Goal: Contribute content

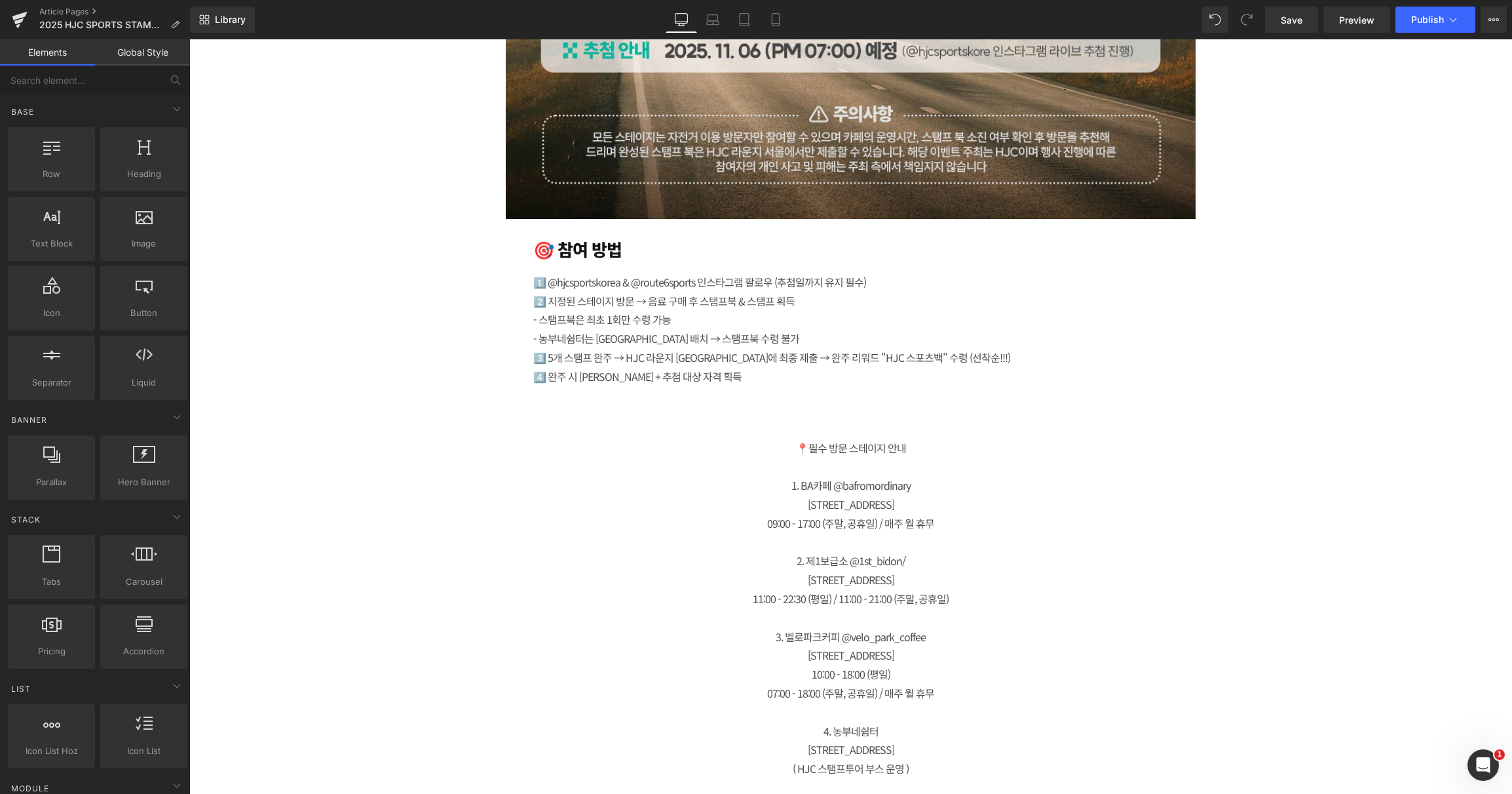
scroll to position [2153, 0]
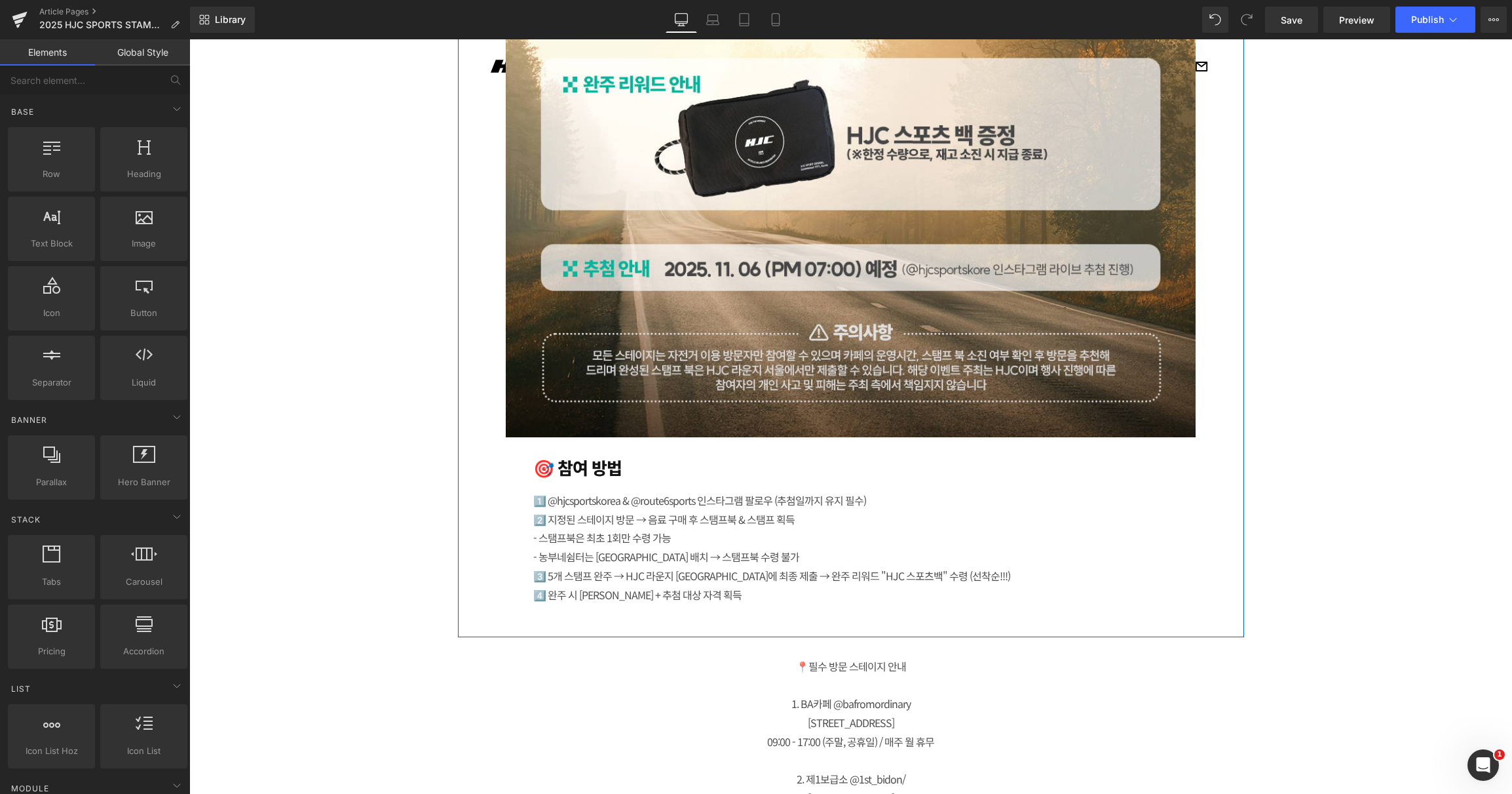
click at [494, 443] on div "Image 🎯 참여 방법  Heading 1️⃣ @hjcsportskorea & @route6sports 인스타그램 팔로우 (추첨일까지 유…" at bounding box center [851, 102] width 787 height 1056
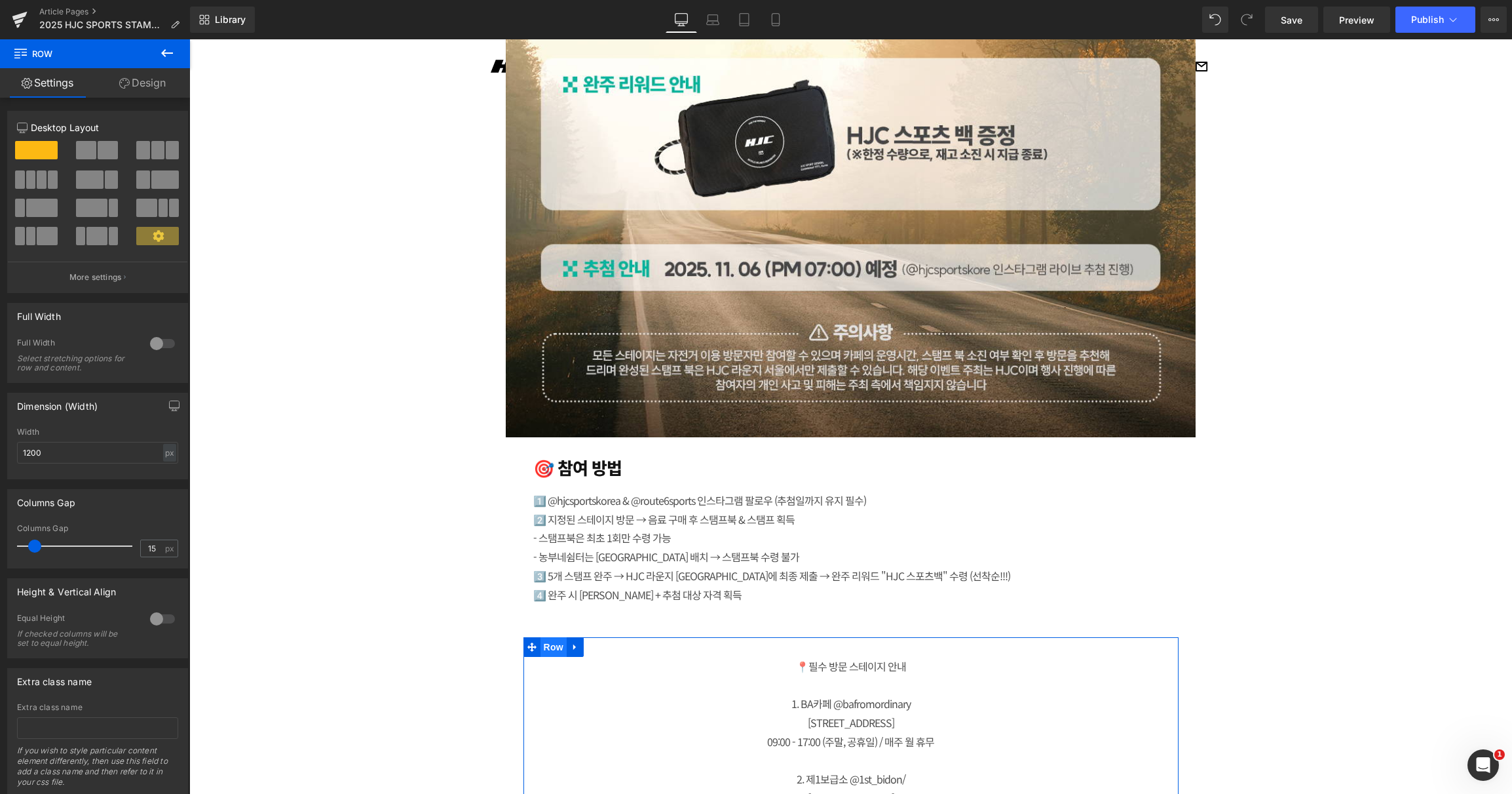
click at [541, 654] on span "Row" at bounding box center [554, 647] width 26 height 19
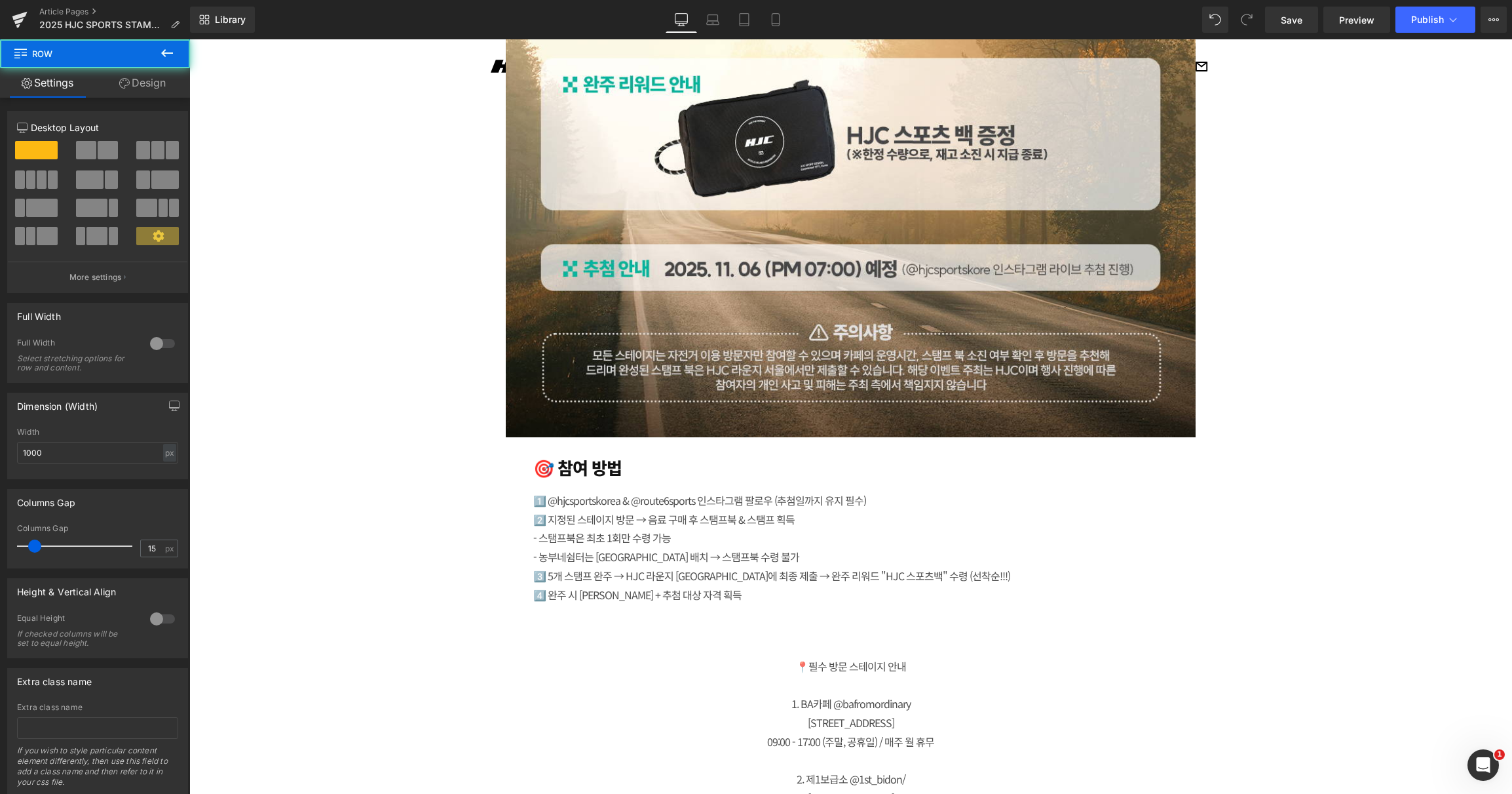
click at [189, 39] on div at bounding box center [189, 39] width 0 height 0
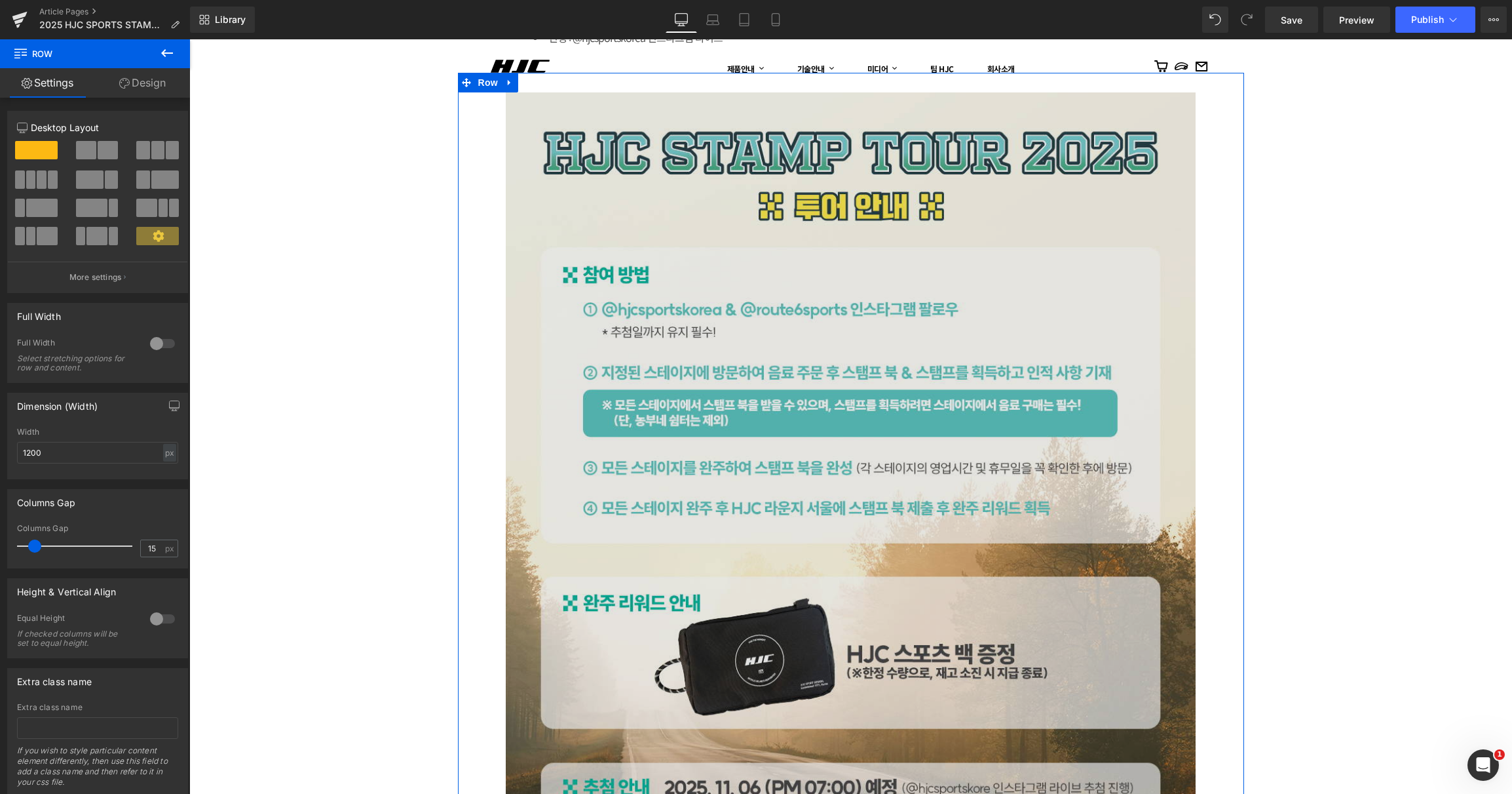
scroll to position [1629, 0]
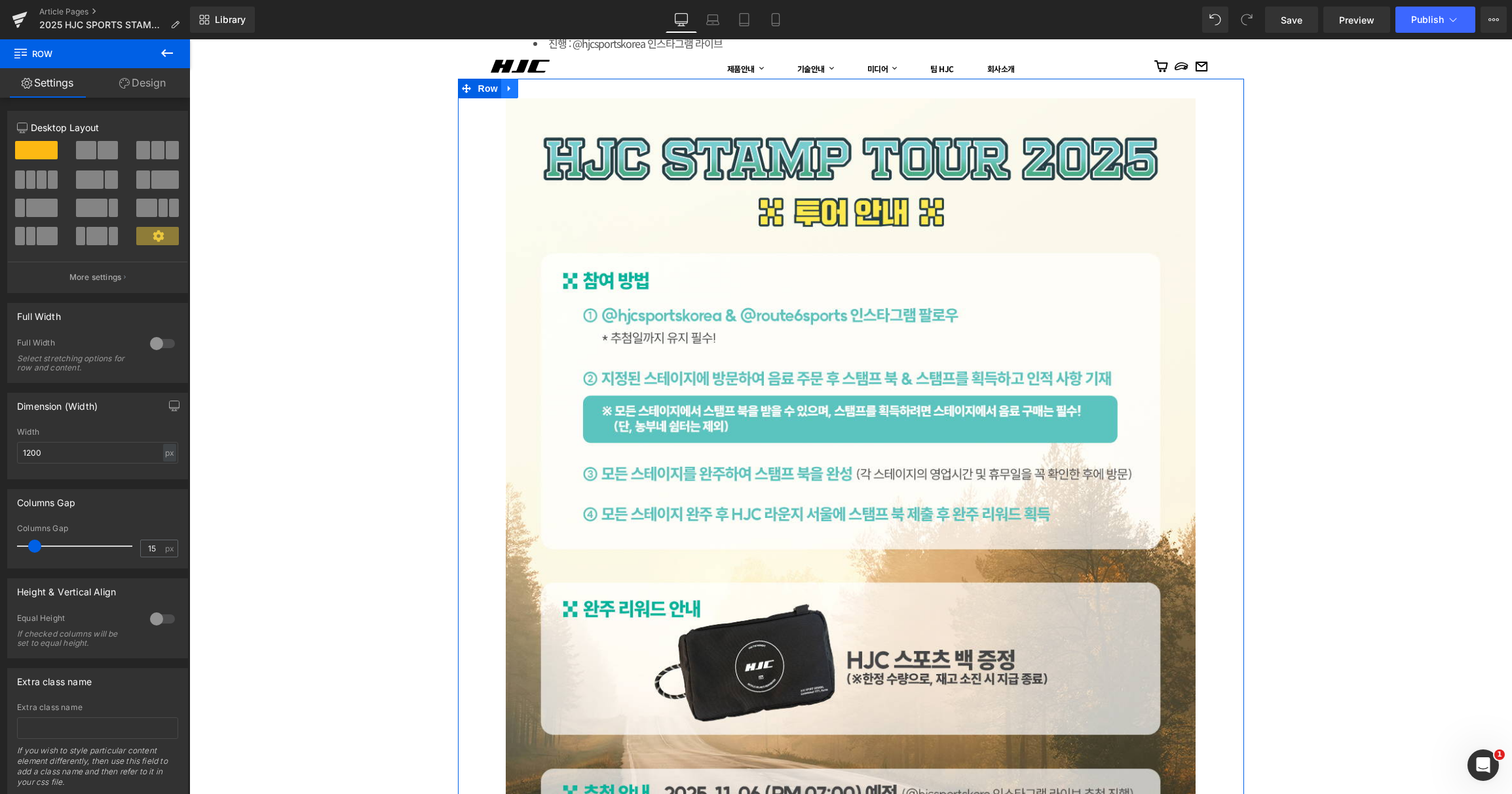
click at [508, 89] on icon at bounding box center [509, 89] width 3 height 6
click at [522, 89] on icon at bounding box center [526, 89] width 9 height 9
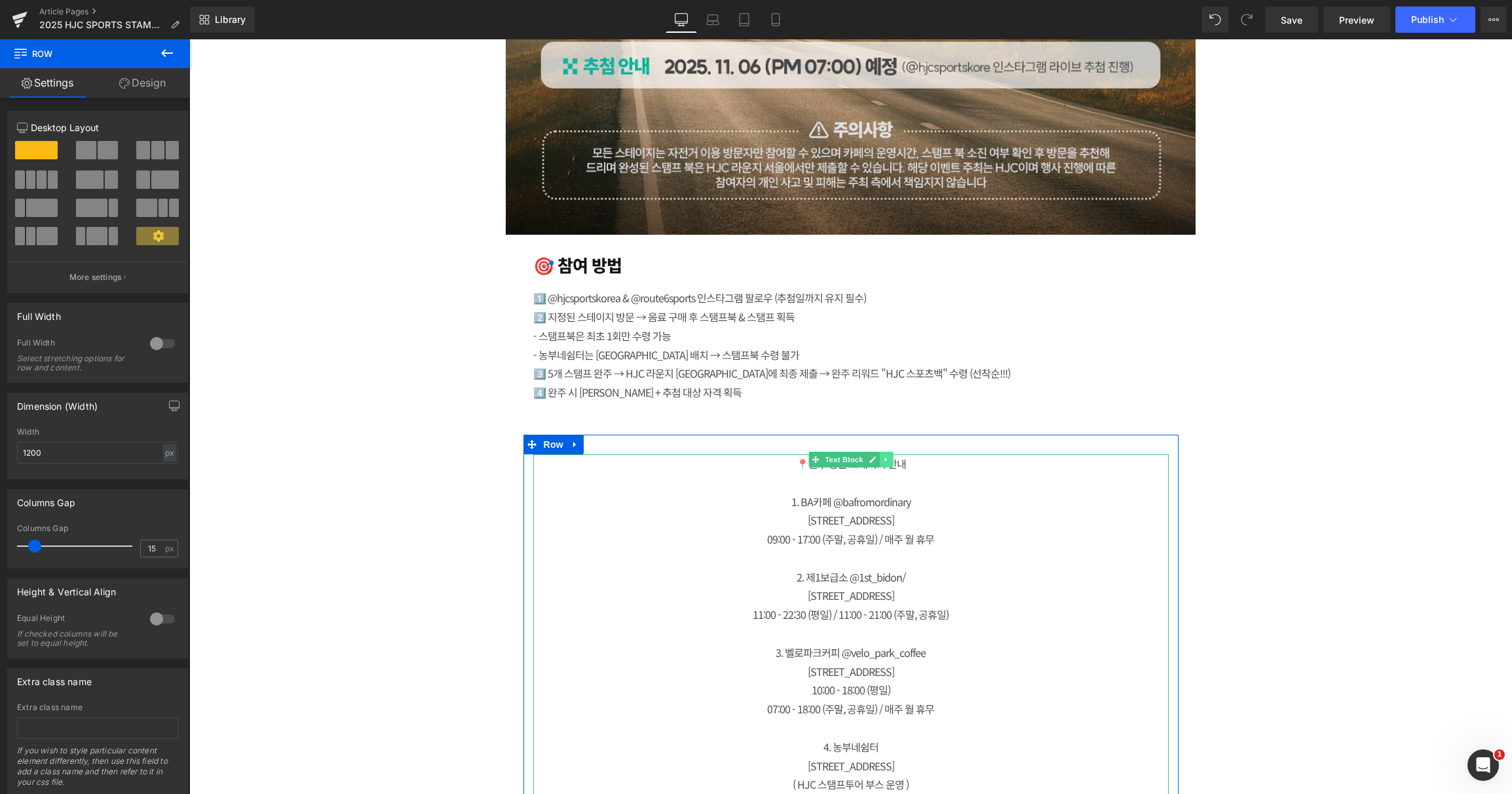
scroll to position [3613, 0]
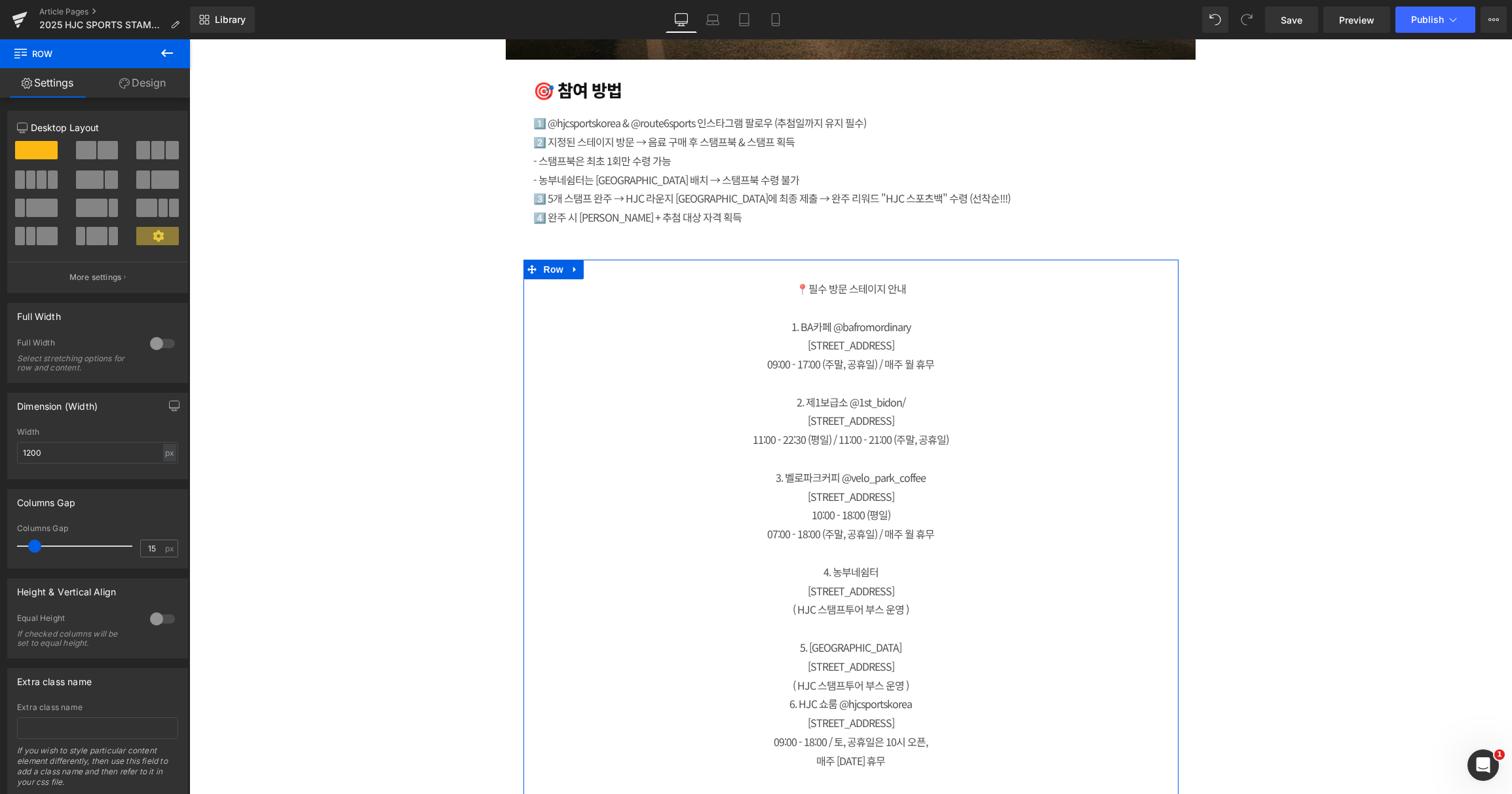
click at [529, 272] on icon at bounding box center [532, 268] width 9 height 10
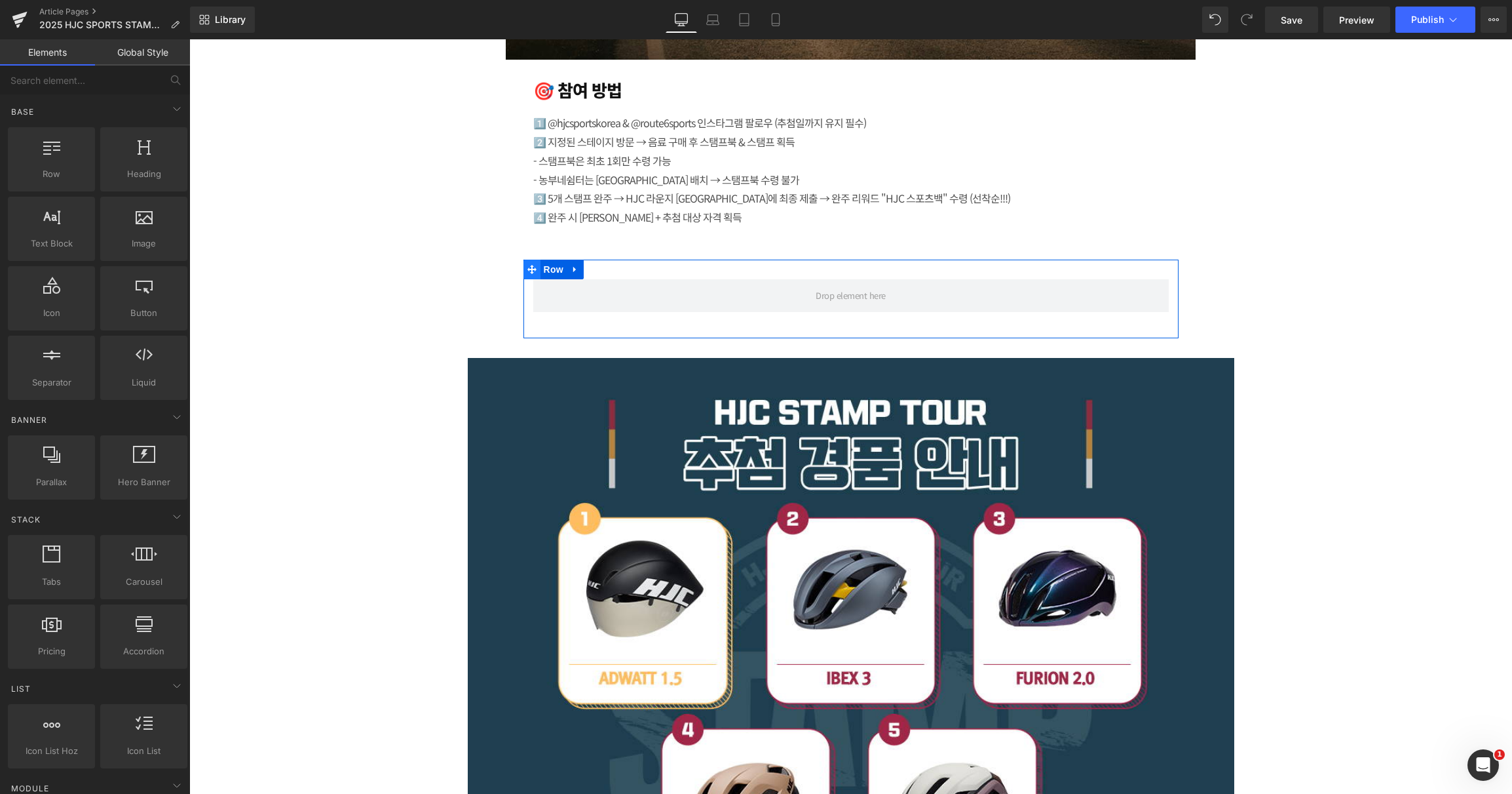
click at [531, 268] on icon at bounding box center [532, 269] width 9 height 9
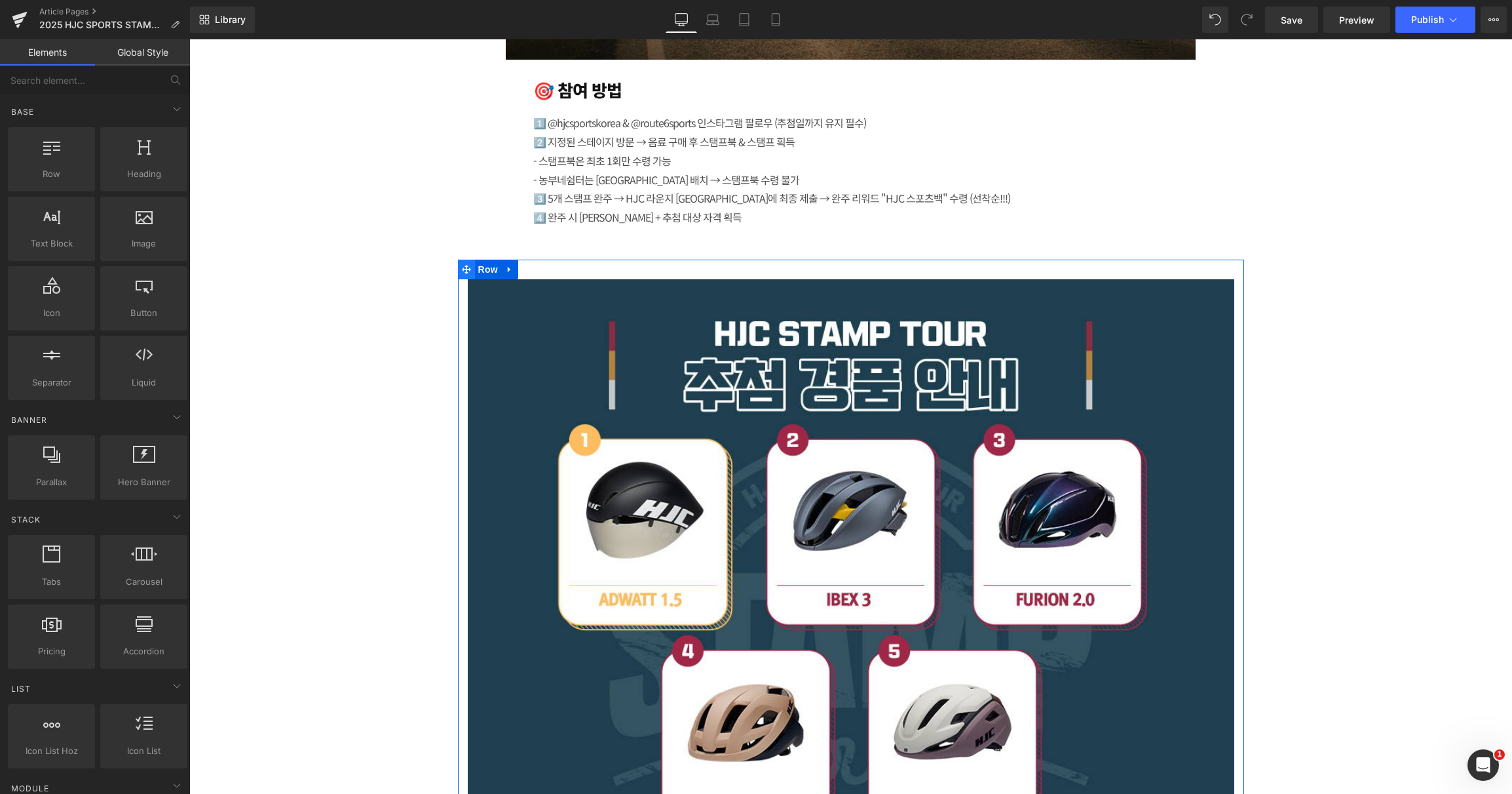
click at [462, 267] on icon at bounding box center [466, 269] width 9 height 9
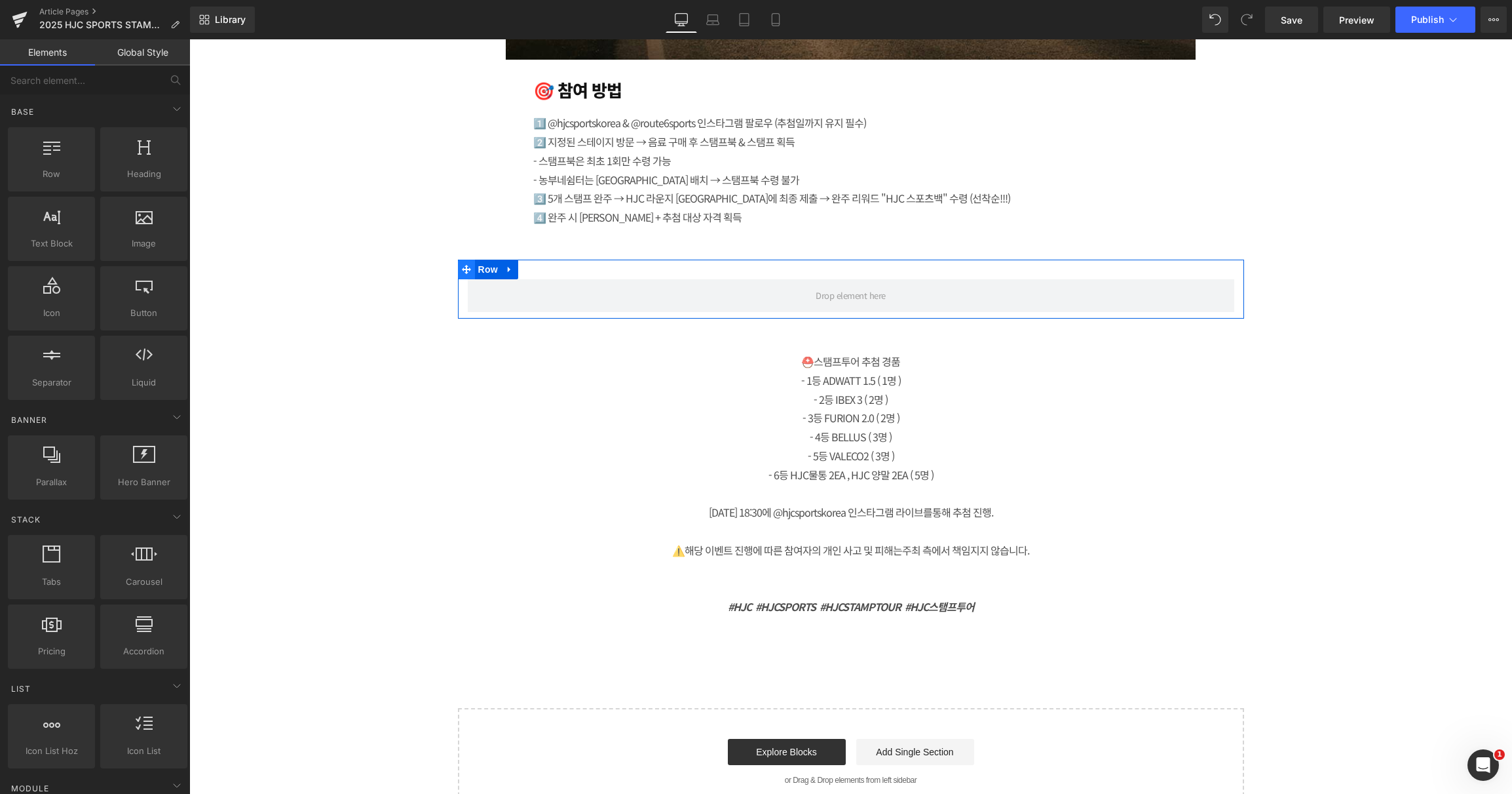
click at [462, 262] on span at bounding box center [466, 269] width 17 height 19
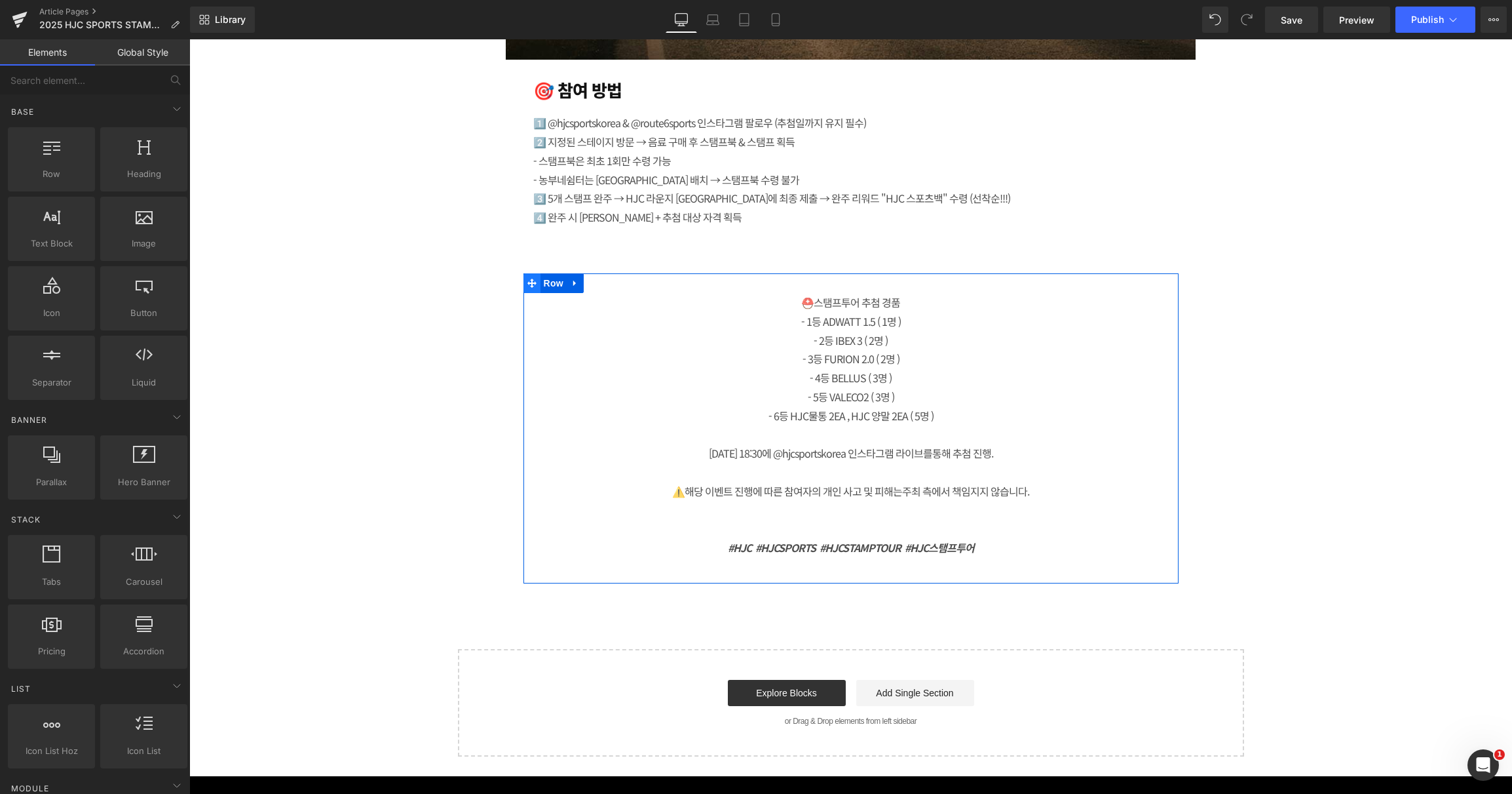
click at [529, 280] on icon at bounding box center [532, 282] width 9 height 10
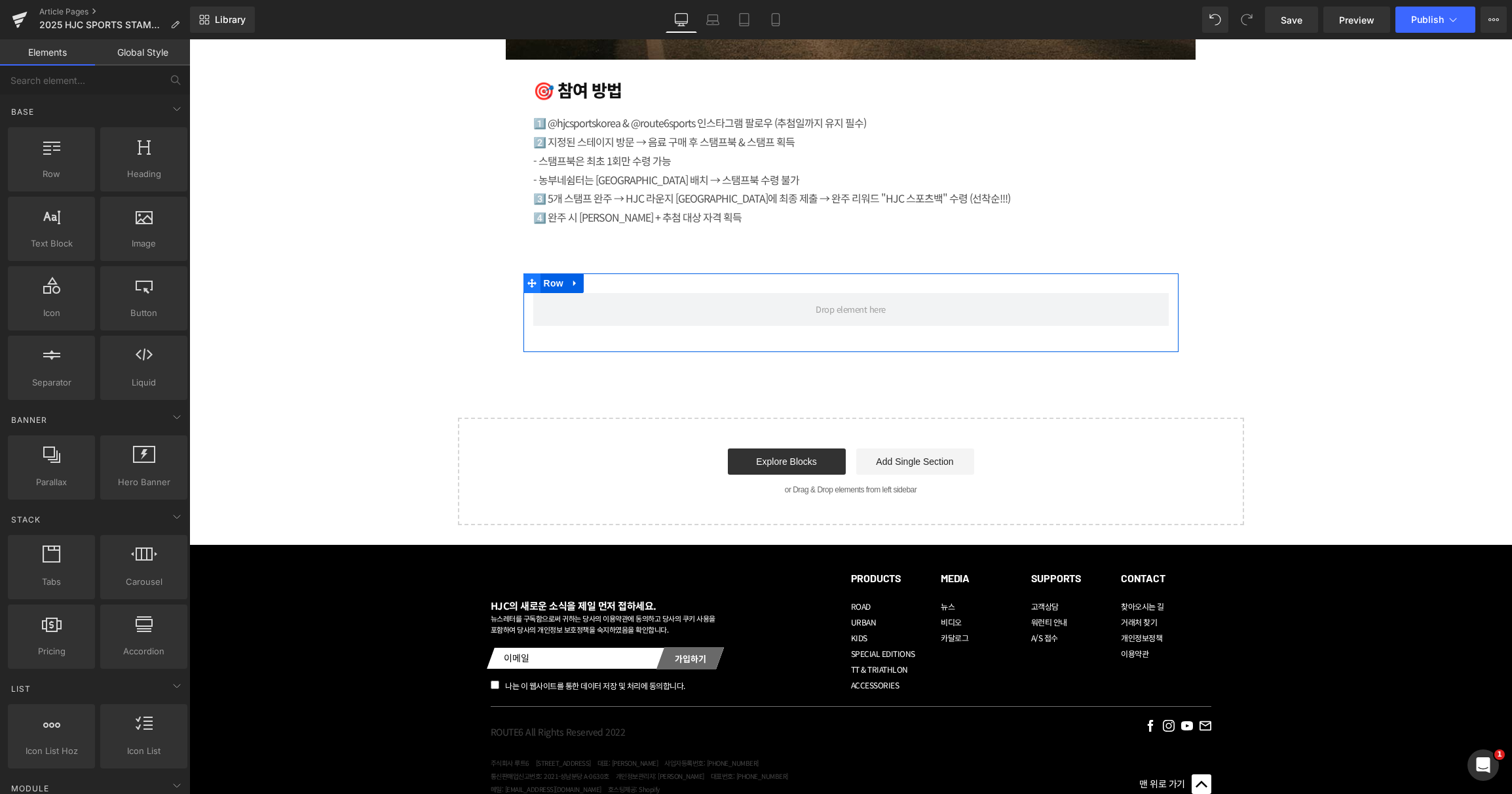
click at [527, 280] on icon at bounding box center [532, 283] width 9 height 9
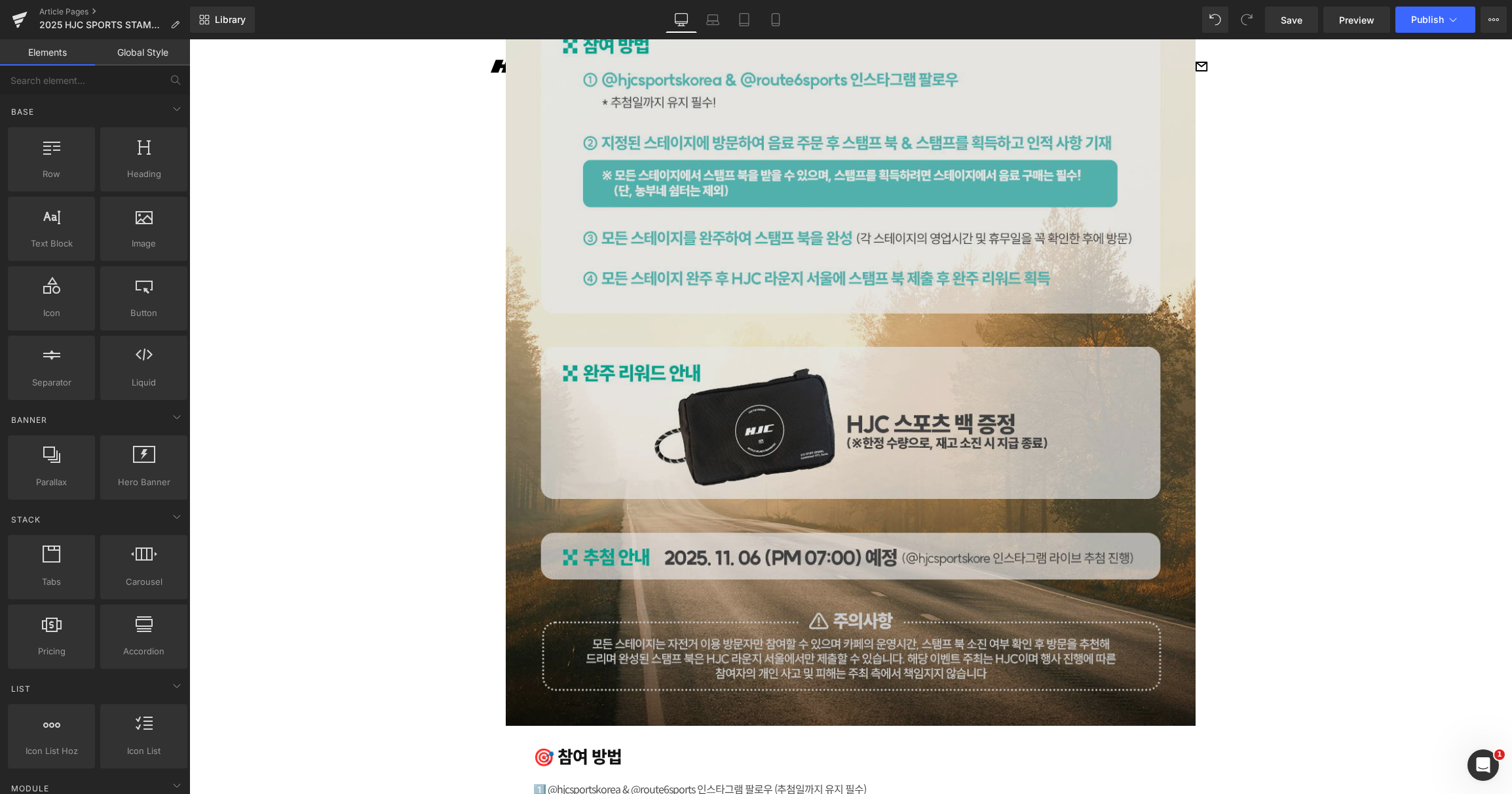
scroll to position [2931, 0]
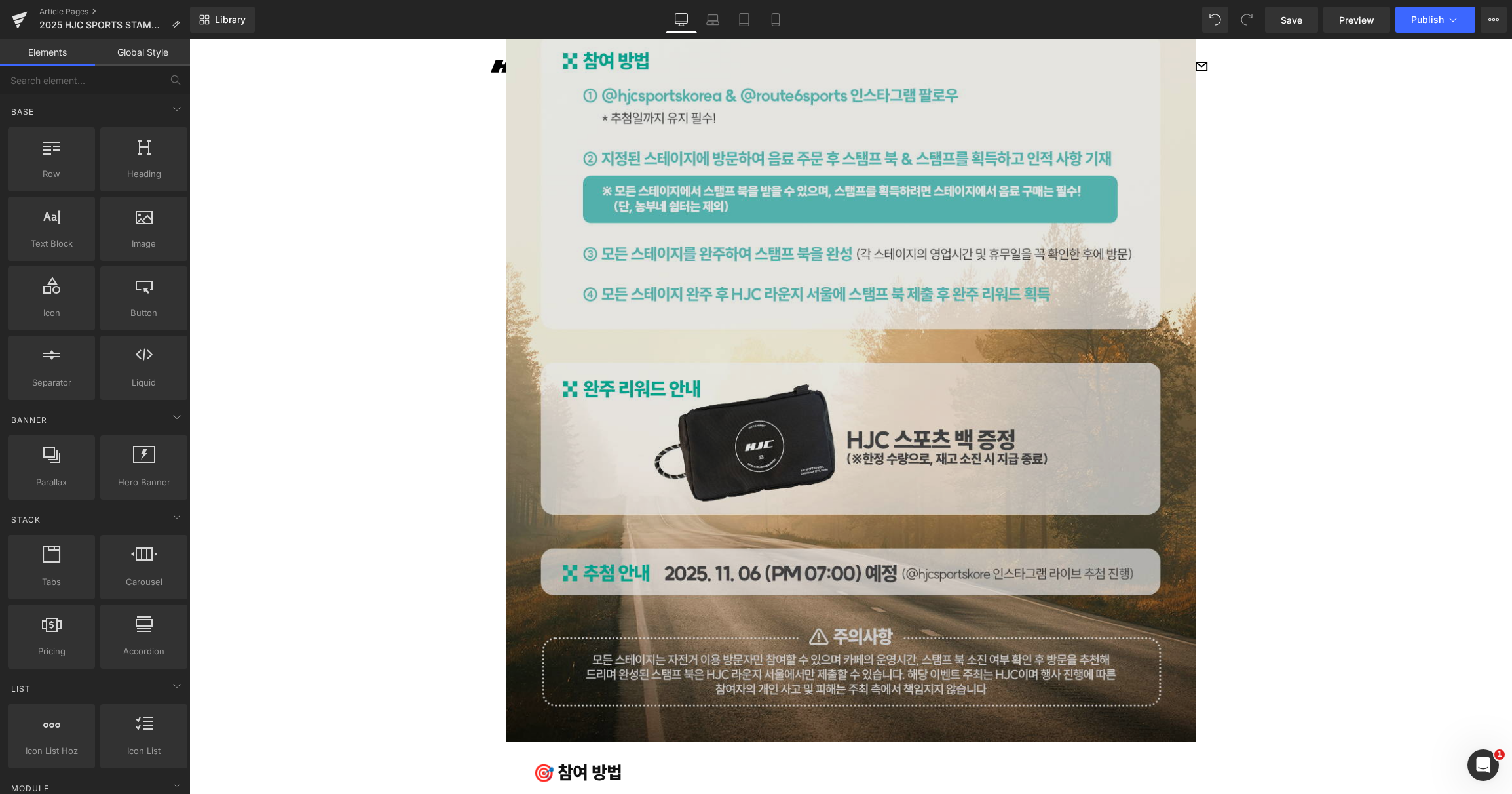
click at [833, 269] on img at bounding box center [851, 310] width 690 height 862
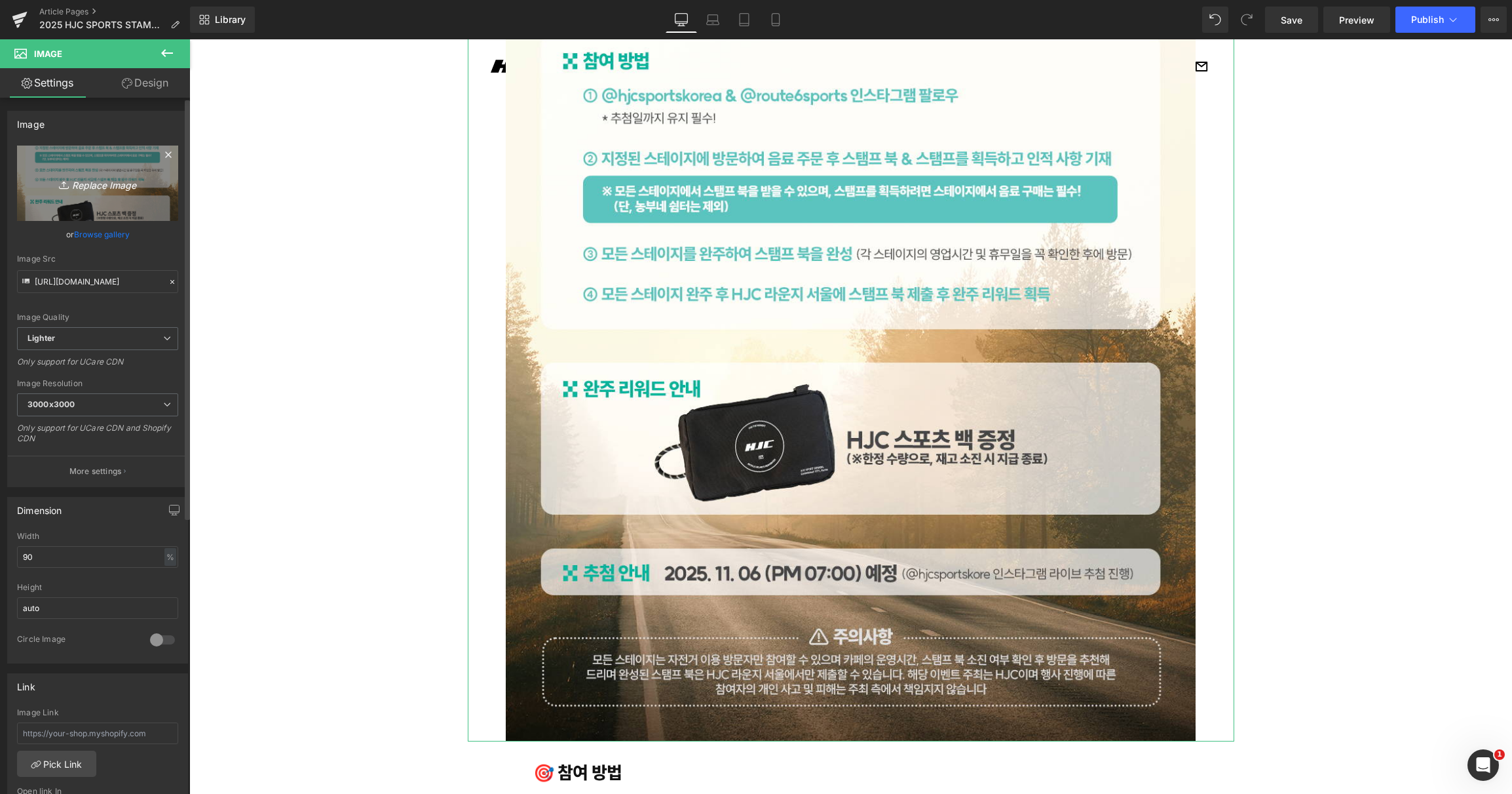
click at [81, 181] on icon "Replace Image" at bounding box center [98, 183] width 105 height 17
type input "C:\fakepath\3.jpg"
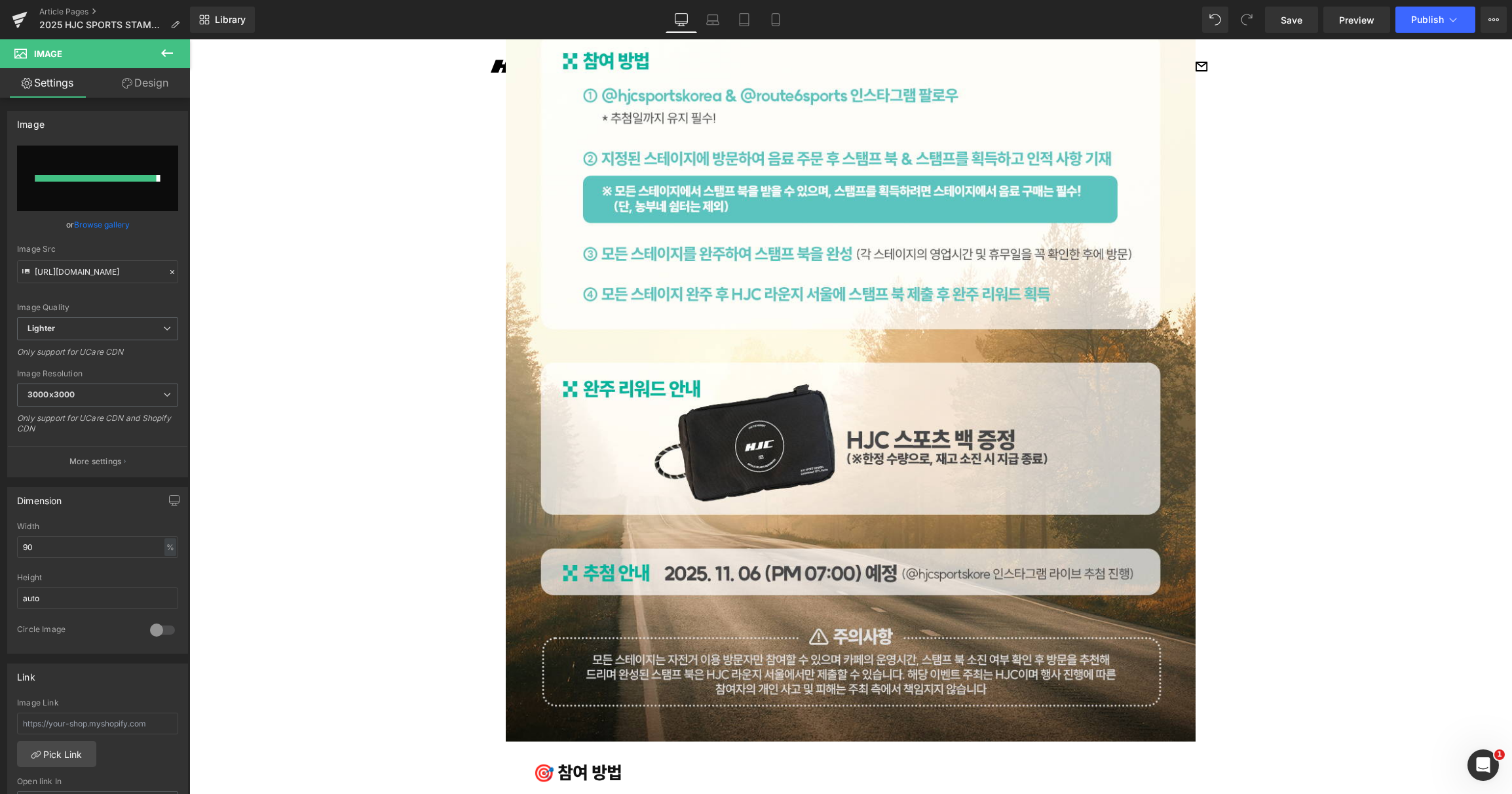
type input "[URL][DOMAIN_NAME]"
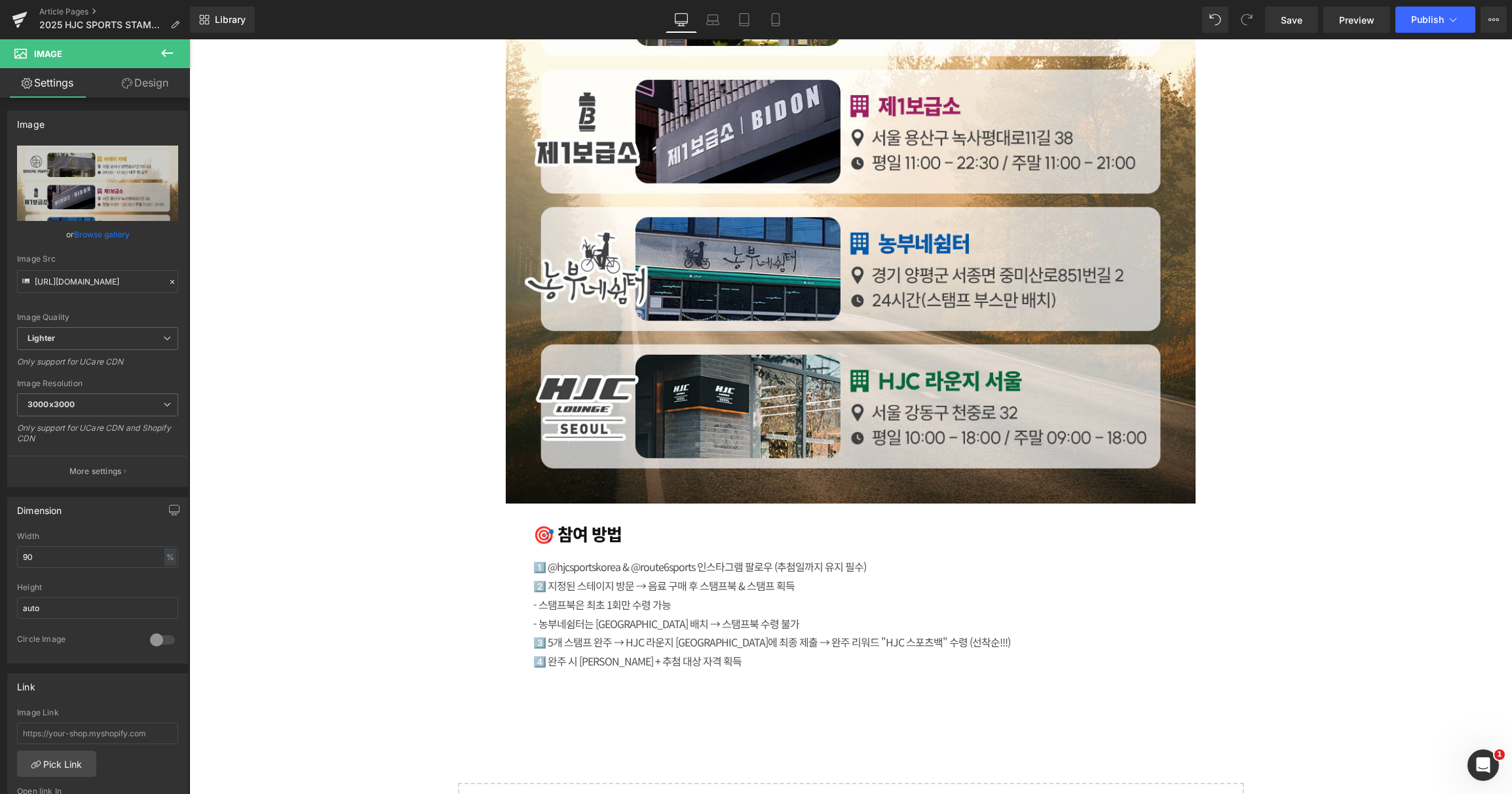
scroll to position [3413, 0]
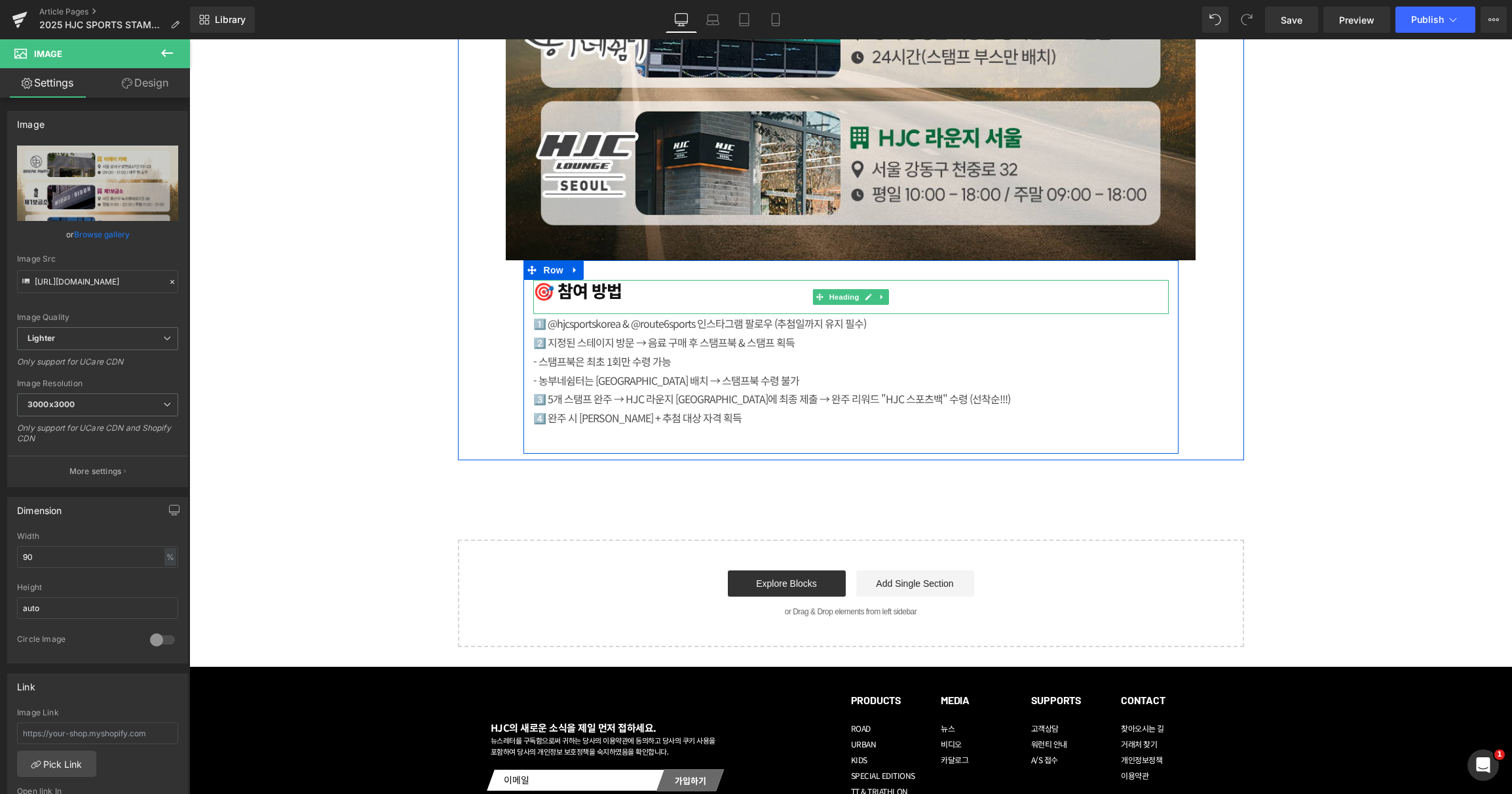
click at [597, 287] on h1 "🎯 참여 방법" at bounding box center [851, 289] width 636 height 20
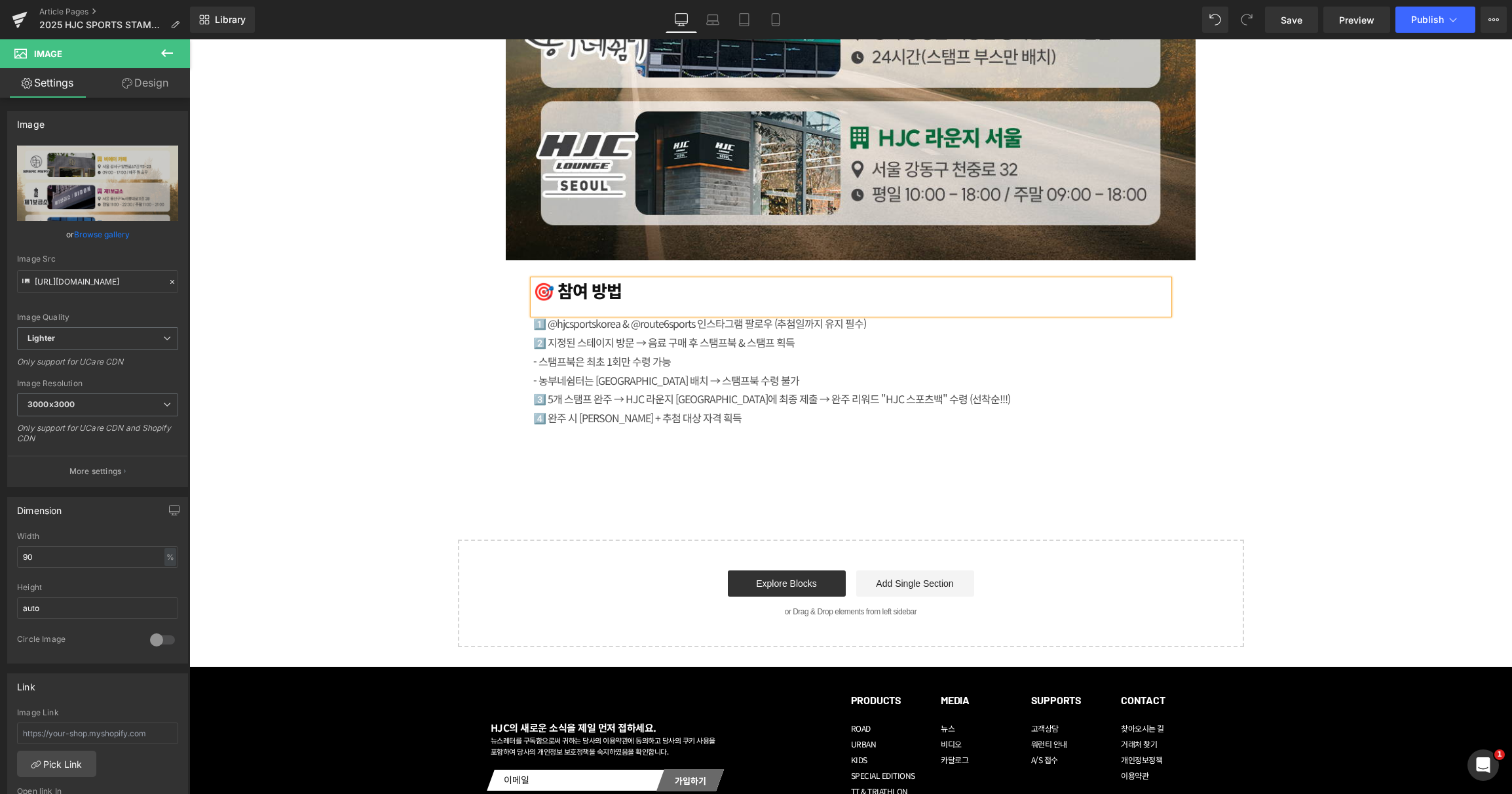
paste div
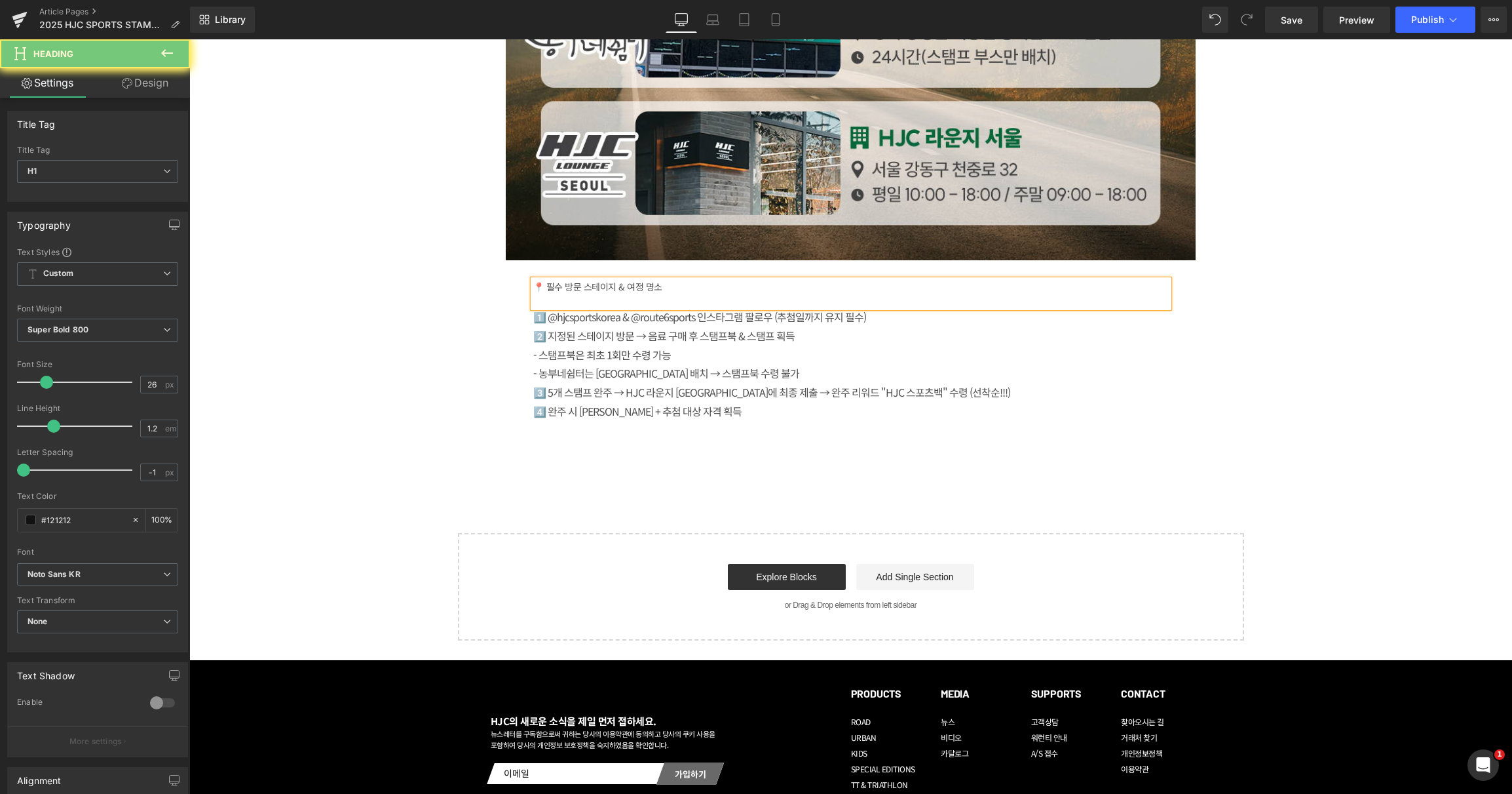
click at [189, 39] on h1 at bounding box center [189, 39] width 0 height 0
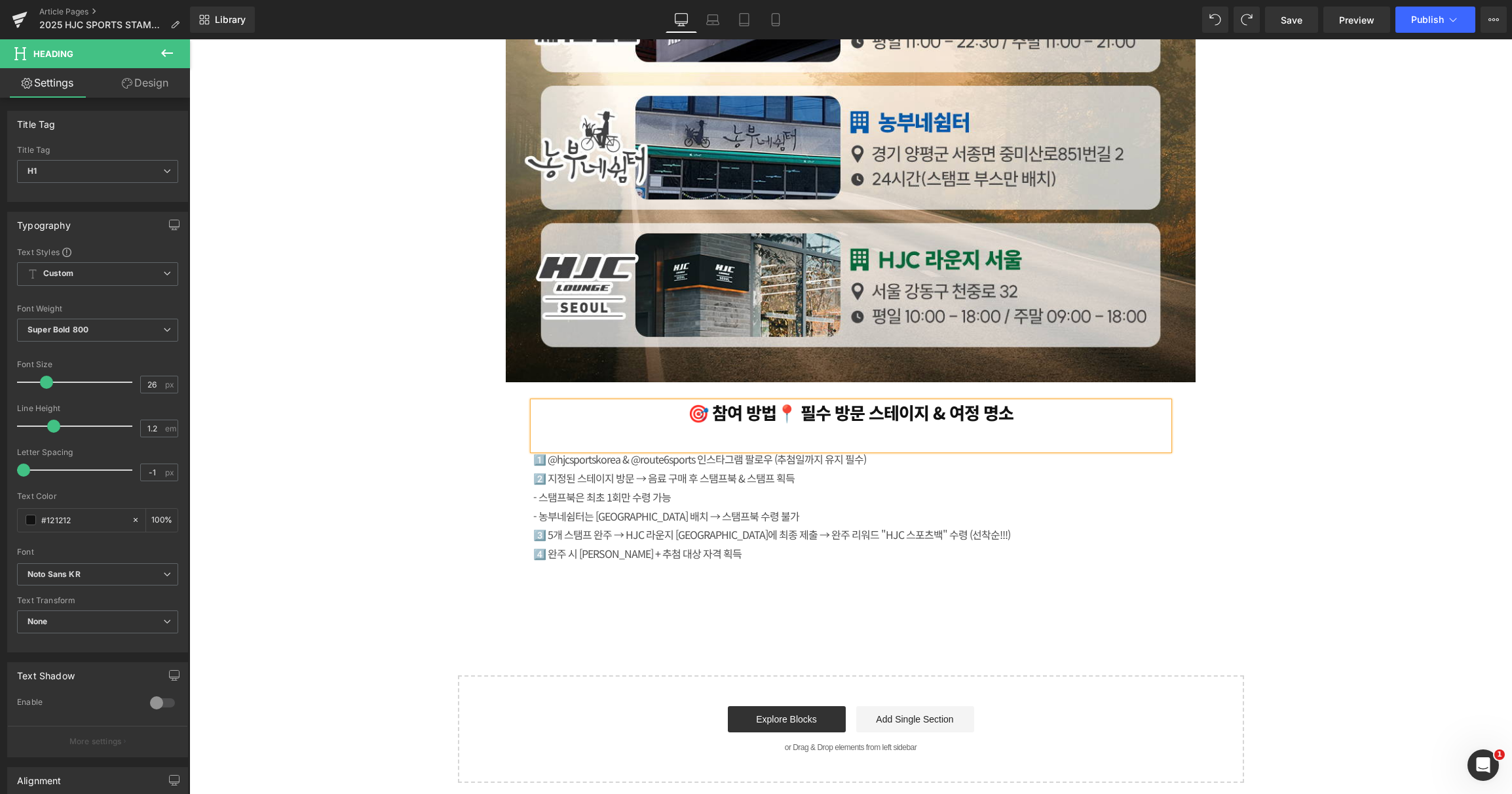
scroll to position [3347, 0]
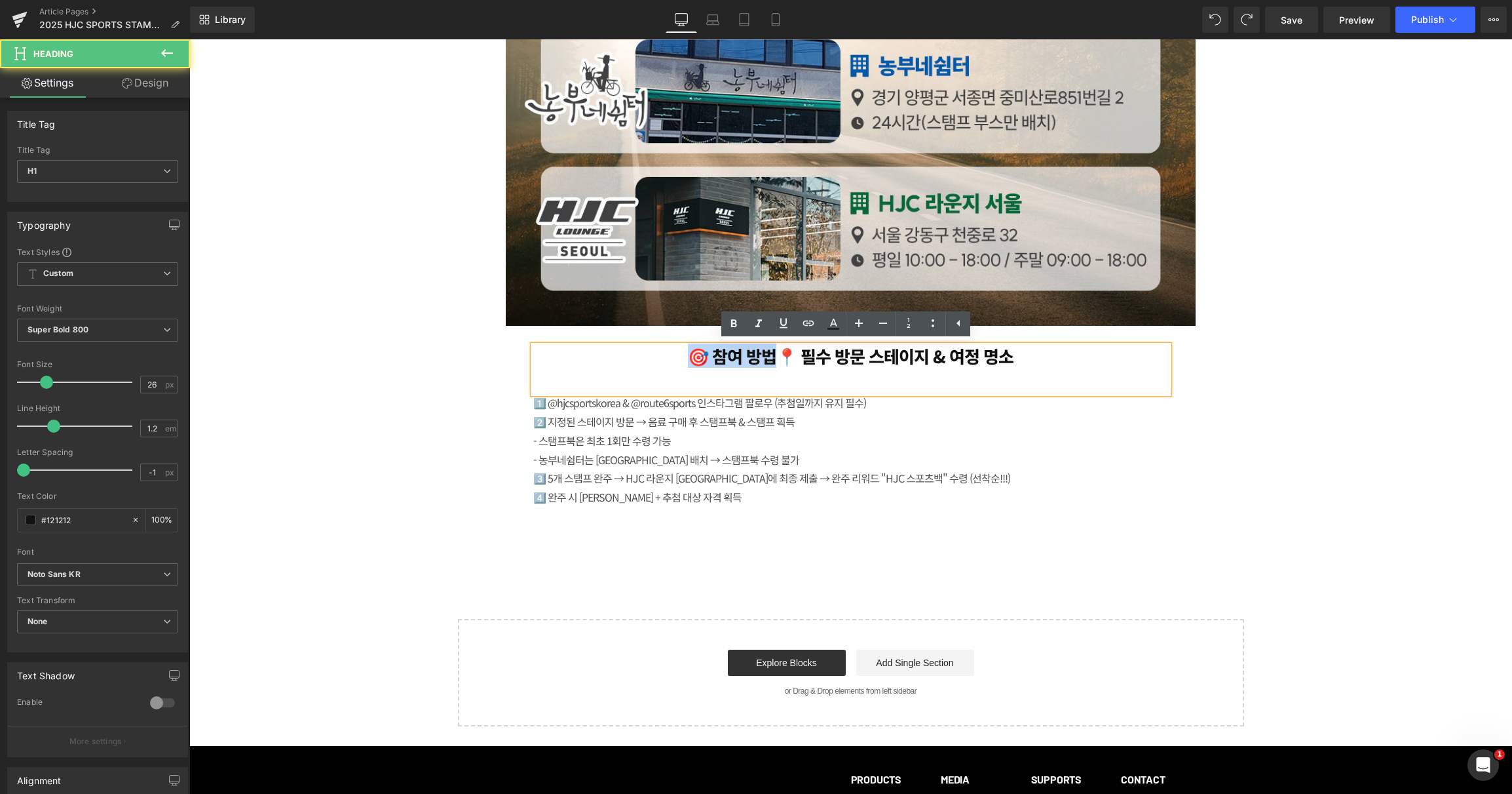
drag, startPoint x: 781, startPoint y: 350, endPoint x: 691, endPoint y: 357, distance: 90.3
click at [654, 352] on h1 "🎯 참여 방법📍 필수 방문 스테이지 & 여정 명소" at bounding box center [851, 355] width 636 height 20
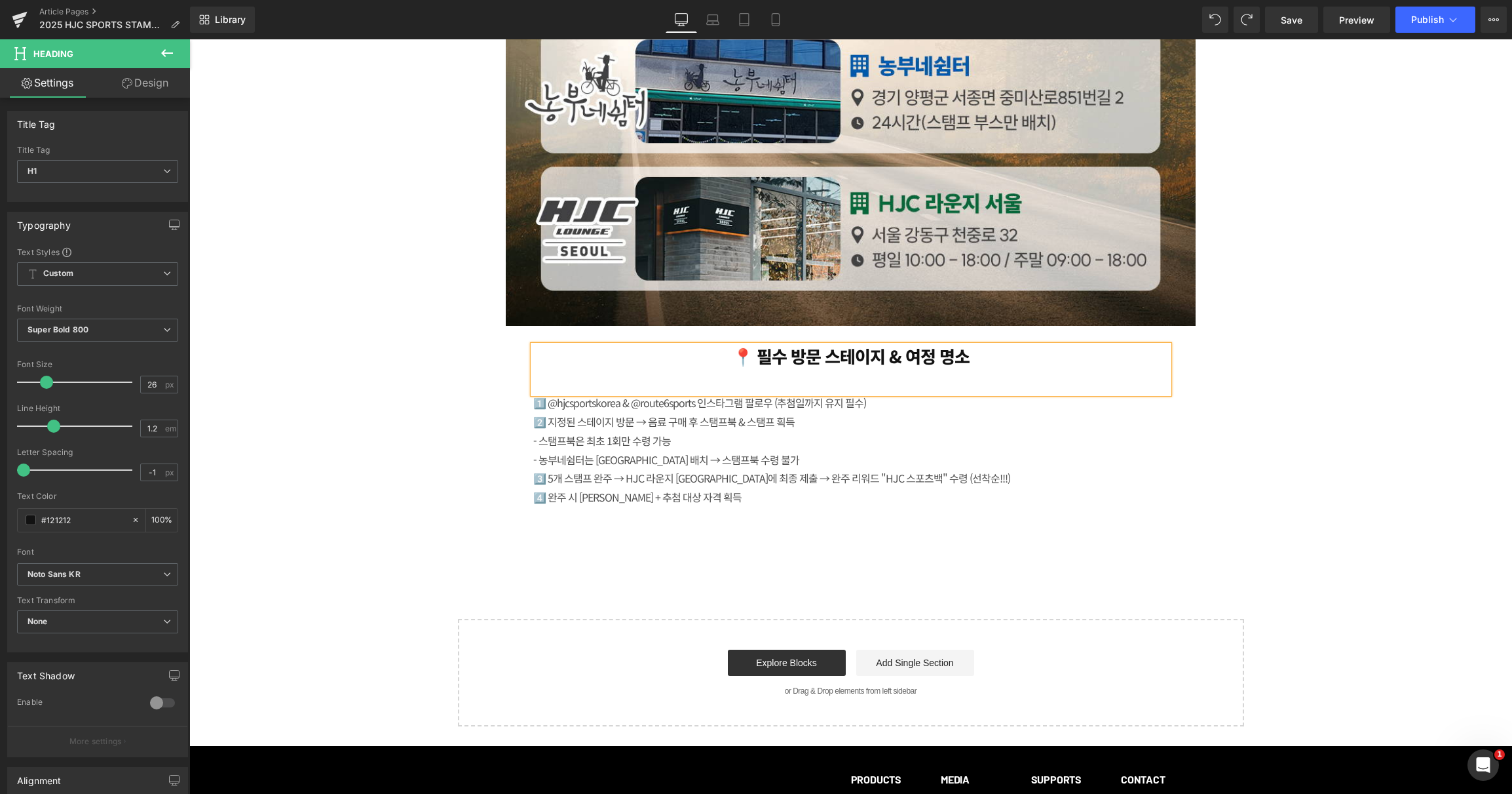
click at [825, 353] on h1 "📍 필수 방문 스테이지 & 여정 명소" at bounding box center [851, 355] width 636 height 20
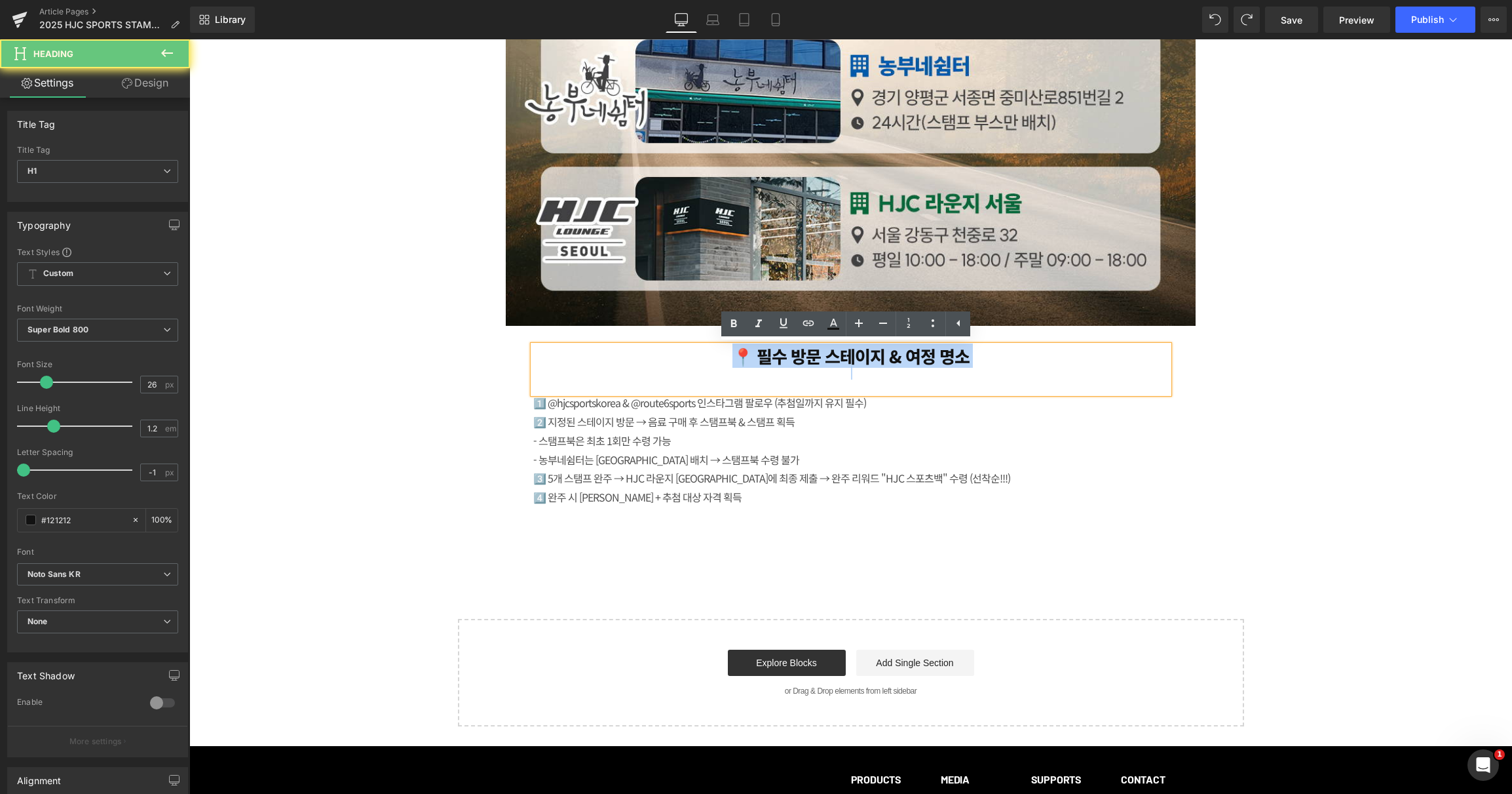
click at [825, 353] on h1 "📍 필수 방문 스테이지 & 여정 명소" at bounding box center [851, 355] width 636 height 20
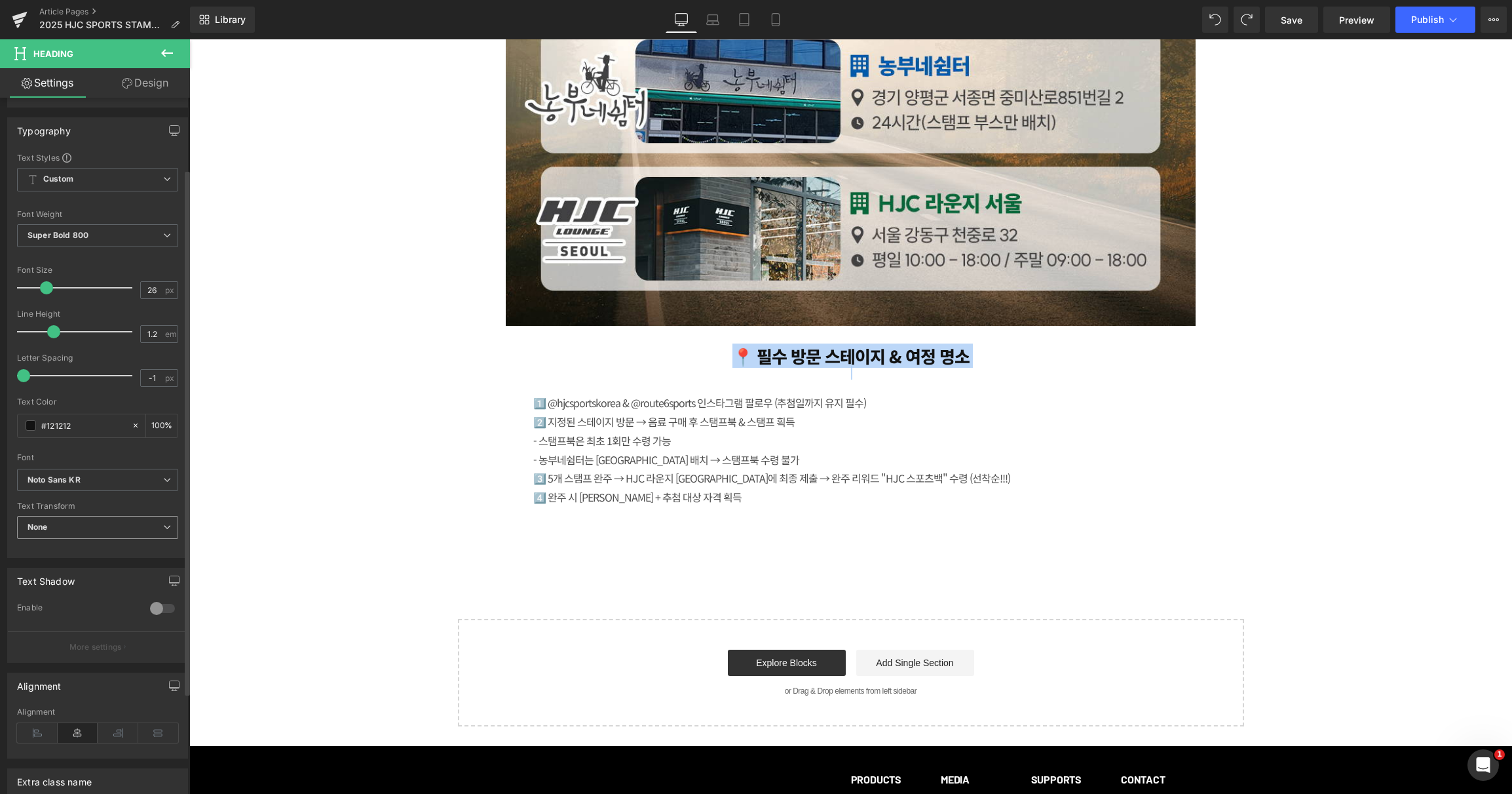
scroll to position [228, 0]
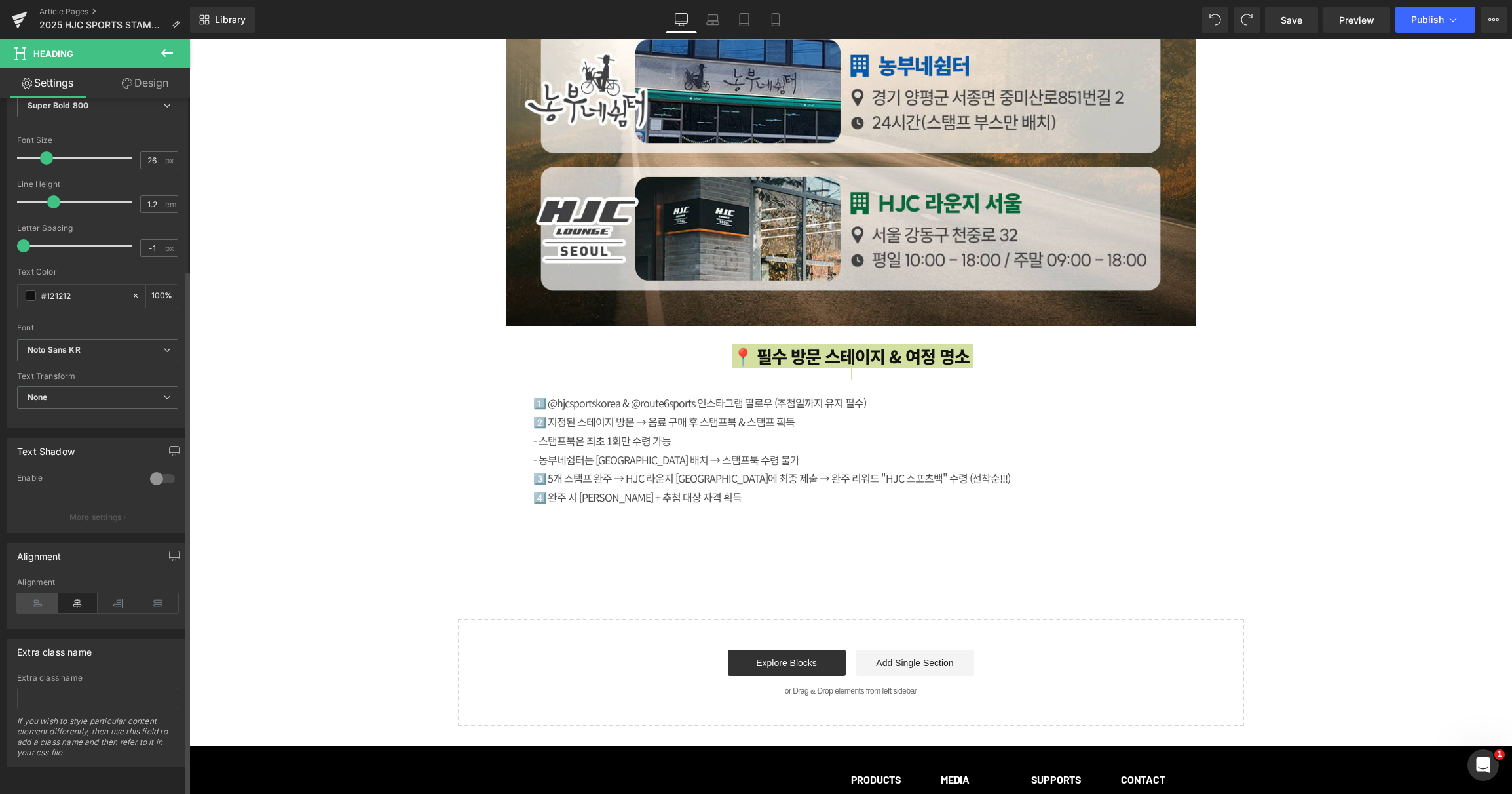
click at [40, 593] on icon at bounding box center [37, 603] width 40 height 19
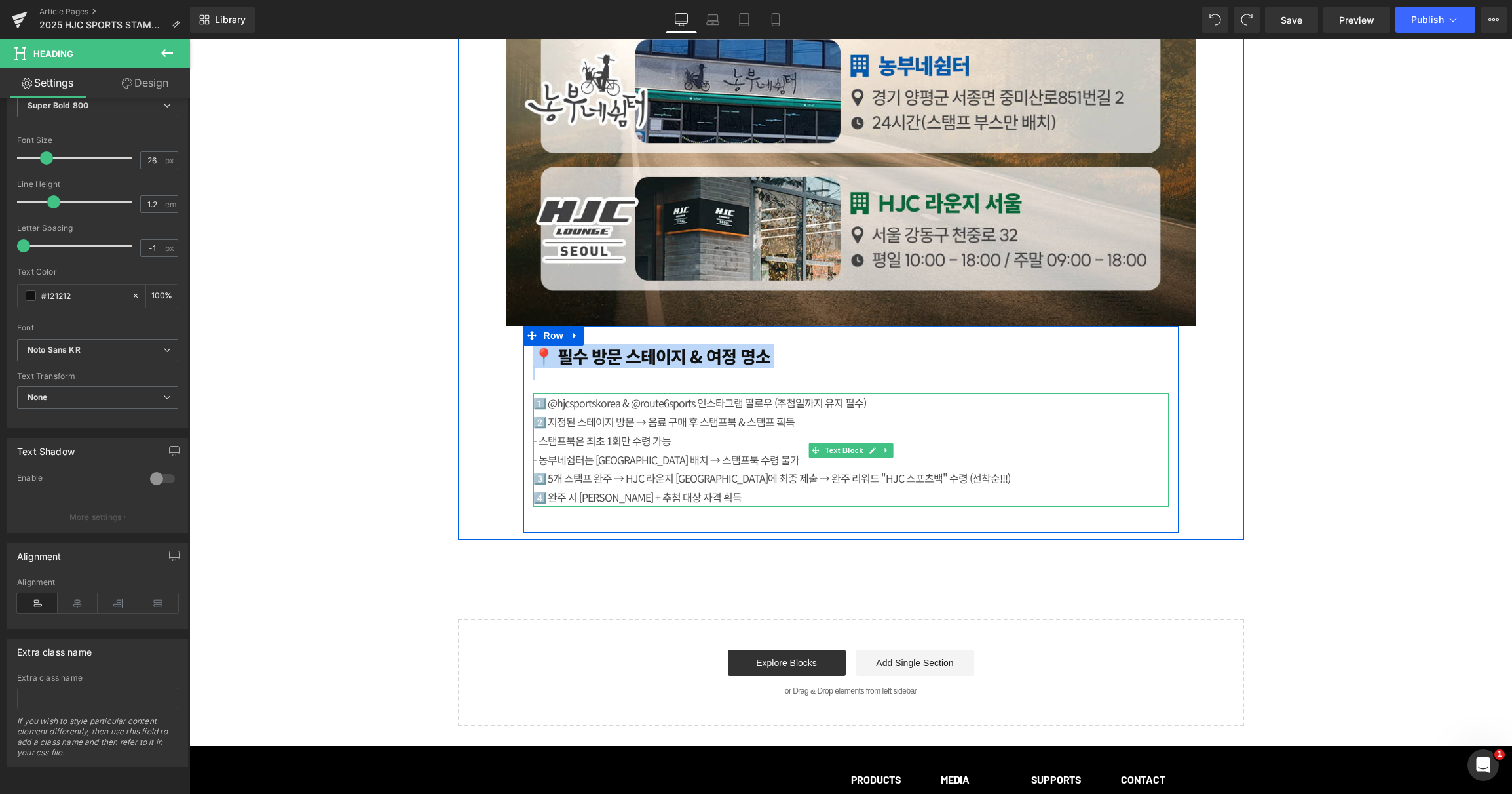
click at [611, 438] on div "1️⃣ @hjcsportskorea & @route6sports 인스타그램 팔로우 (추첨일까지 유지 필수) 2️⃣ 지정된 스테이지 방문 → 음…" at bounding box center [851, 450] width 636 height 113
click at [620, 440] on div "1️⃣ @hjcsportskorea & @route6sports 인스타그램 팔로우 (추첨일까지 유지 필수) 2️⃣ 지정된 스테이지 방문 → 음…" at bounding box center [851, 450] width 636 height 113
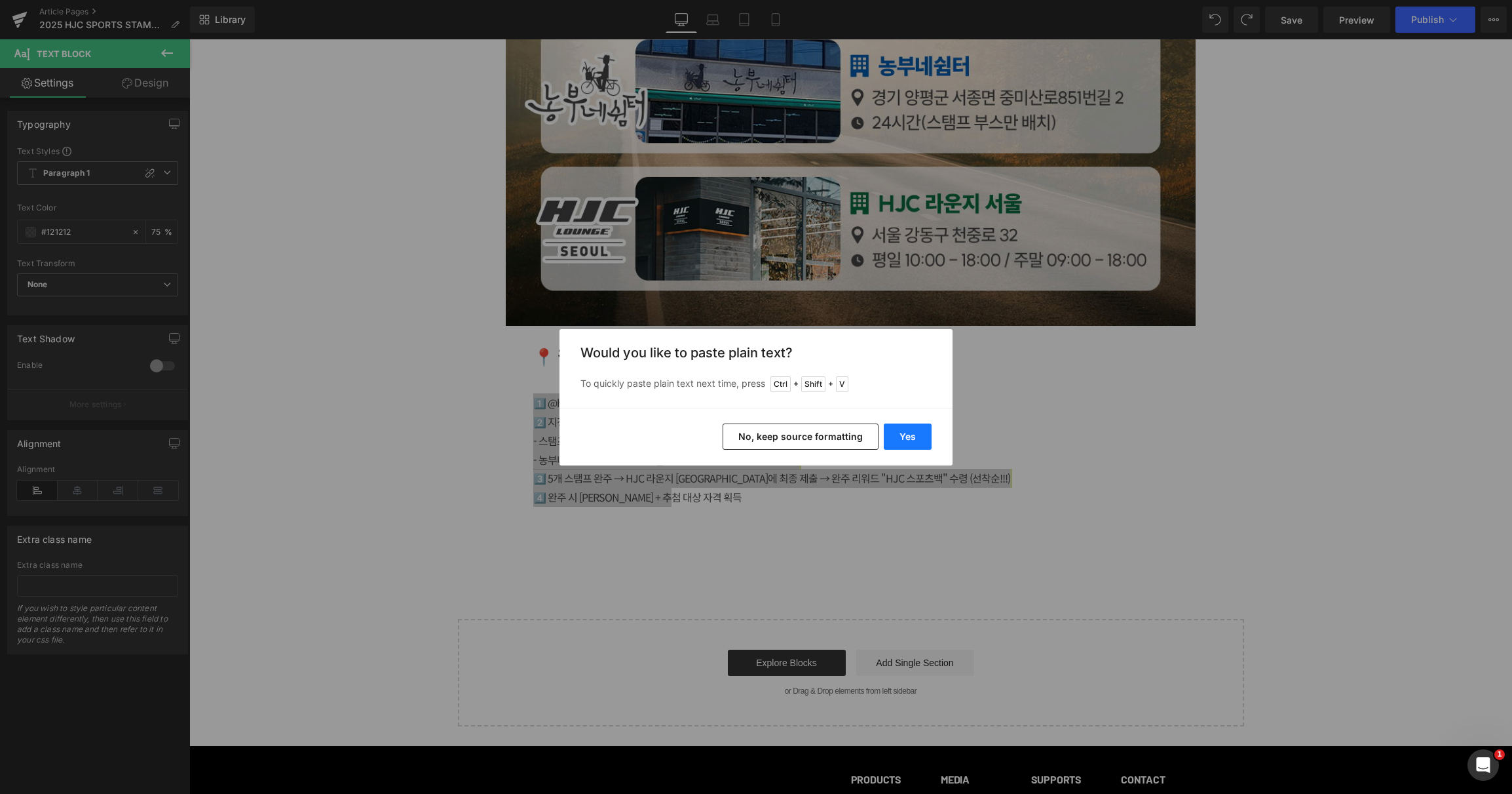
click at [911, 430] on button "Yes" at bounding box center [908, 436] width 48 height 26
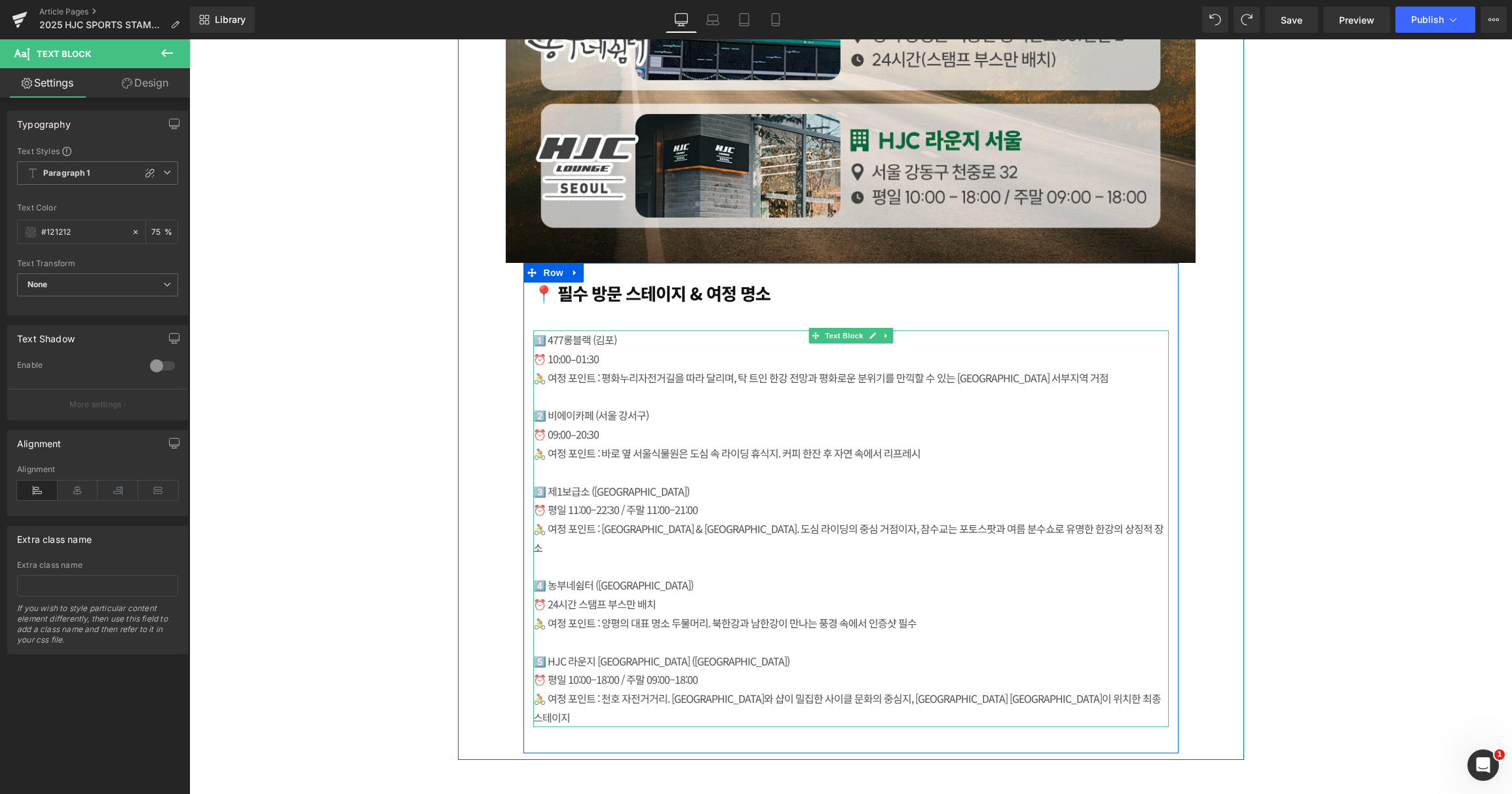
scroll to position [3653, 0]
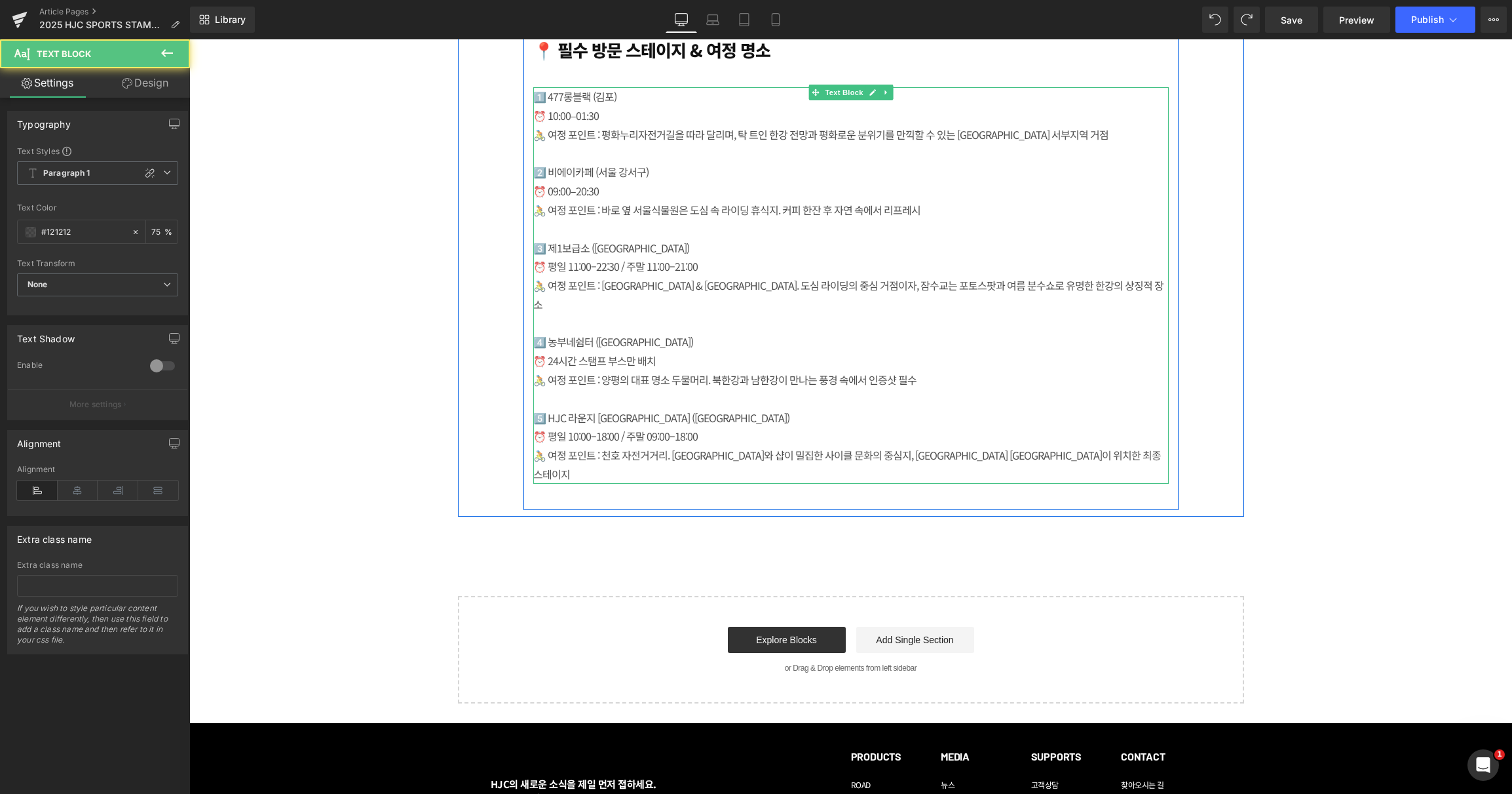
click at [1023, 446] on div "🚴 여정 포인트 : 천호 자전거거리. [GEOGRAPHIC_DATA]와 샵이 밀집한 사이클 문화의 중심지, [GEOGRAPHIC_DATA] […" at bounding box center [851, 464] width 636 height 38
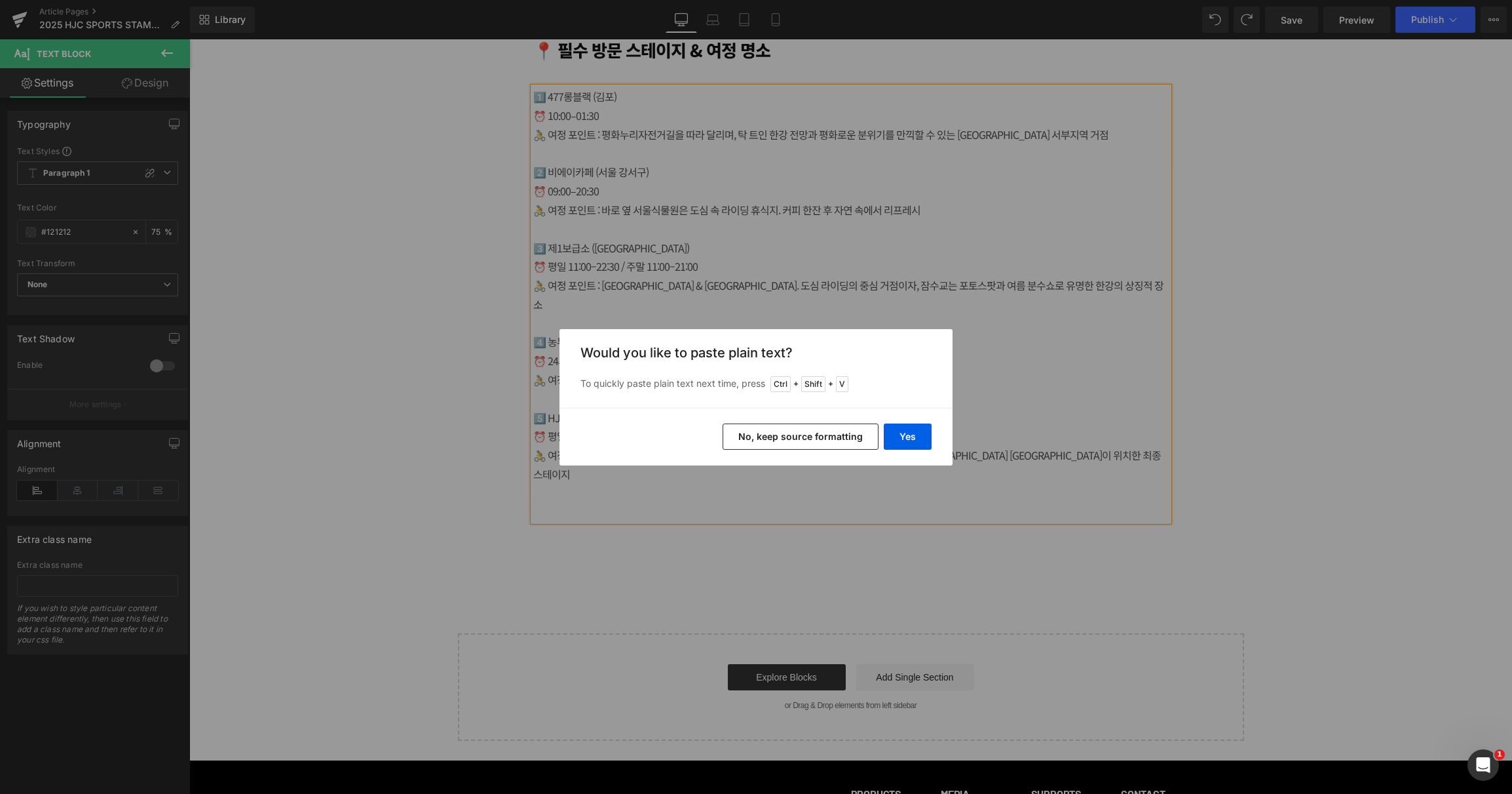
click at [809, 438] on button "No, keep source formatting" at bounding box center [801, 436] width 156 height 26
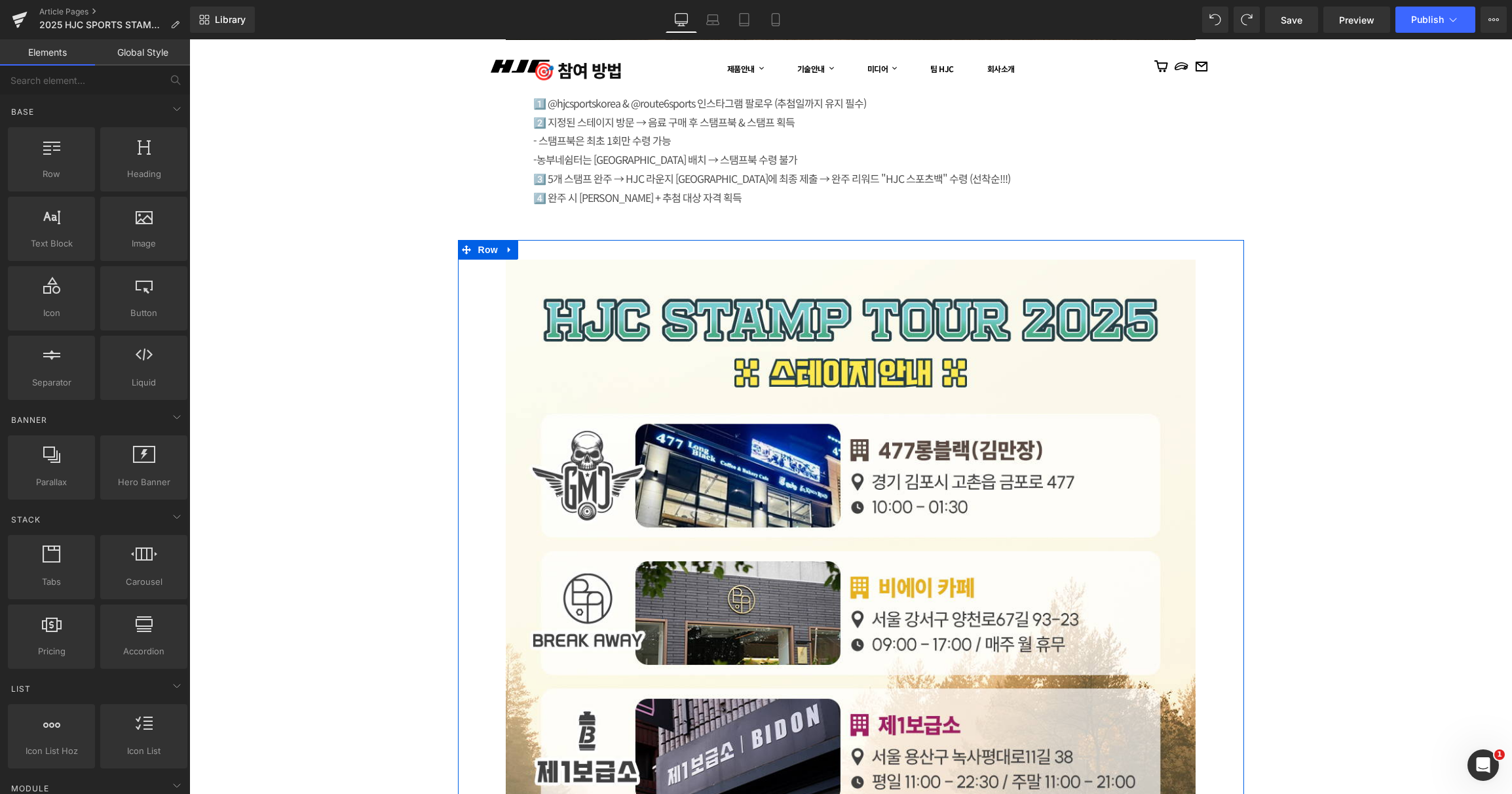
scroll to position [2473, 0]
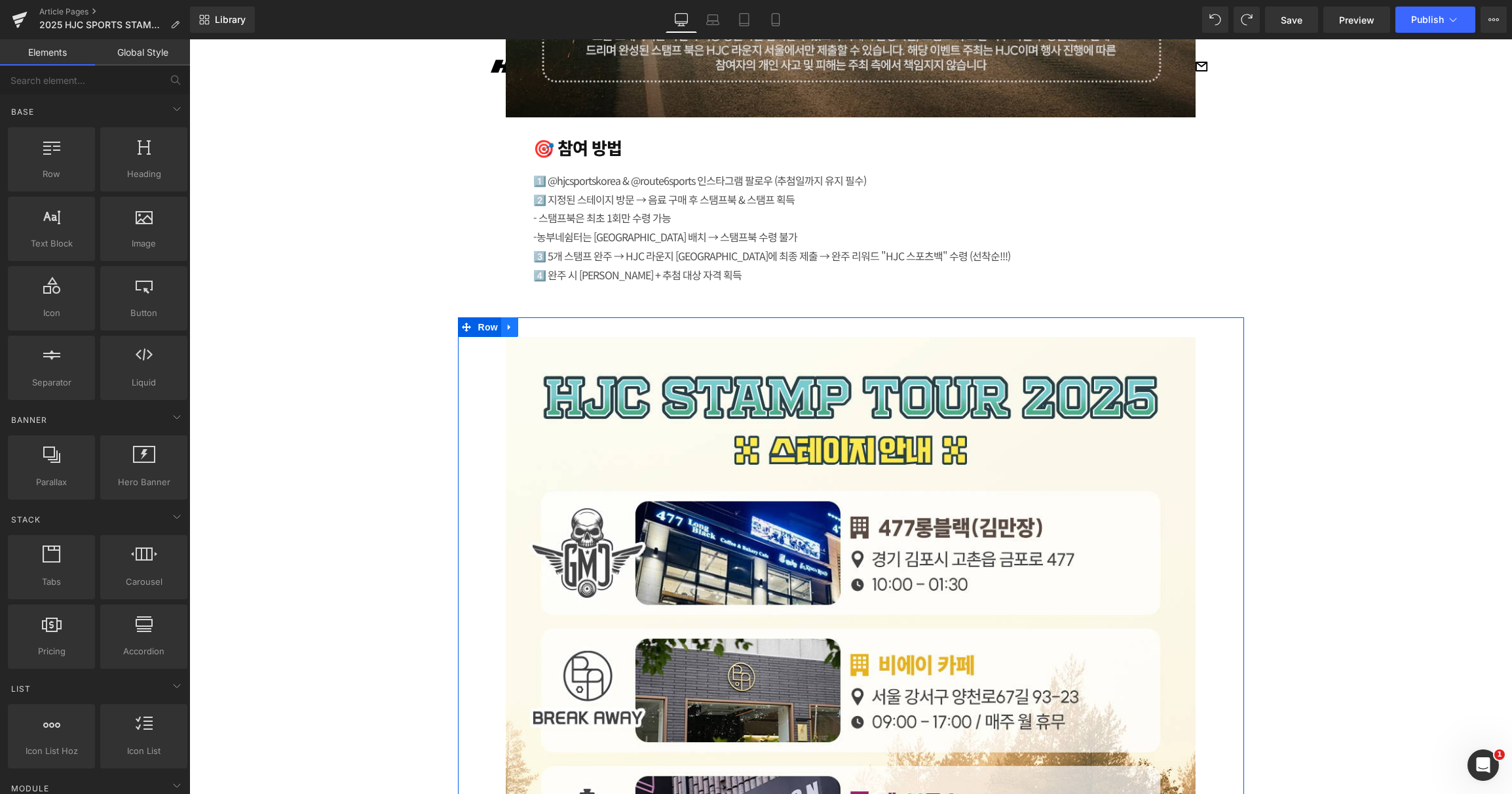
click at [465, 326] on icon at bounding box center [466, 327] width 9 height 9
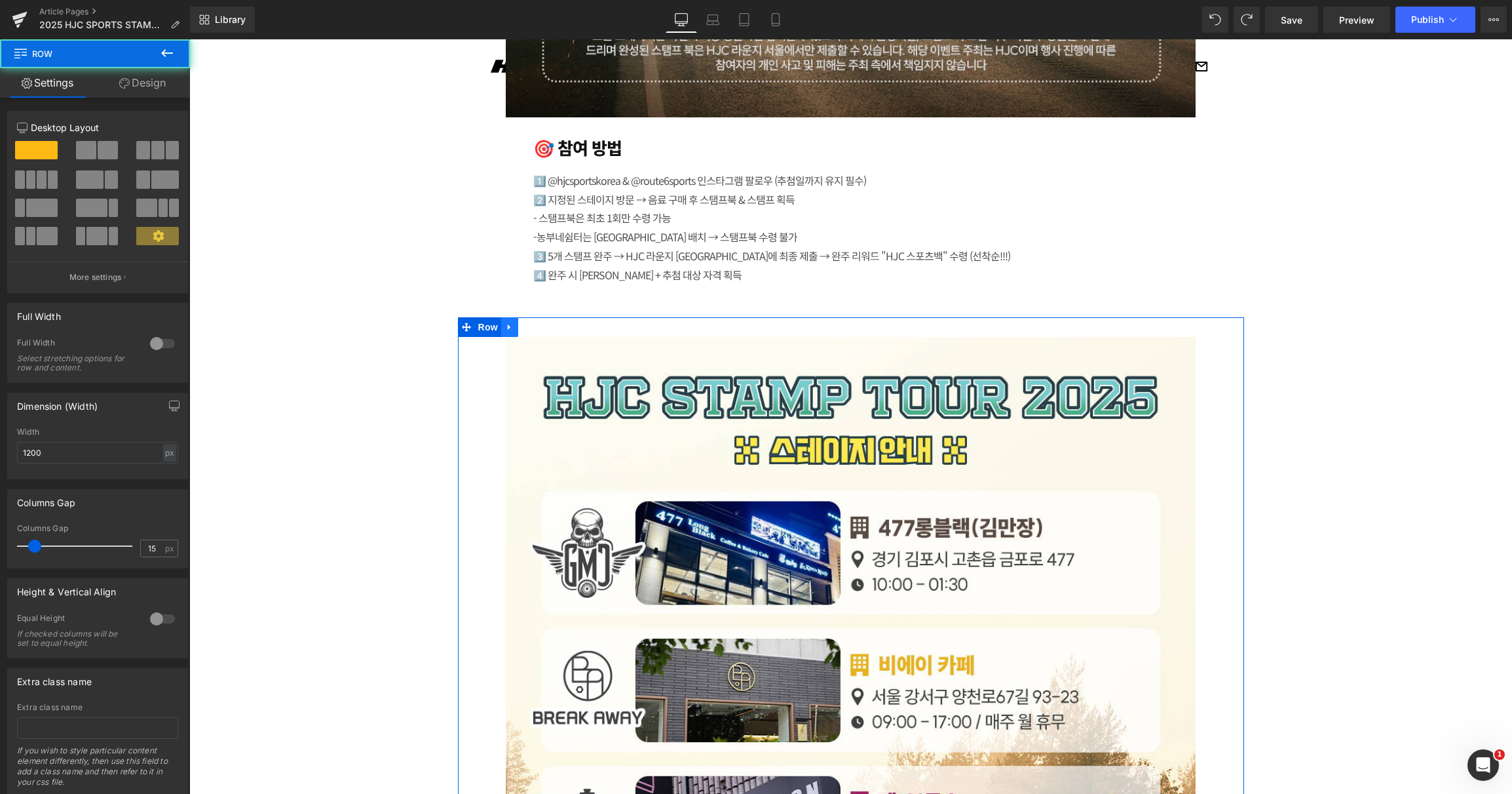
click at [508, 326] on icon at bounding box center [510, 326] width 9 height 10
click at [524, 329] on icon at bounding box center [526, 326] width 9 height 10
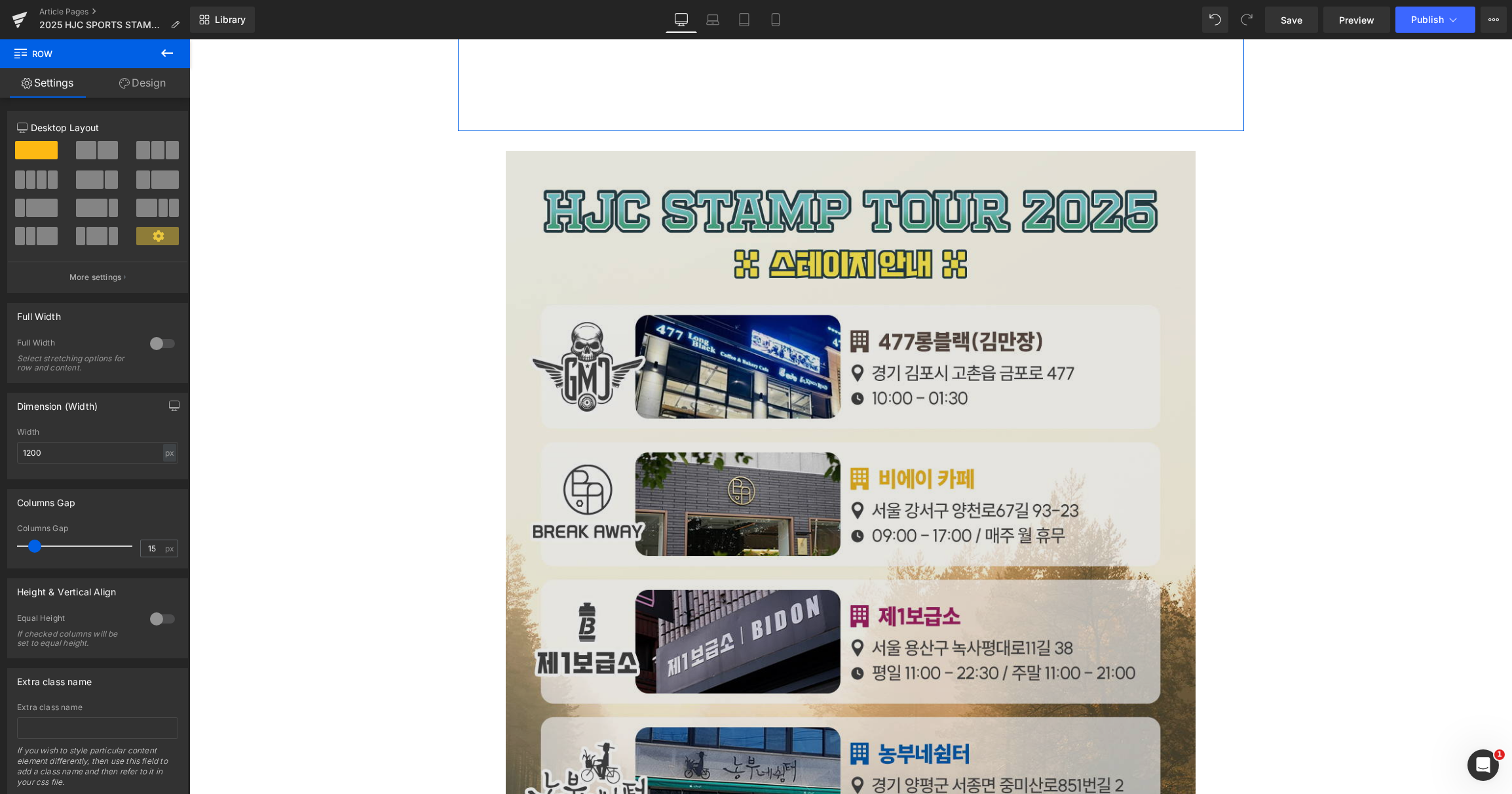
scroll to position [4172, 0]
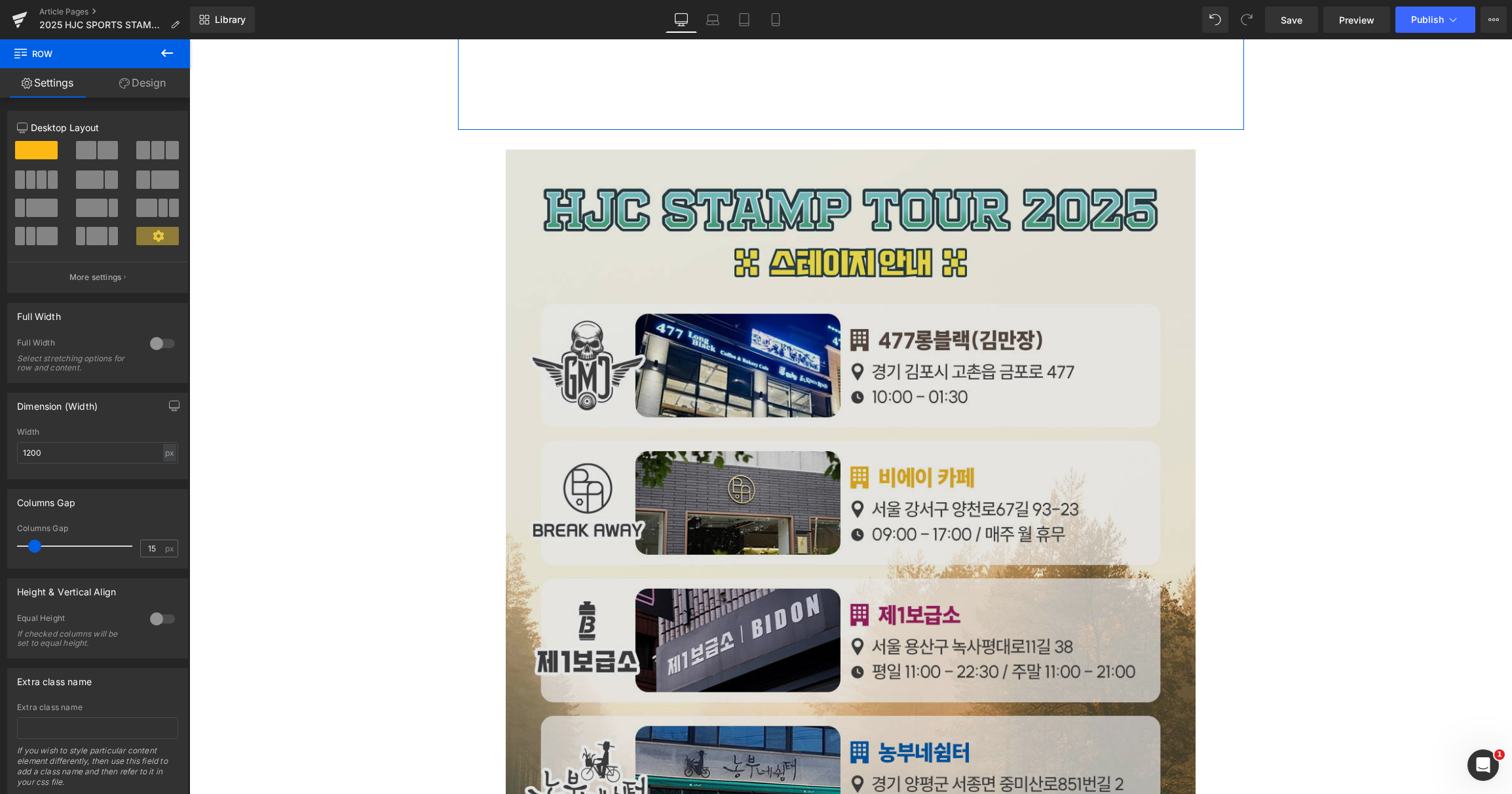
click at [735, 392] on img at bounding box center [851, 581] width 690 height 862
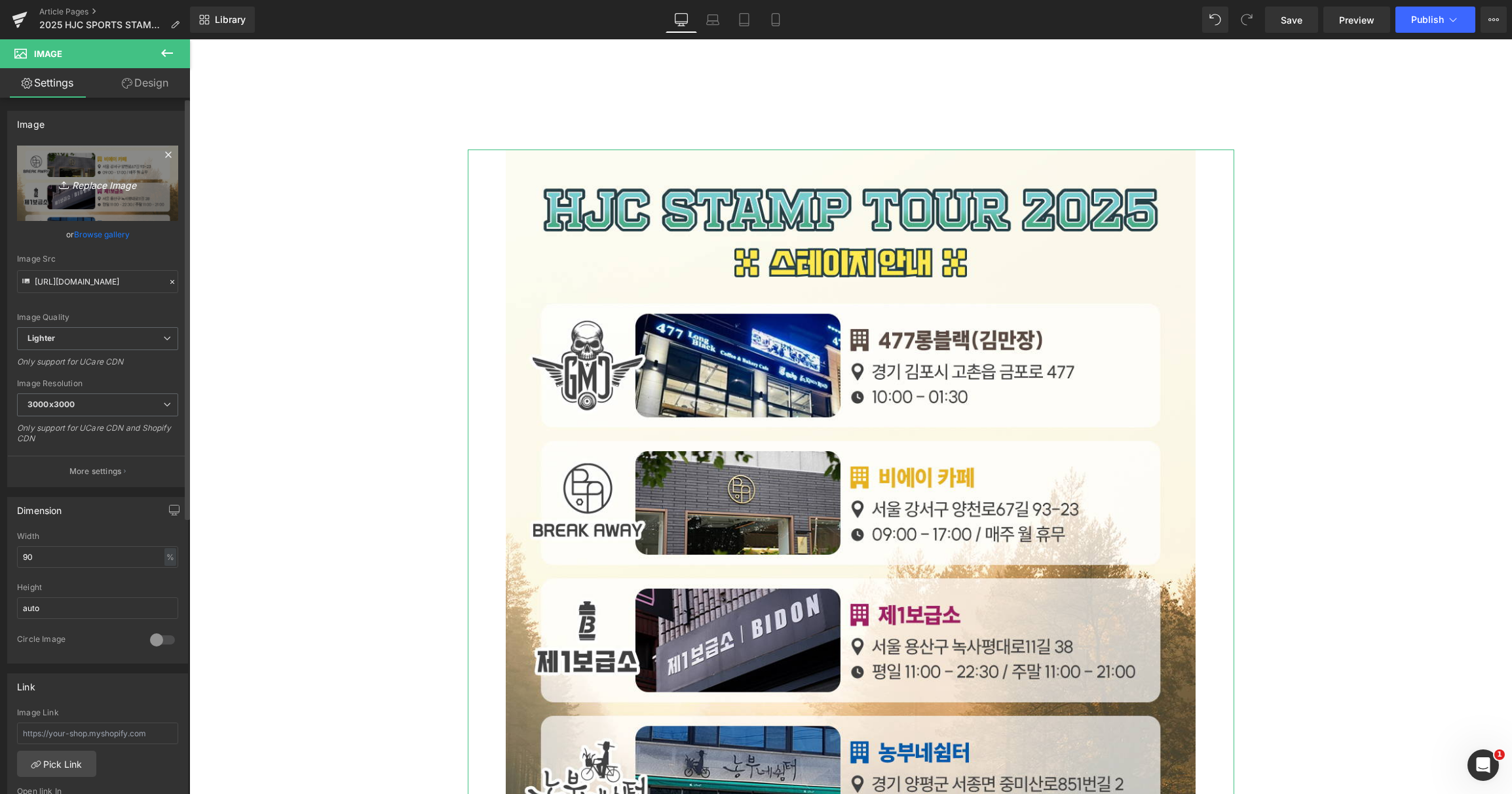
click at [66, 186] on icon at bounding box center [65, 184] width 13 height 13
type input "C:\fakepath\4.jpg"
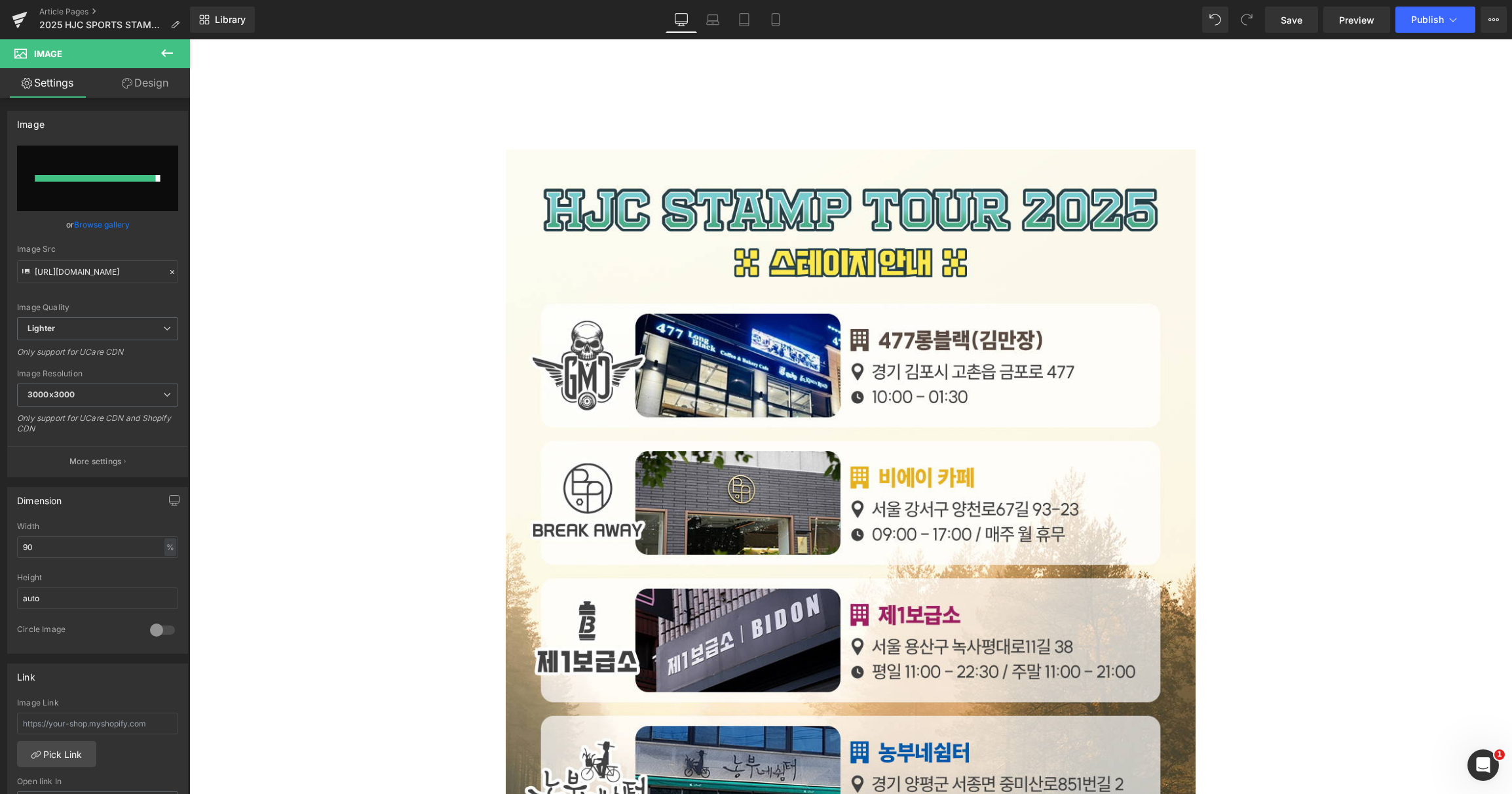
type input "[URL][DOMAIN_NAME]"
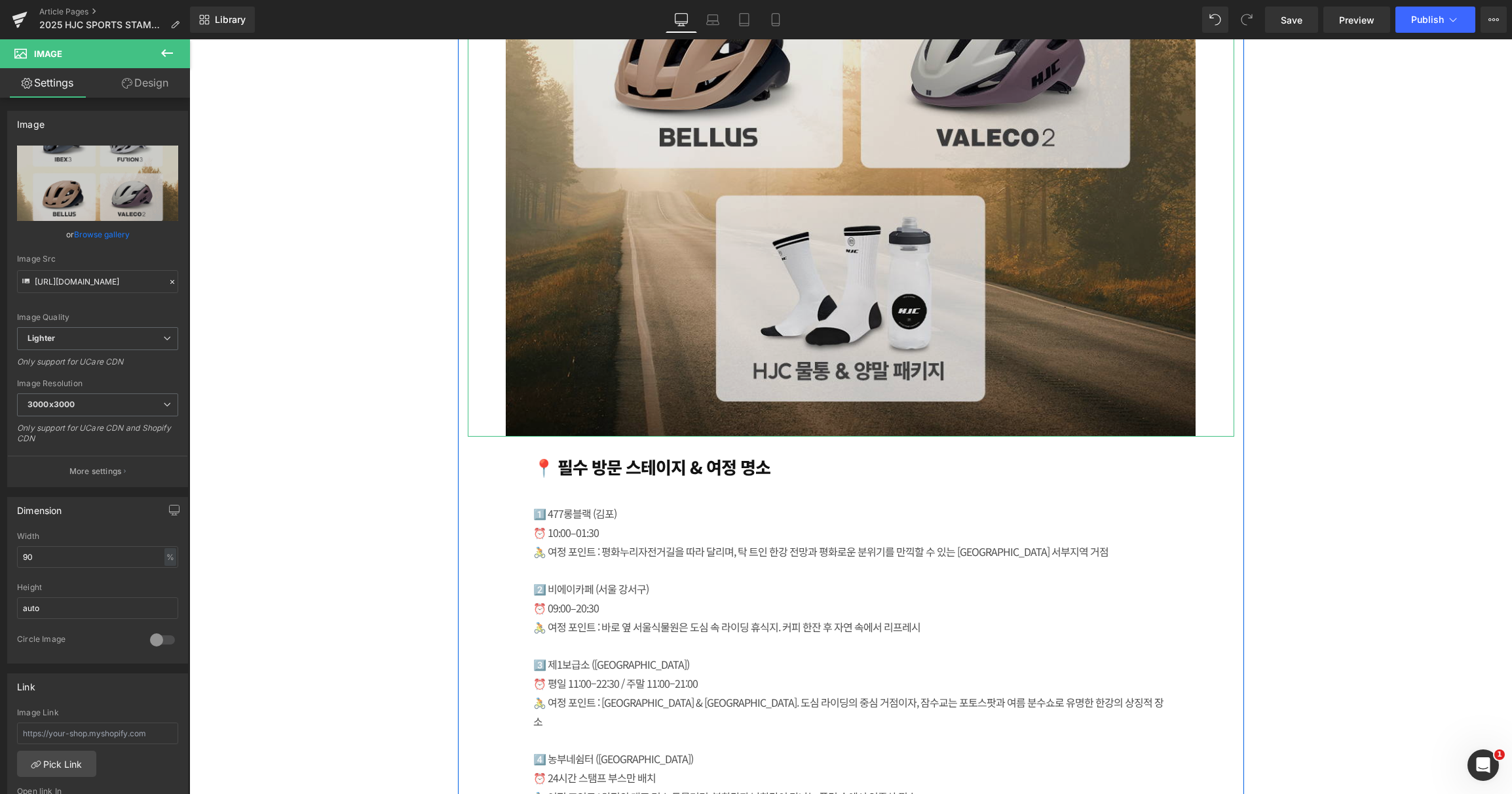
scroll to position [4783, 0]
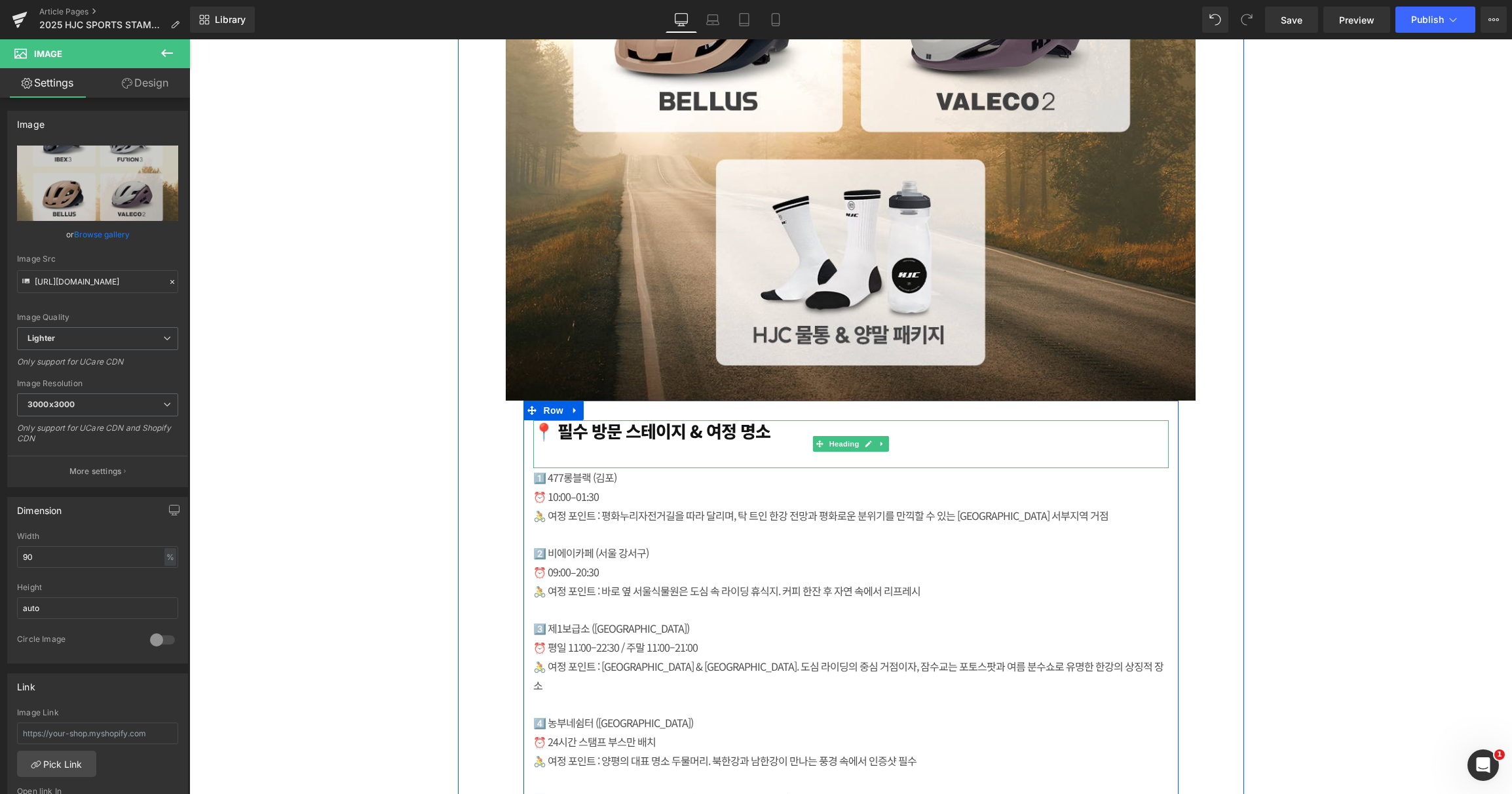
click at [764, 420] on h1 "📍 필수 방문 스테이지 & 여정 명소" at bounding box center [851, 429] width 636 height 20
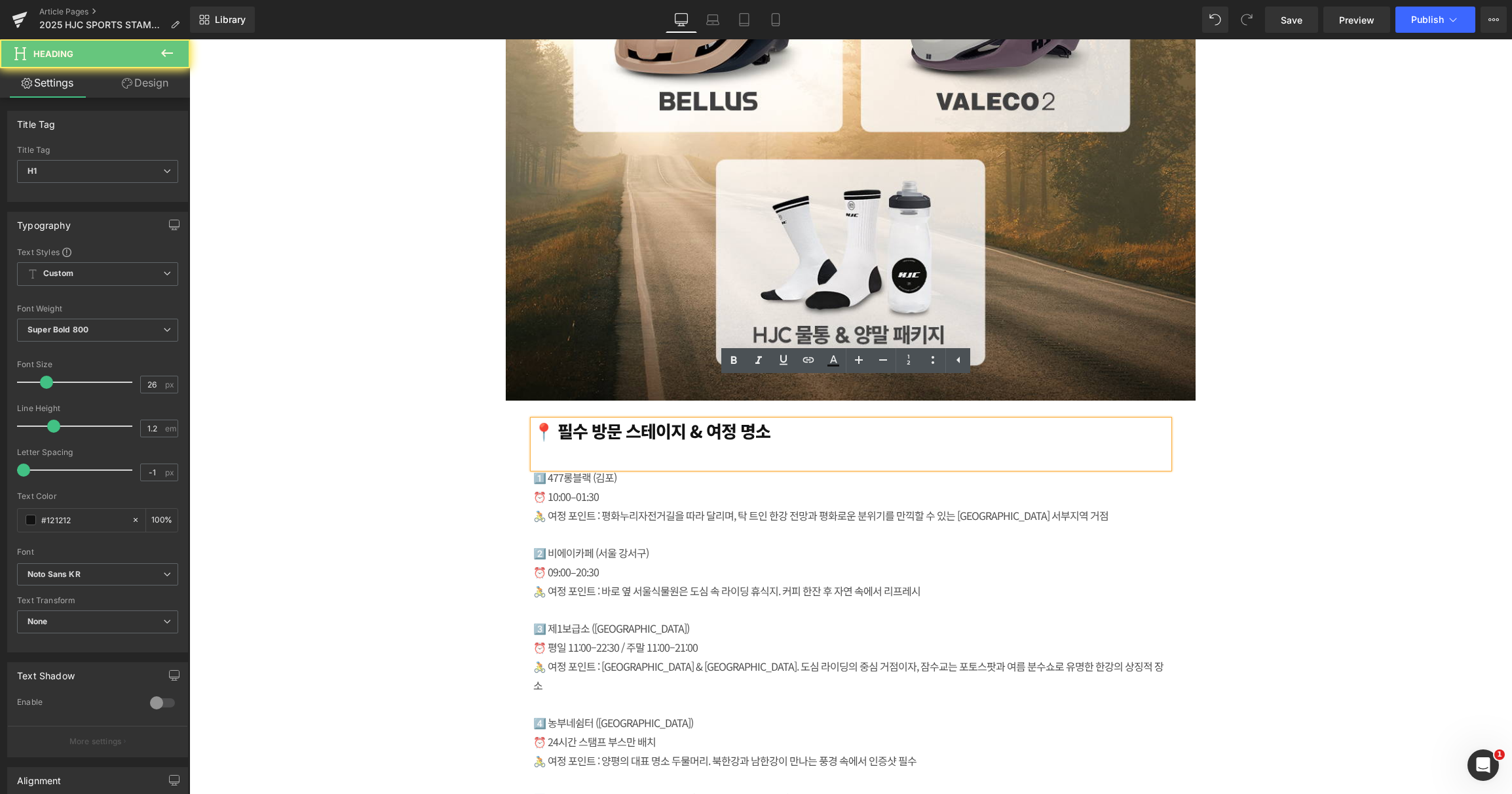
paste div
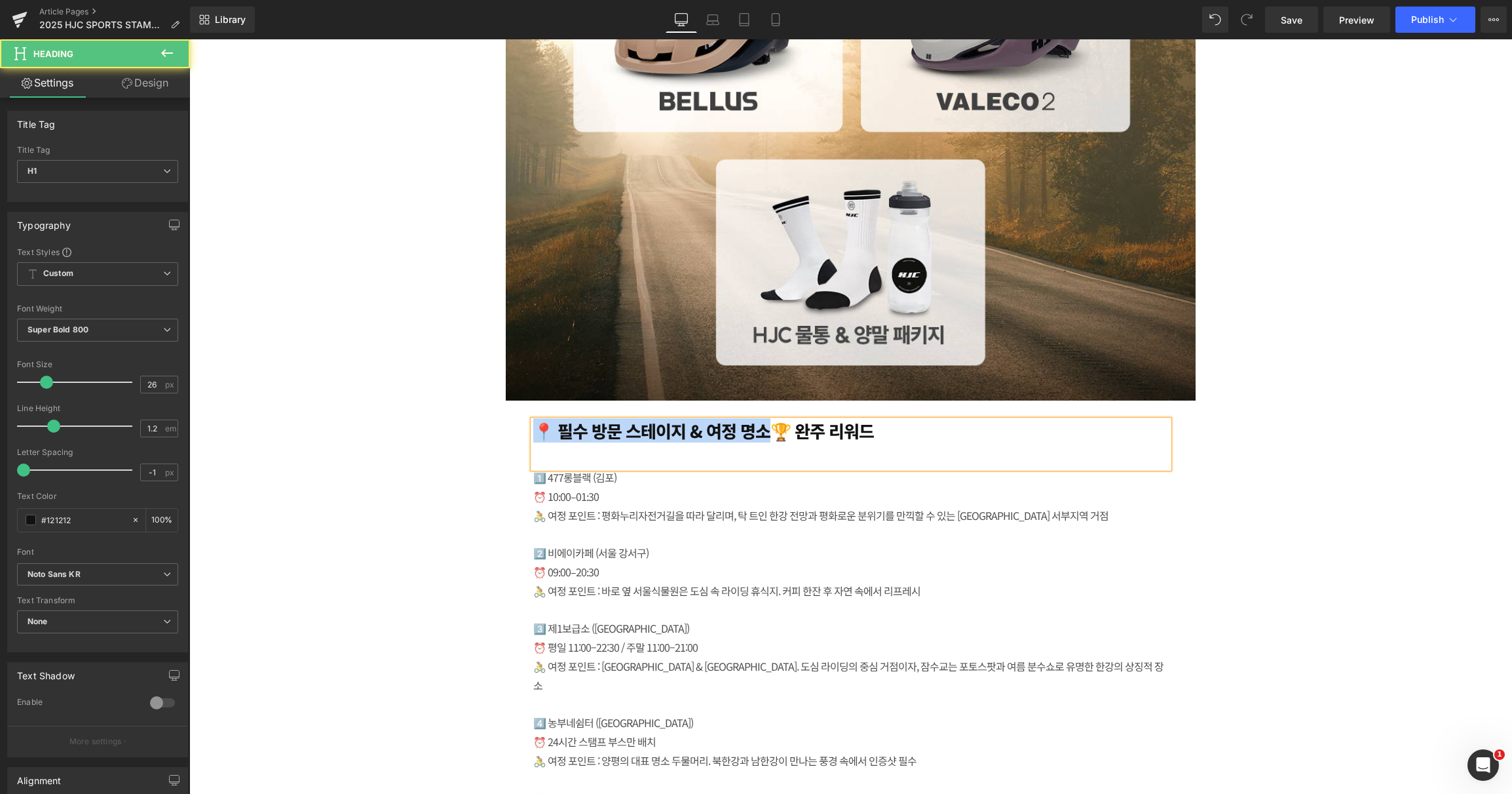
drag, startPoint x: 758, startPoint y: 392, endPoint x: 507, endPoint y: 395, distance: 251.0
click at [505, 395] on div "Image 📍 필수 방문 스테이지 & 여정 명소🏆 완주 리워드  Heading 1️⃣ 477롱블랙 ([GEOGRAPHIC_DATA]) 　⏰…" at bounding box center [851, 280] width 787 height 1485
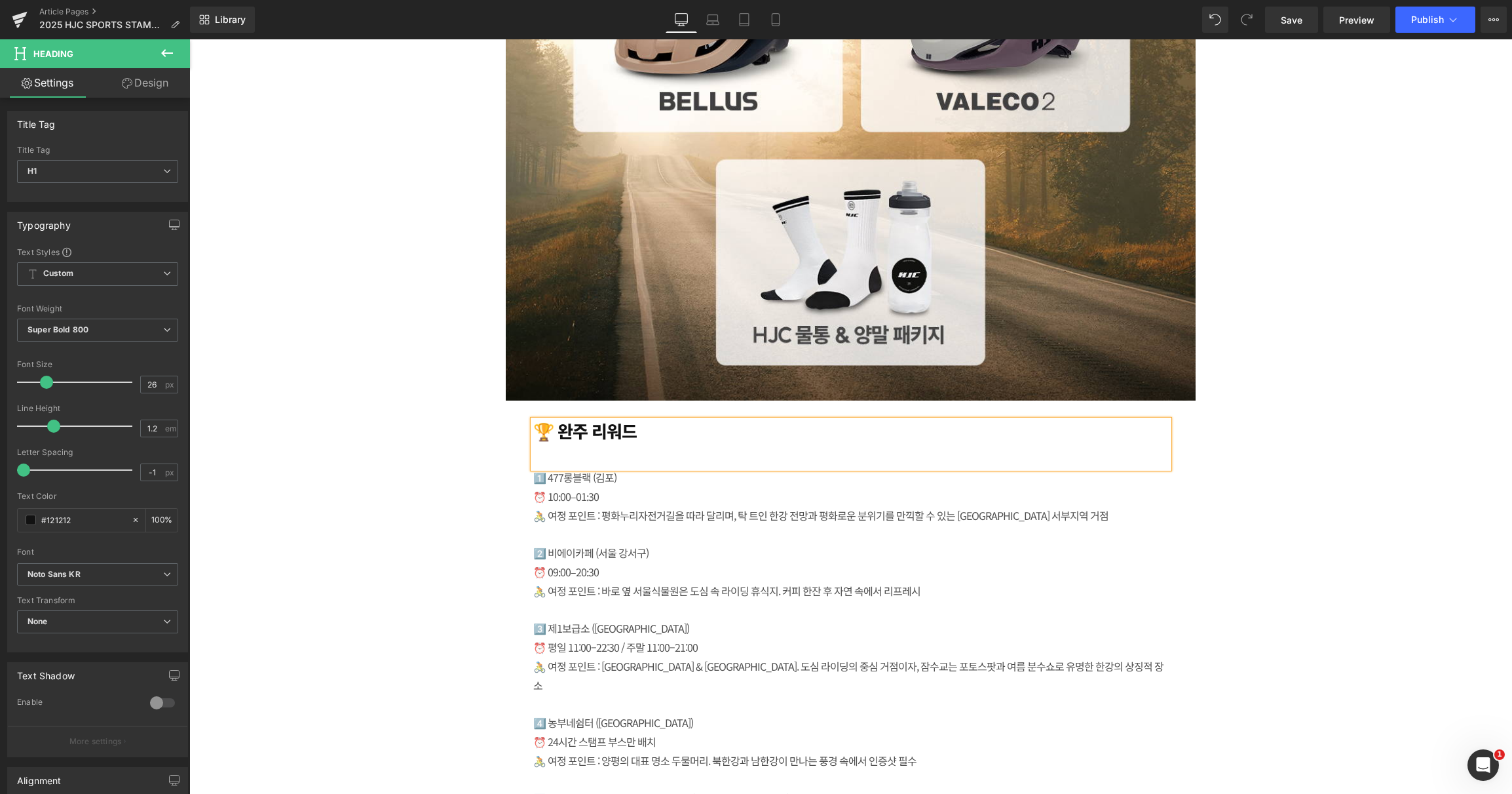
click at [716, 506] on div "🚴 여정 포인트 : 평화누리자전거길을 따라 달리며, 탁 트인 한강 전망과 평화로운 분위기를 만끽할 수 있는 [GEOGRAPHIC_DATA] 서…" at bounding box center [851, 515] width 636 height 19
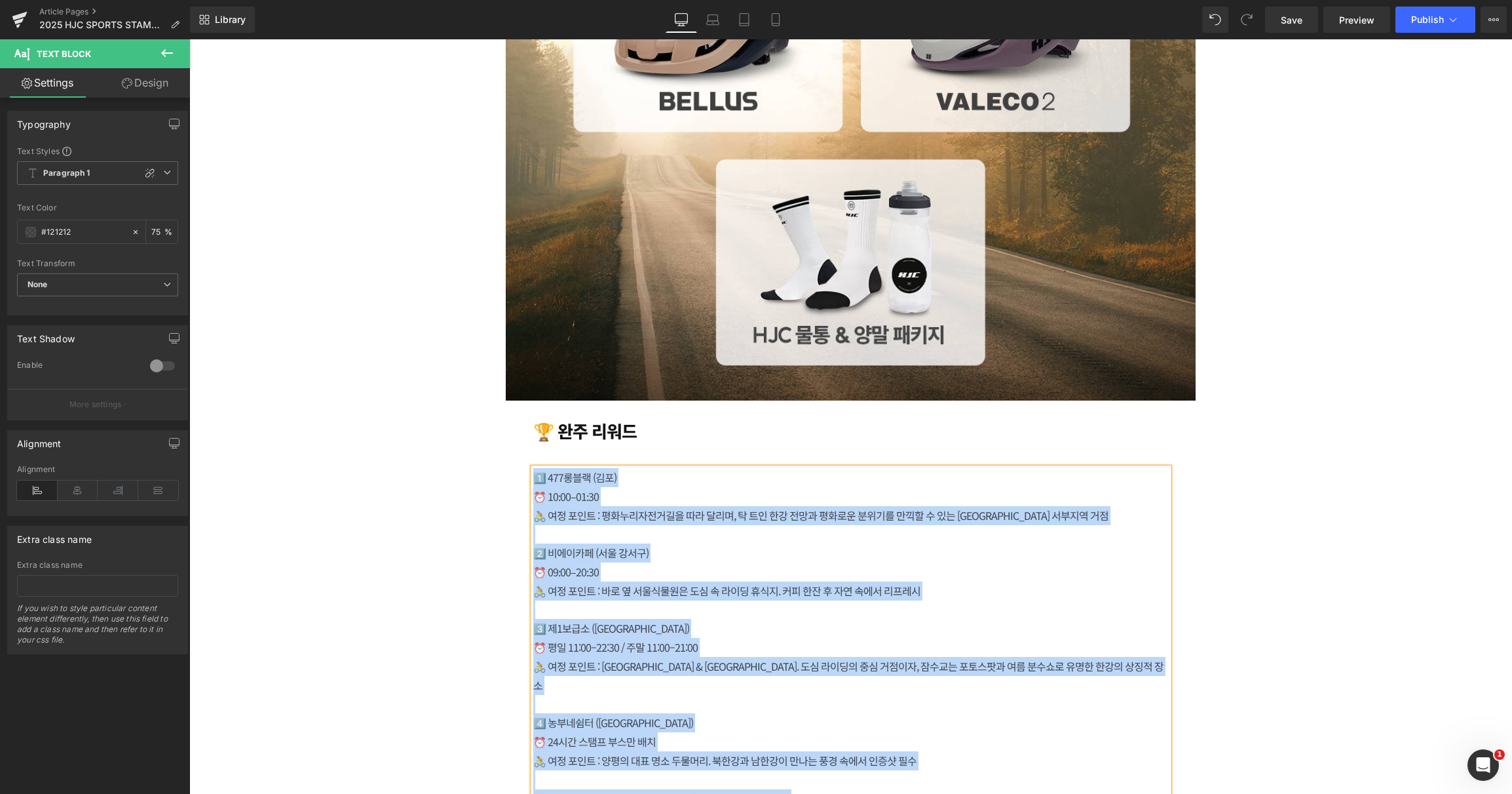
paste div
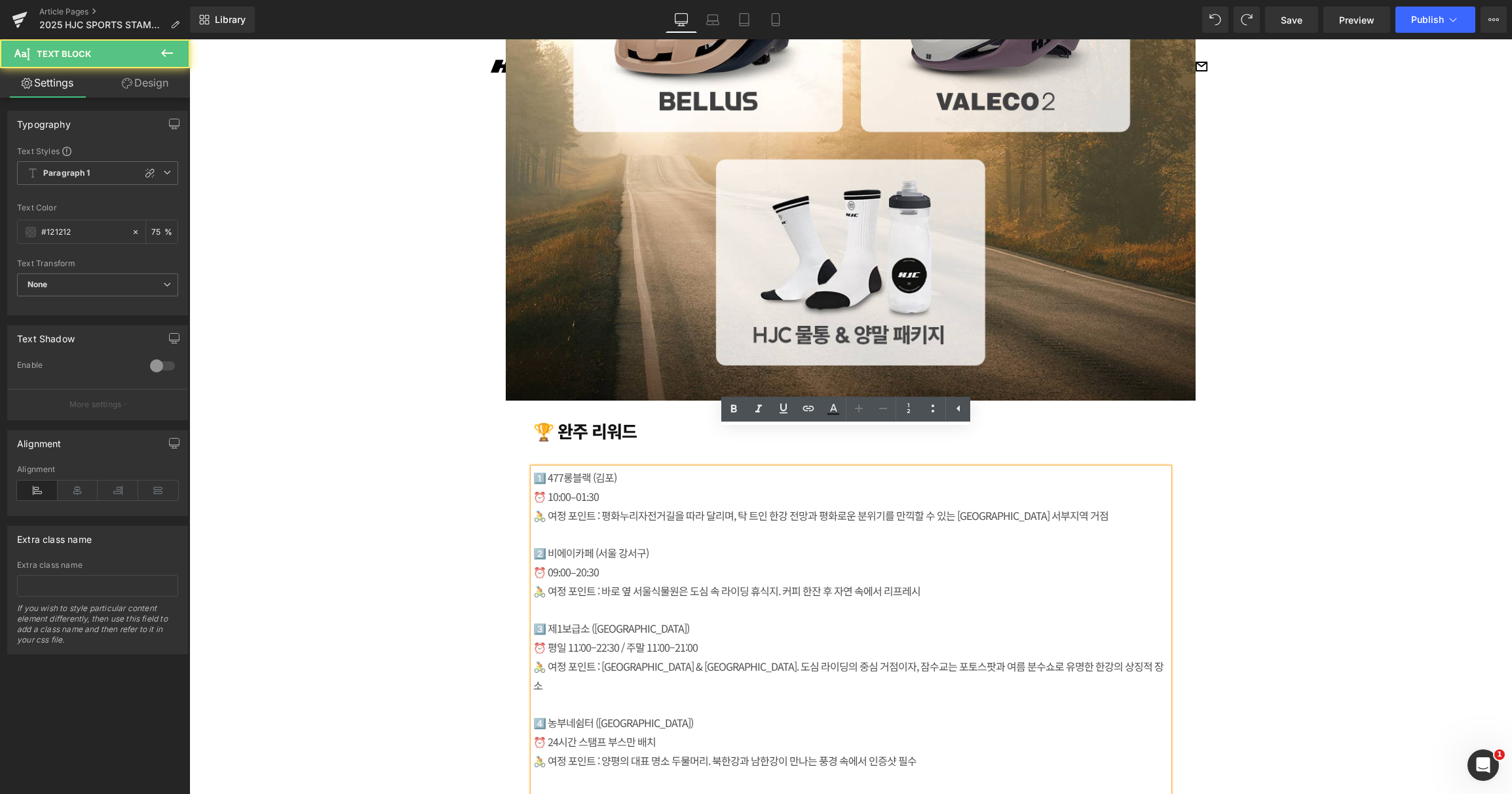
click at [724, 506] on div "🚴 여정 포인트 : 평화누리자전거길을 따라 달리며, 탁 트인 한강 전망과 평화로운 분위기를 만끽할 수 있는 [GEOGRAPHIC_DATA] 서…" at bounding box center [851, 515] width 636 height 19
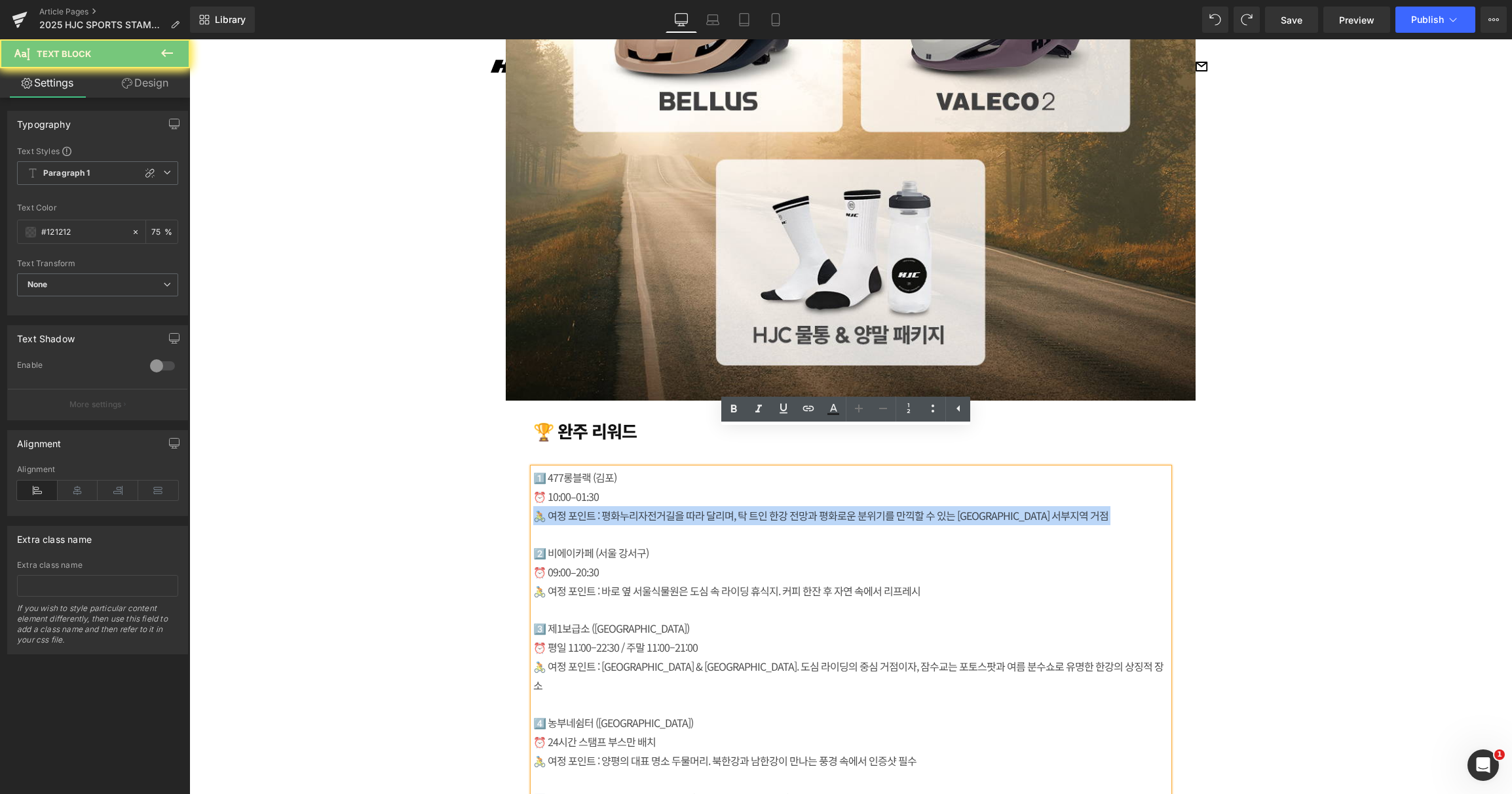
click at [724, 506] on div "🚴 여정 포인트 : 평화누리자전거길을 따라 달리며, 탁 트인 한강 전망과 평화로운 분위기를 만끽할 수 있는 [GEOGRAPHIC_DATA] 서…" at bounding box center [851, 515] width 636 height 19
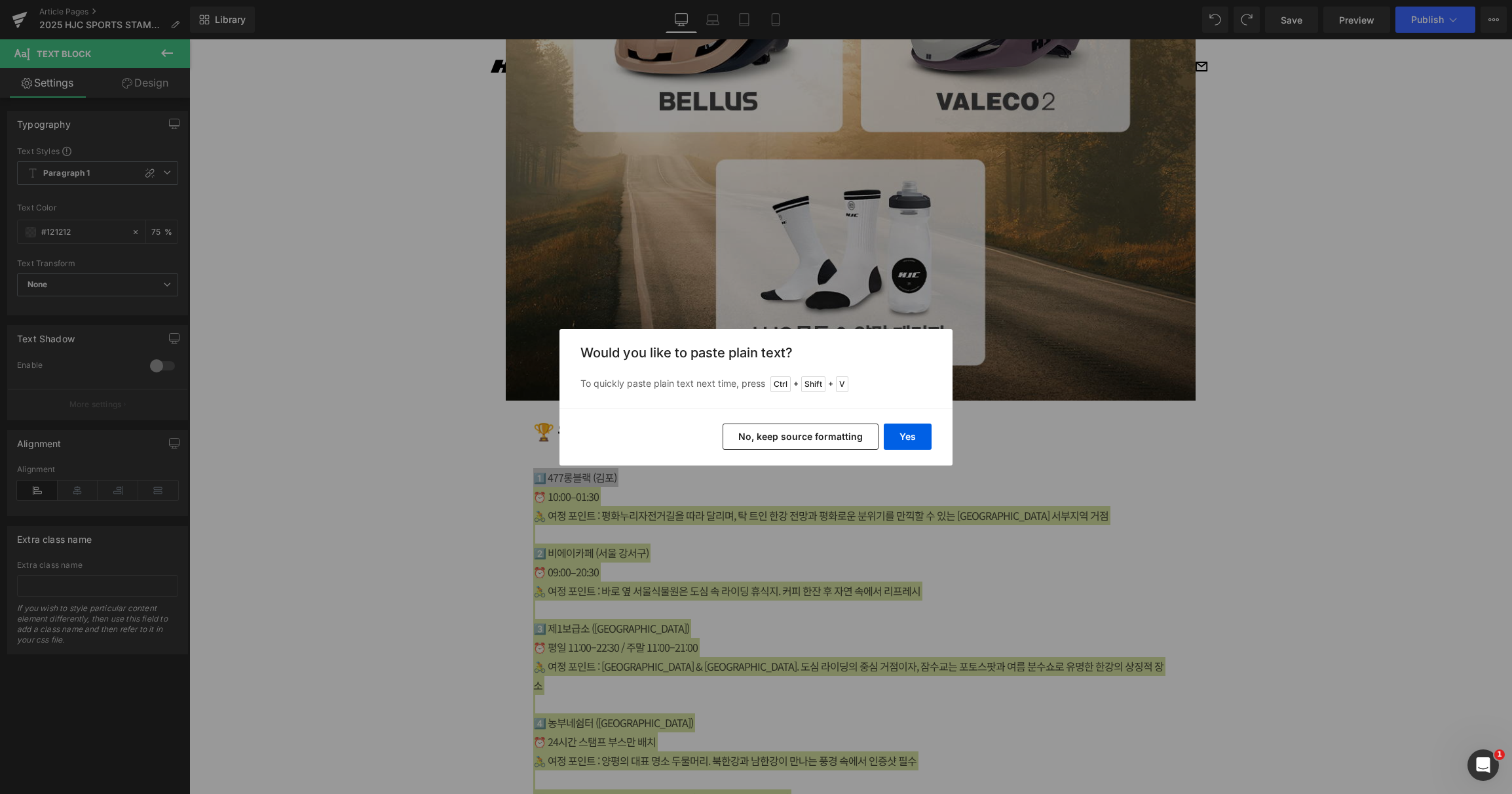
click at [835, 443] on button "No, keep source formatting" at bounding box center [801, 436] width 156 height 26
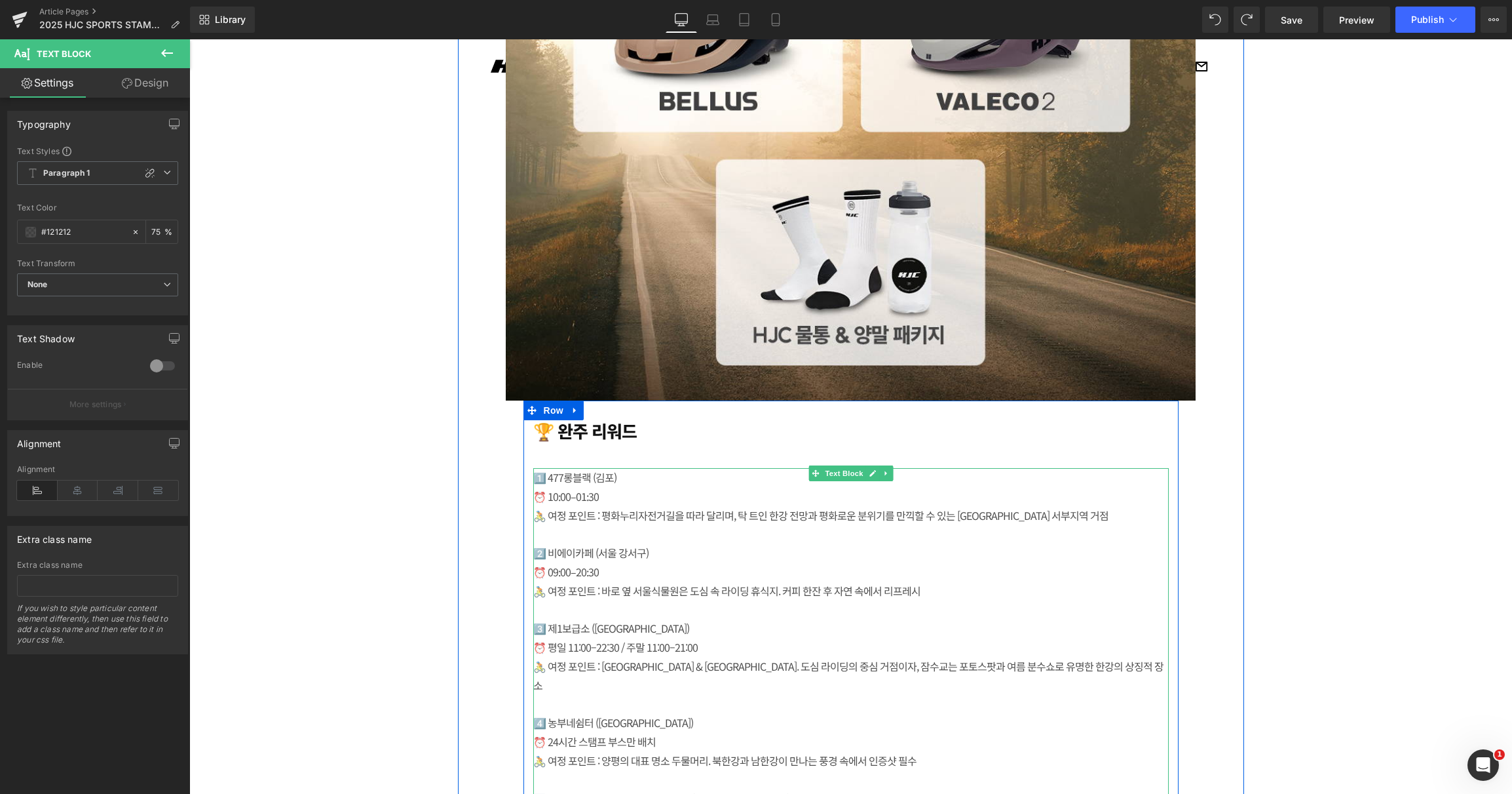
click at [570, 487] on div "⏰ 10:00–01:30" at bounding box center [851, 497] width 636 height 19
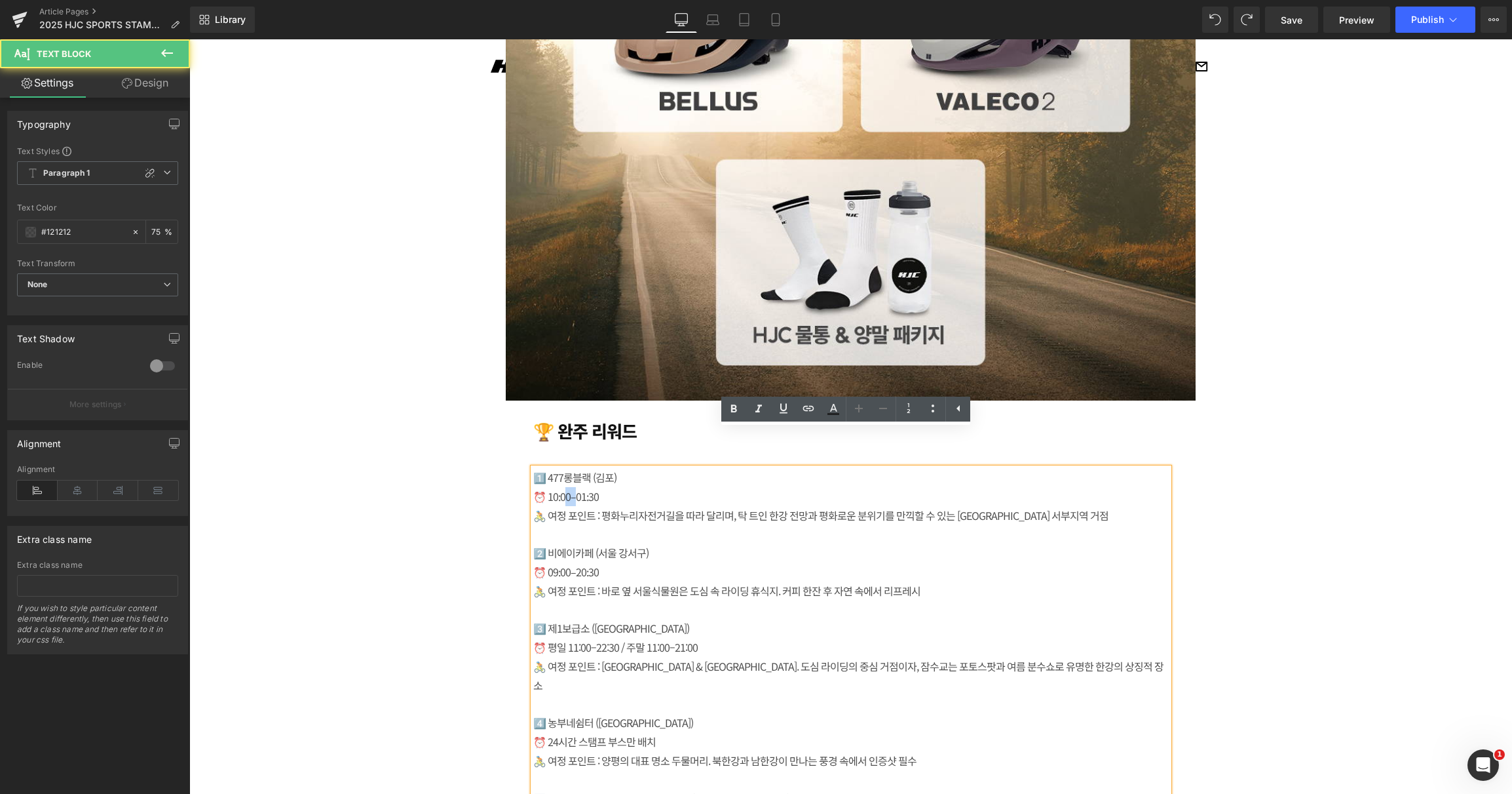
click at [570, 487] on div "⏰ 10:00–01:30" at bounding box center [851, 497] width 636 height 19
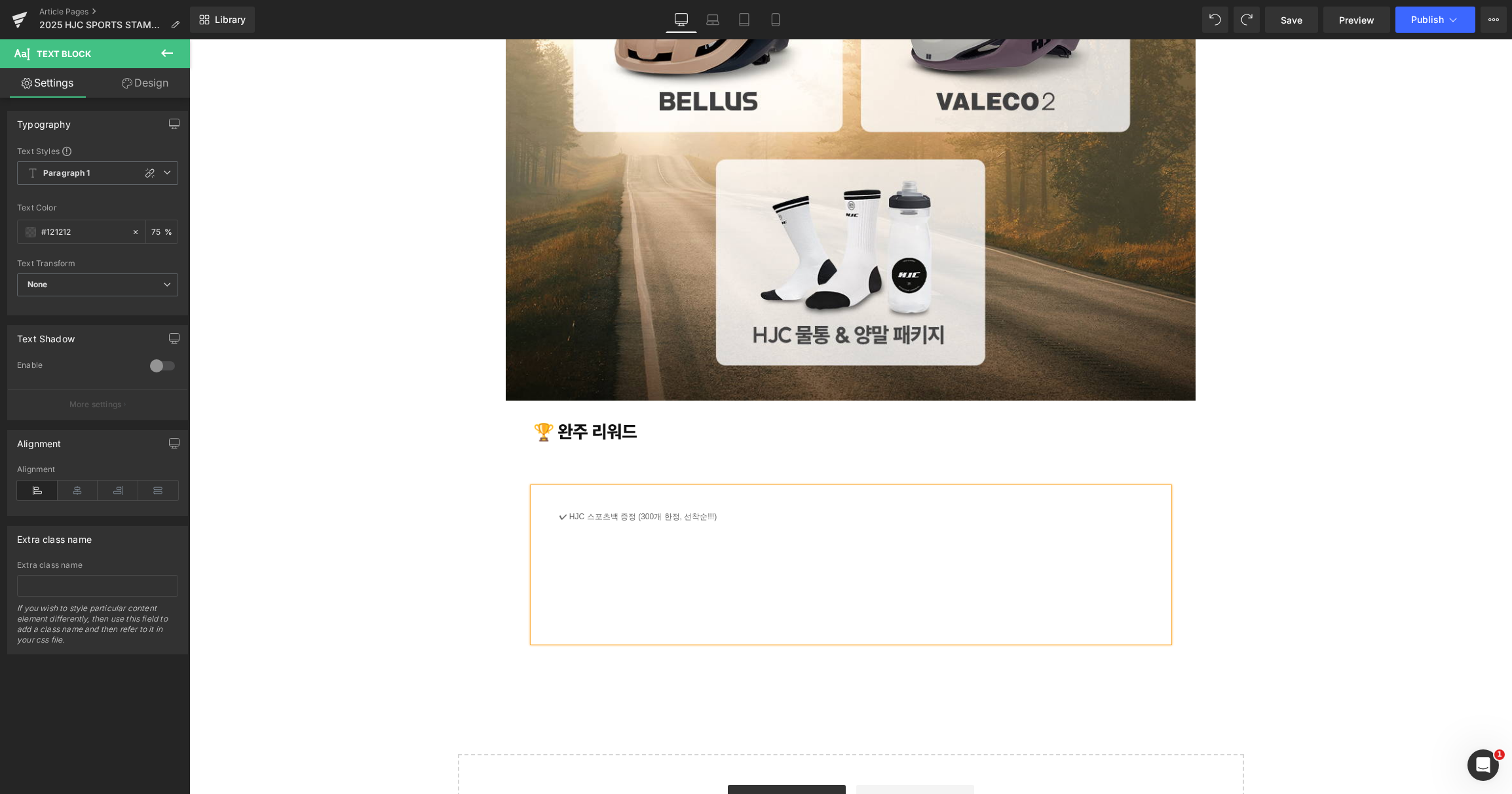
scroll to position [4803, 0]
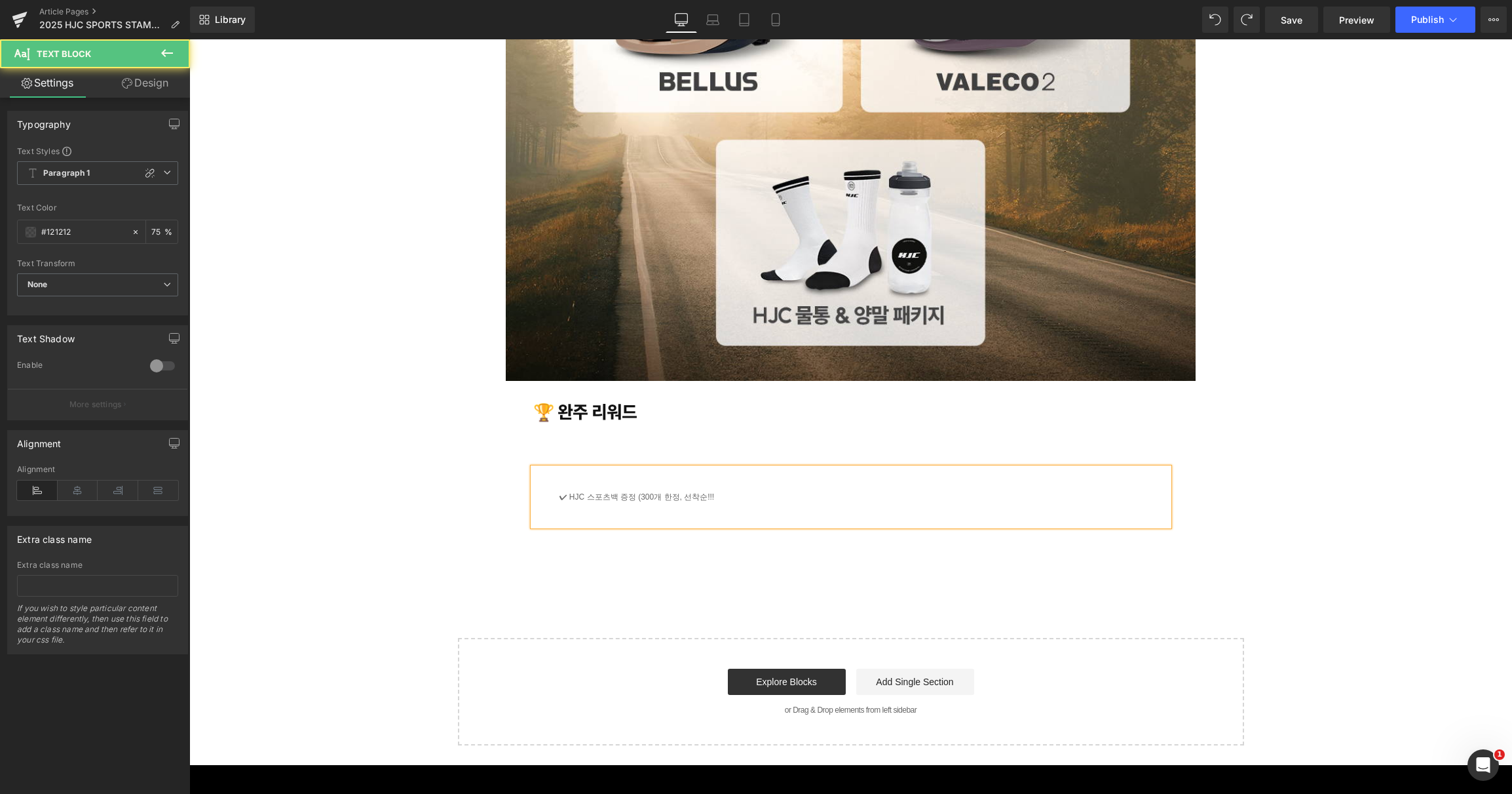
click at [553, 468] on div "✔ HJC 스포츠백 증정 (300개 한정, 선착순!!!" at bounding box center [851, 497] width 636 height 58
click at [459, 432] on div "Image 🏆 완주 리워드  Heading ✔ HJC 스포츠백 증정 (300개 한정, 선착순!!! Text Block Row" at bounding box center [851, 35] width 787 height 1034
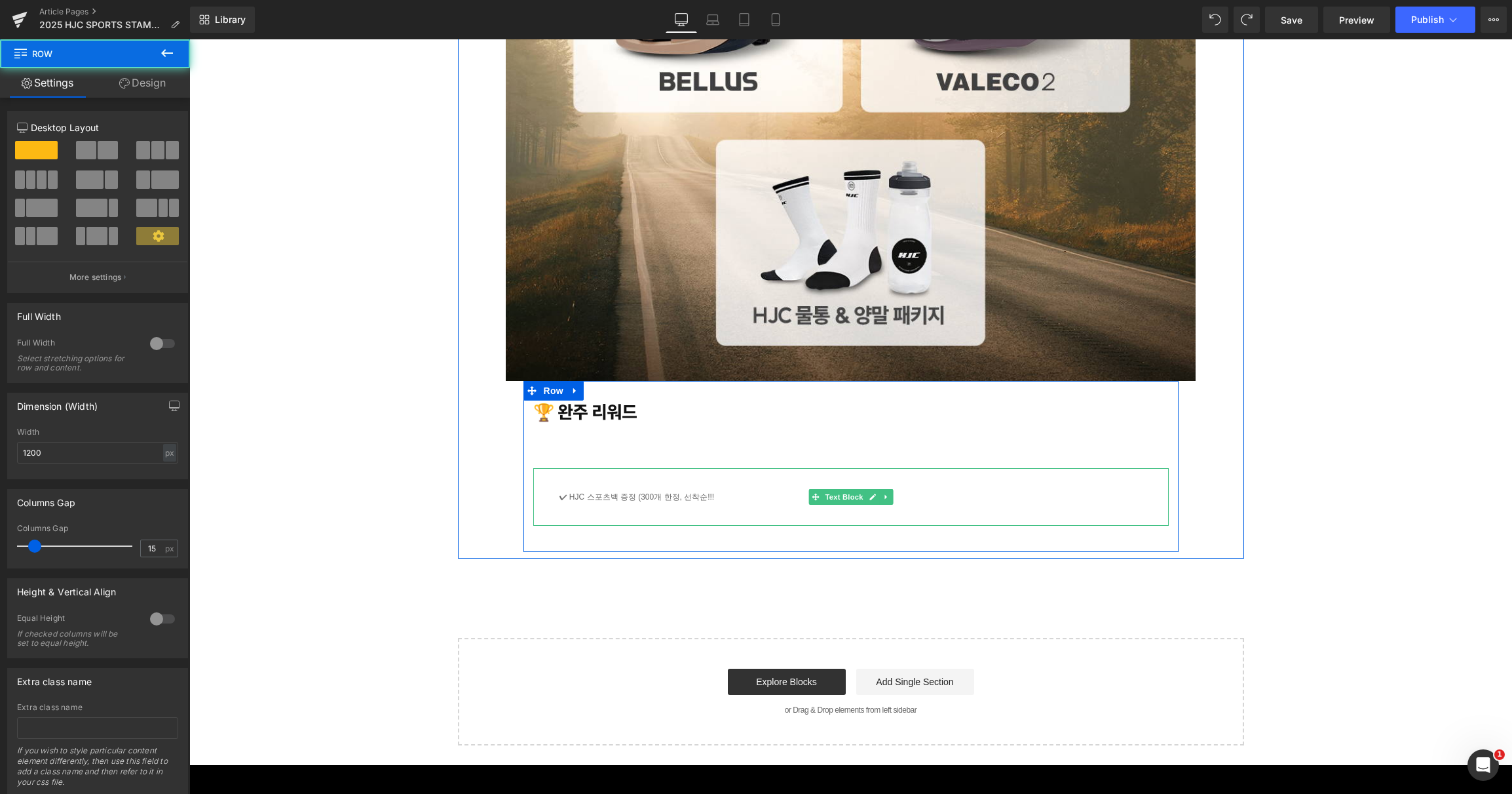
click at [1021, 468] on div at bounding box center [851, 470] width 636 height 4
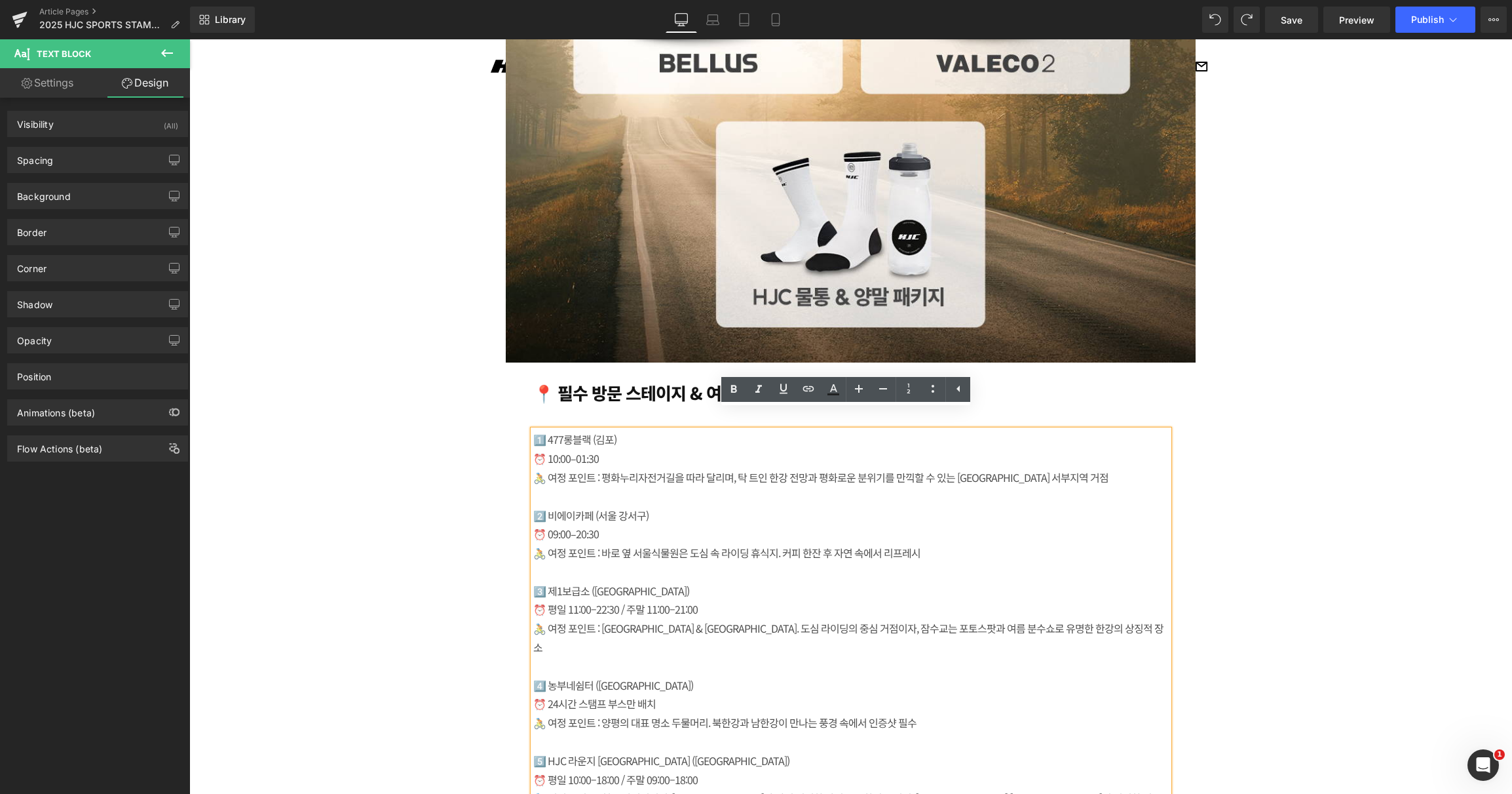
scroll to position [4671, 0]
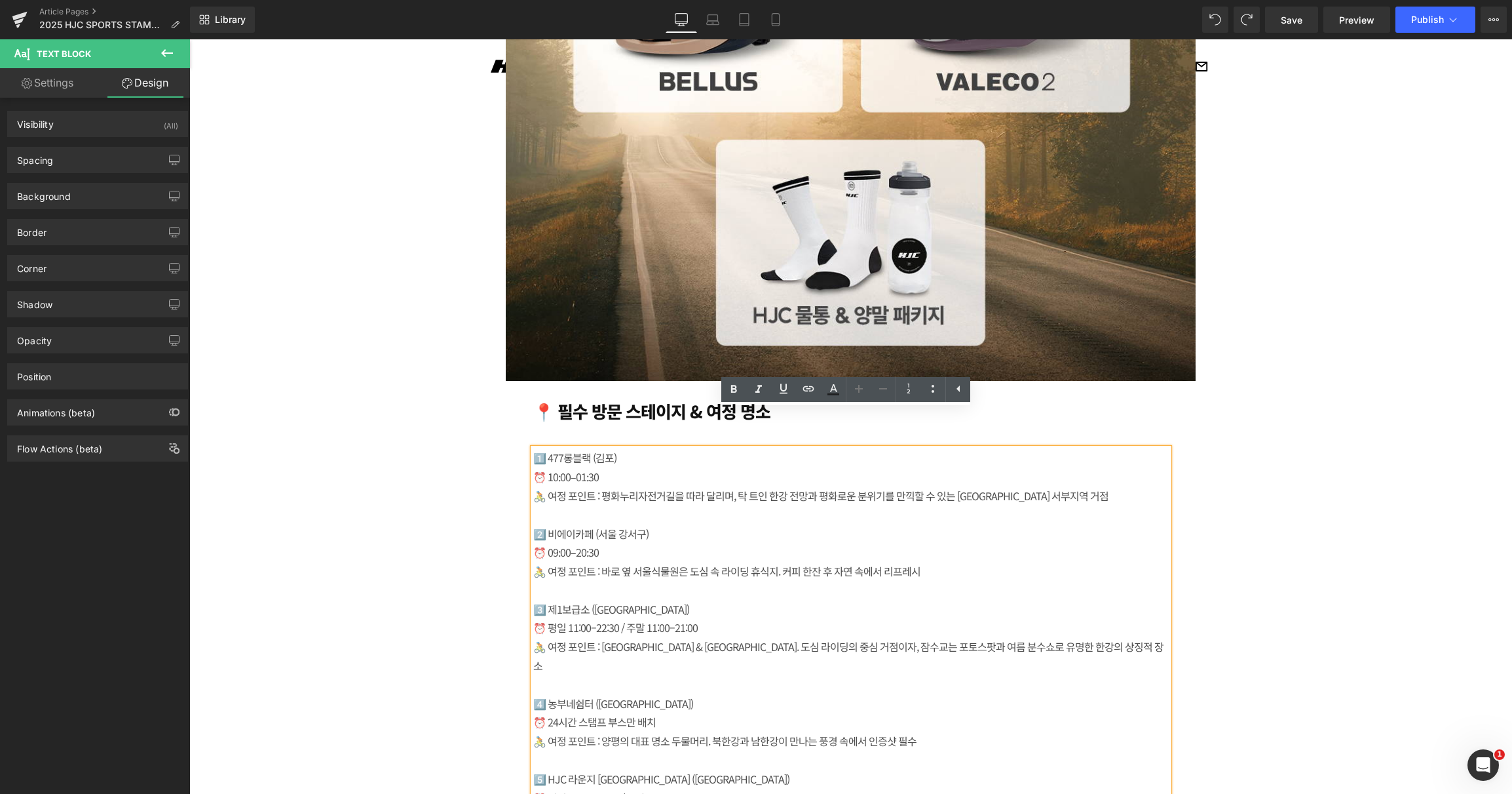
click at [672, 486] on div "🚴 여정 포인트 : 평화누리자전거길을 따라 달리며, 탁 트인 한강 전망과 평화로운 분위기를 만끽할 수 있는 [GEOGRAPHIC_DATA] 서…" at bounding box center [851, 496] width 636 height 19
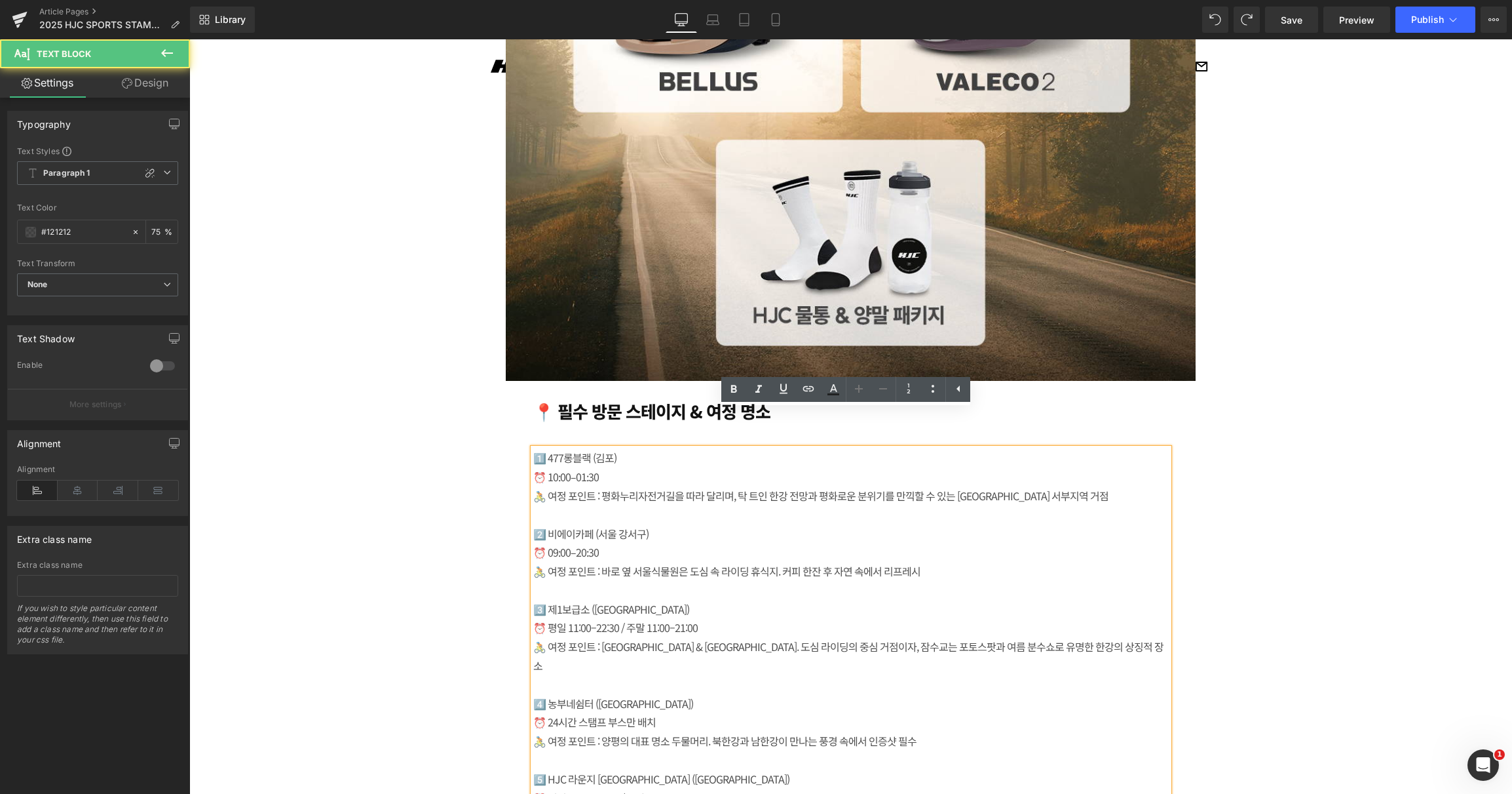
click at [648, 486] on div "🚴 여정 포인트 : 평화누리자전거길을 따라 달리며, 탁 트인 한강 전망과 평화로운 분위기를 만끽할 수 있는 [GEOGRAPHIC_DATA] 서…" at bounding box center [851, 496] width 636 height 19
click at [1054, 486] on div "🚴 여정 포인트 : 평화누리자전거길을 따라 달리며, 탁 트인 한강 전망과 평화로운 분위기를 만끽할 수 있는 [GEOGRAPHIC_DATA] 서…" at bounding box center [851, 496] width 636 height 19
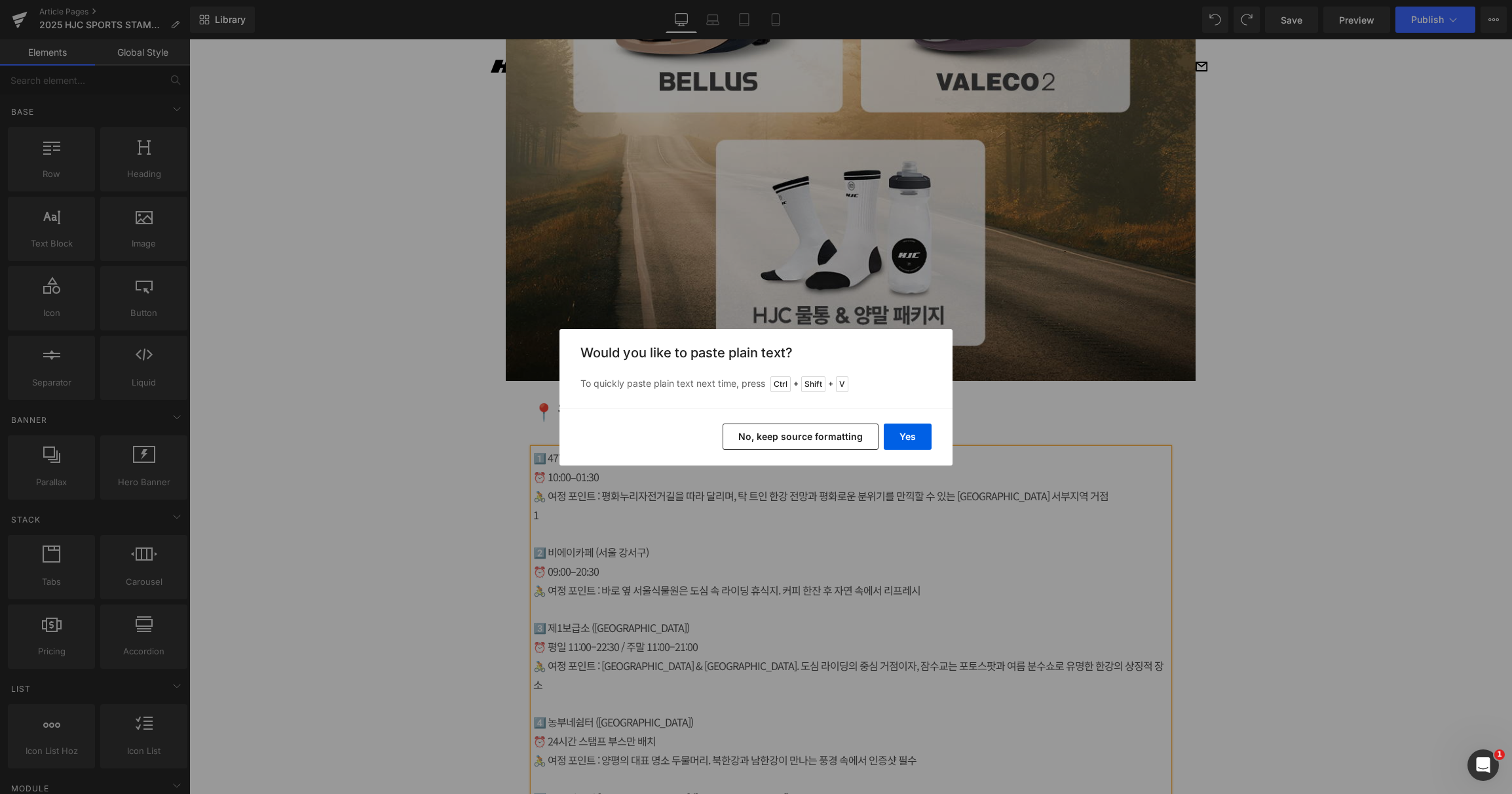
click at [814, 434] on button "No, keep source formatting" at bounding box center [801, 436] width 156 height 26
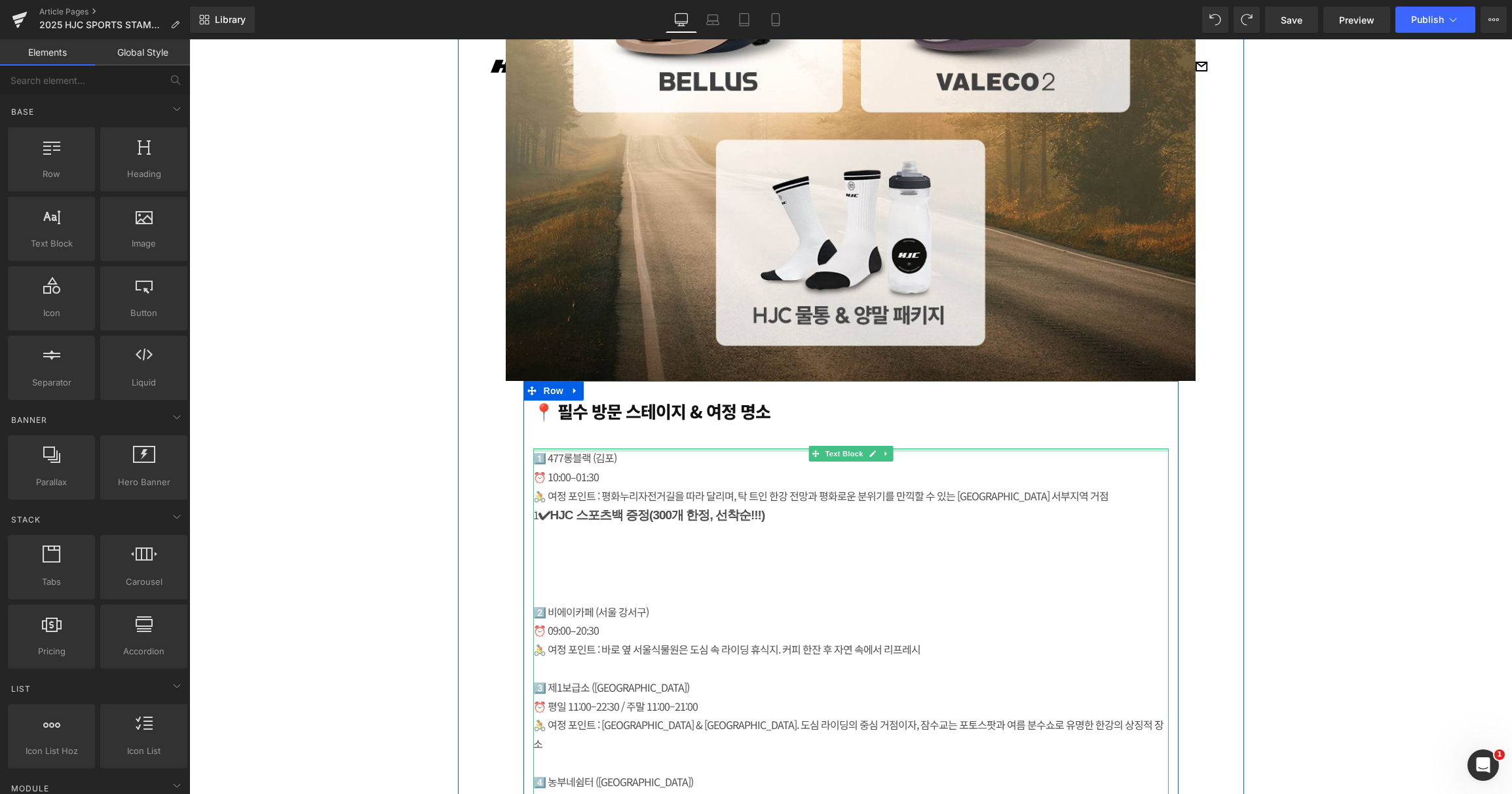
click at [599, 449] on div at bounding box center [851, 450] width 636 height 4
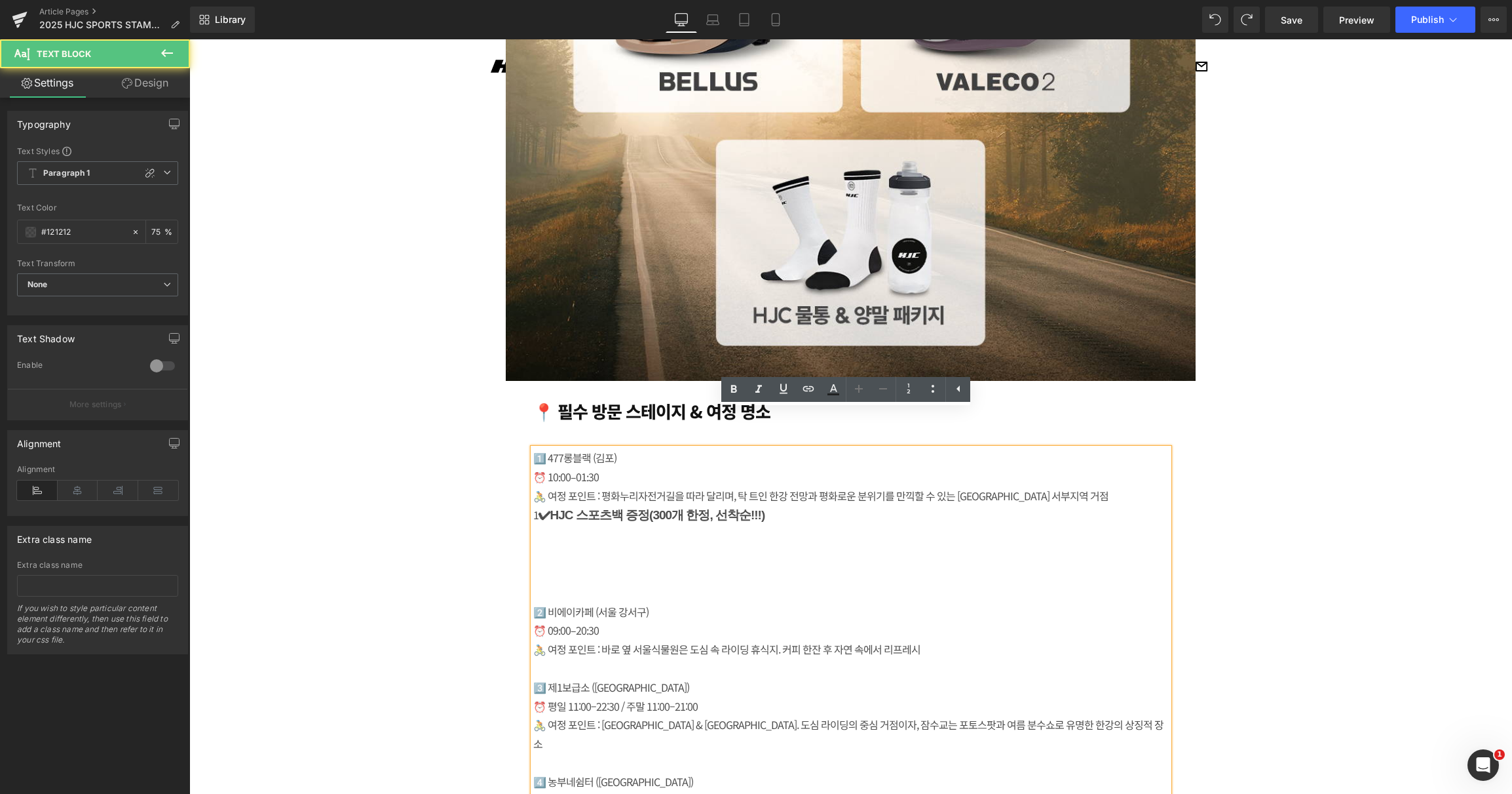
click at [619, 449] on div "1️⃣ 477롱블랙 (김포) ⏰ 10:00–01:30 🚴 여정 포인트 : 평화누리자전거길을 따라 달리며, 탁 트인 한강 전망과 평화로운 분위기…" at bounding box center [851, 705] width 636 height 513
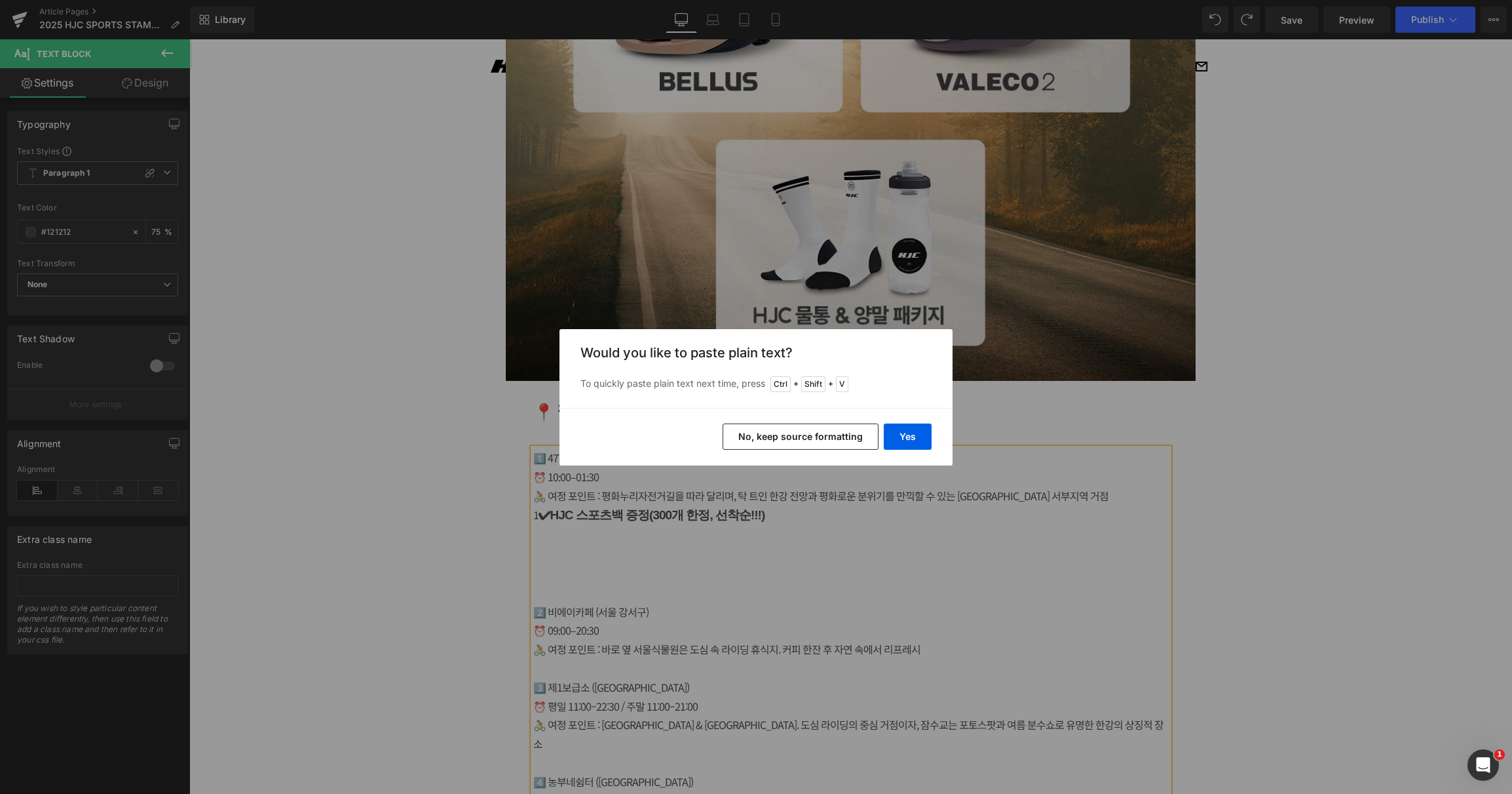
click at [830, 433] on button "No, keep source formatting" at bounding box center [801, 436] width 156 height 26
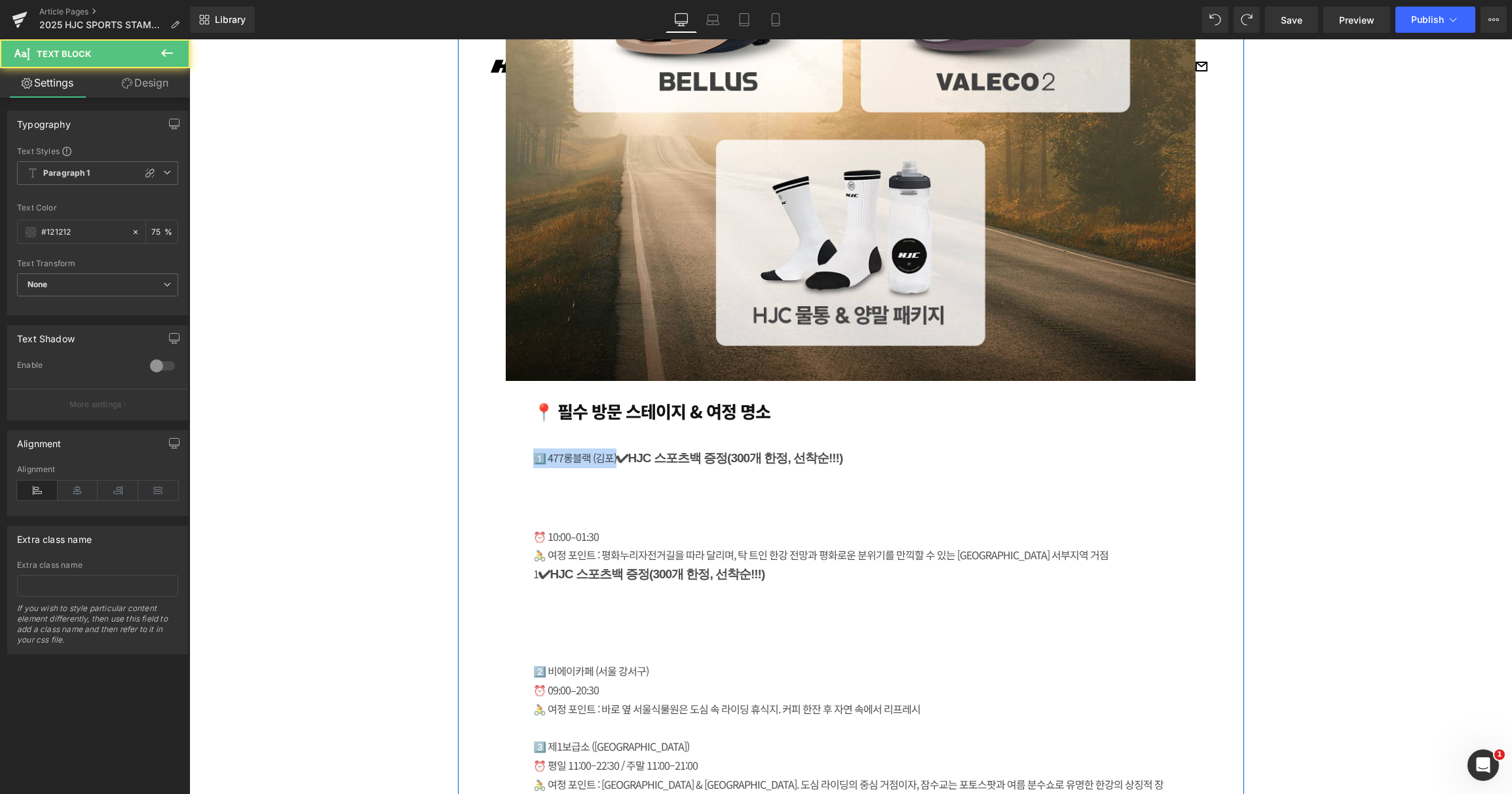
drag, startPoint x: 612, startPoint y: 419, endPoint x: 490, endPoint y: 420, distance: 122.0
click at [490, 420] on div "Image 📍 필수 방문 스테이지 & 여정 명소 Heading 1️⃣ 477롱블랙 (김포) ✔ HJC 스포츠백 증정 (300개 한정, 선착순!…" at bounding box center [851, 281] width 787 height 1528
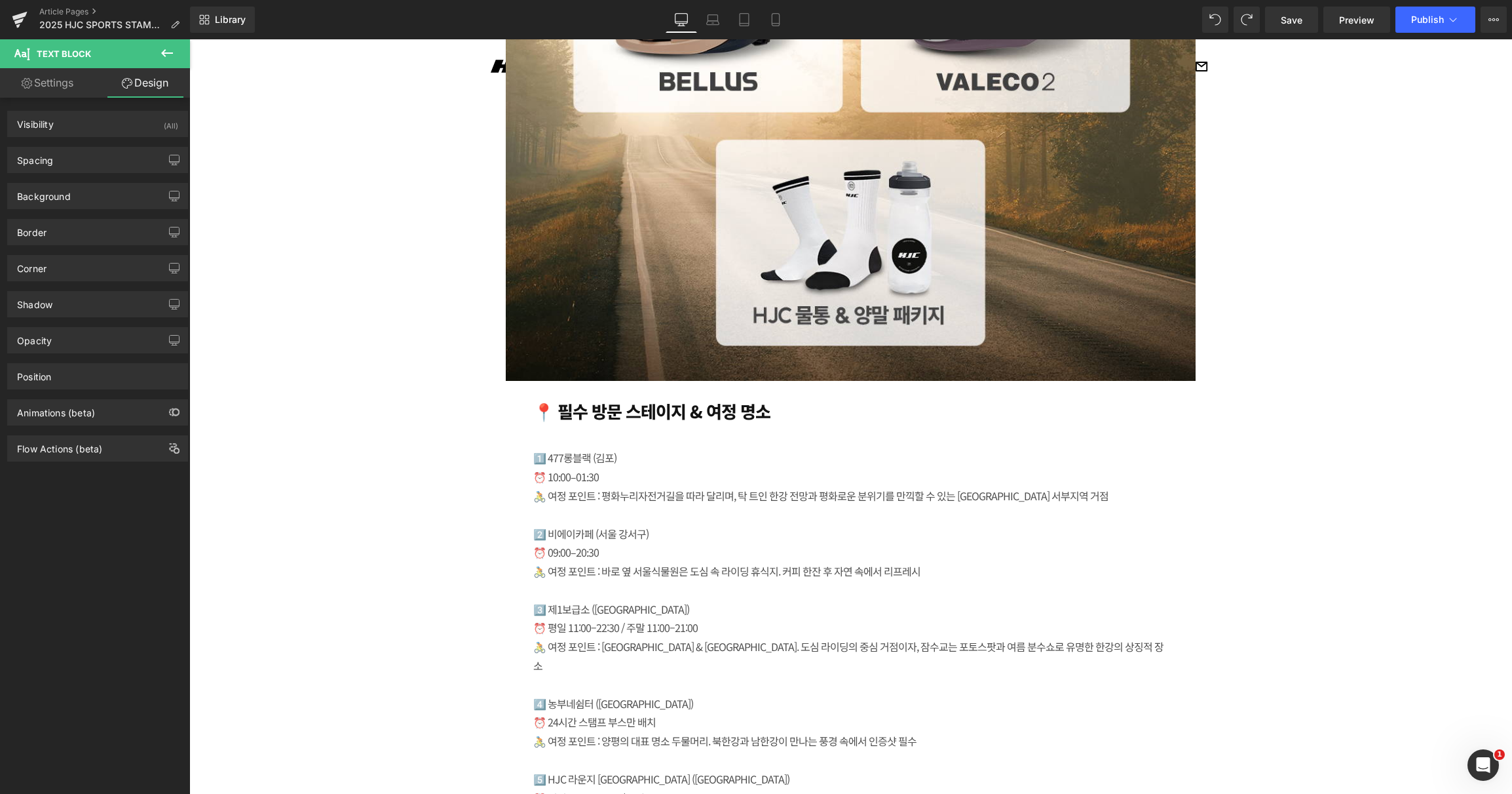
scroll to position [4426, 0]
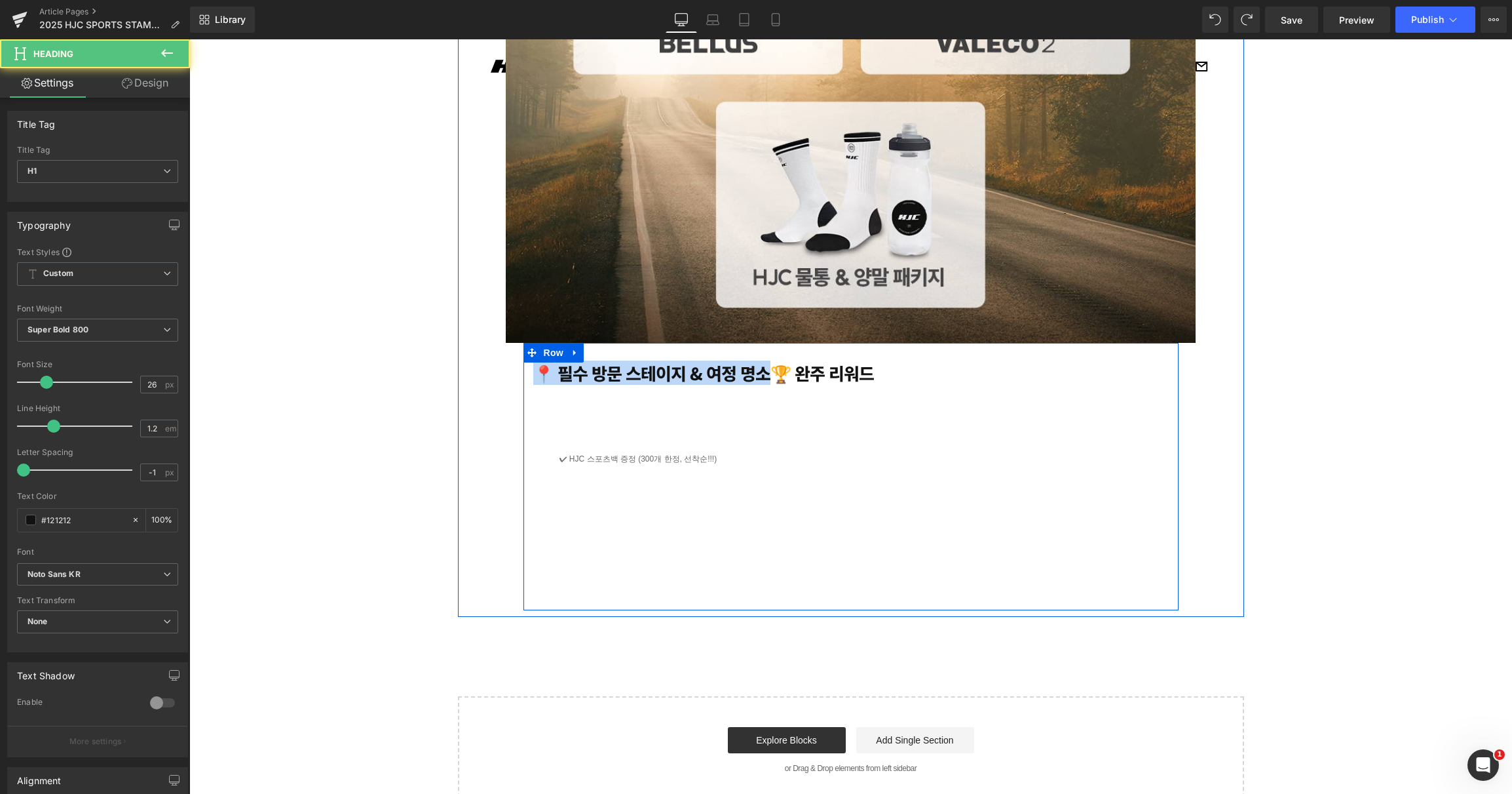
drag, startPoint x: 757, startPoint y: 376, endPoint x: 503, endPoint y: 381, distance: 254.0
click at [503, 381] on div "Image 📍 필수 방문 스테이지 & 여정 명소🏆 완주 리워드 Heading ✔ HJC 스포츠백 증정 (300개 한정, 선착순!!!) Text…" at bounding box center [851, 45] width 787 height 1130
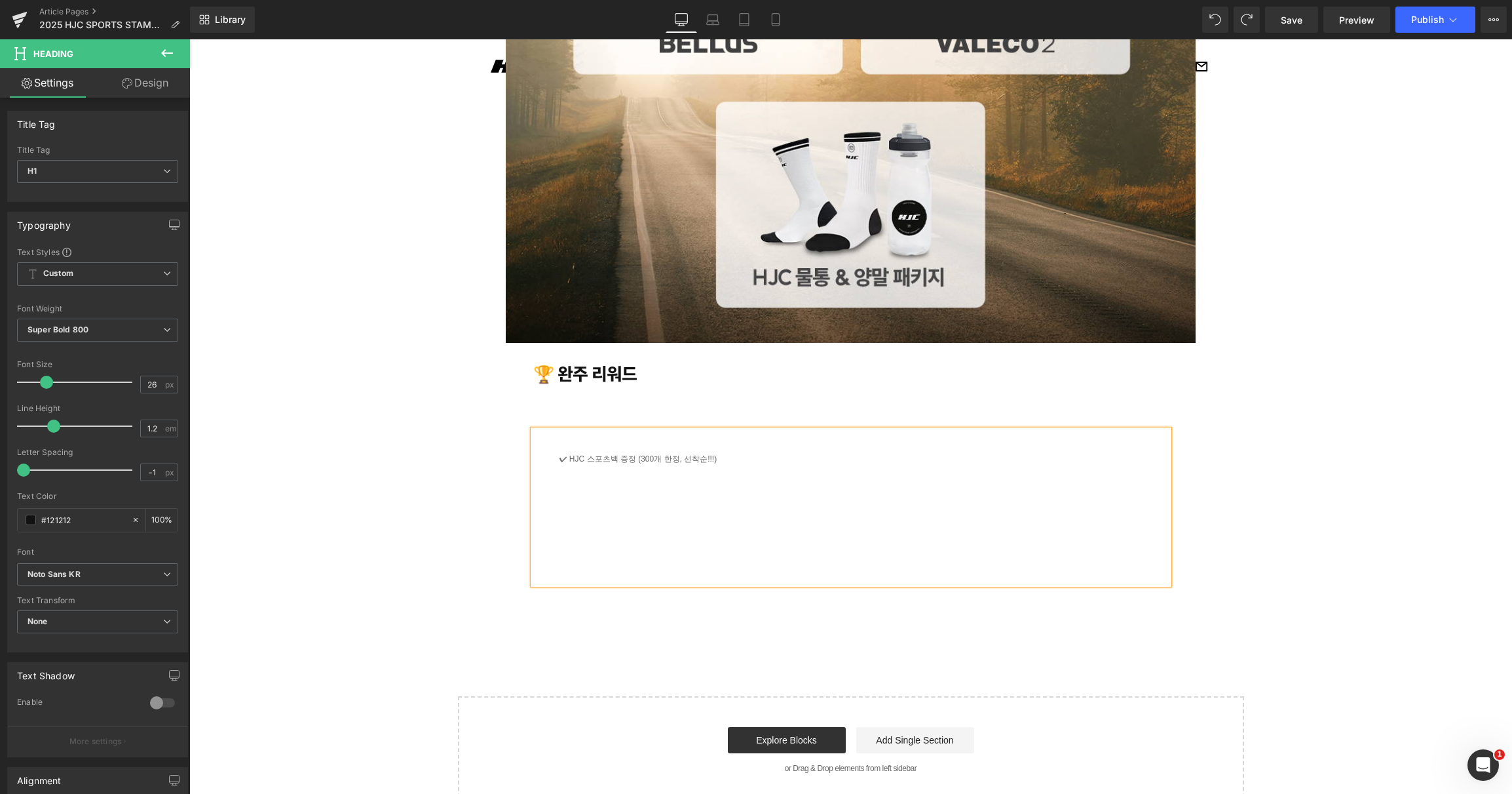
click at [661, 457] on div "✔ HJC 스포츠백 증정 (300개 한정, 선착순!!!)" at bounding box center [850, 459] width 581 height 58
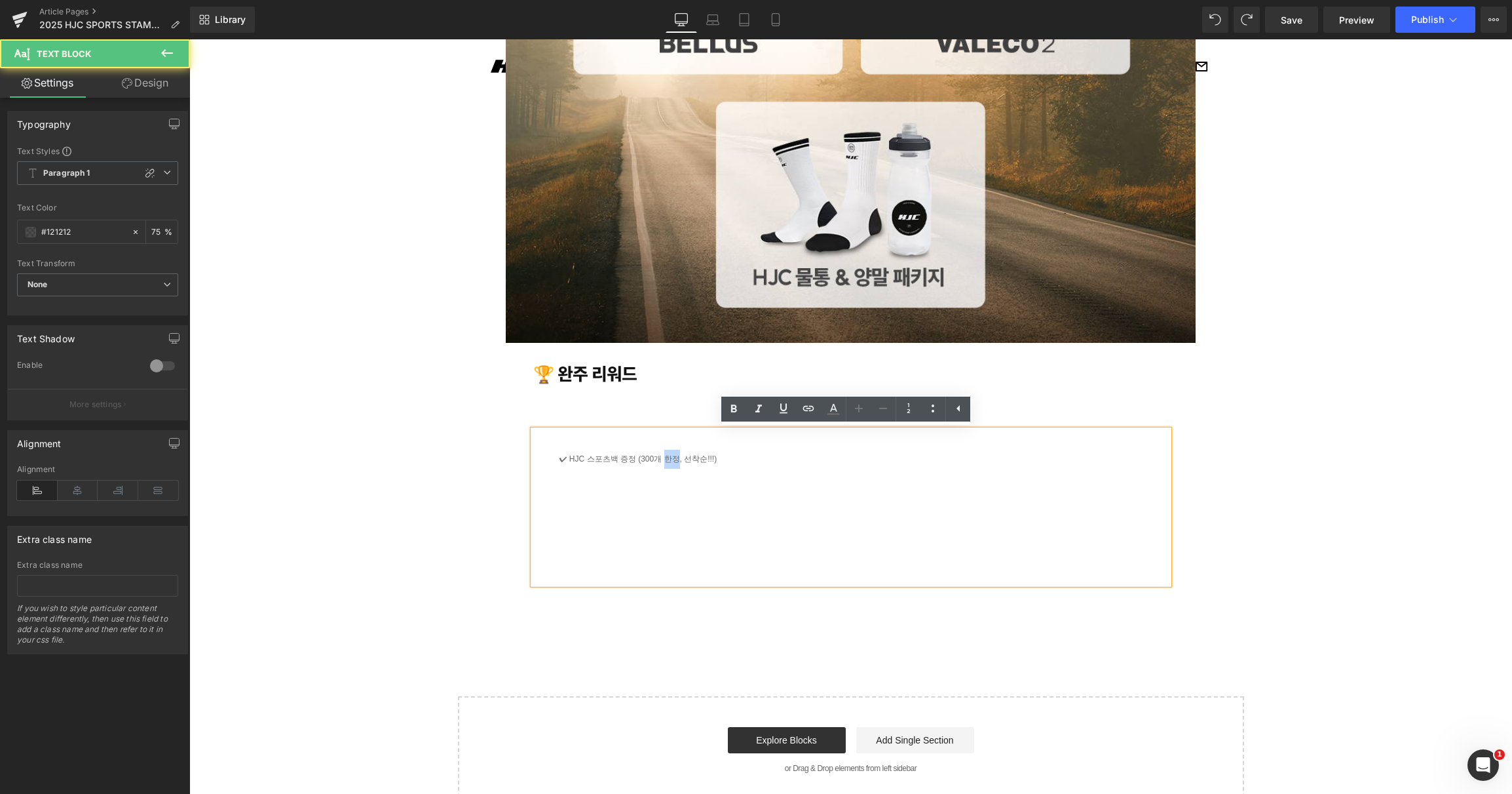
click at [661, 457] on div "✔ HJC 스포츠백 증정 (300개 한정, 선착순!!!)" at bounding box center [850, 459] width 581 height 58
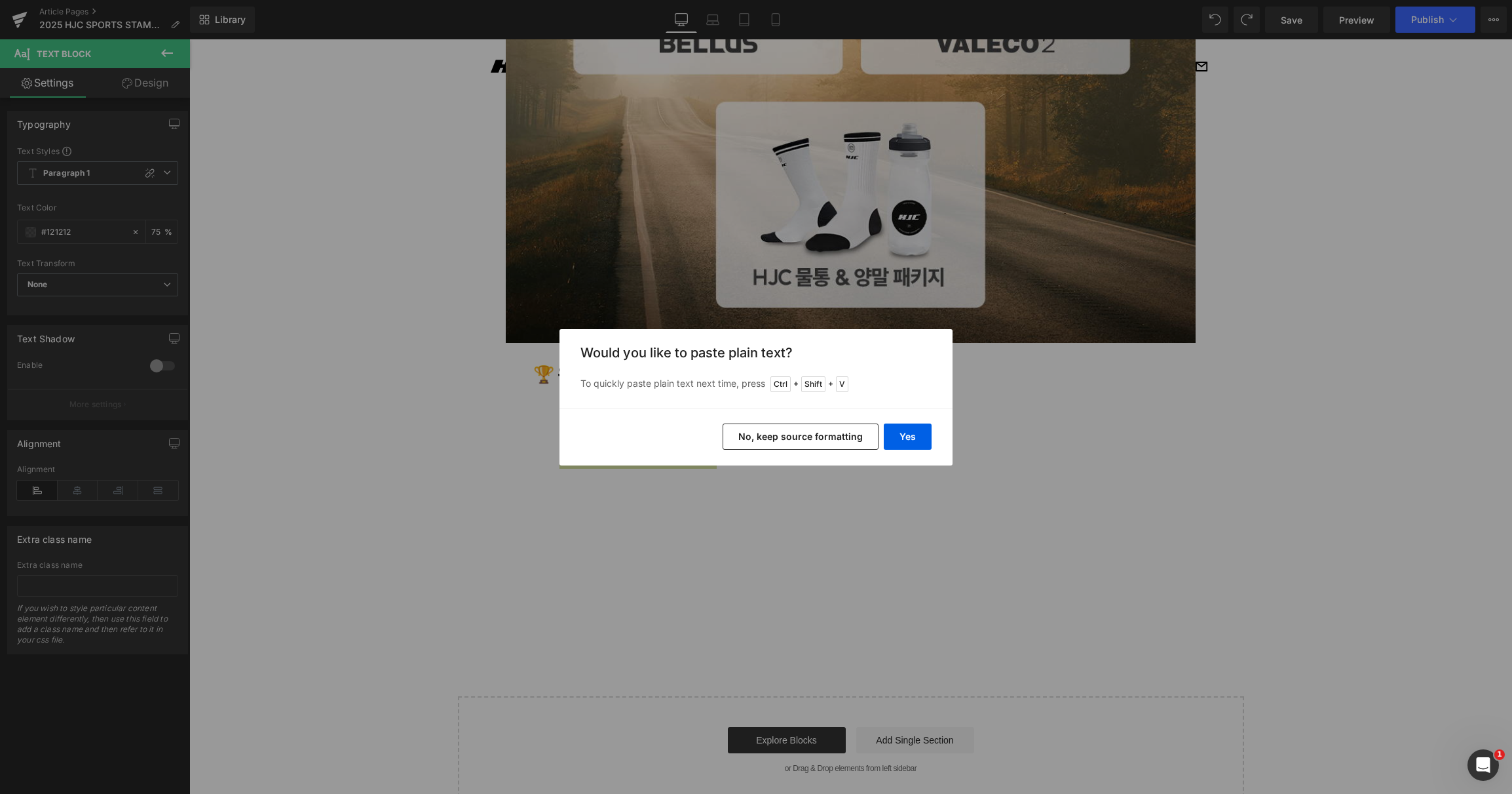
click at [830, 436] on button "No, keep source formatting" at bounding box center [801, 436] width 156 height 26
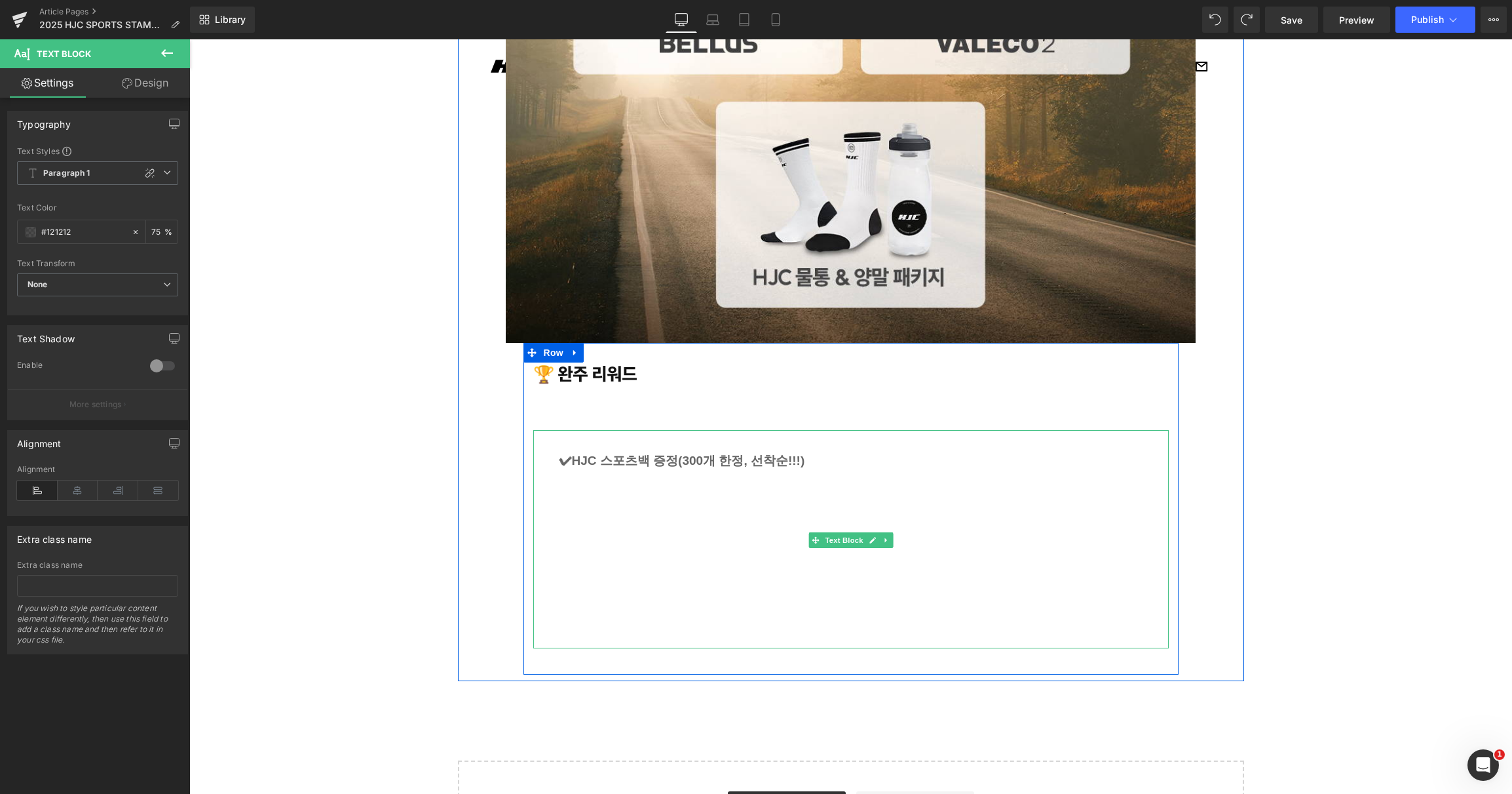
click at [560, 450] on p "✔ HJC 스포츠백 증정 (300개 한정, 선착순!!!)" at bounding box center [850, 460] width 581 height 22
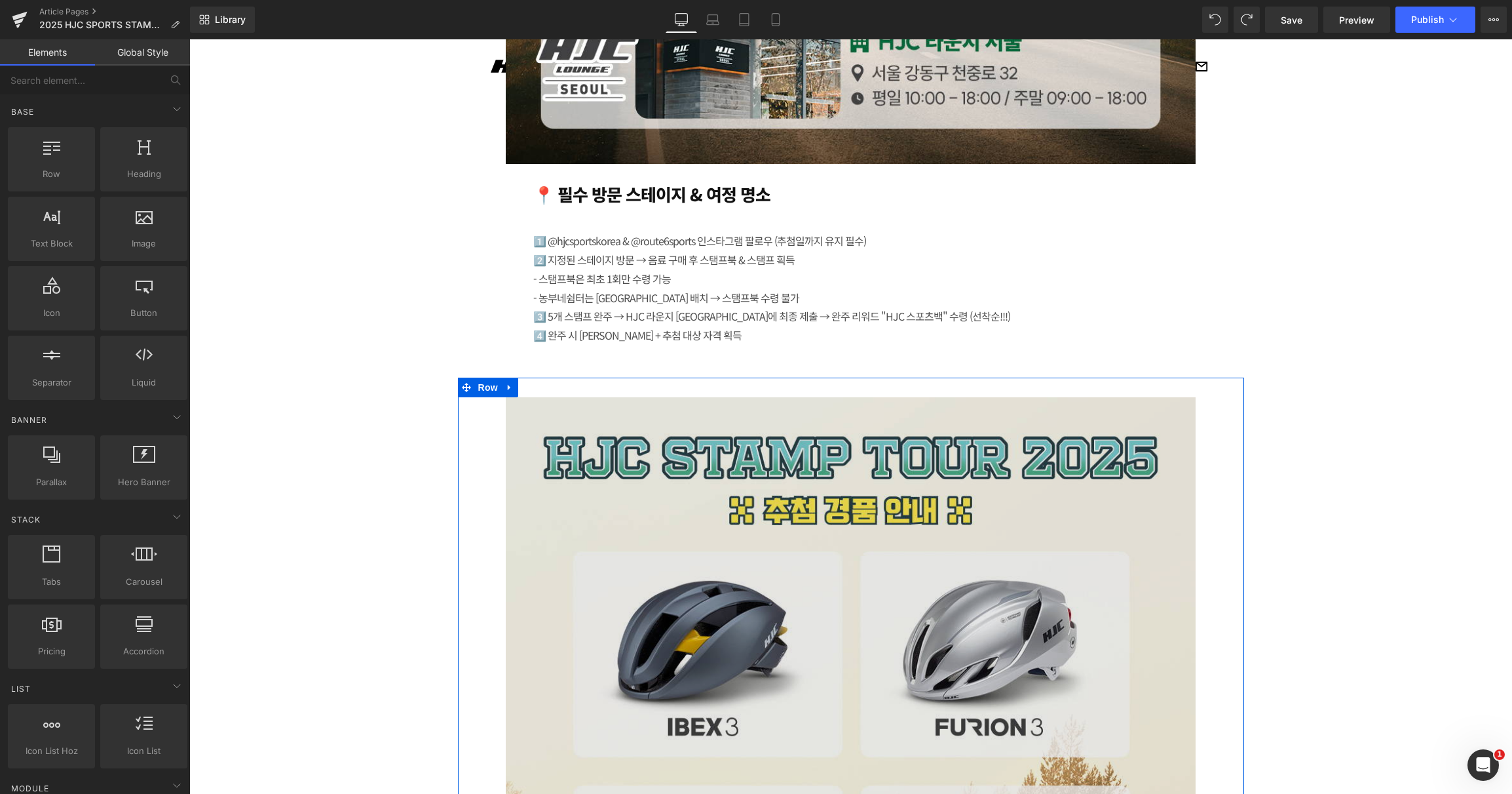
scroll to position [3508, 0]
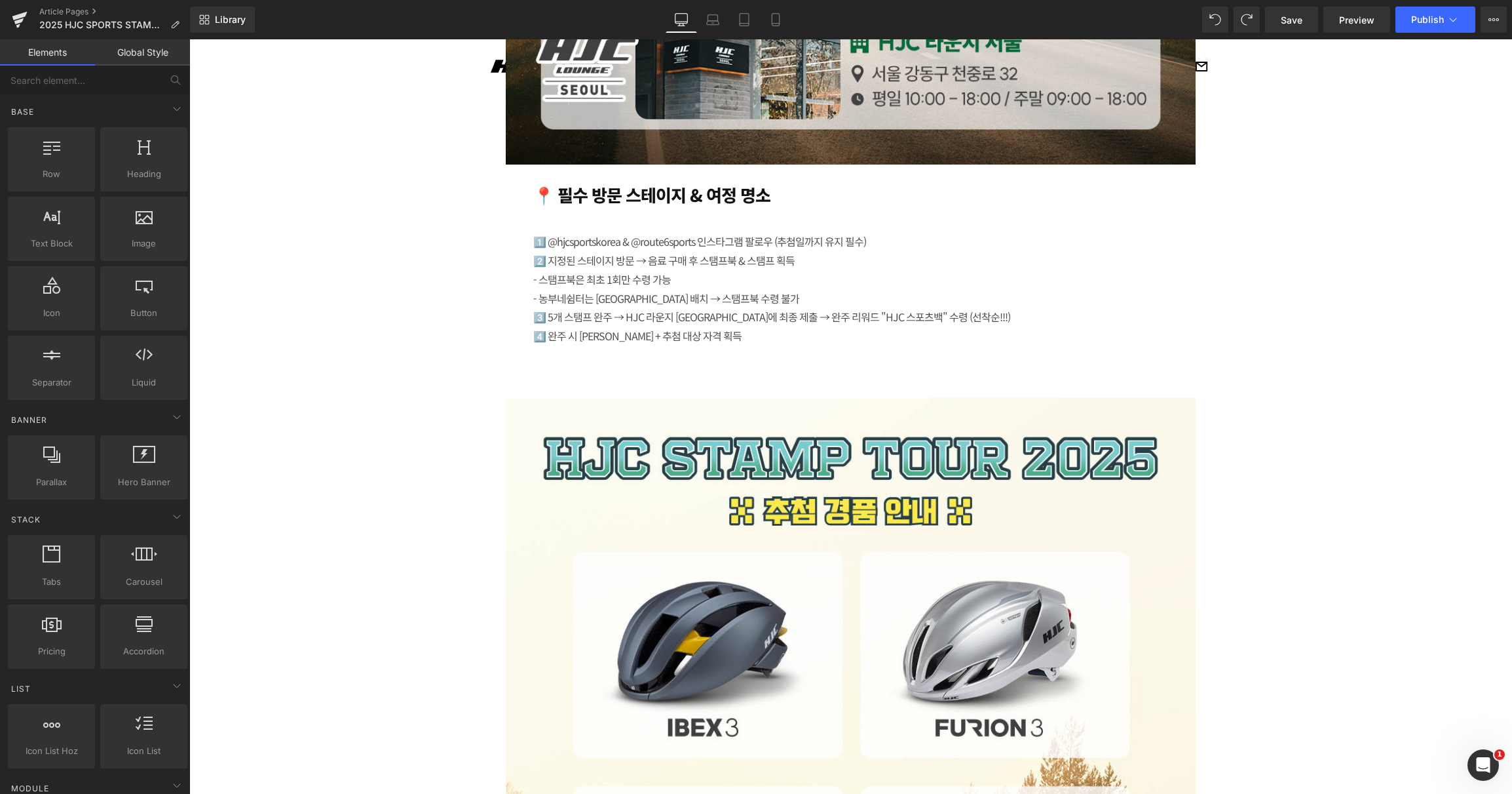
click at [646, 279] on div "1️⃣ @hjcsportskorea & @route6sports 인스타그램 팔로우 (추첨일까지 유지 필수) 2️⃣ 지정된 스테이지 방문 → 음…" at bounding box center [851, 288] width 636 height 113
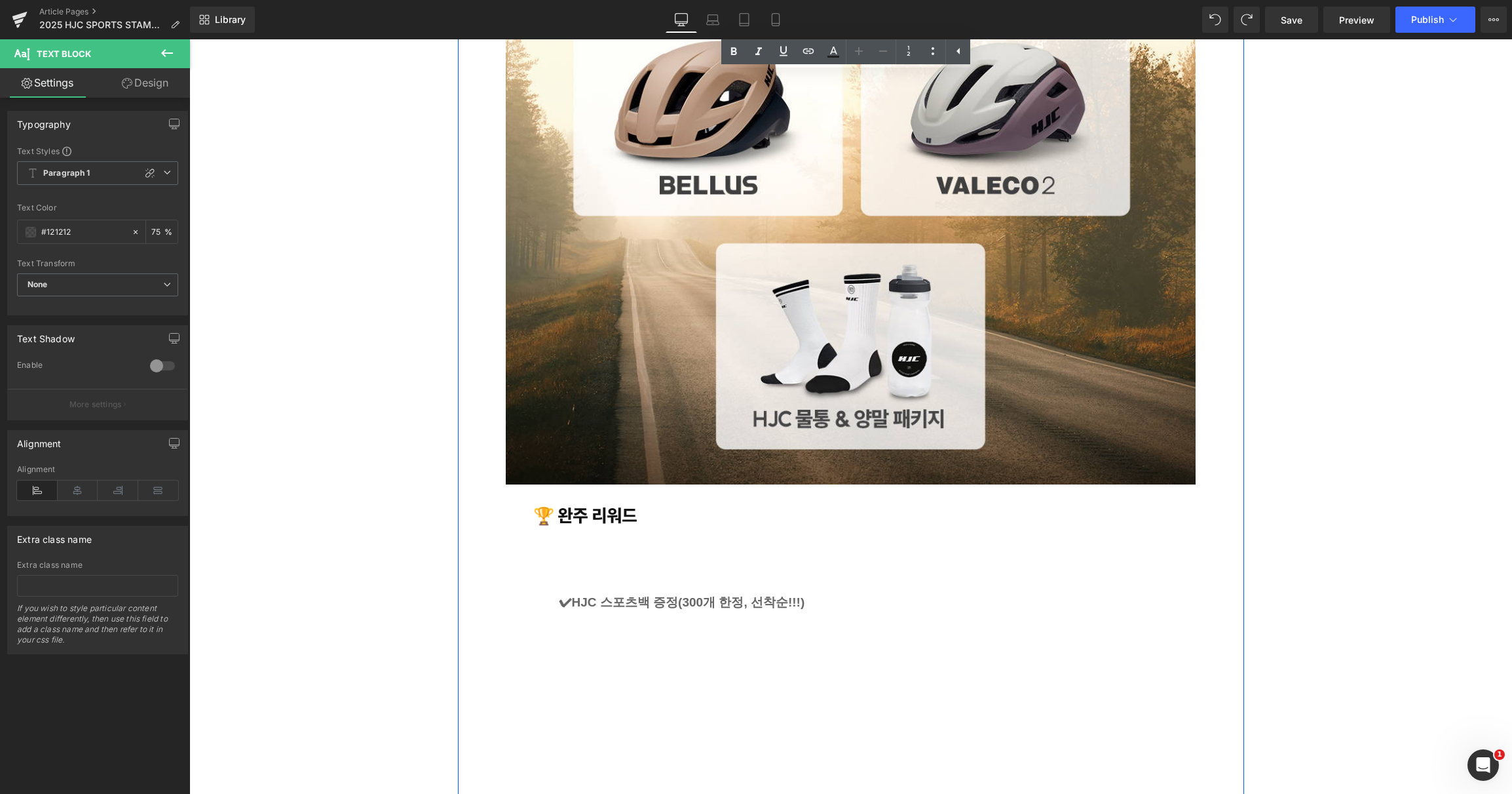
scroll to position [4382, 0]
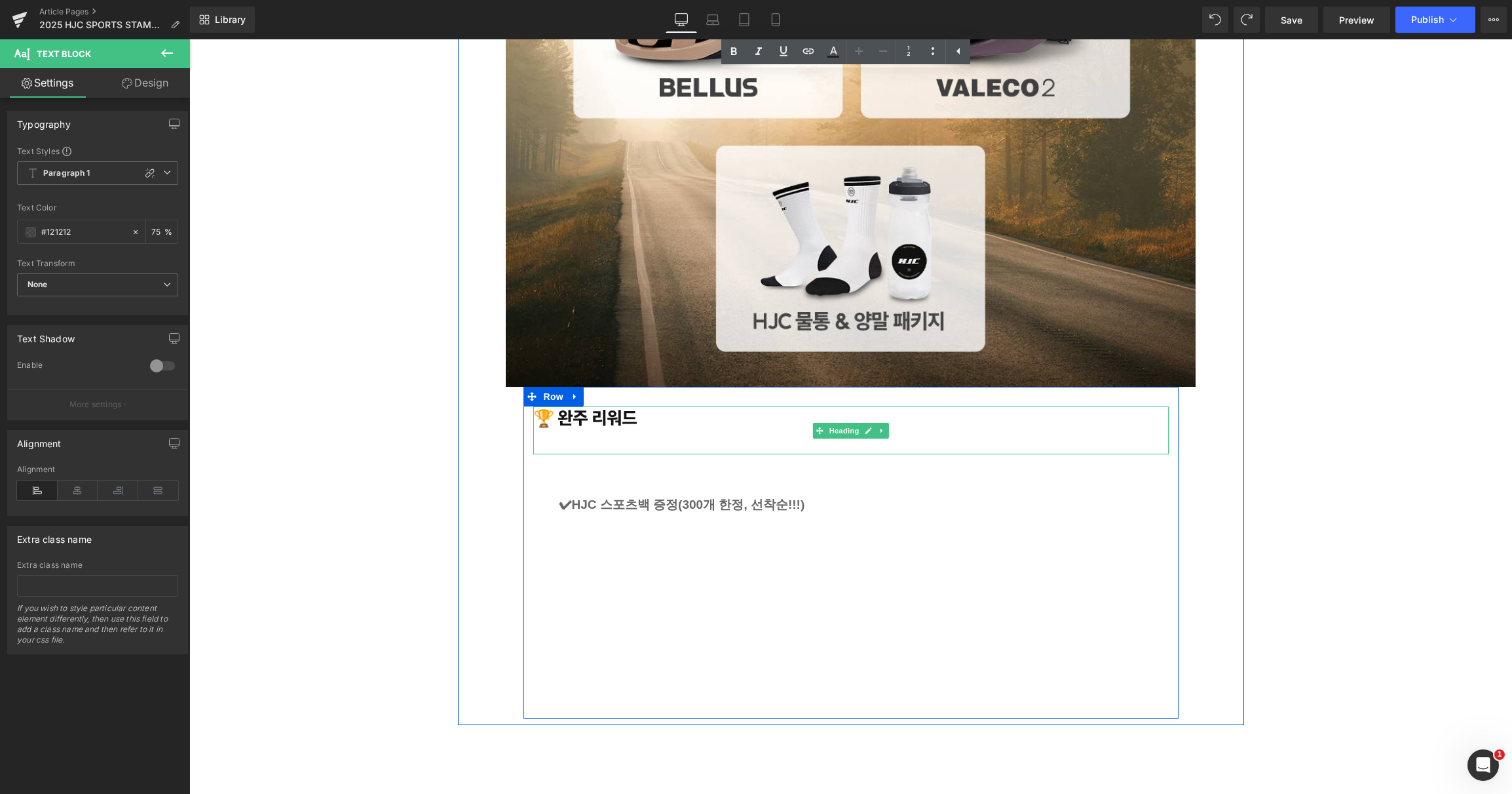
click at [643, 422] on h1 "🏆 완주 리워드" at bounding box center [851, 416] width 636 height 20
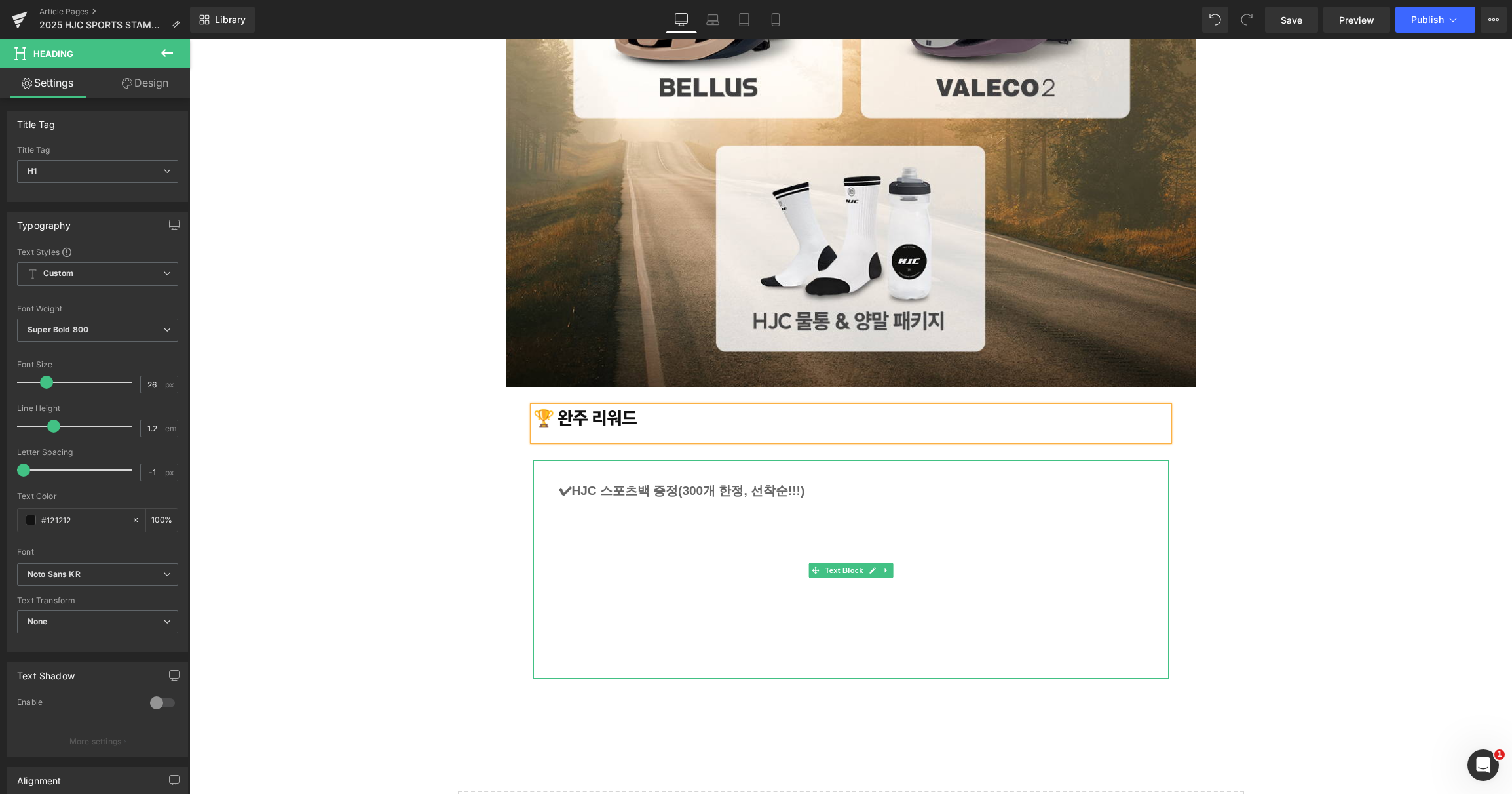
click at [550, 487] on div "✔ HJC 스포츠백 증정 (300개 한정, 선착순!!!)" at bounding box center [851, 569] width 636 height 217
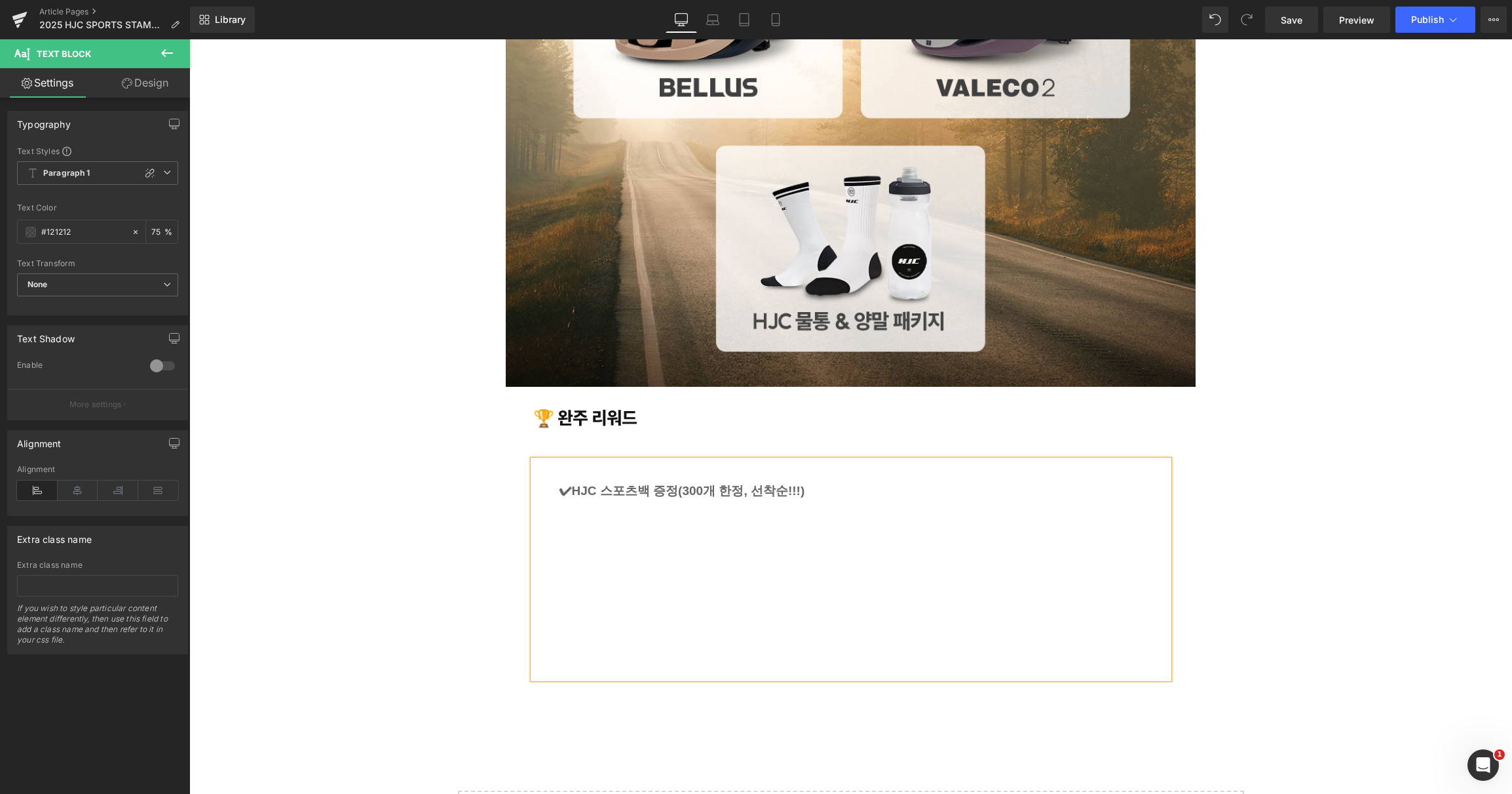
click at [678, 488] on span "(300개 한정, 선착순!!!)" at bounding box center [741, 491] width 126 height 14
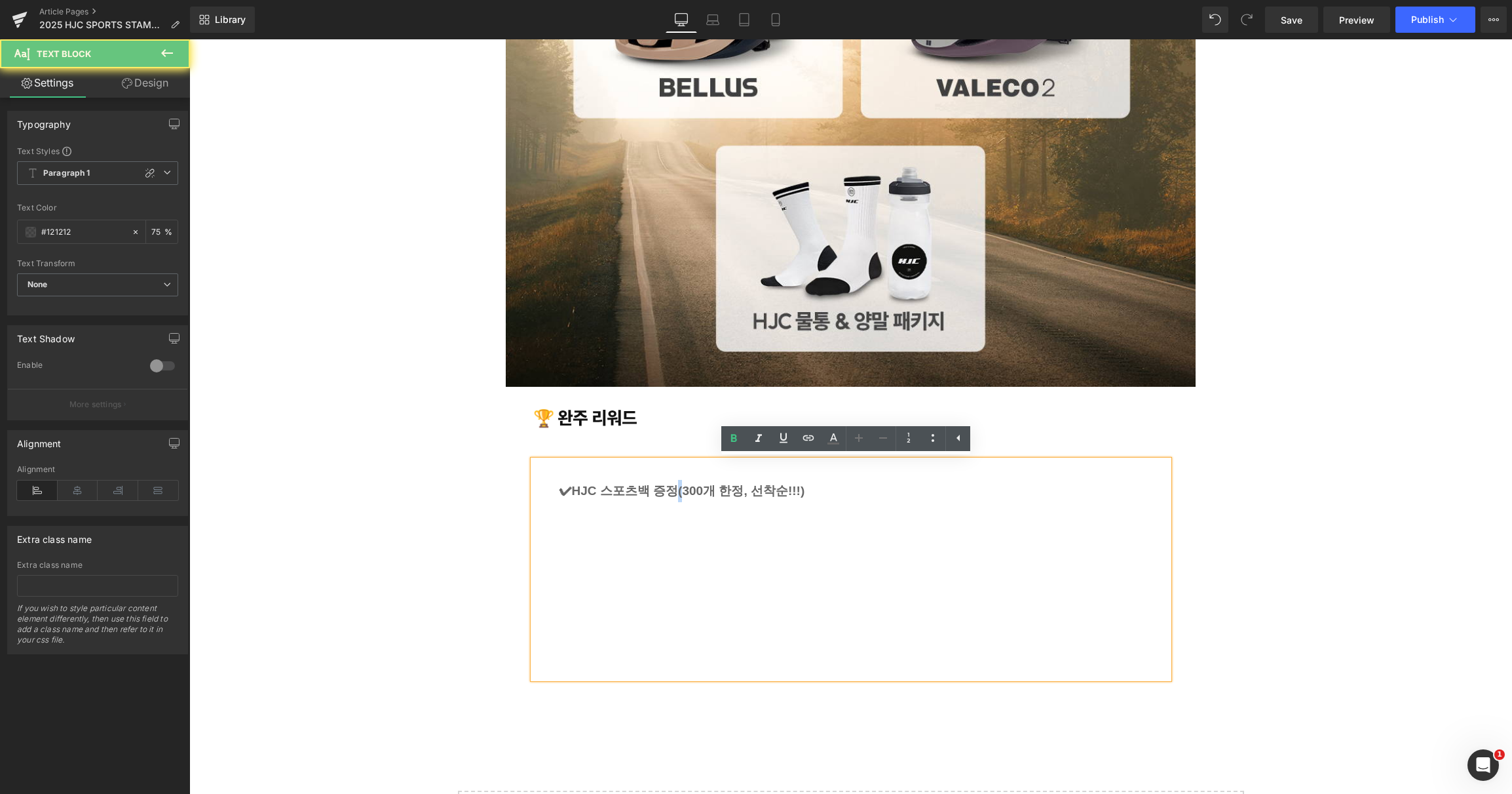
click at [678, 488] on span "(300개 한정, 선착순!!!)" at bounding box center [741, 491] width 126 height 14
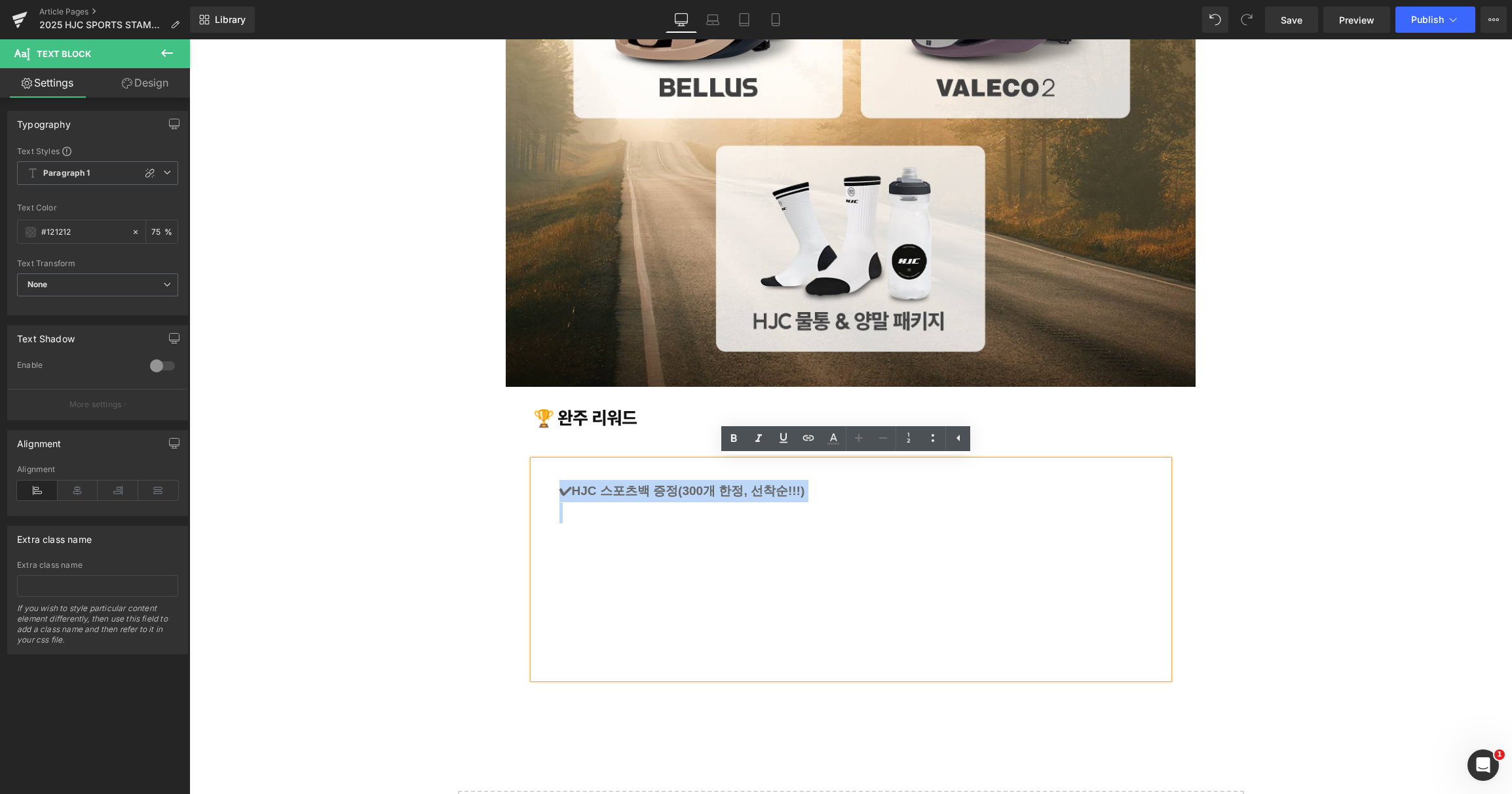
click at [815, 485] on p "✔ HJC 스포츠백 증정 (300개 한정, 선착순!!!)" at bounding box center [850, 490] width 581 height 22
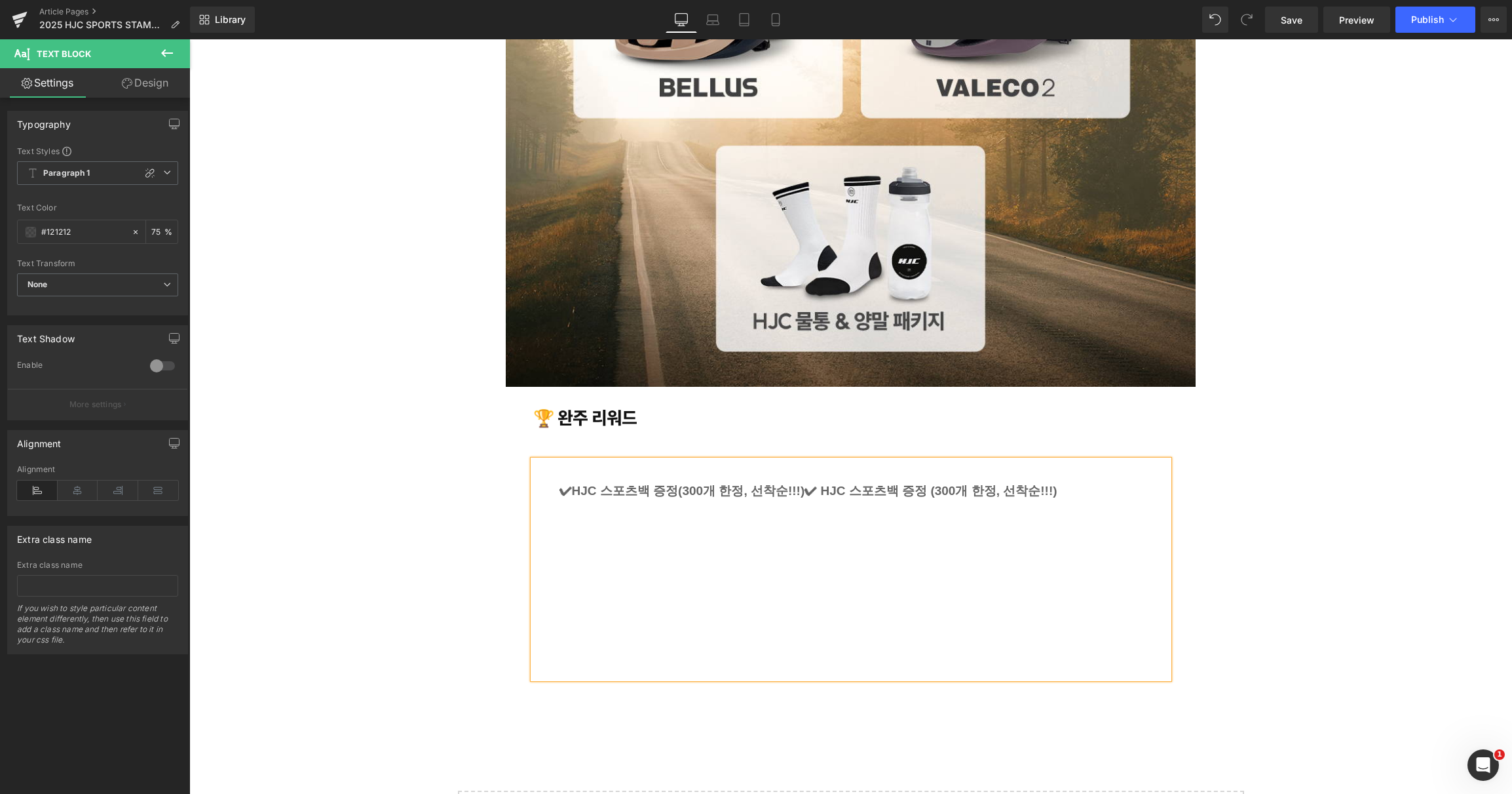
click at [809, 492] on span "(300개 한정, 선착순!!!)✔ HJC 스포츠백 증정 (300개 한정, 선착순!!!)" at bounding box center [867, 491] width 378 height 14
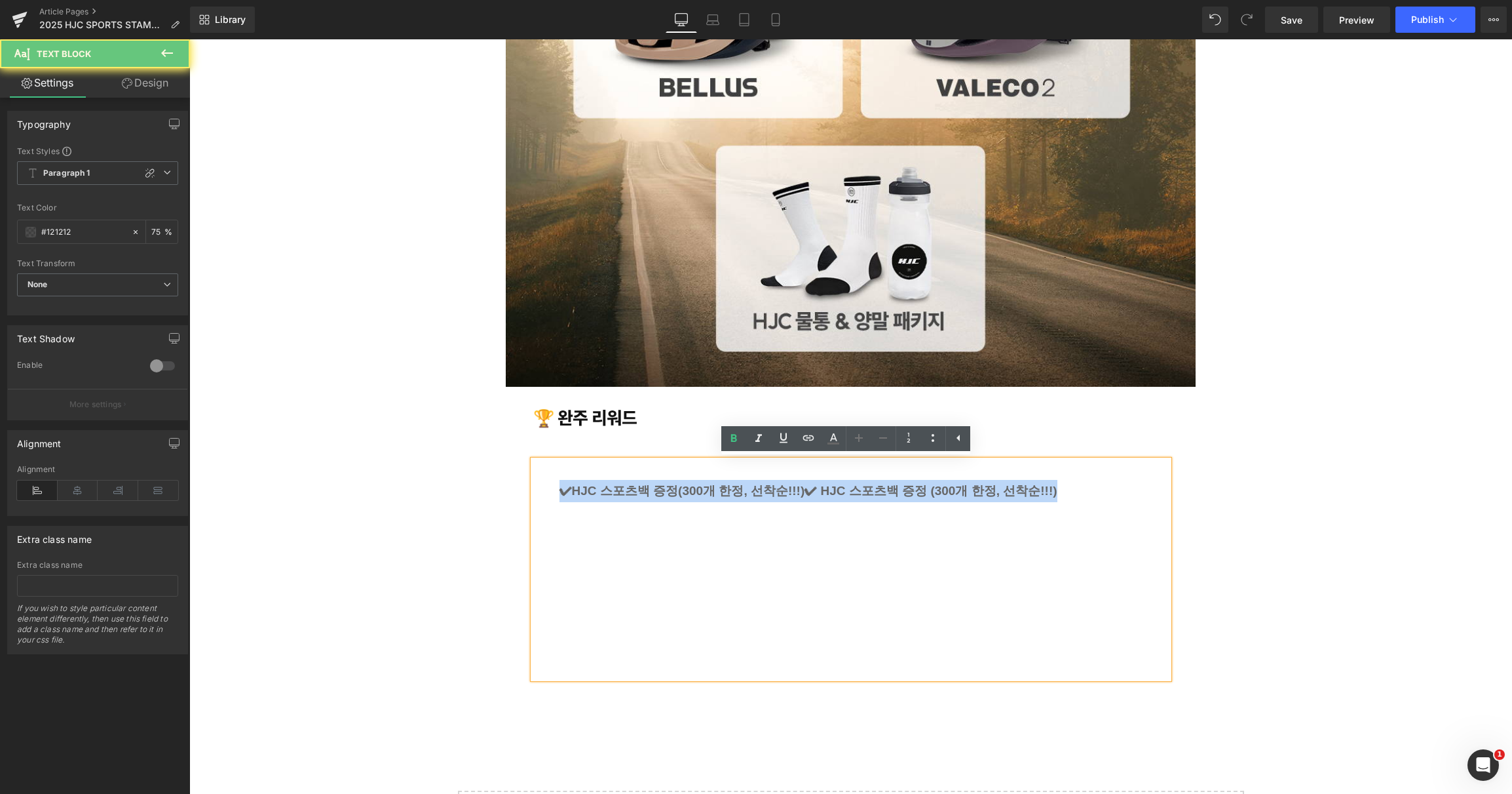
click at [809, 492] on span "(300개 한정, 선착순!!!)✔ HJC 스포츠백 증정 (300개 한정, 선착순!!!)" at bounding box center [867, 491] width 378 height 14
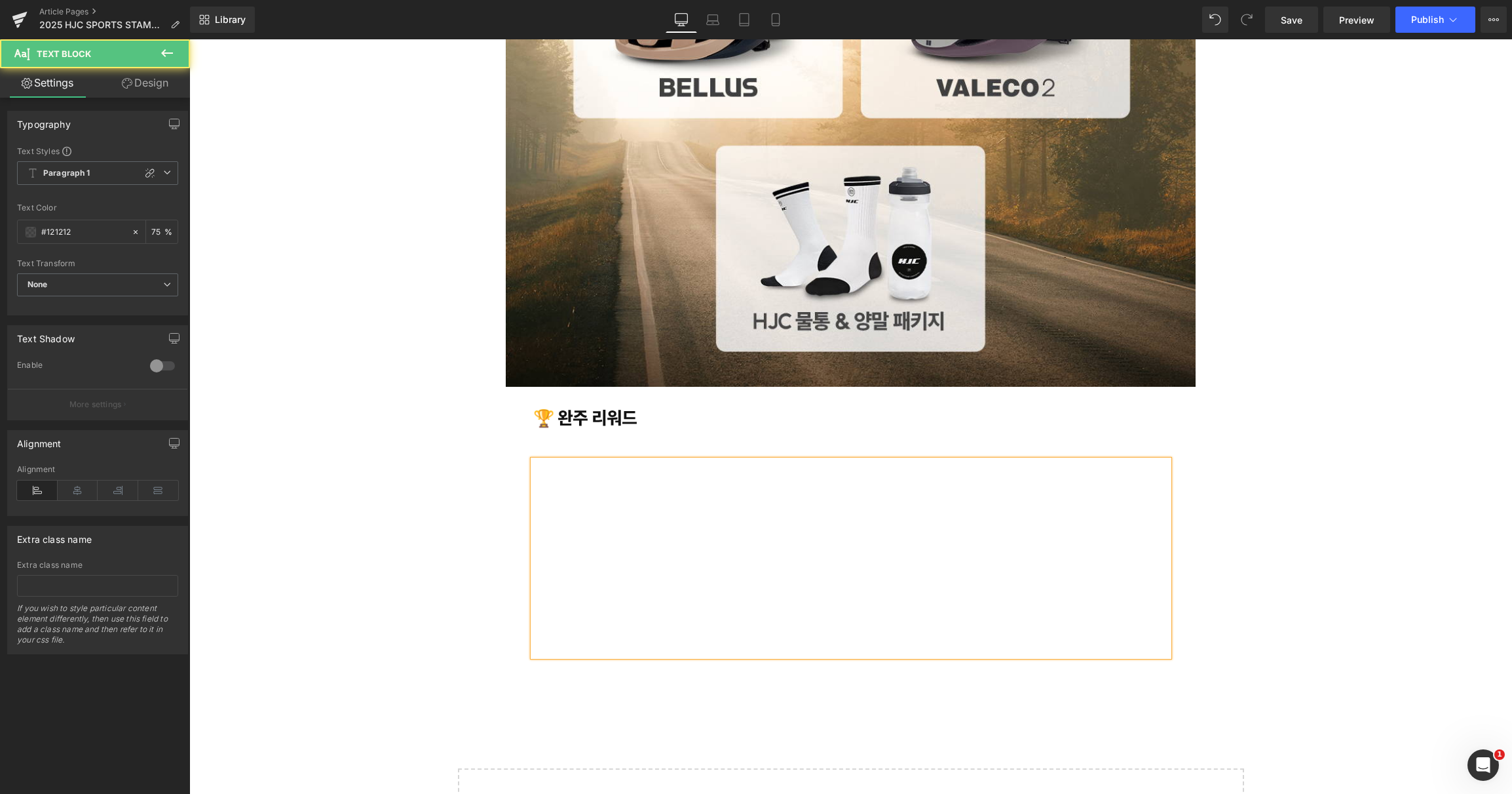
click at [774, 490] on div at bounding box center [850, 509] width 581 height 99
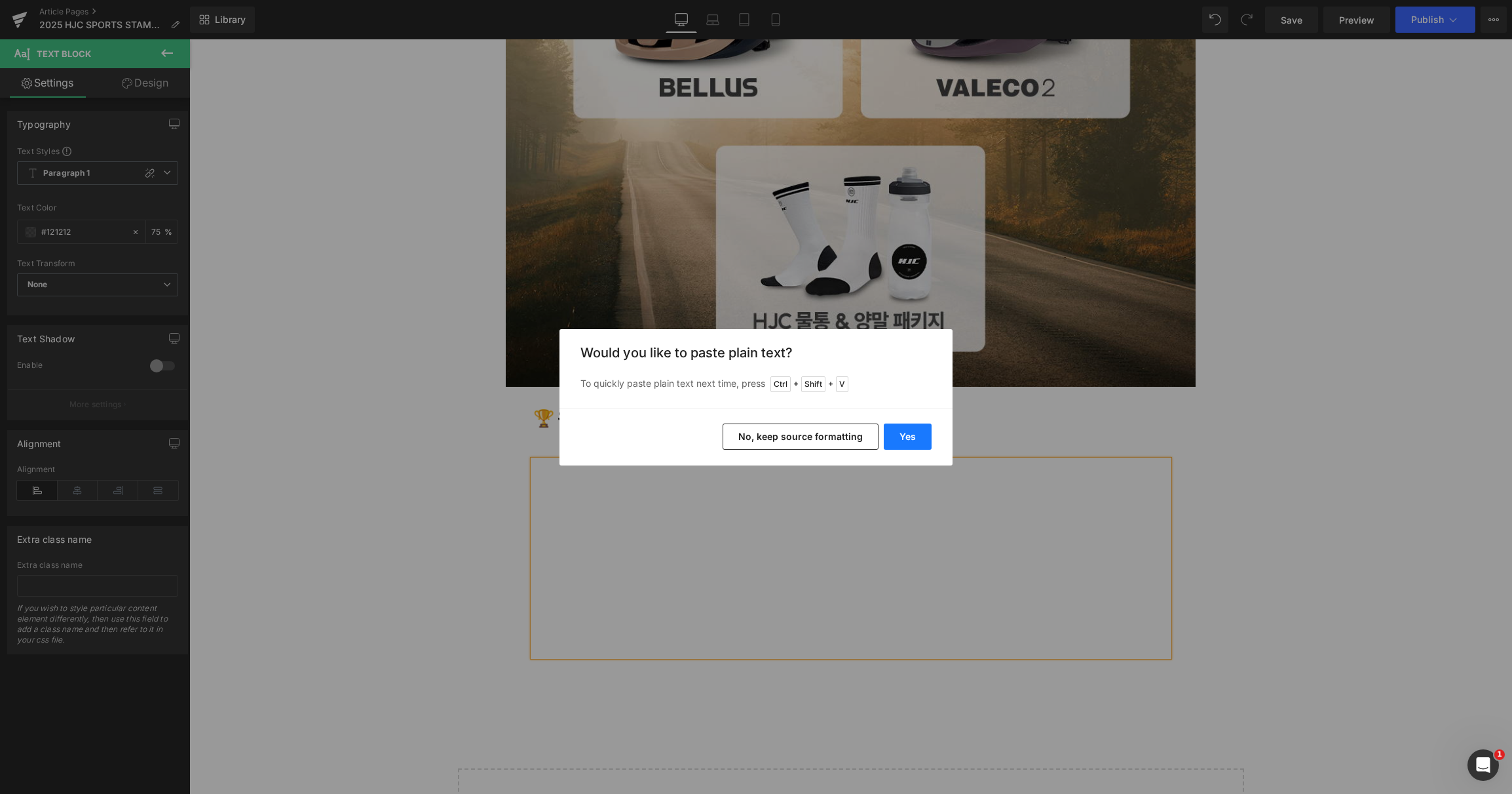
drag, startPoint x: 897, startPoint y: 443, endPoint x: 709, endPoint y: 404, distance: 192.0
click at [898, 443] on button "Yes" at bounding box center [908, 436] width 48 height 26
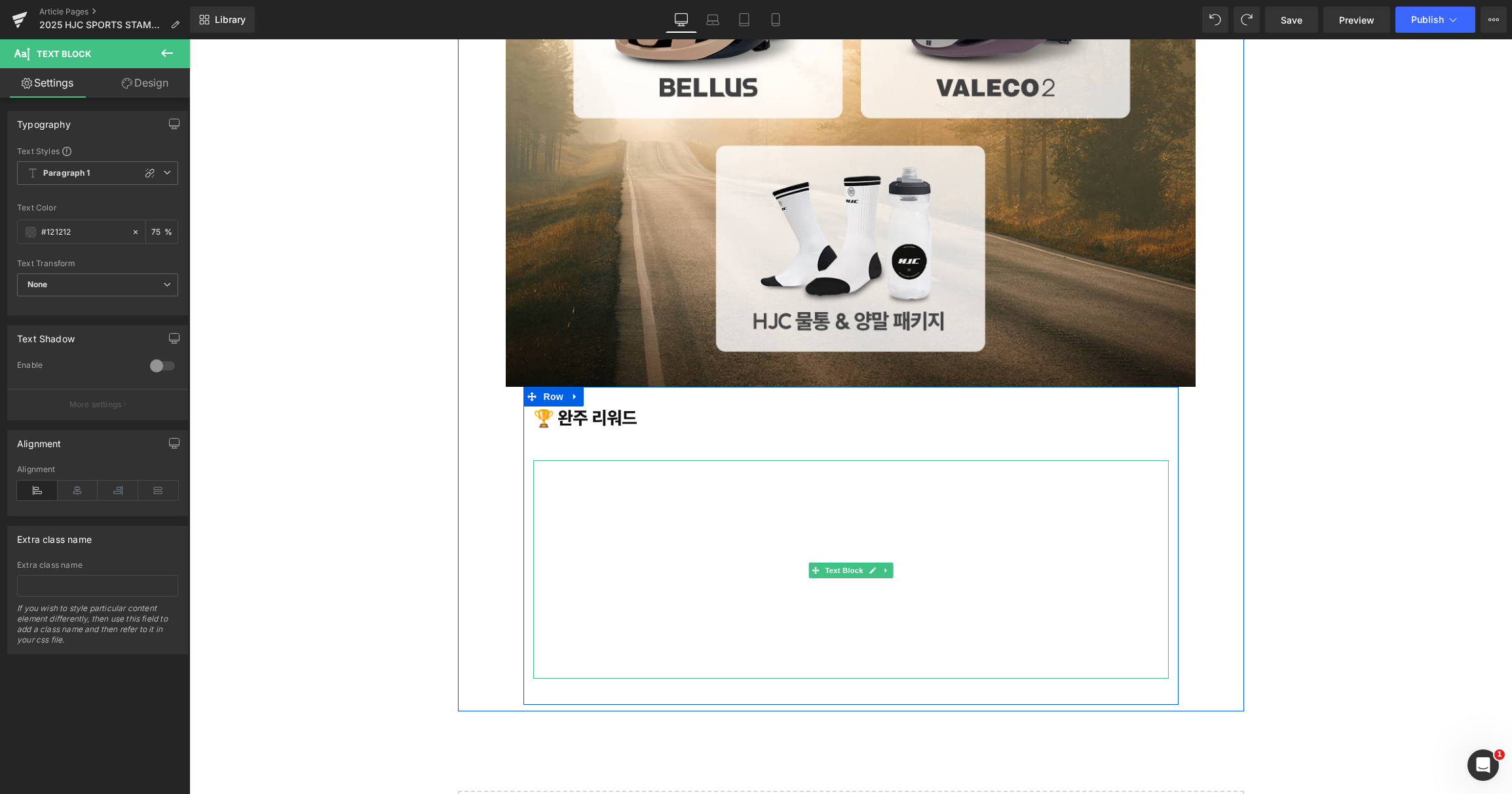
click at [618, 479] on div at bounding box center [850, 521] width 581 height 122
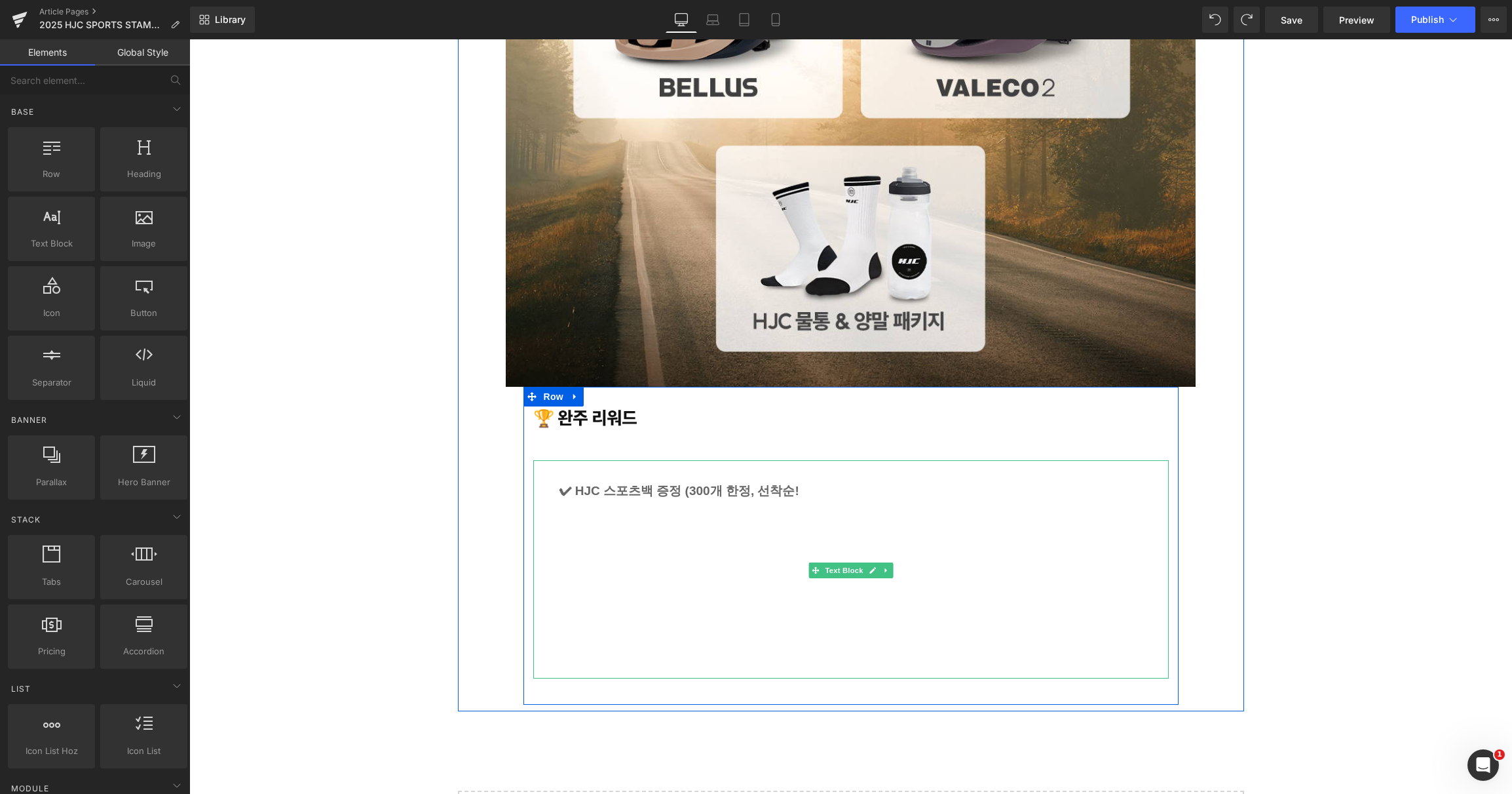
click at [573, 478] on div "✔ HJC 스포츠백 증정 (300개 한정, 선착순!" at bounding box center [850, 521] width 581 height 122
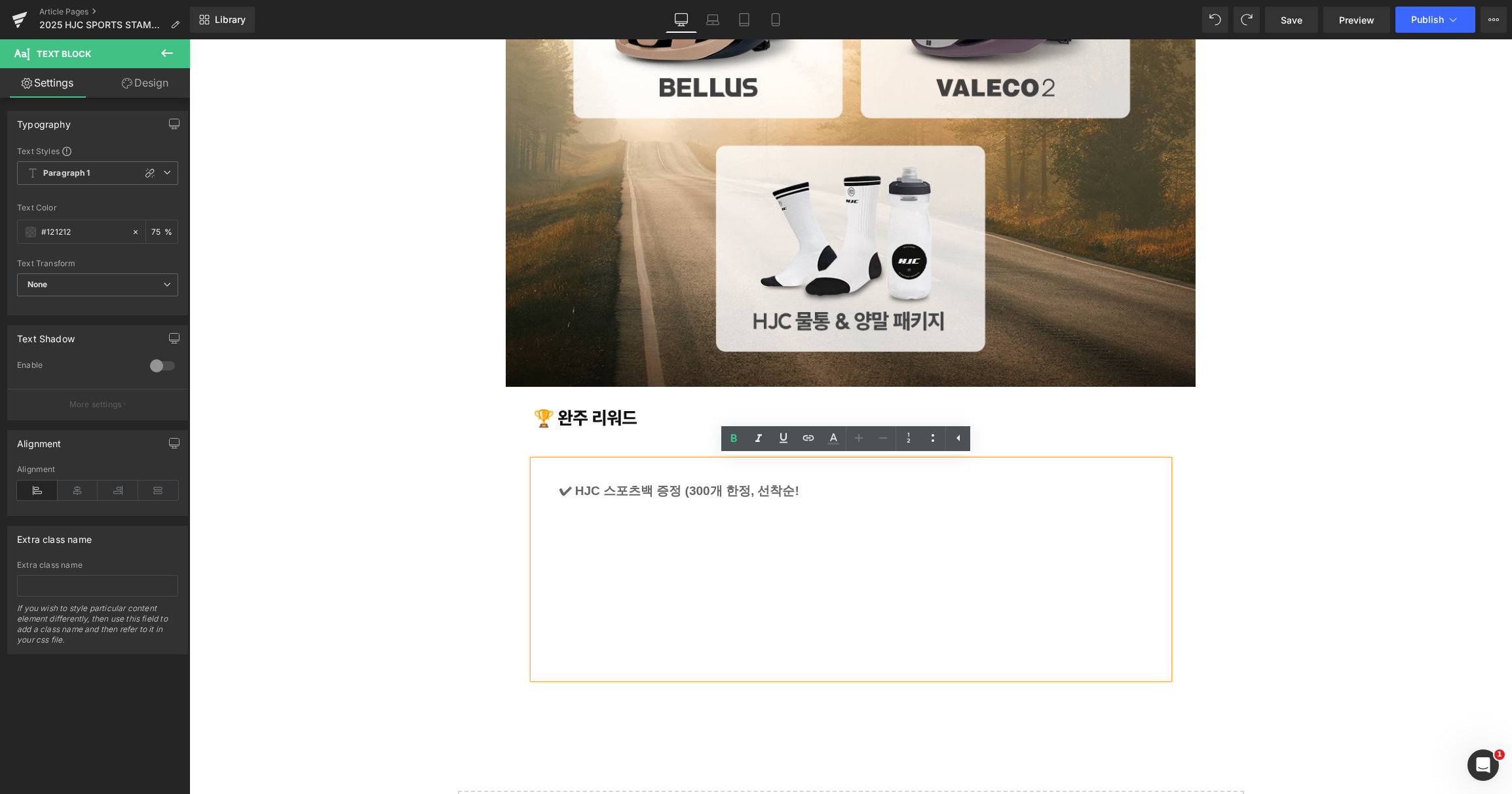
click at [800, 489] on p "✔ HJC 스포츠백 증정 (300개 한정, 선착순!" at bounding box center [850, 490] width 581 height 22
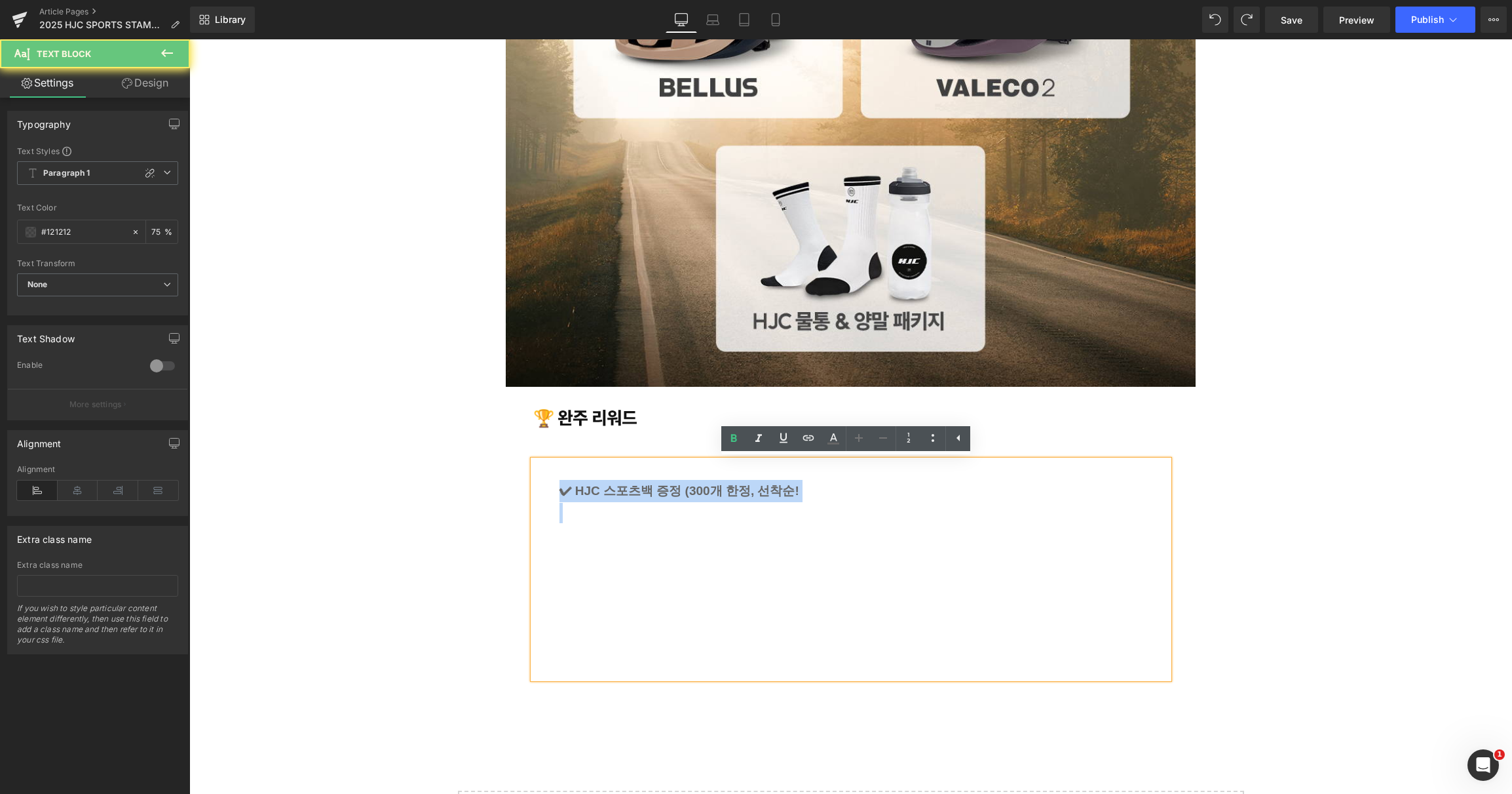
click at [800, 489] on p "✔ HJC 스포츠백 증정 (300개 한정, 선착순!" at bounding box center [850, 490] width 581 height 22
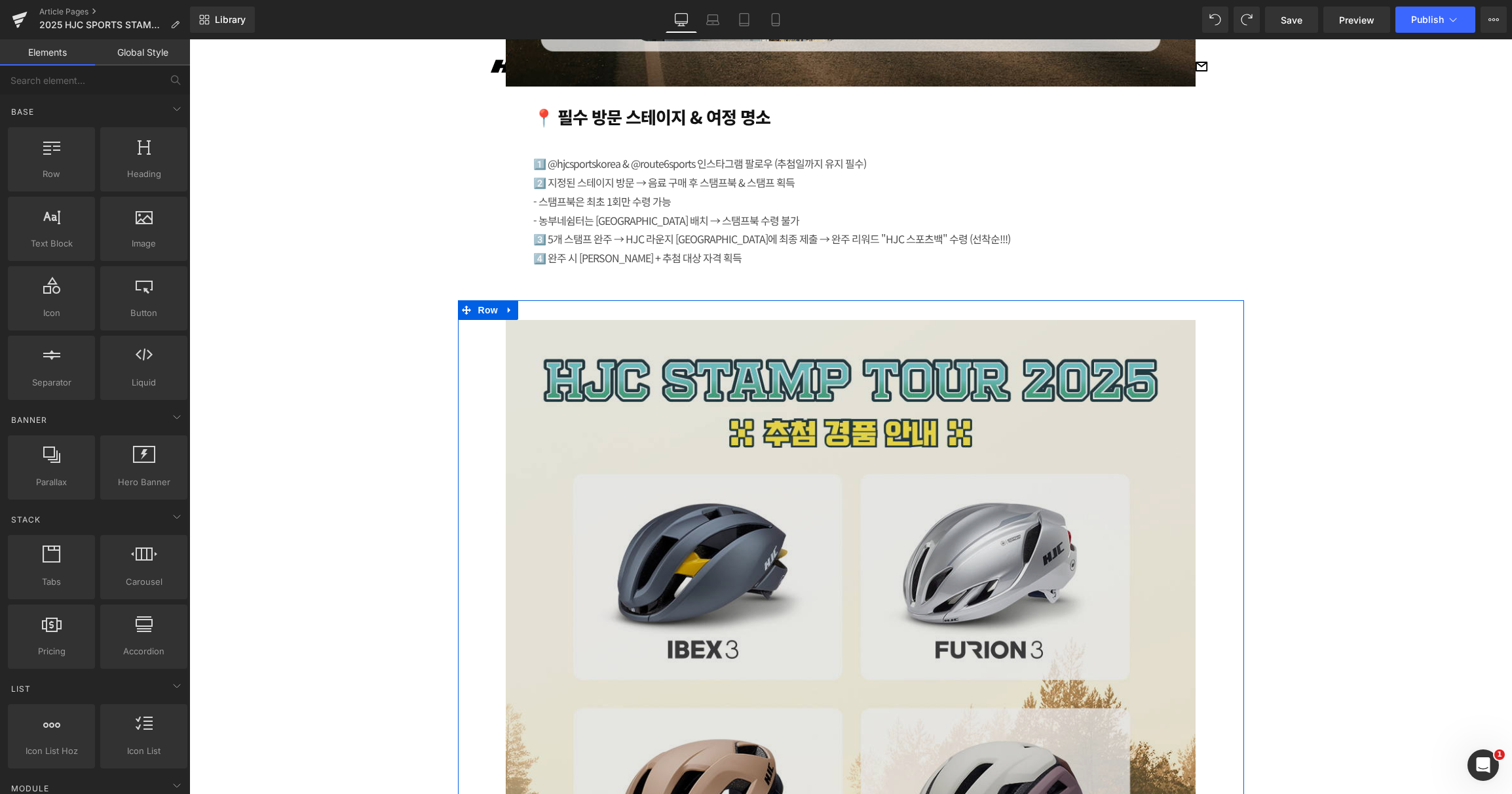
scroll to position [3508, 0]
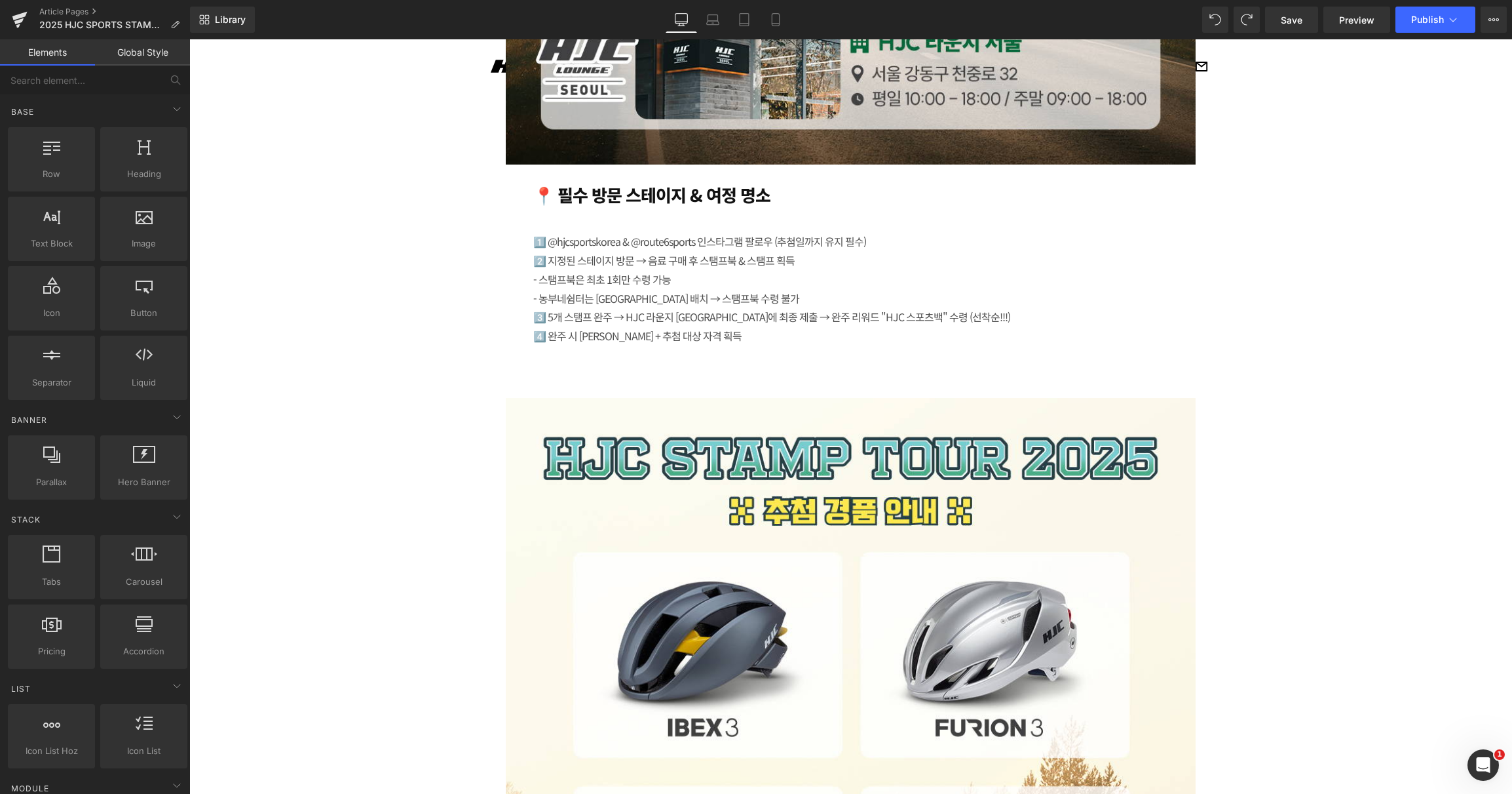
click at [650, 281] on div "1️⃣ @hjcsportskorea & @route6sports 인스타그램 팔로우 (추첨일까지 유지 필수) 2️⃣ 지정된 스테이지 방문 → 음…" at bounding box center [851, 288] width 636 height 113
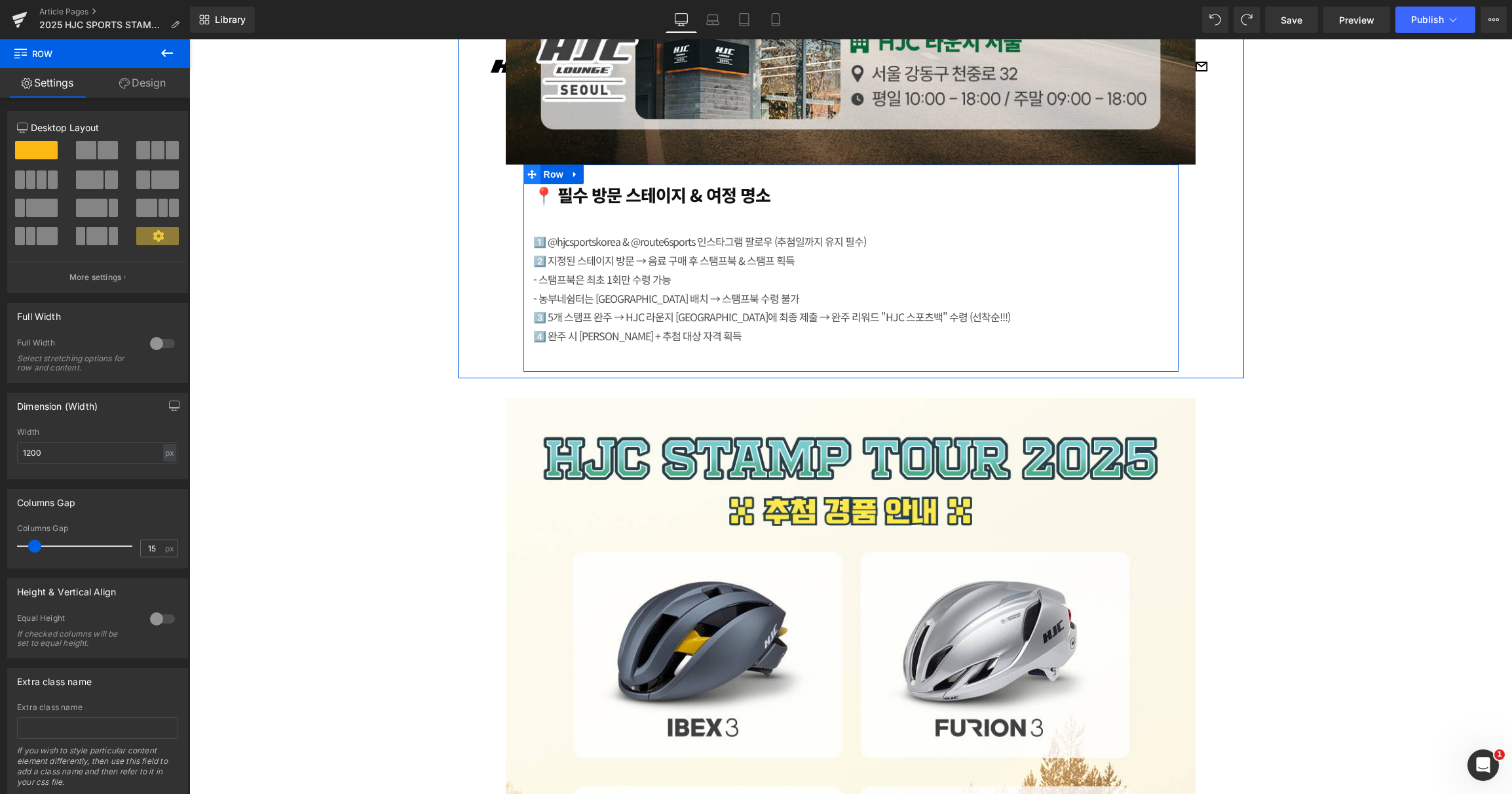
click at [527, 176] on icon at bounding box center [532, 174] width 9 height 10
click at [573, 174] on icon at bounding box center [574, 174] width 3 height 6
click at [590, 173] on icon at bounding box center [592, 174] width 9 height 9
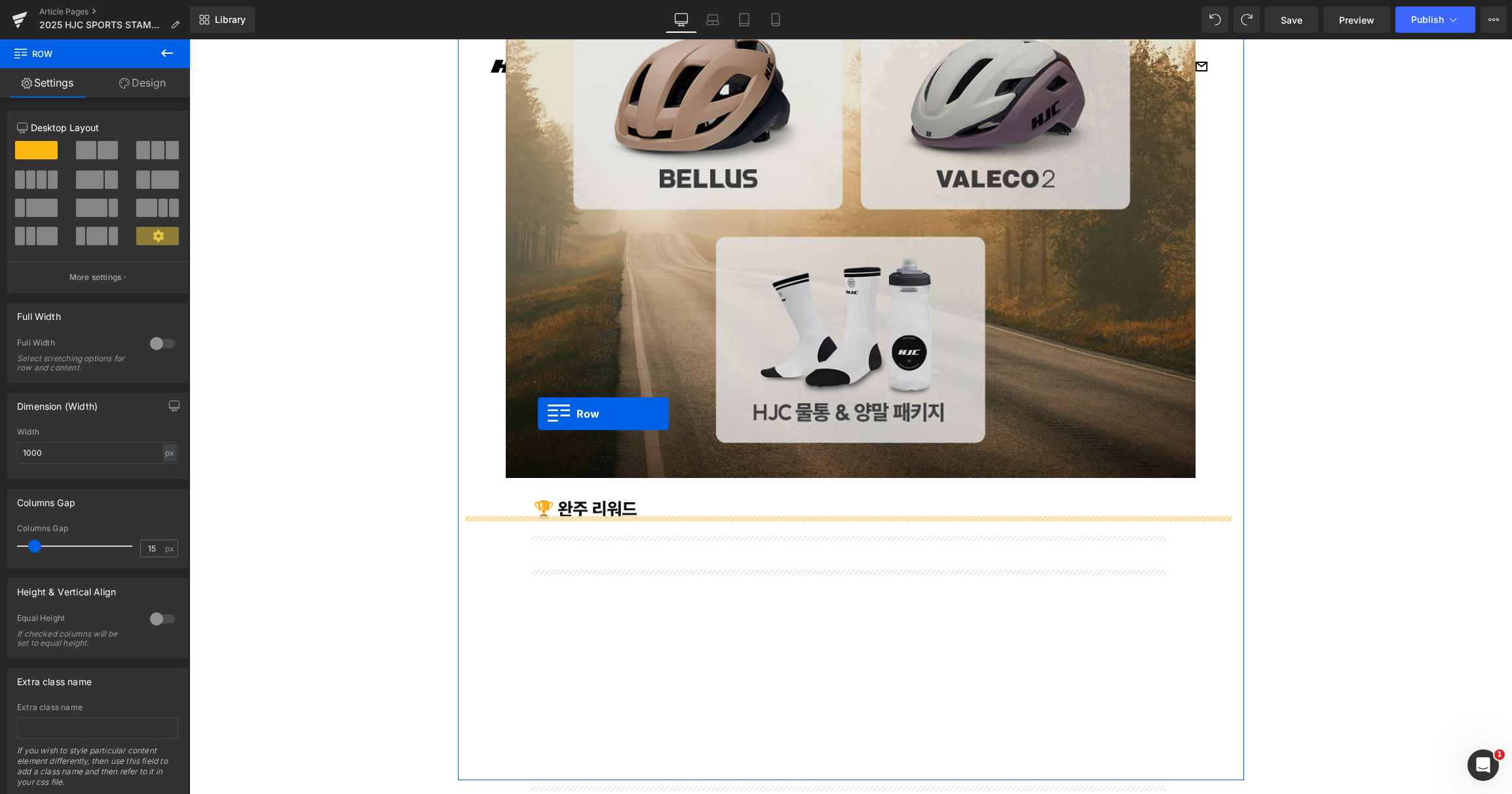
scroll to position [4338, 0]
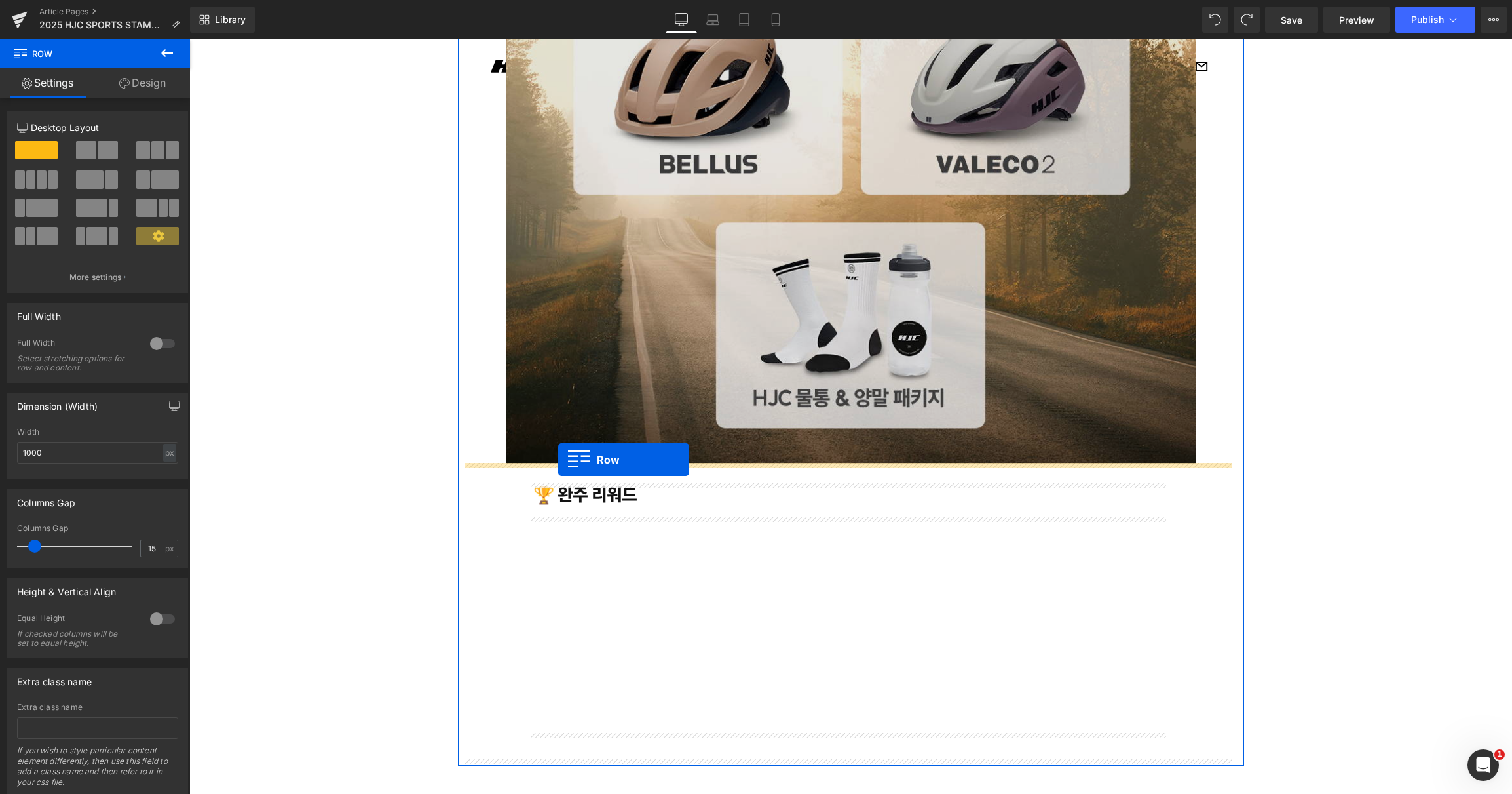
drag, startPoint x: 526, startPoint y: 377, endPoint x: 558, endPoint y: 460, distance: 89.0
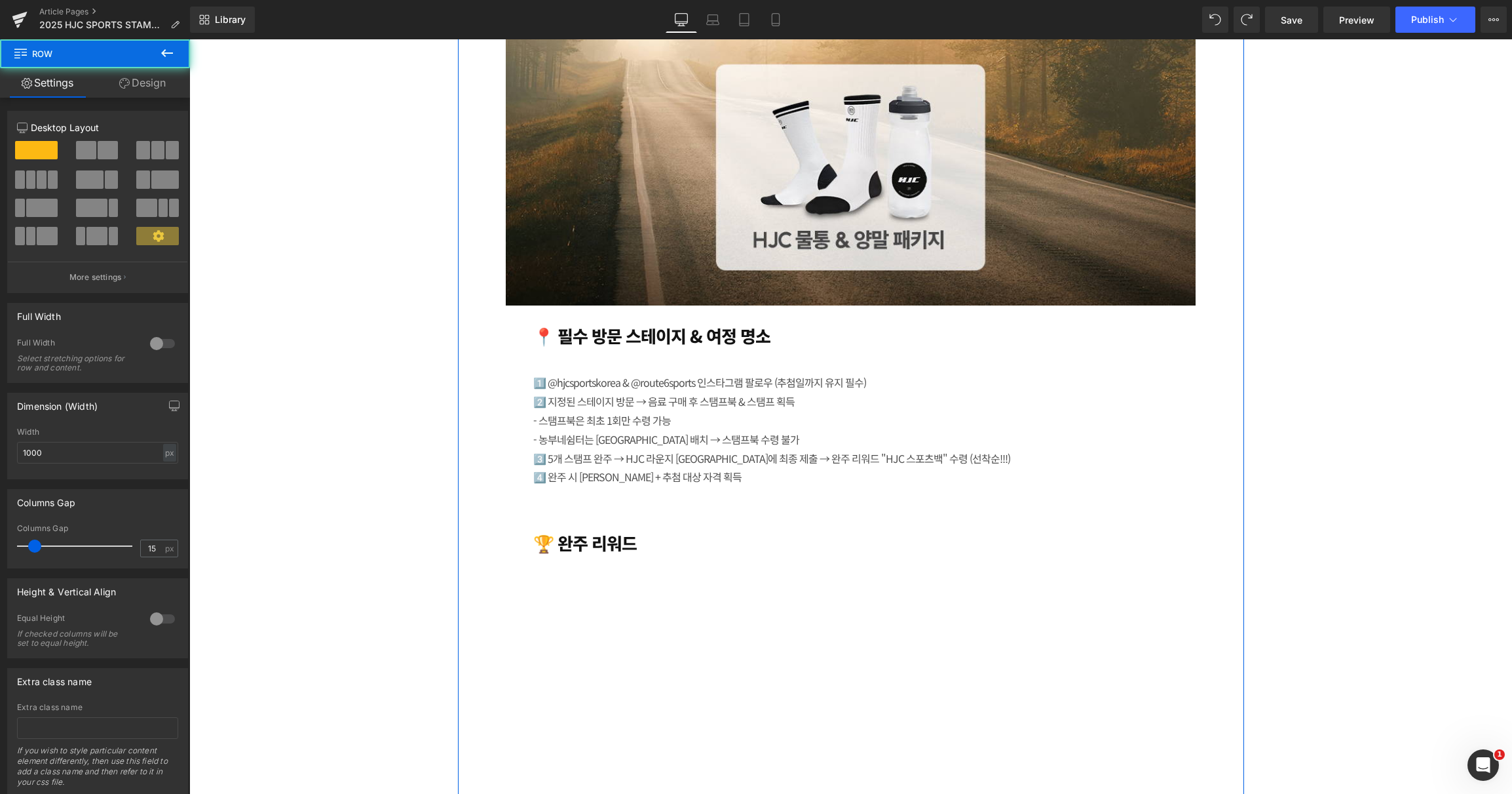
scroll to position [4480, 0]
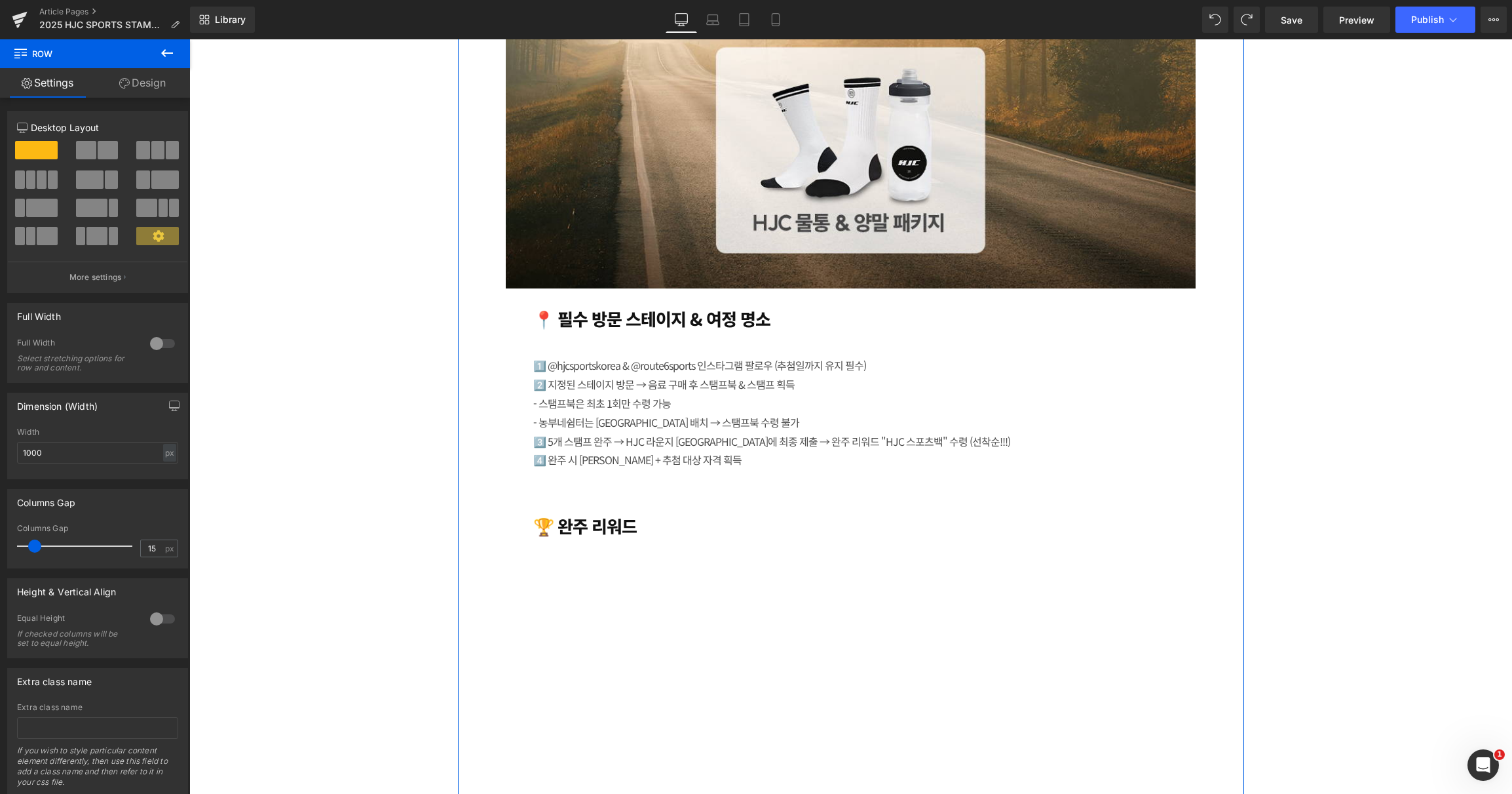
click at [620, 516] on div "🏆 완주 리워드 Heading" at bounding box center [851, 532] width 636 height 34
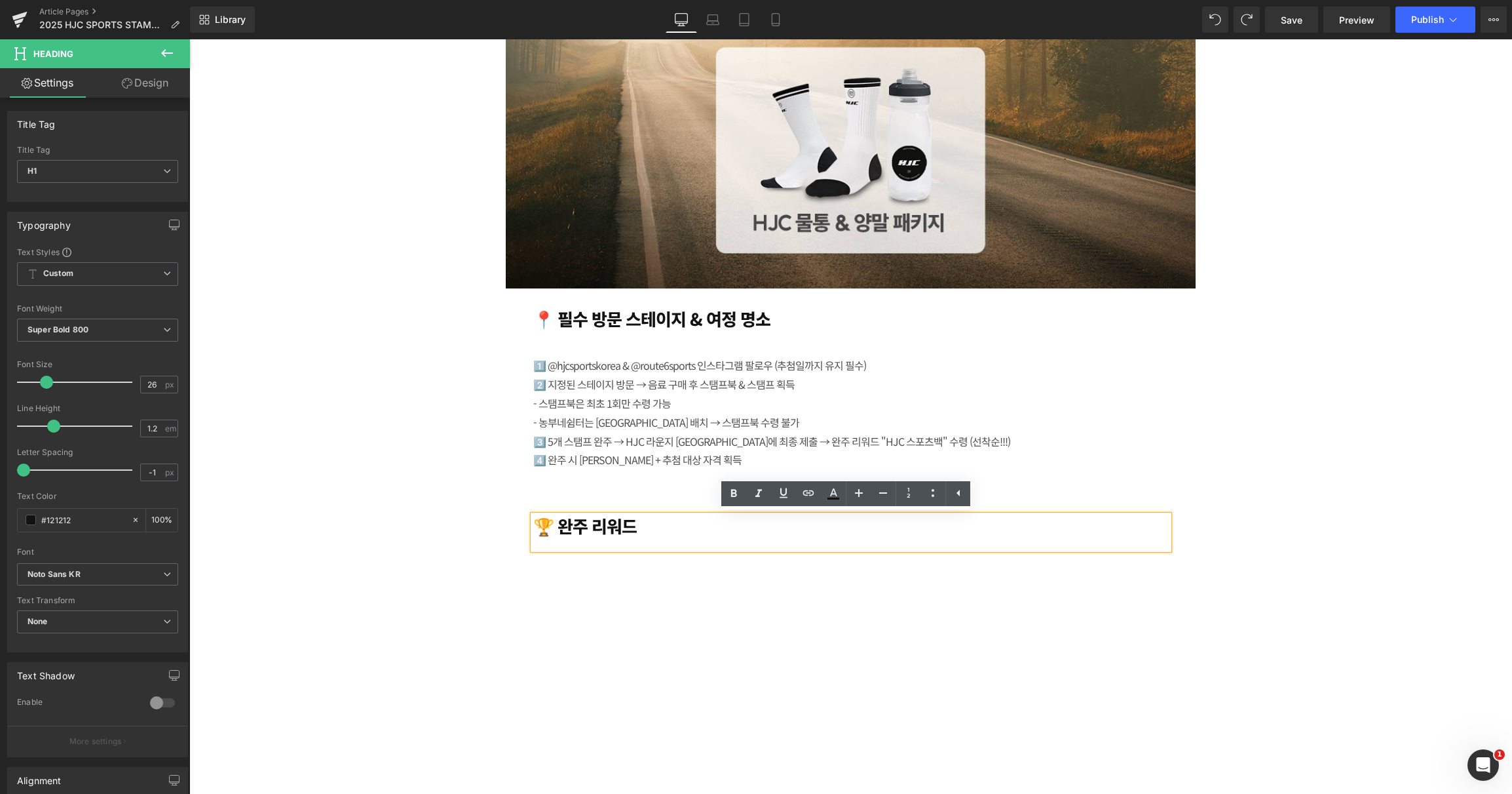
click at [502, 580] on div "Image 📍 필수 방문 스테이지 & 여정 명소 Heading 1️⃣ @hjcsportskorea & @route6sports 인스타그램 팔로…" at bounding box center [851, 109] width 787 height 1365
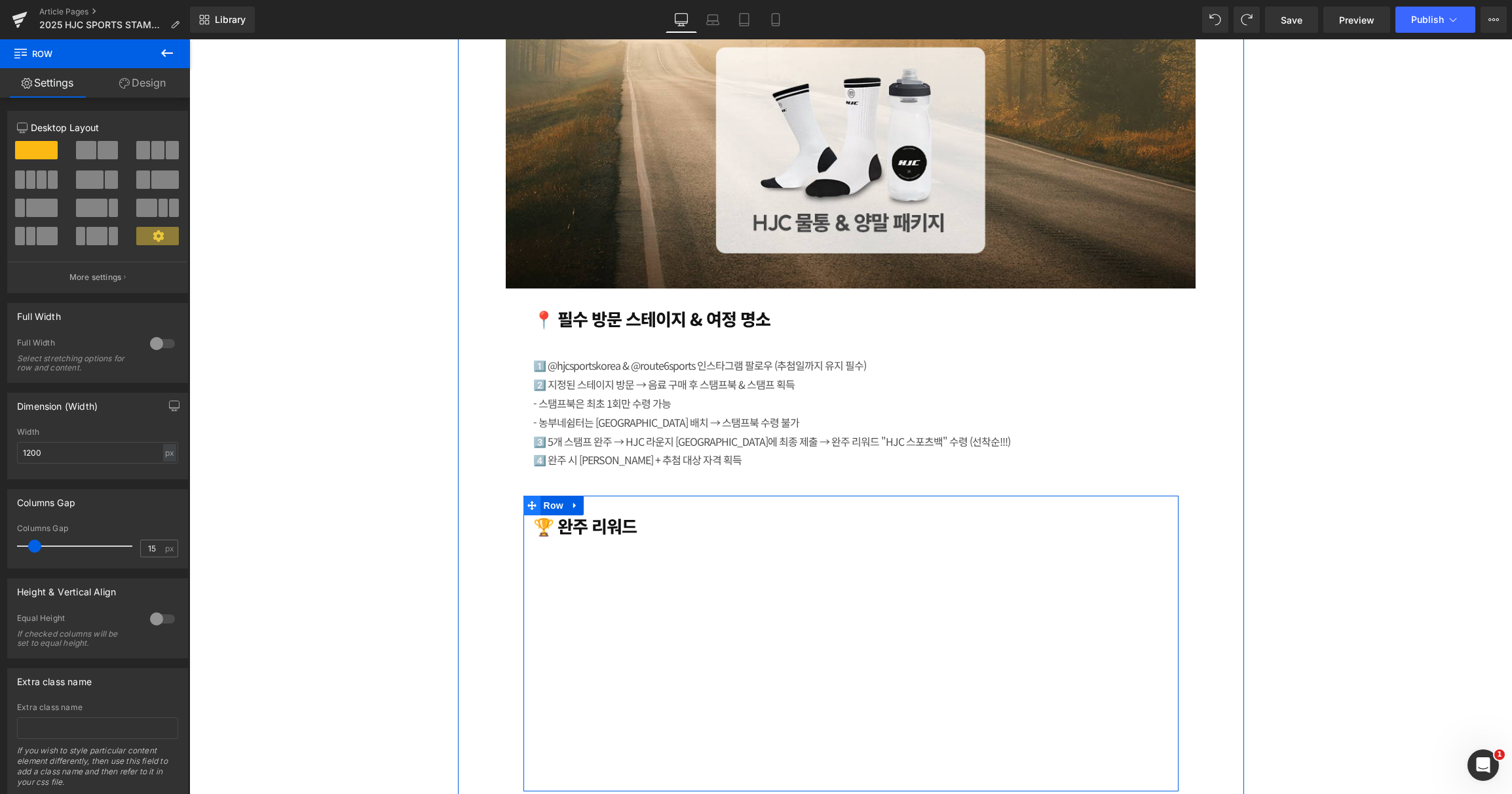
click at [527, 501] on icon at bounding box center [532, 505] width 9 height 10
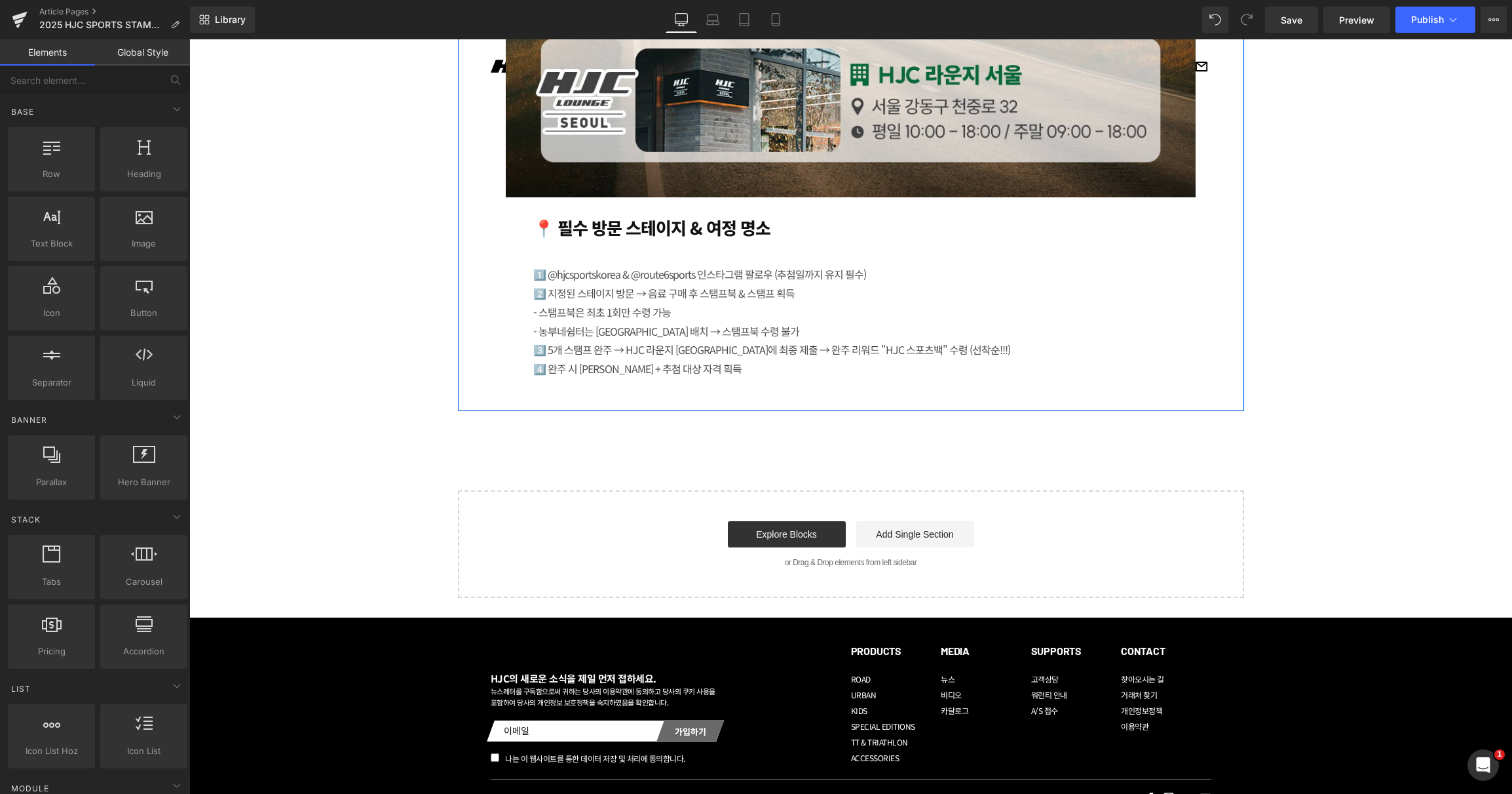
scroll to position [3382, 0]
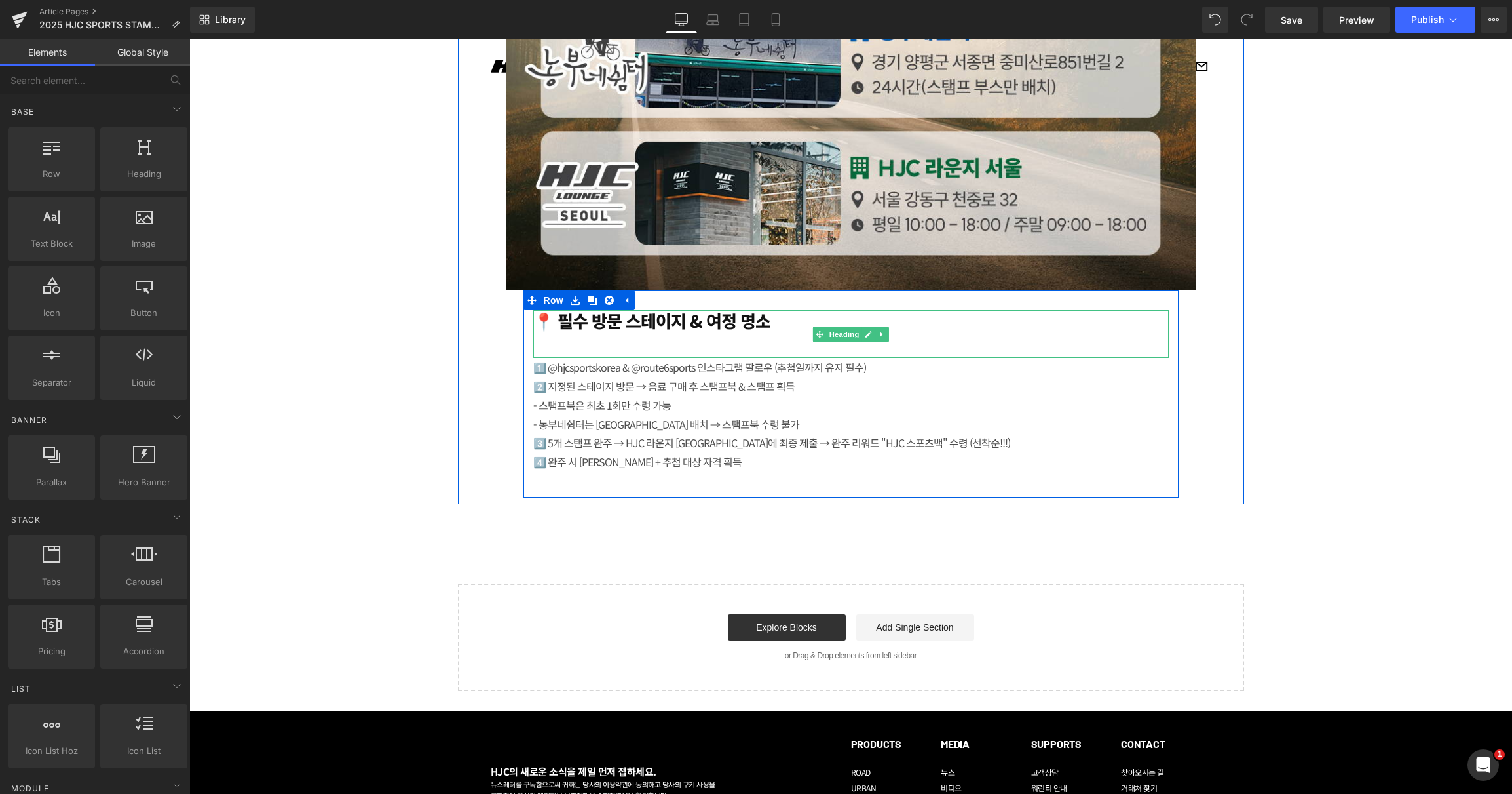
click at [776, 316] on h1 "📍 필수 방문 스테이지 & 여정 명소" at bounding box center [851, 320] width 636 height 20
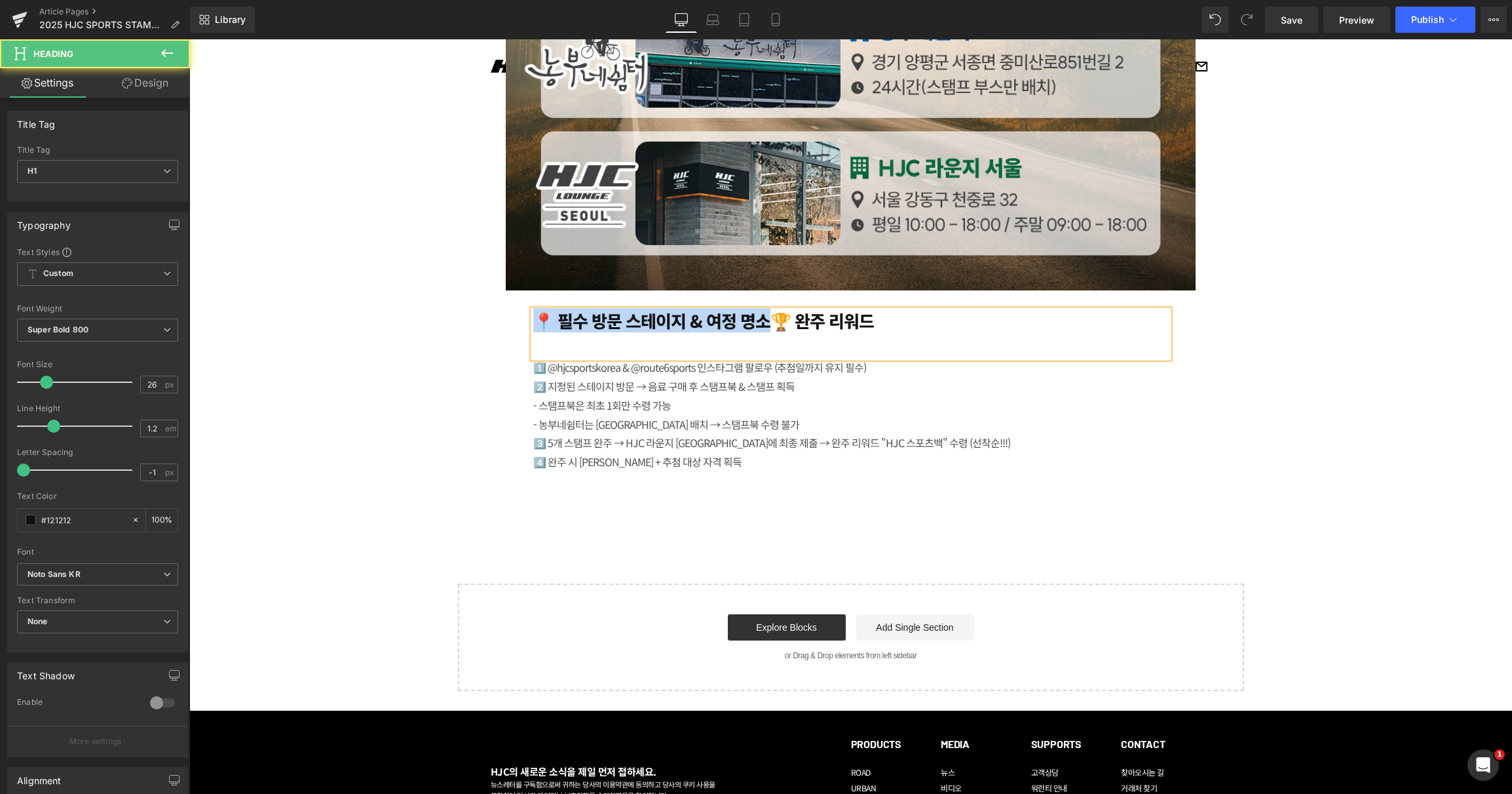
drag, startPoint x: 760, startPoint y: 319, endPoint x: 504, endPoint y: 324, distance: 256.0
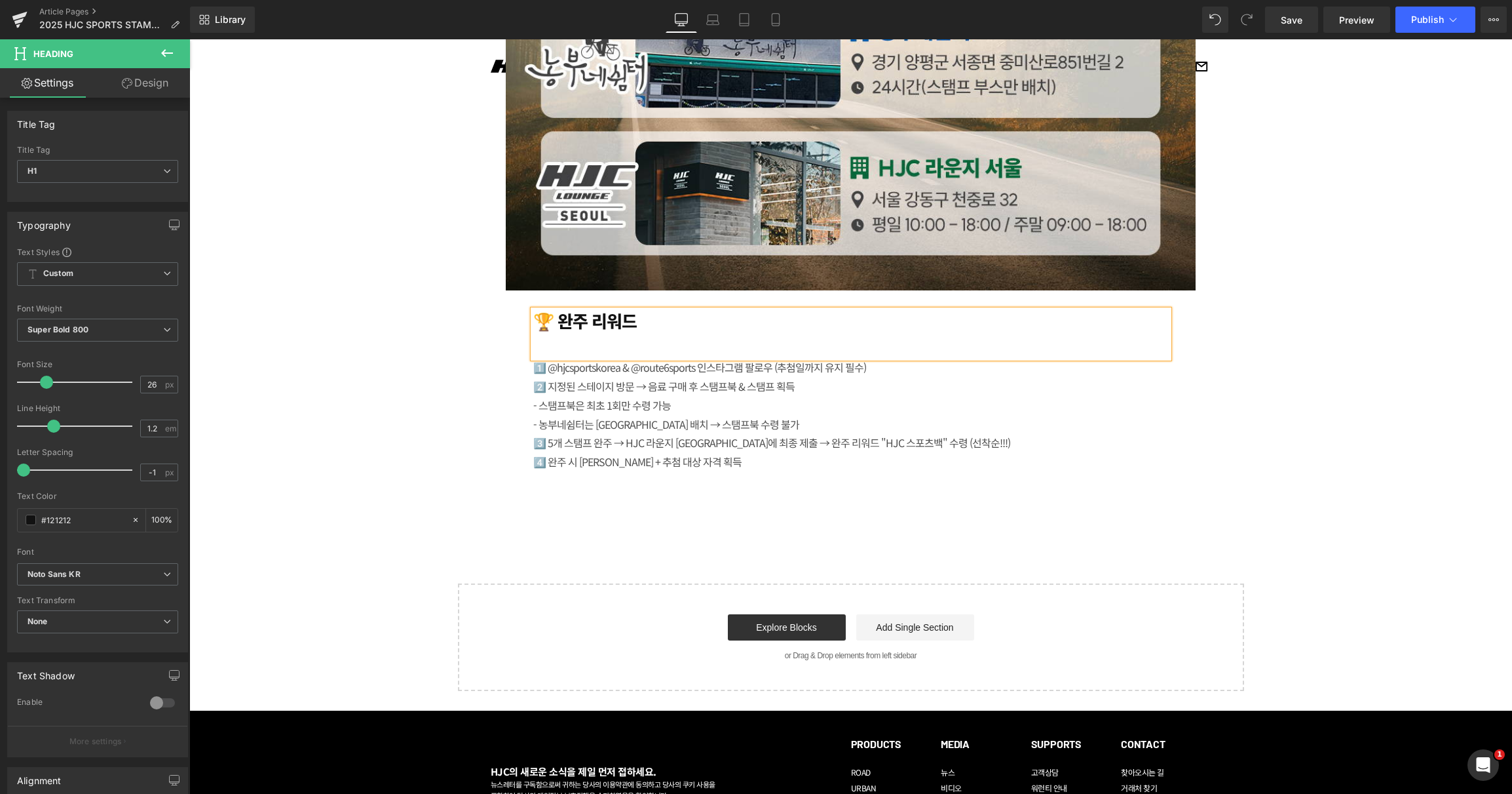
click at [714, 323] on h1 "🏆 완주 리워드" at bounding box center [851, 320] width 636 height 20
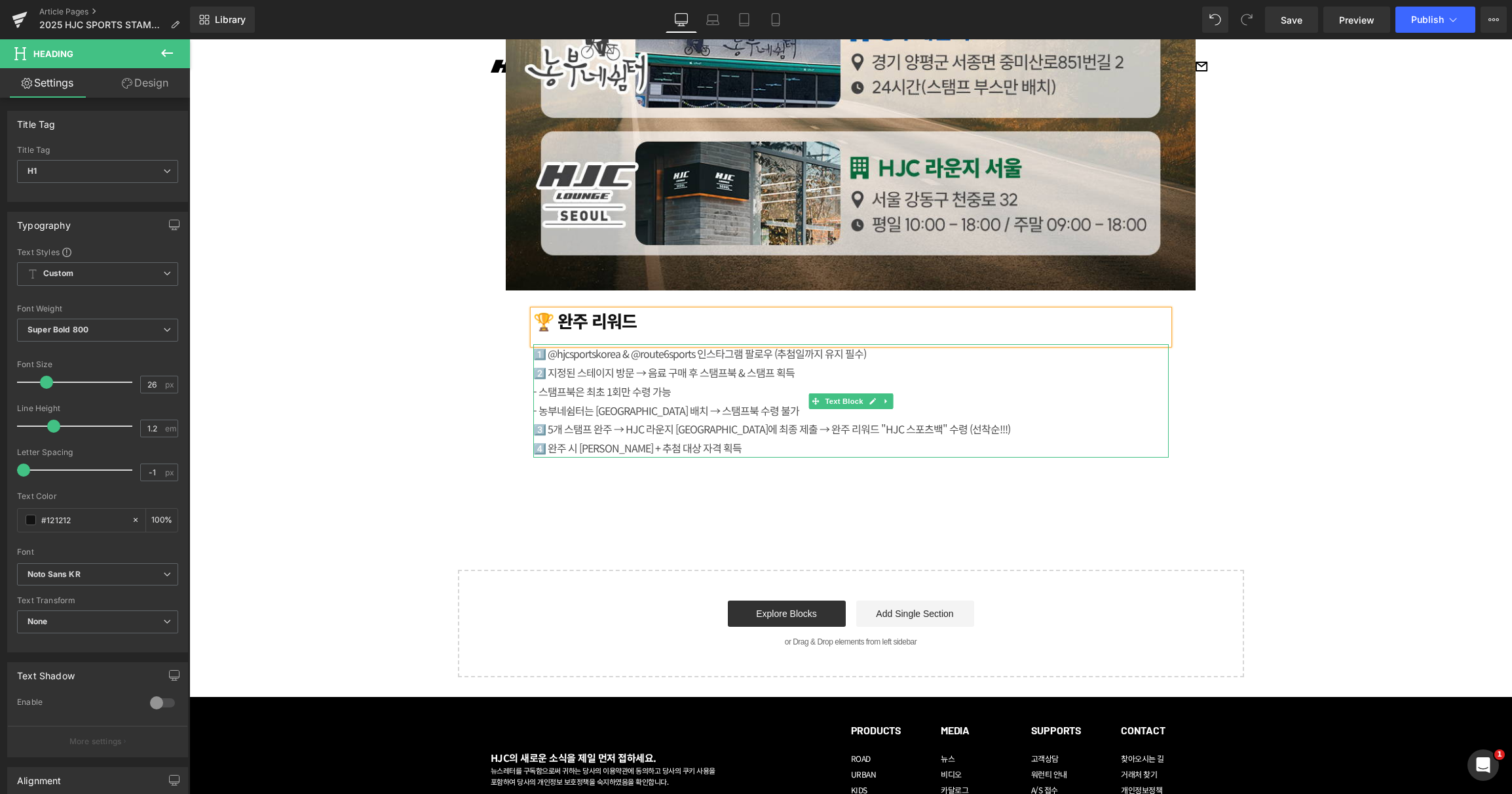
click at [651, 365] on div "1️⃣ @hjcsportskorea & @route6sports 인스타그램 팔로우 (추첨일까지 유지 필수) 2️⃣ 지정된 스테이지 방문 → 음…" at bounding box center [851, 401] width 636 height 113
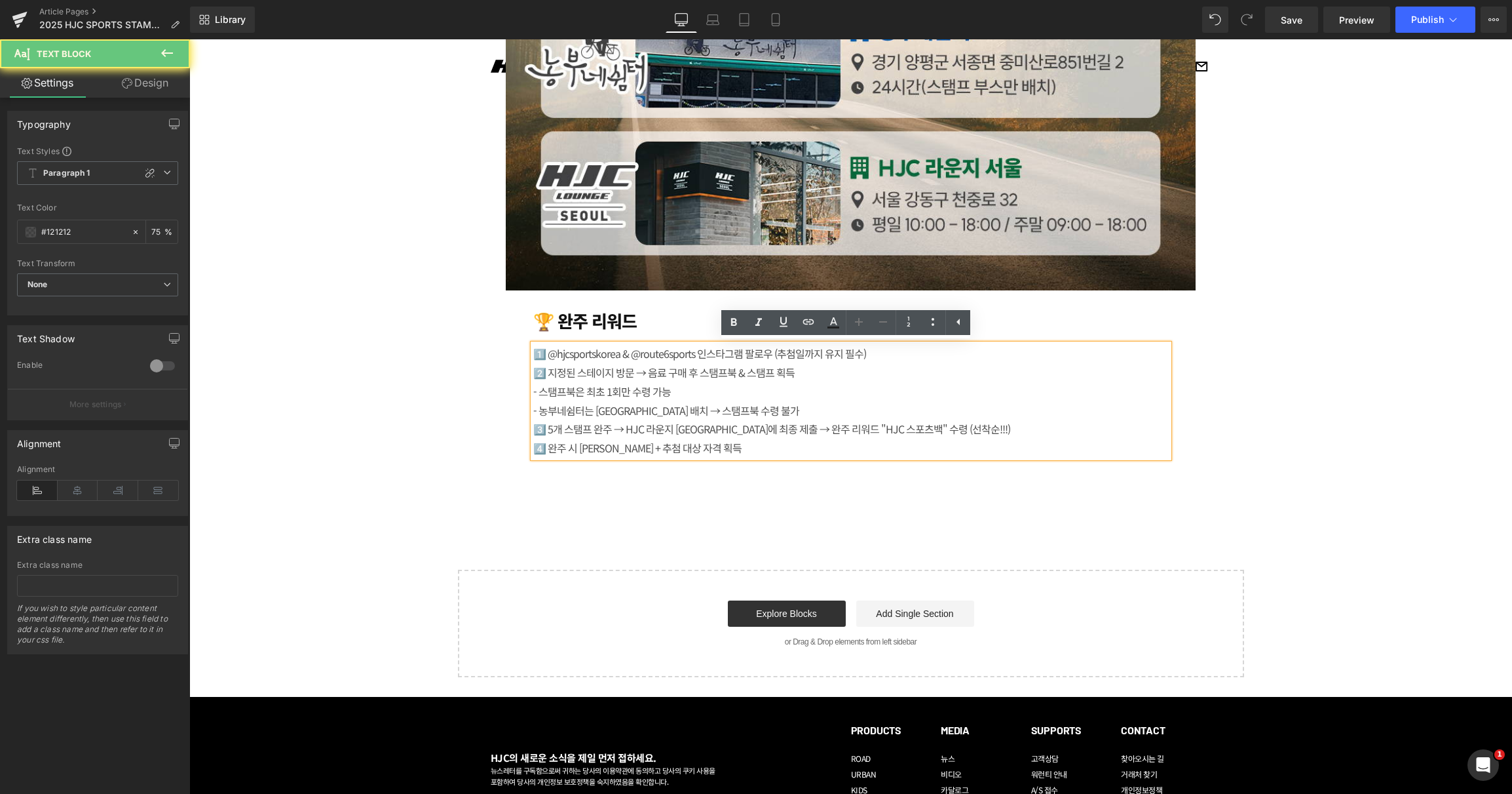
click at [643, 377] on div "1️⃣ @hjcsportskorea & @route6sports 인스타그램 팔로우 (추첨일까지 유지 필수) 2️⃣ 지정된 스테이지 방문 → 음…" at bounding box center [851, 401] width 636 height 113
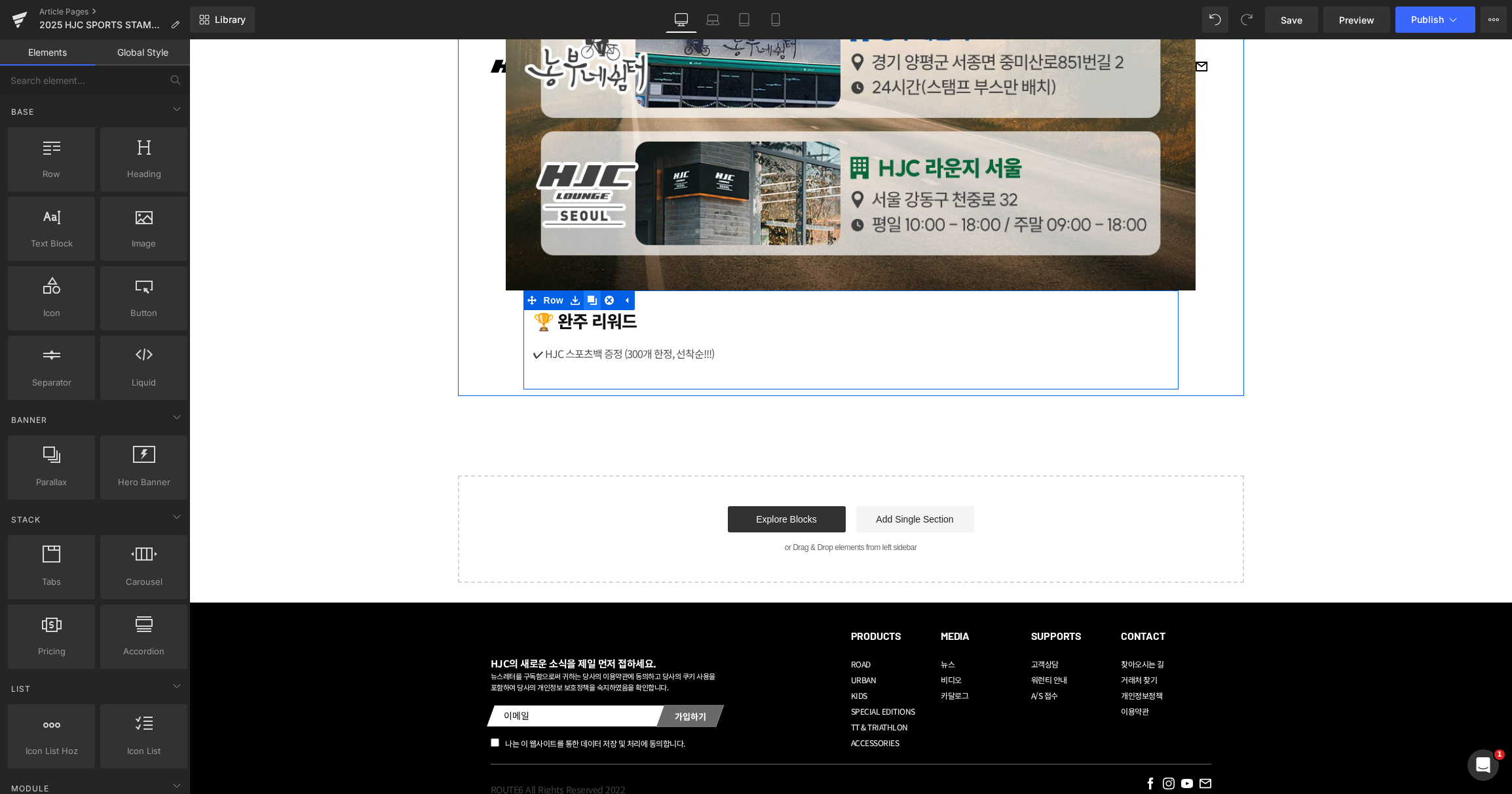
click at [589, 303] on icon at bounding box center [592, 300] width 9 height 9
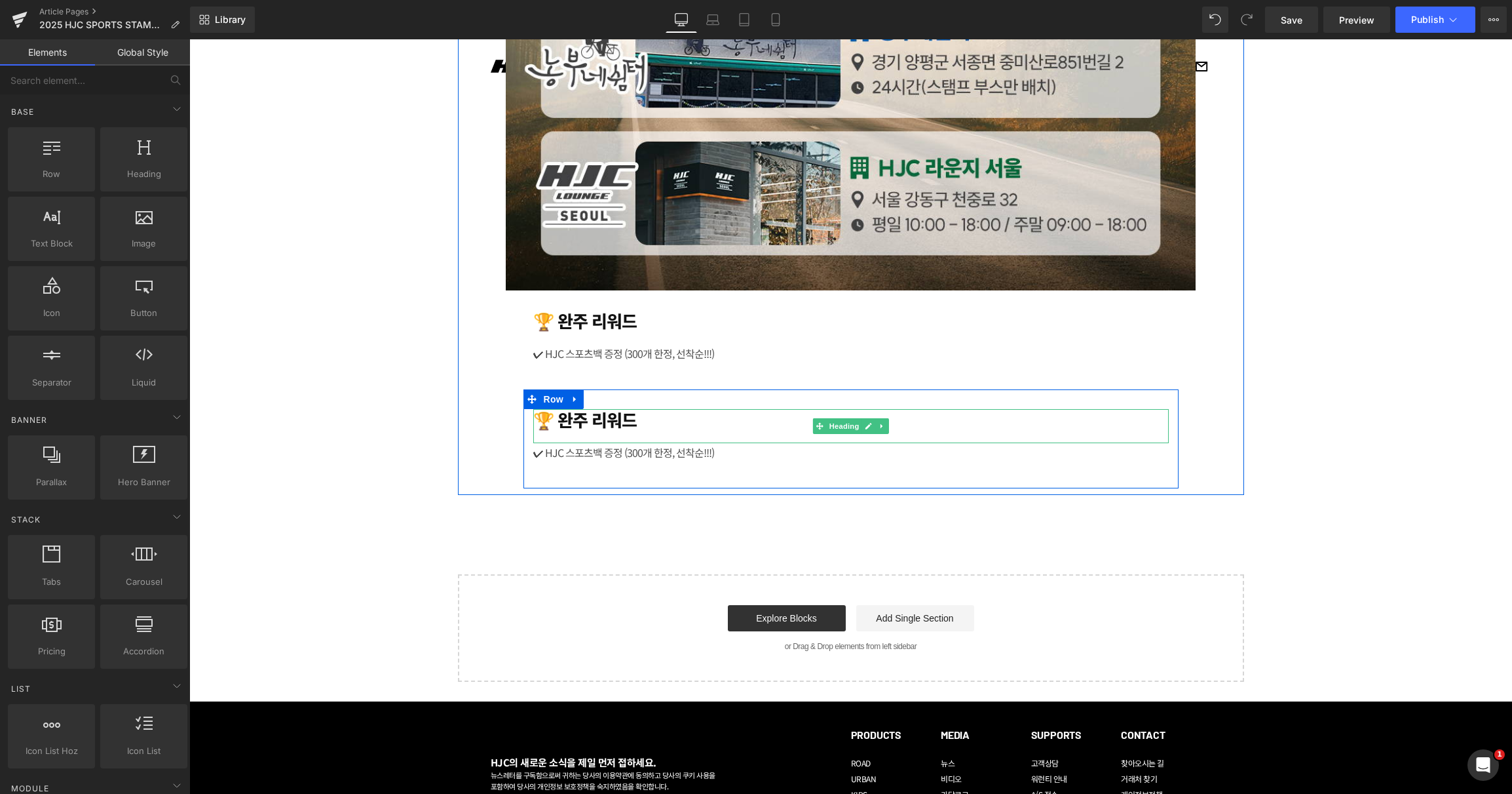
click at [647, 415] on h1 "🏆 완주 리워드" at bounding box center [851, 419] width 636 height 20
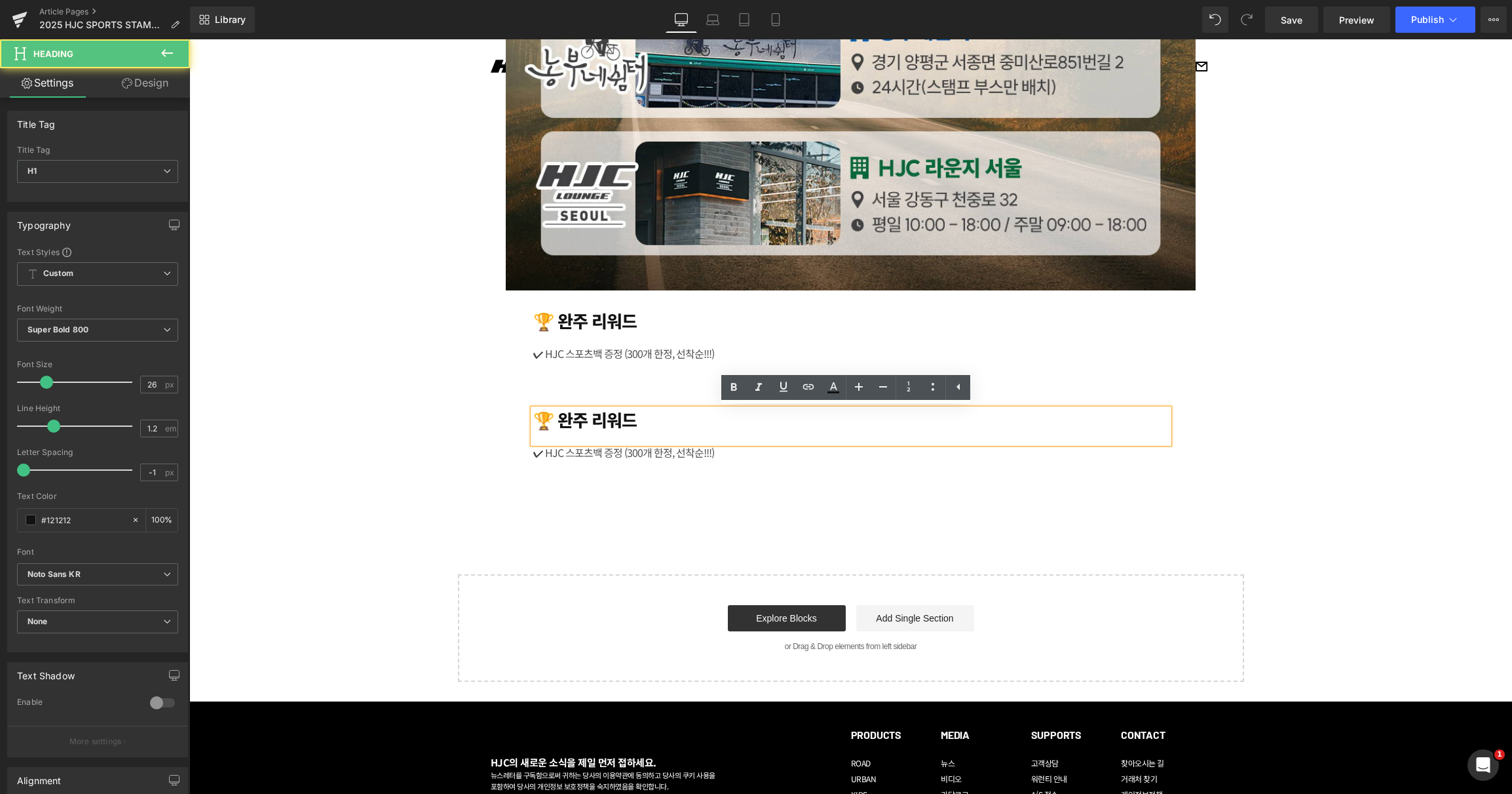
click at [644, 419] on h1 "🏆 완주 리워드" at bounding box center [851, 419] width 636 height 20
paste div
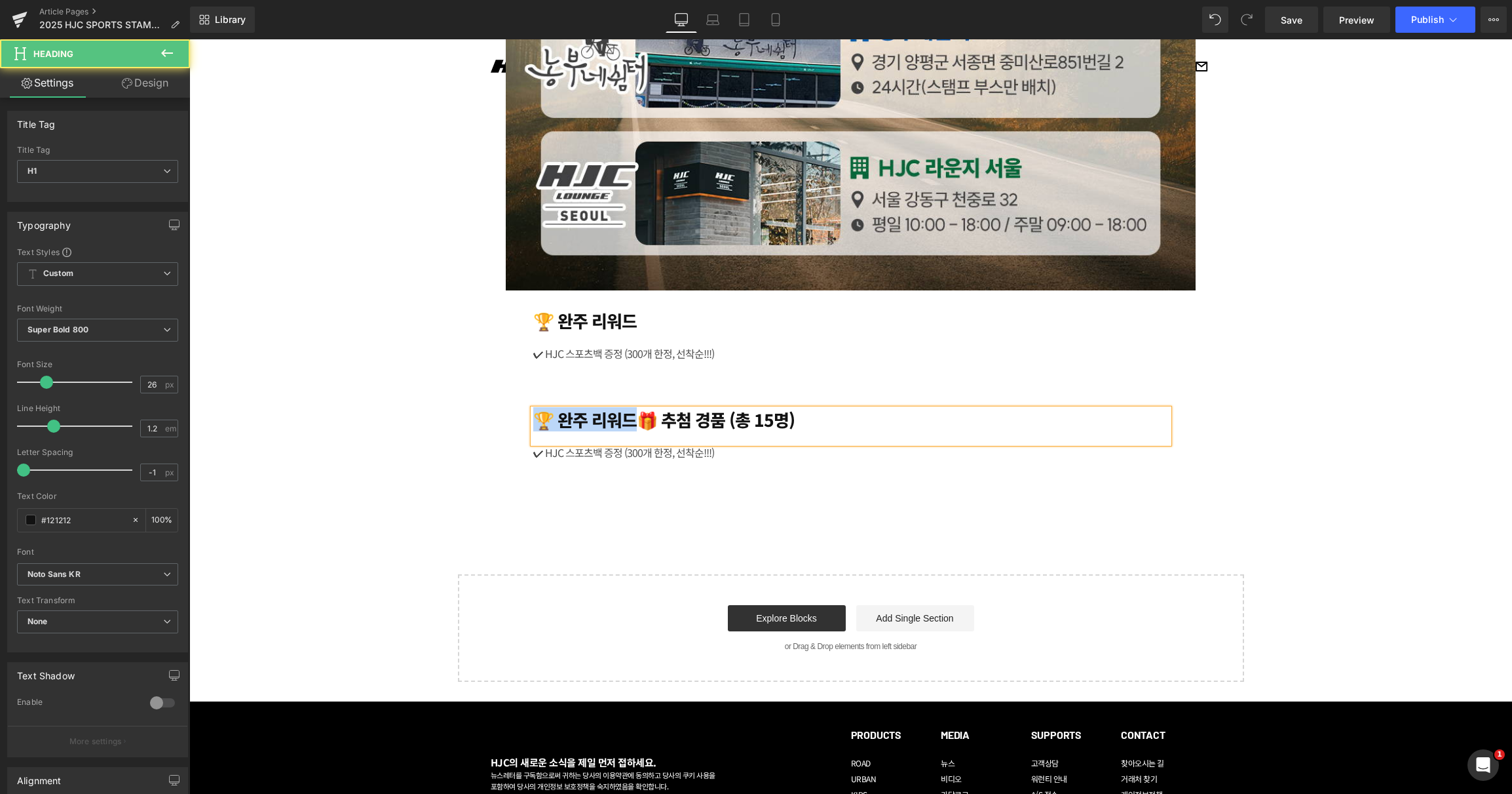
drag, startPoint x: 632, startPoint y: 417, endPoint x: 480, endPoint y: 420, distance: 152.0
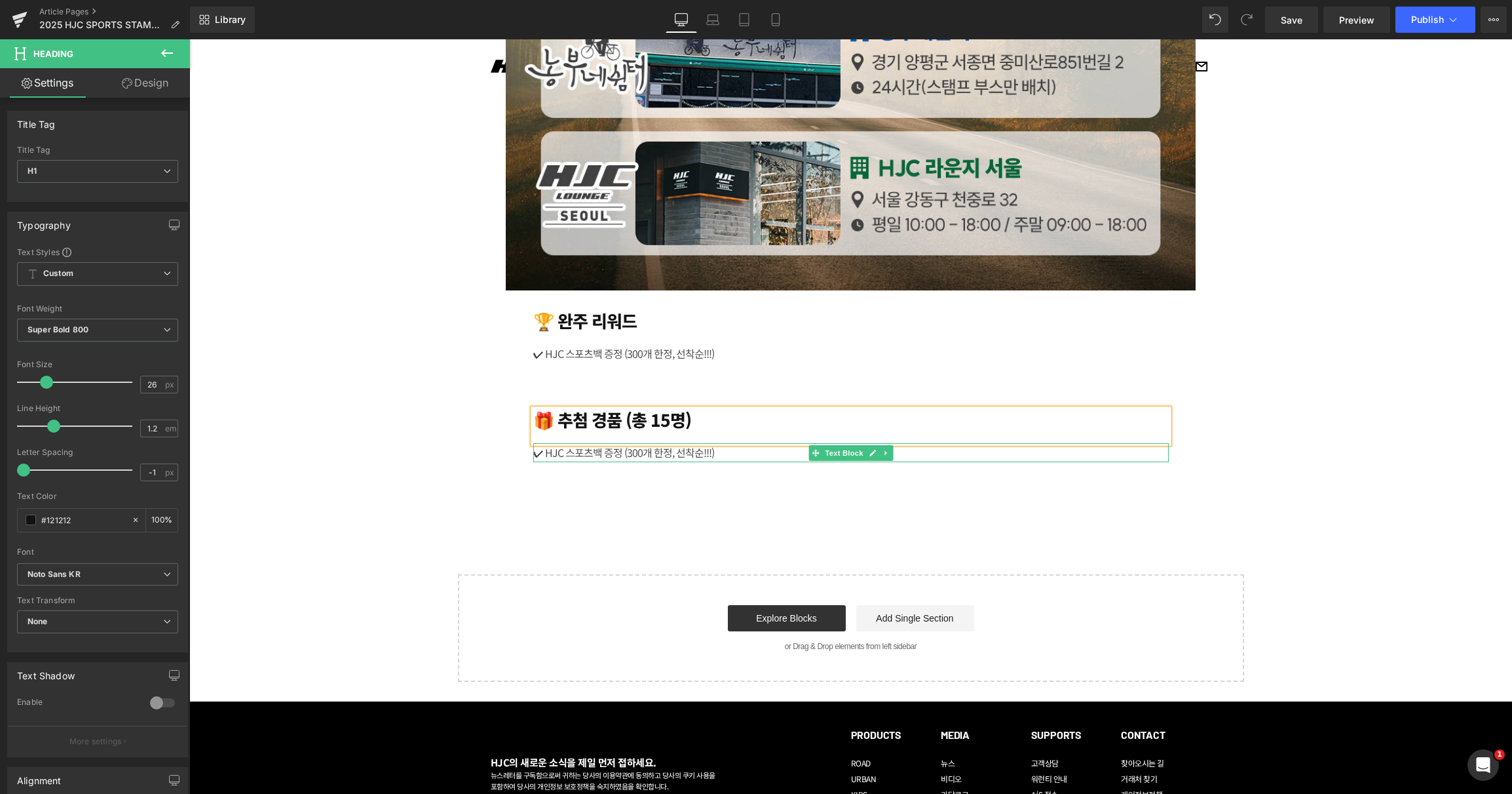
click at [696, 450] on div "✔ HJC 스포츠백 증정 (300개 한정, 선착순!!!)" at bounding box center [851, 453] width 636 height 19
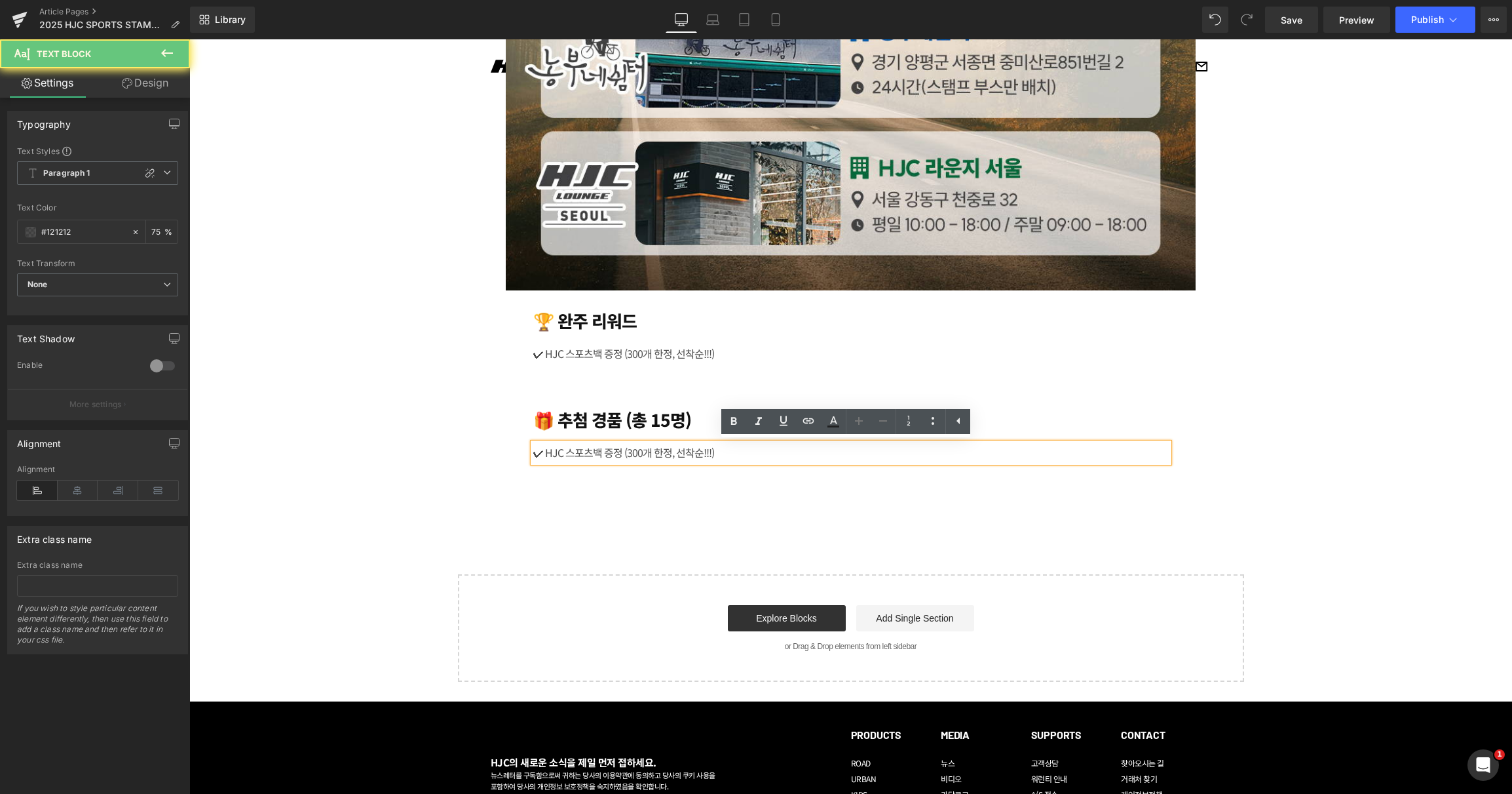
click at [699, 451] on div "✔ HJC 스포츠백 증정 (300개 한정, 선착순!!!)" at bounding box center [851, 453] width 636 height 19
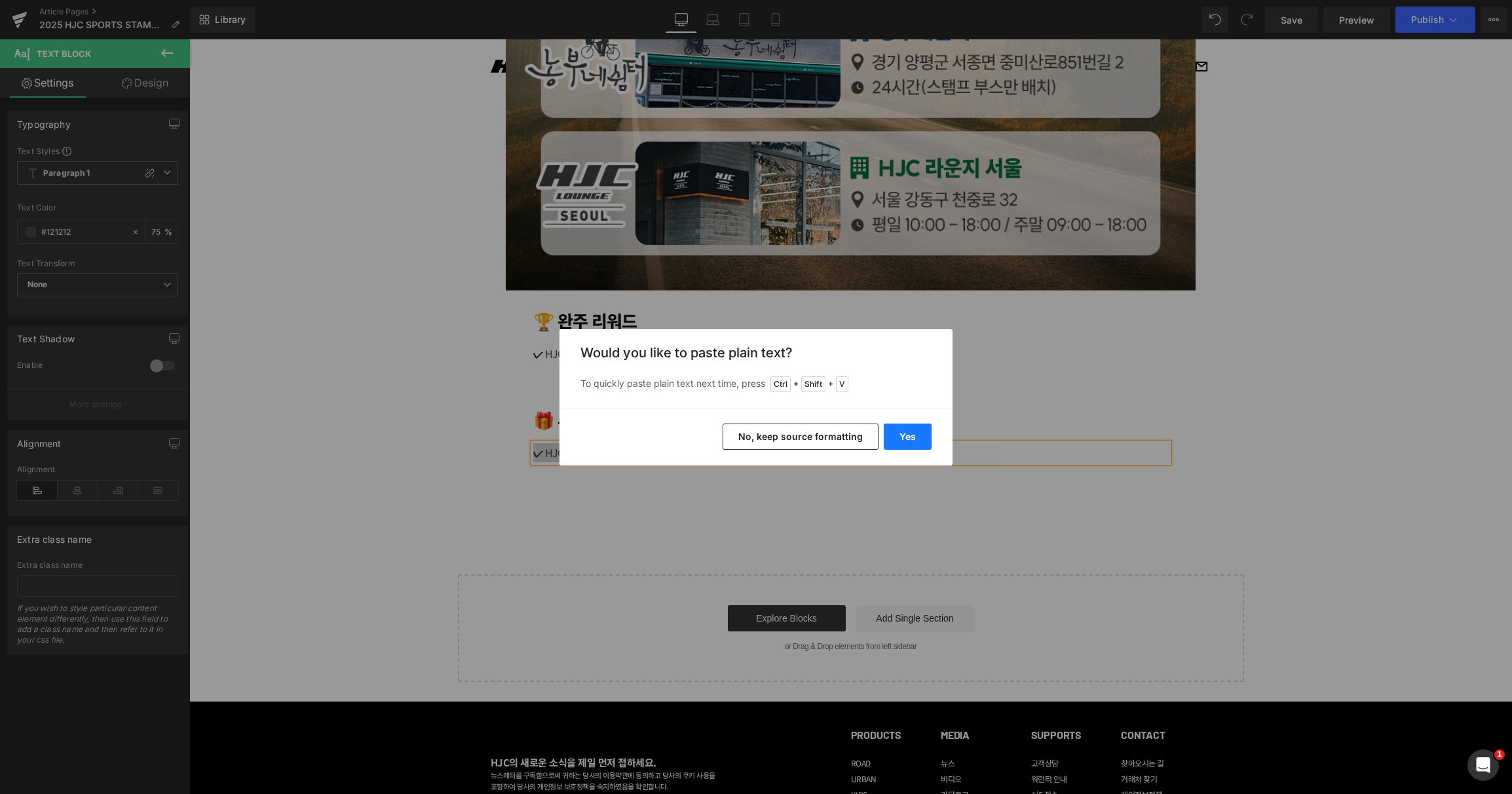
click at [895, 431] on button "Yes" at bounding box center [908, 436] width 48 height 26
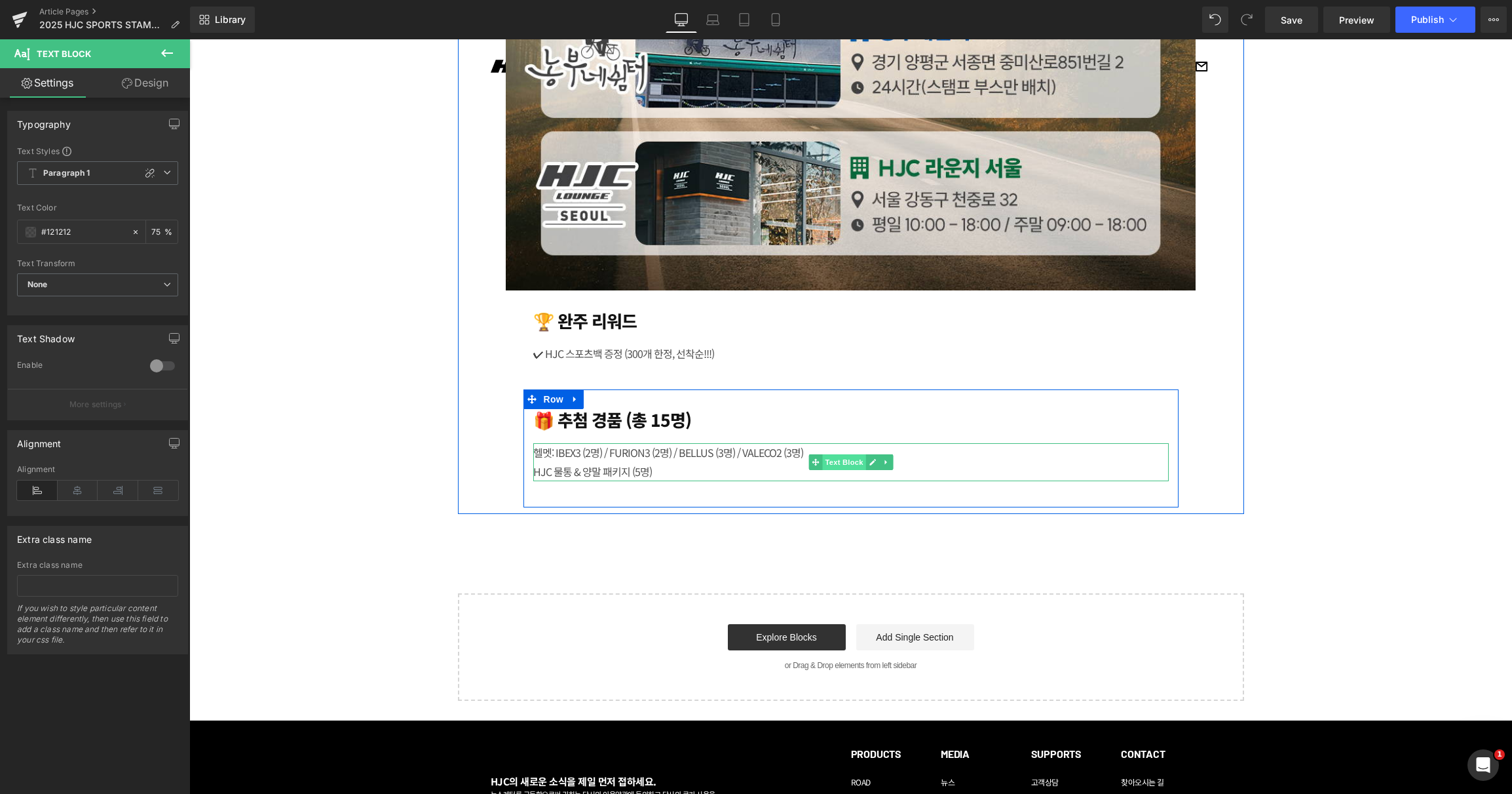
click at [816, 459] on span at bounding box center [816, 462] width 14 height 16
click at [812, 459] on icon at bounding box center [816, 462] width 7 height 7
click at [717, 464] on div "HJC 물통 & 양말 패키지 (5명)" at bounding box center [851, 471] width 636 height 19
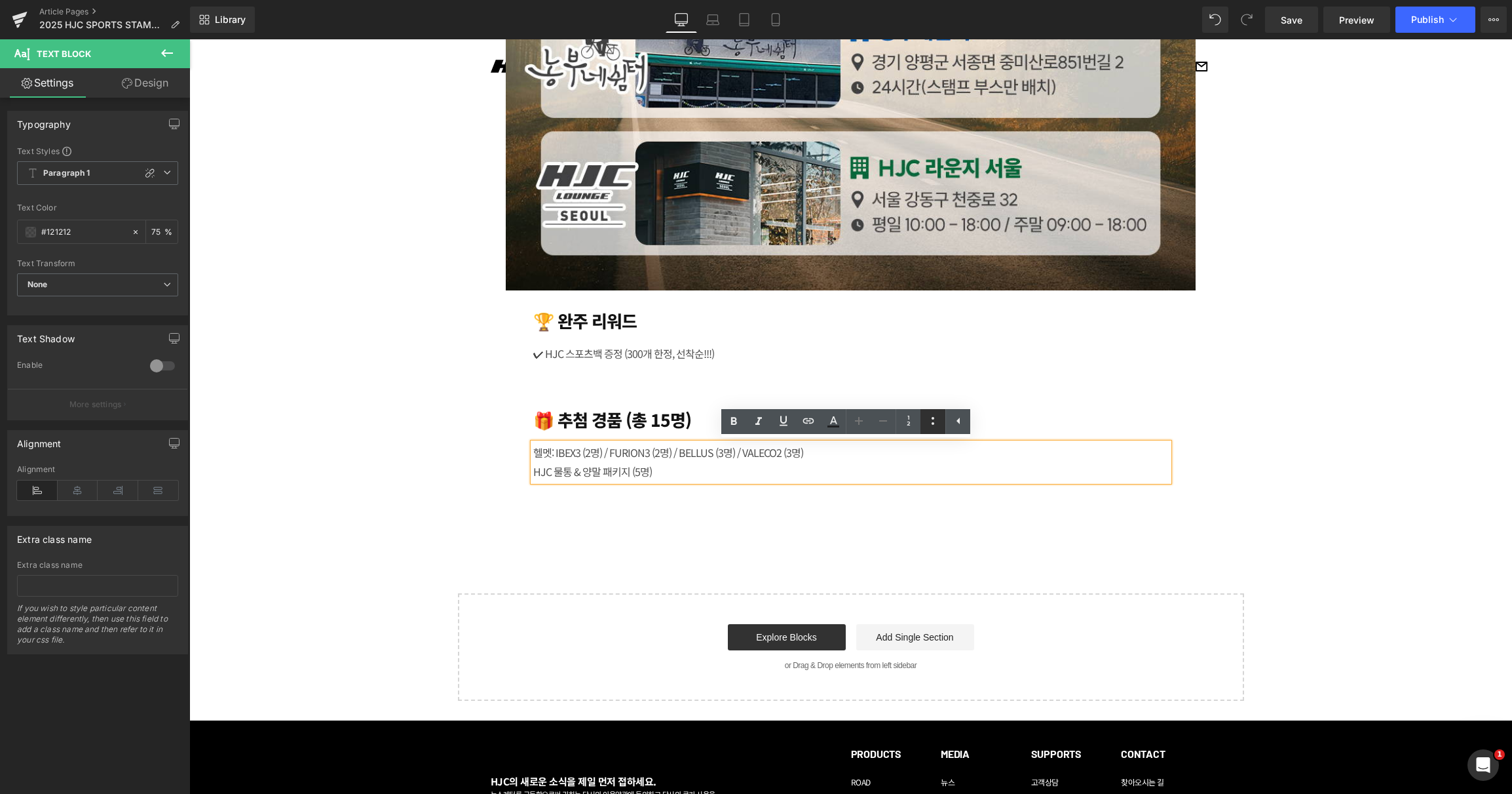
click at [927, 421] on icon at bounding box center [933, 421] width 16 height 16
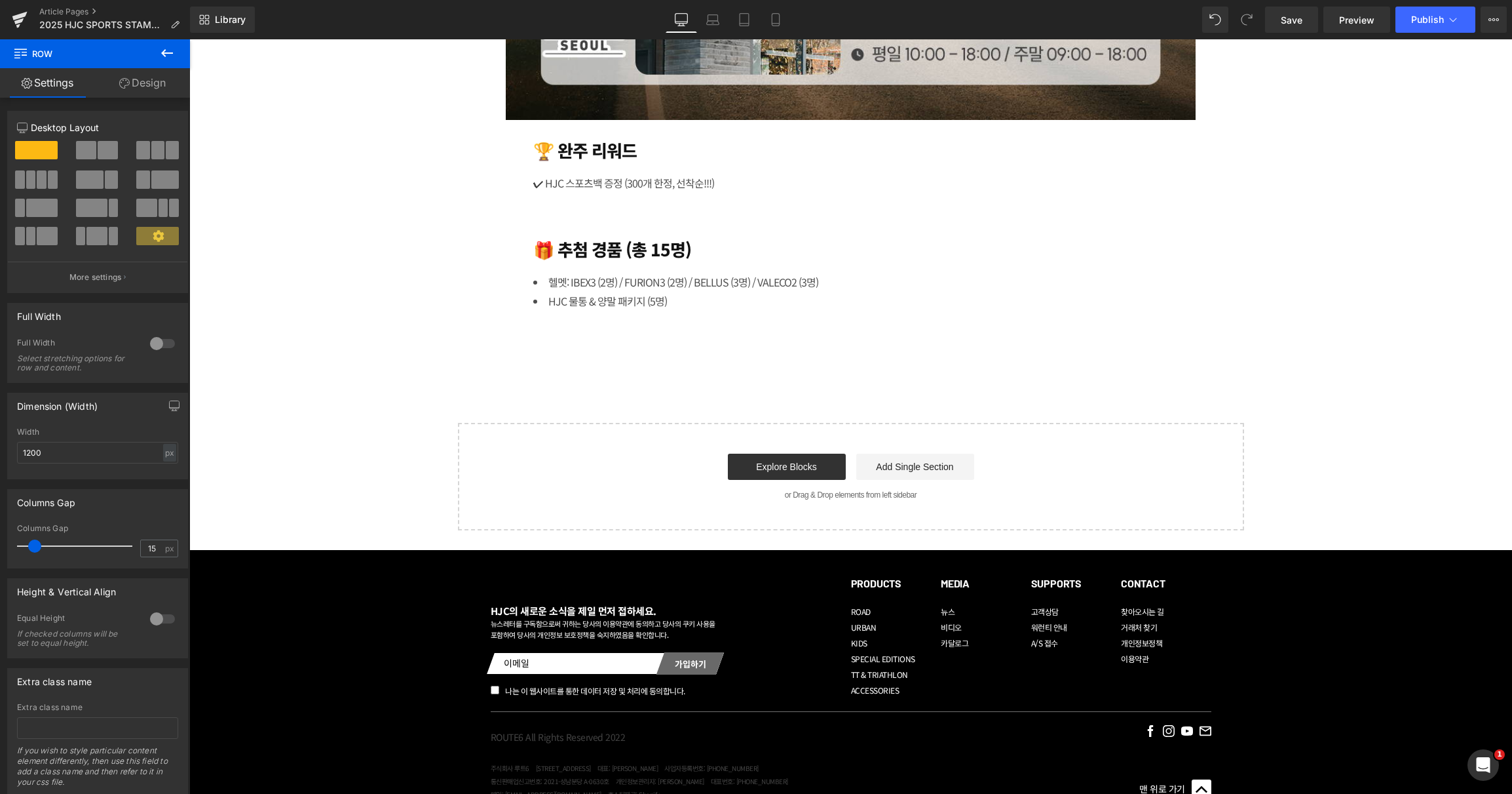
scroll to position [3557, 0]
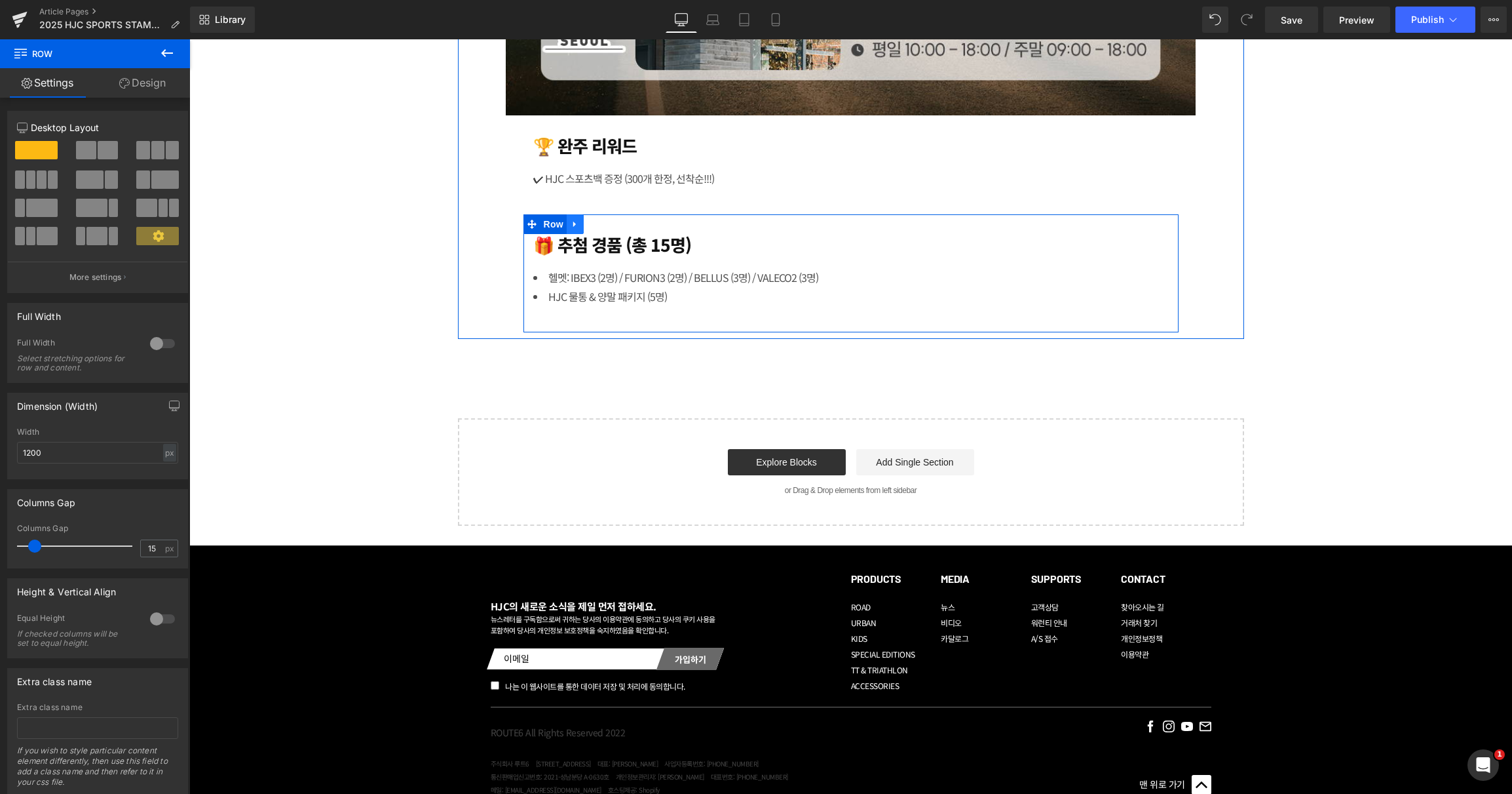
click at [575, 223] on link at bounding box center [575, 224] width 17 height 19
click at [591, 226] on icon at bounding box center [592, 224] width 9 height 9
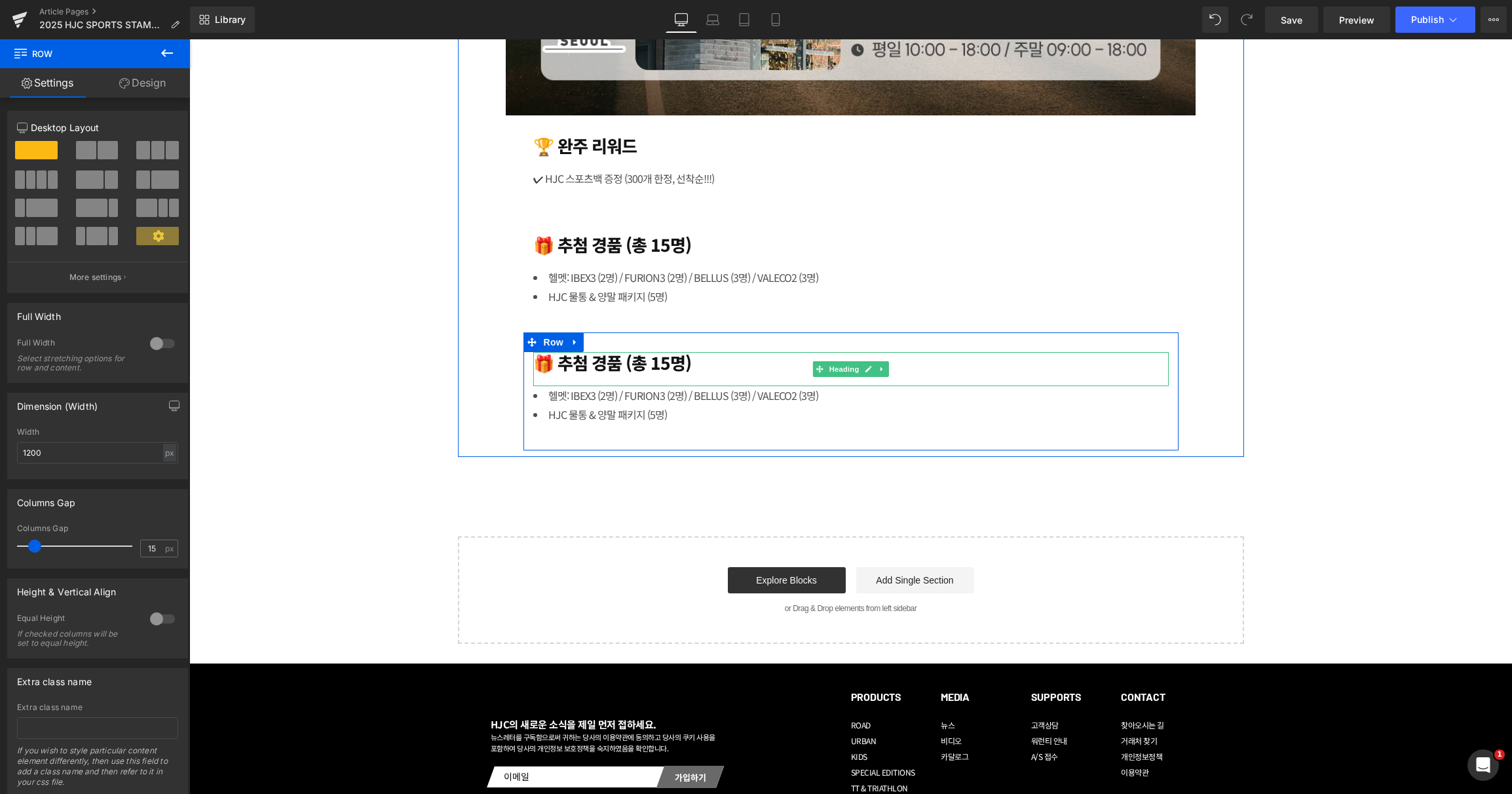
click at [694, 358] on h1 "🎁 추첨 경품 (총 15명)" at bounding box center [851, 362] width 636 height 20
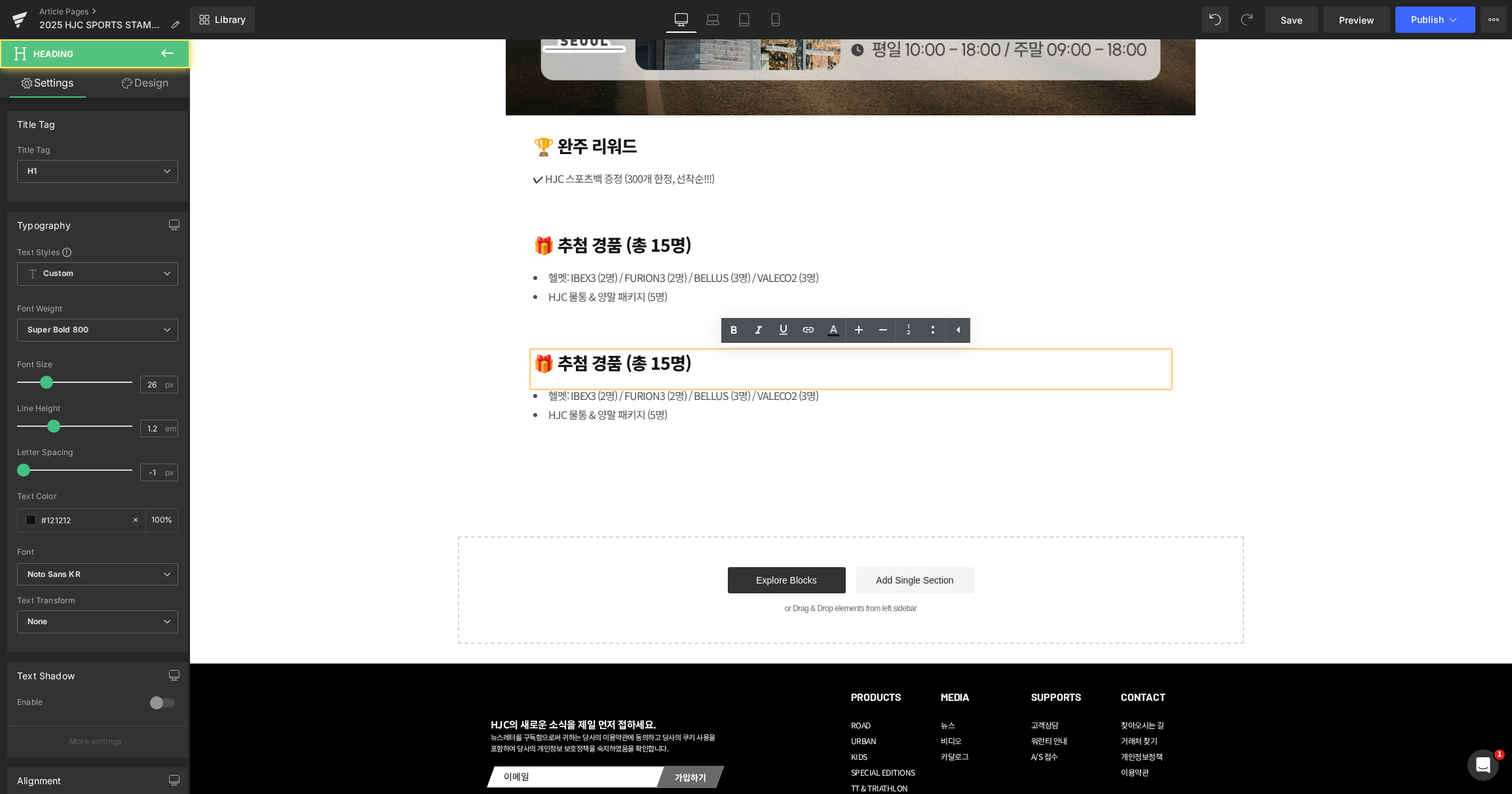
click at [693, 361] on h1 "🎁 추첨 경품 (총 15명)" at bounding box center [851, 362] width 636 height 20
paste div
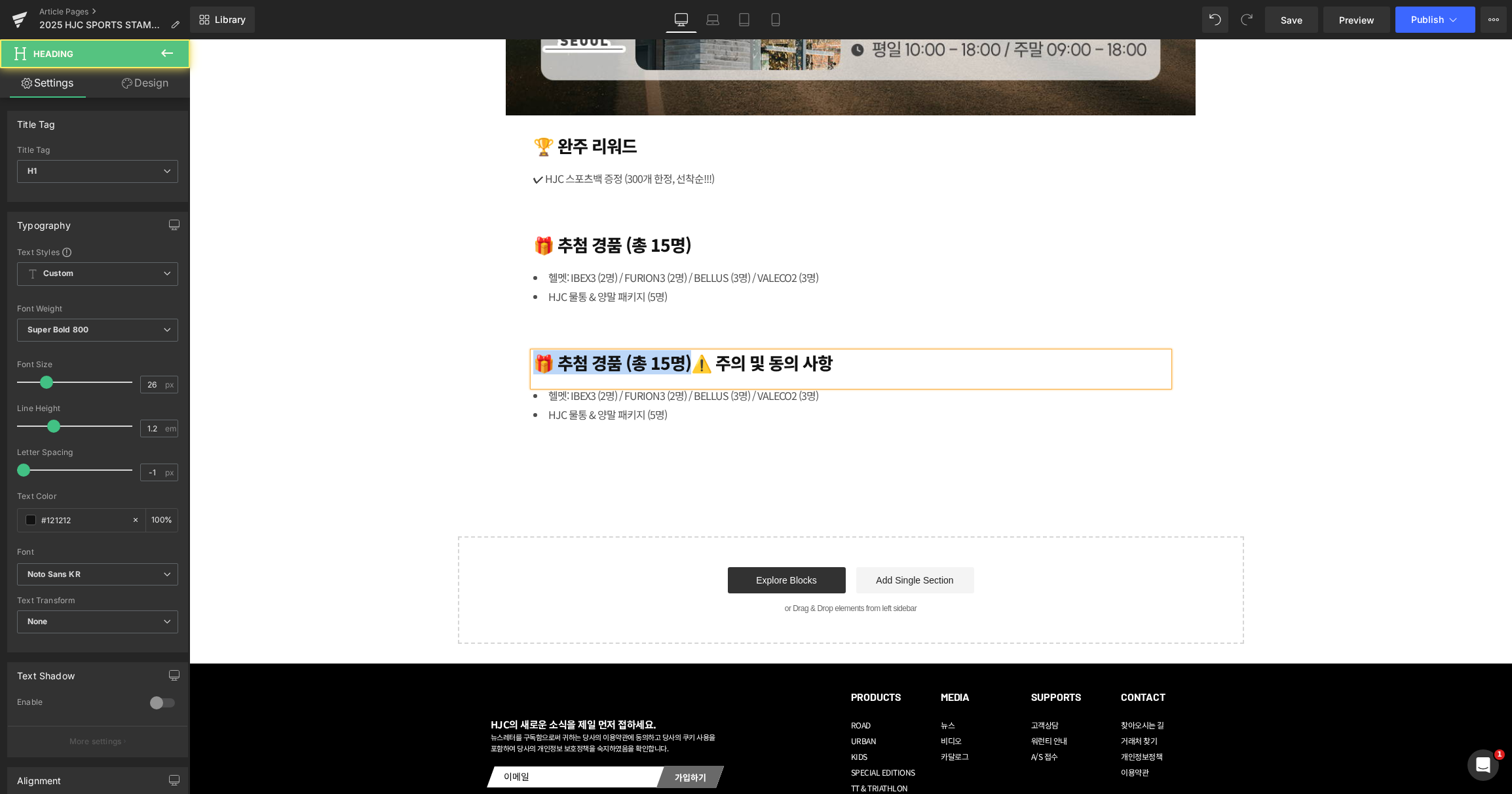
drag, startPoint x: 688, startPoint y: 360, endPoint x: 528, endPoint y: 360, distance: 160.0
click at [533, 360] on h1 "🎁 추첨 경품 (총 15명)⚠️ 주의 및 동의 사항" at bounding box center [851, 362] width 636 height 20
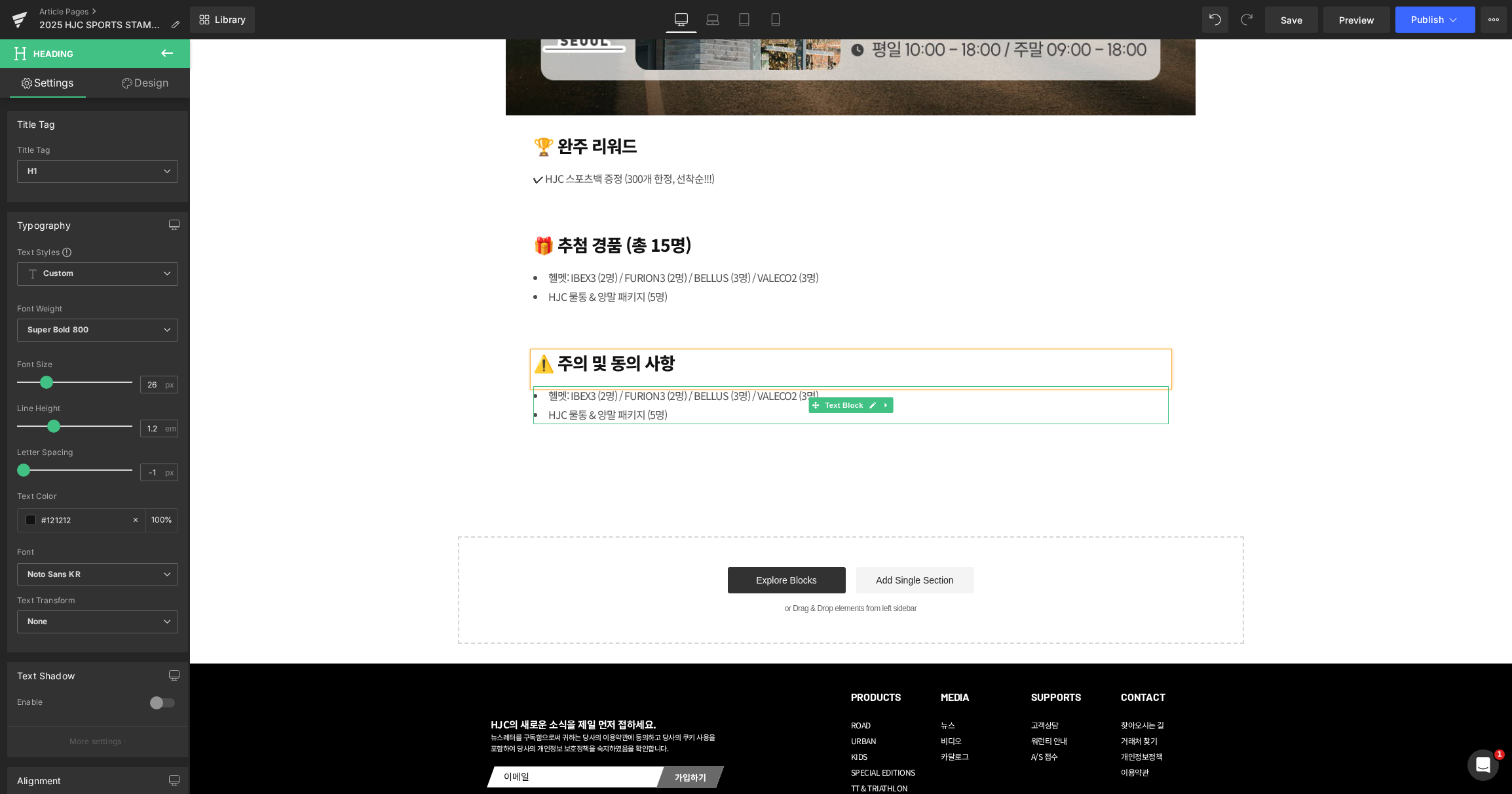
drag, startPoint x: 635, startPoint y: 409, endPoint x: 665, endPoint y: 412, distance: 30.1
click at [635, 409] on li "HJC 물통 & 양말 패키지 (5명)" at bounding box center [851, 415] width 636 height 19
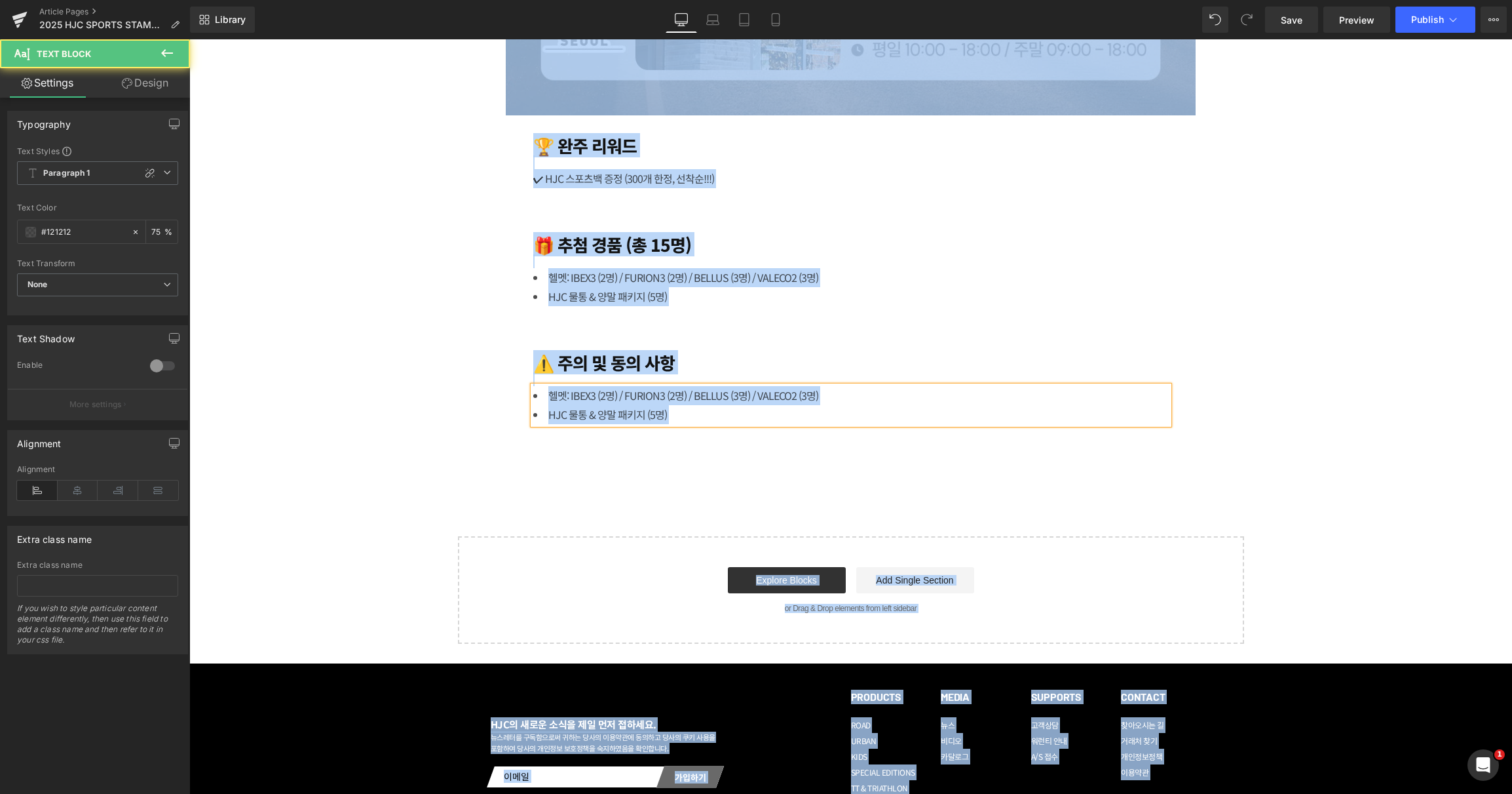
click at [663, 415] on li "HJC 물통 & 양말 패키지 (5명)" at bounding box center [851, 415] width 636 height 19
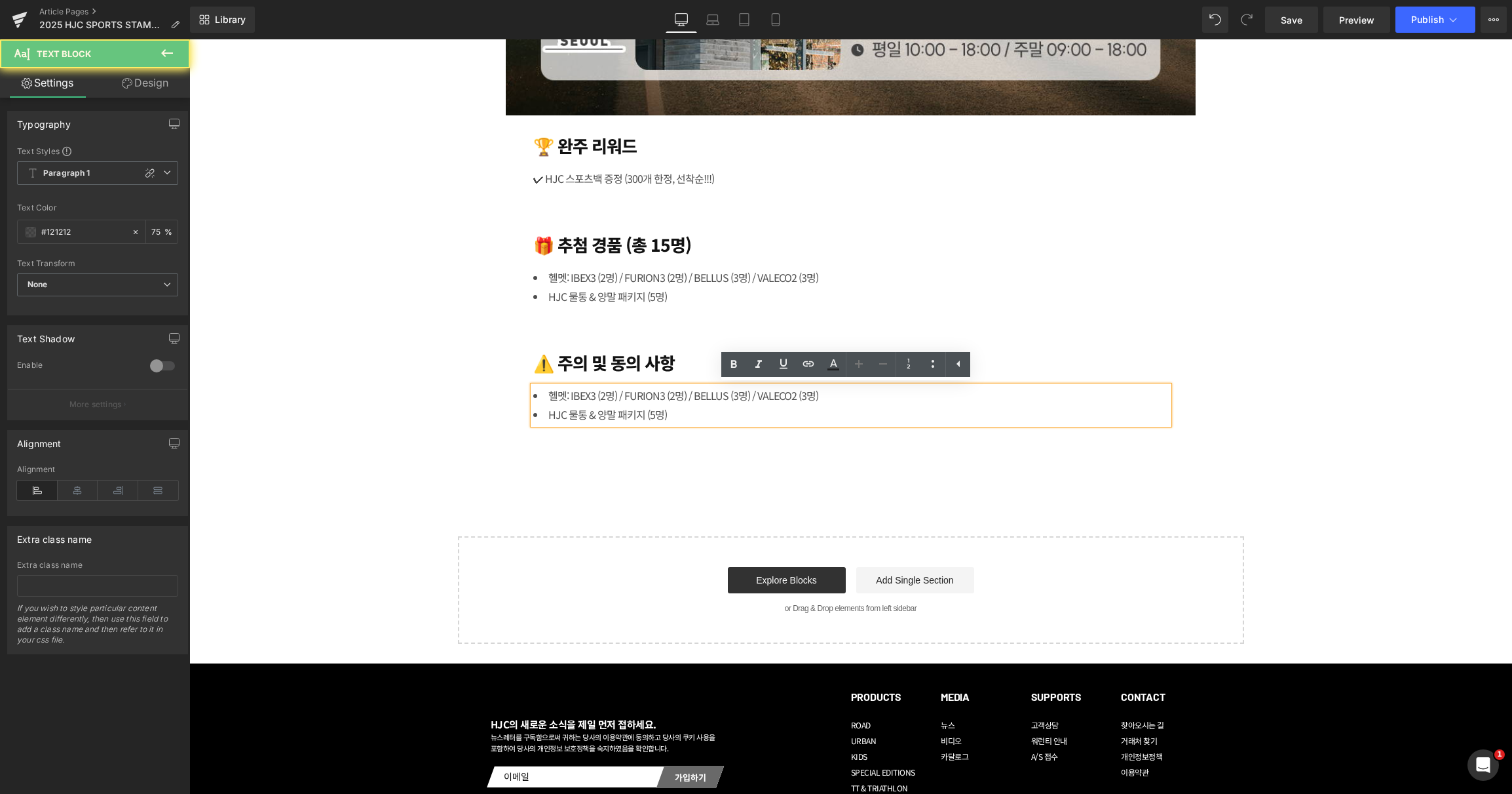
click at [693, 410] on li "HJC 물통 & 양말 패키지 (5명)" at bounding box center [851, 415] width 636 height 19
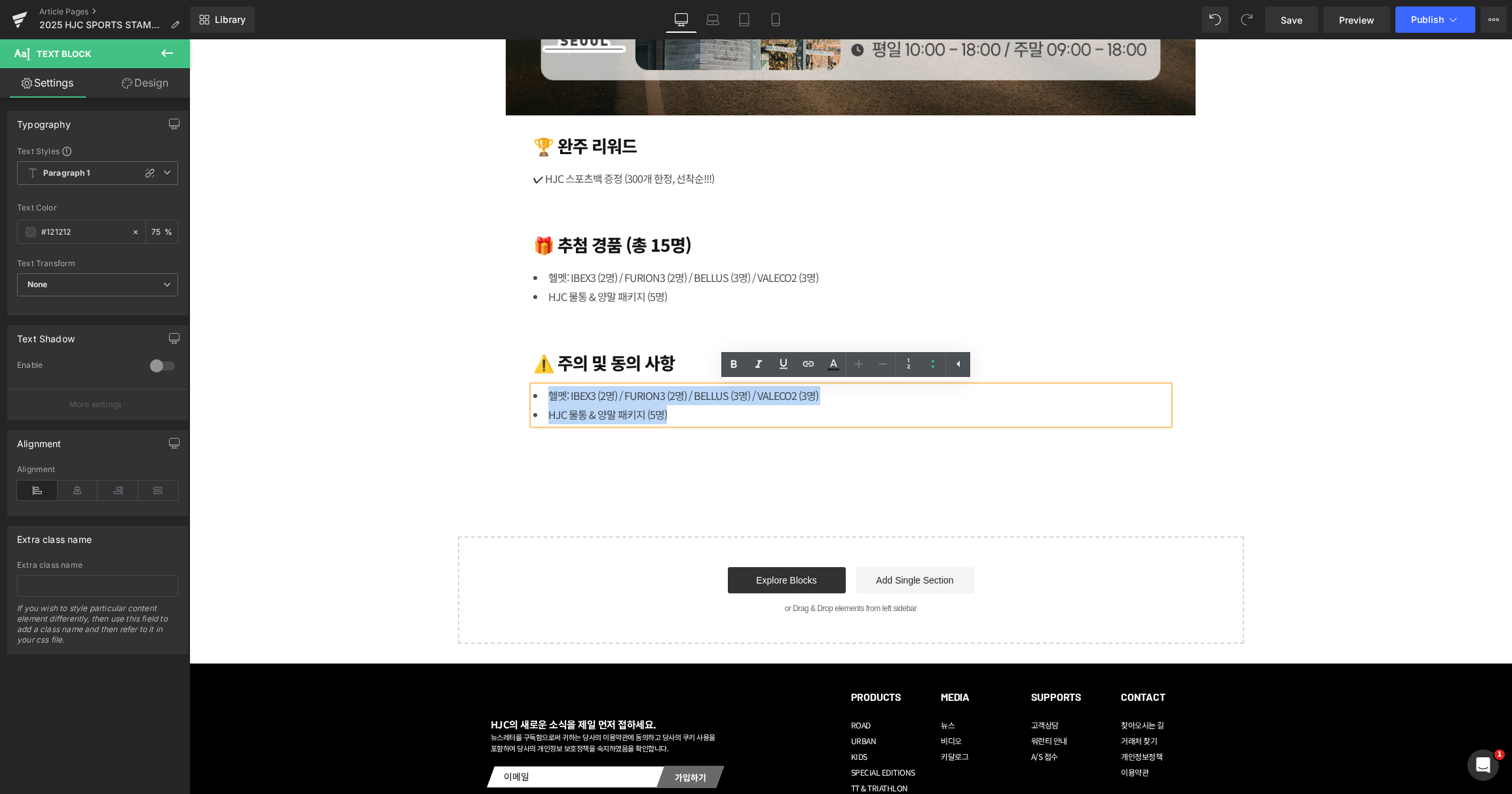
drag, startPoint x: 661, startPoint y: 412, endPoint x: 528, endPoint y: 394, distance: 134.2
click at [533, 394] on ul "헬멧: IBEX3 (2명) / FURION3 (2명) / BELLUS (3명) / VALECO2 (3명) HJC 물통 & 양말 패키지 (5명)" at bounding box center [851, 405] width 636 height 38
paste div
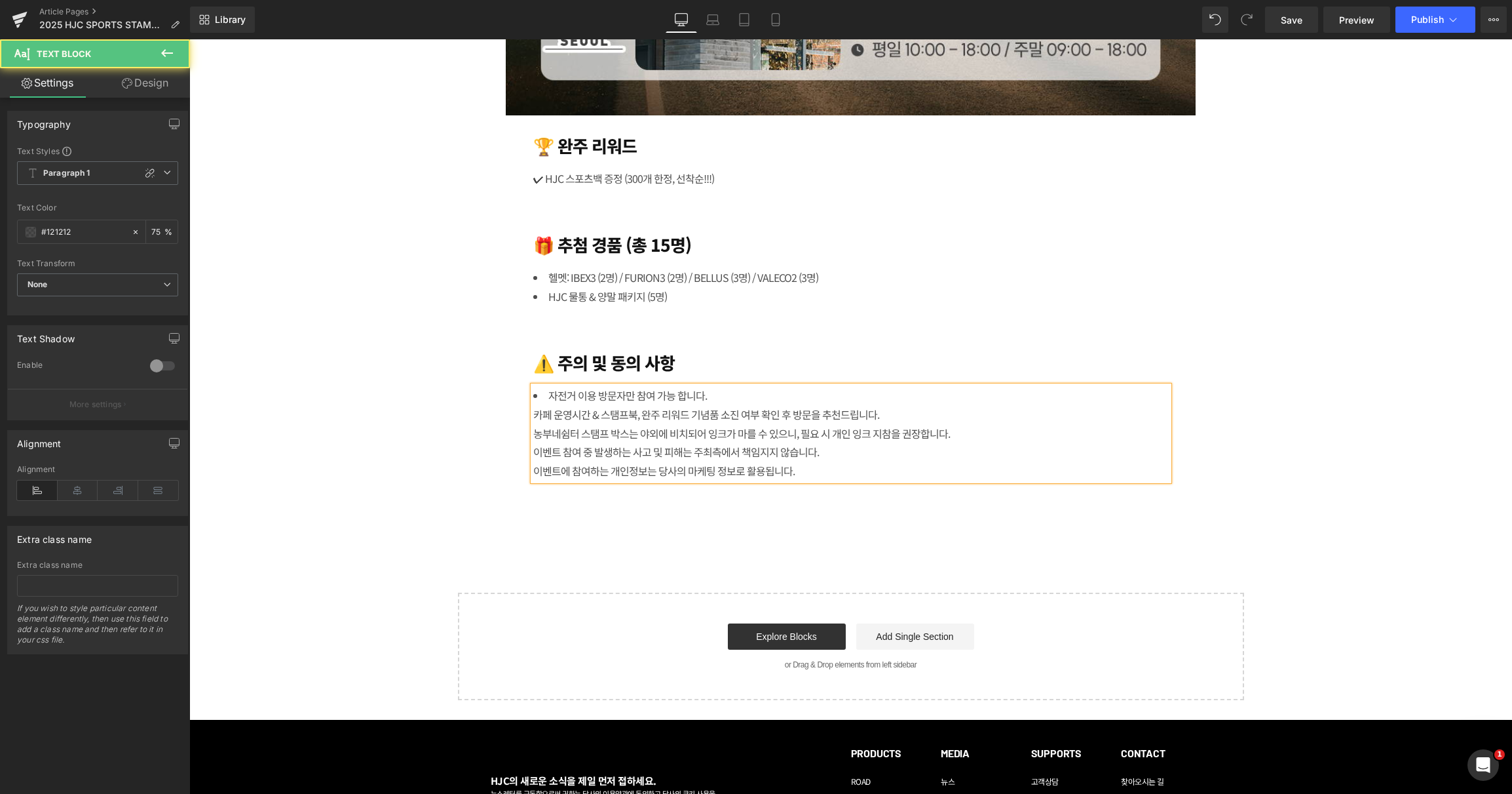
click at [746, 406] on div "카페 운영시간 & 스탬프북, 완주 리워드 기념품 소진 여부 확인 후 방문을 추천드립니다." at bounding box center [851, 415] width 636 height 19
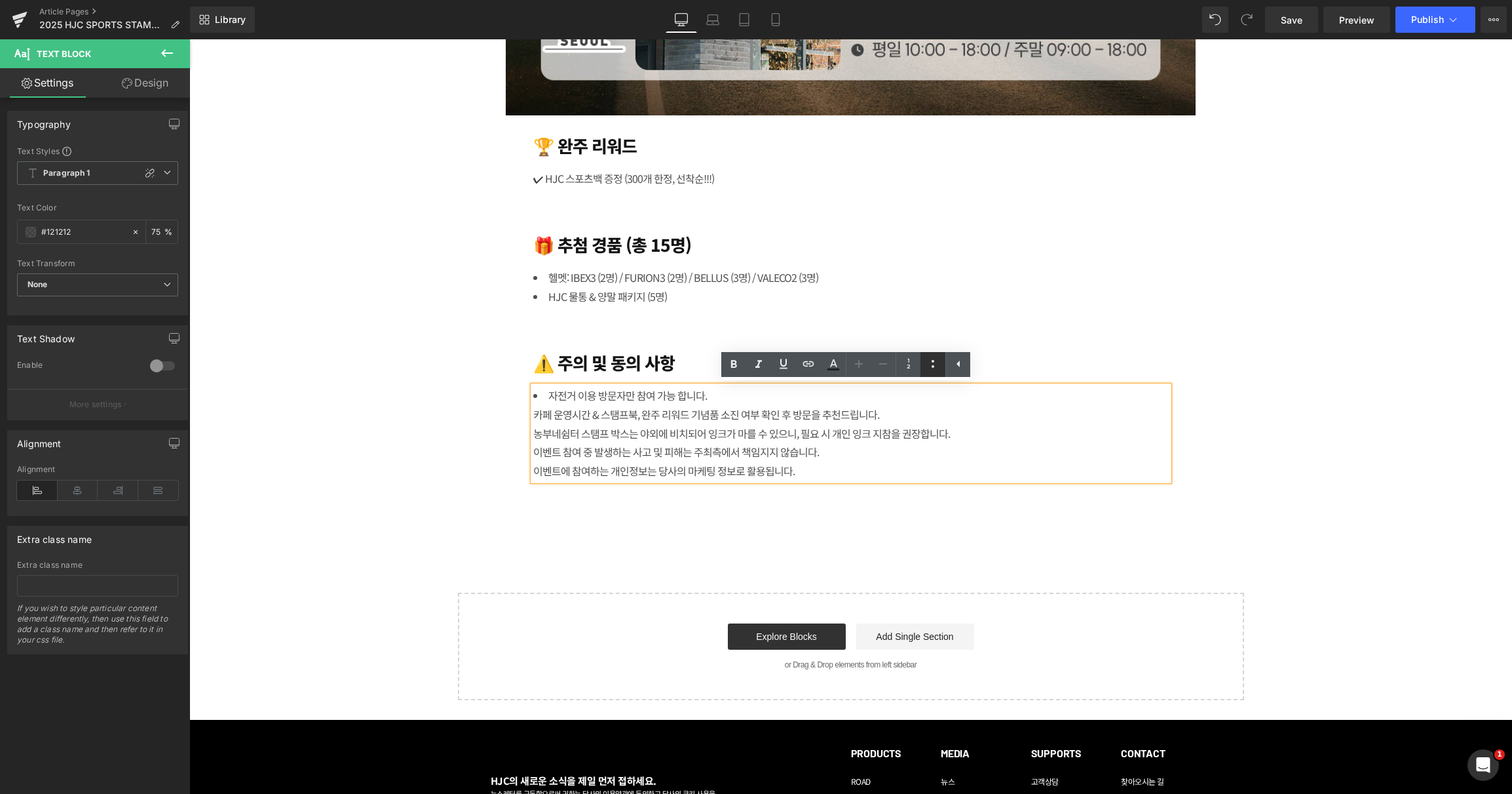
click at [928, 363] on icon at bounding box center [933, 364] width 16 height 16
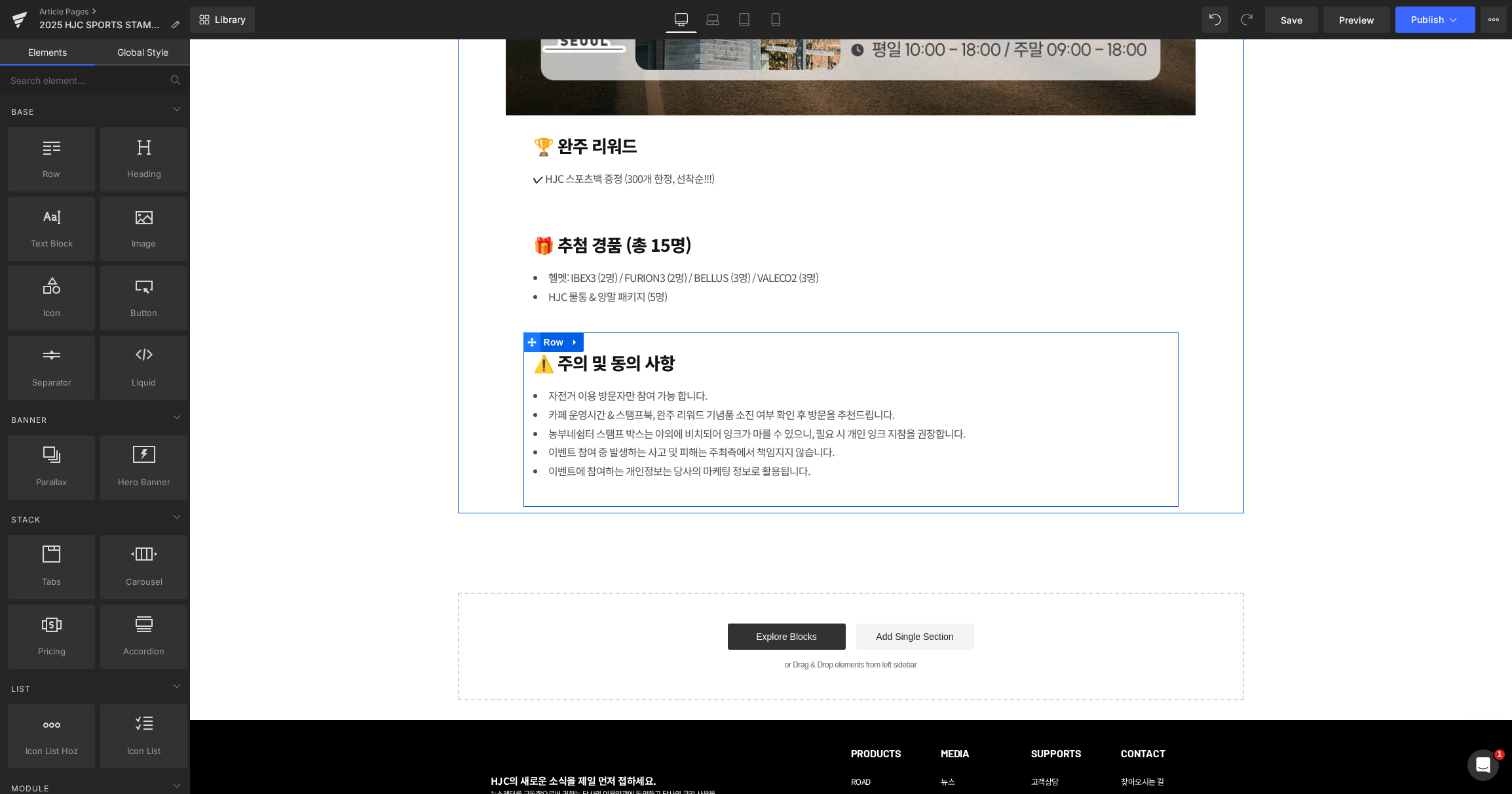
click at [527, 342] on icon at bounding box center [532, 342] width 9 height 9
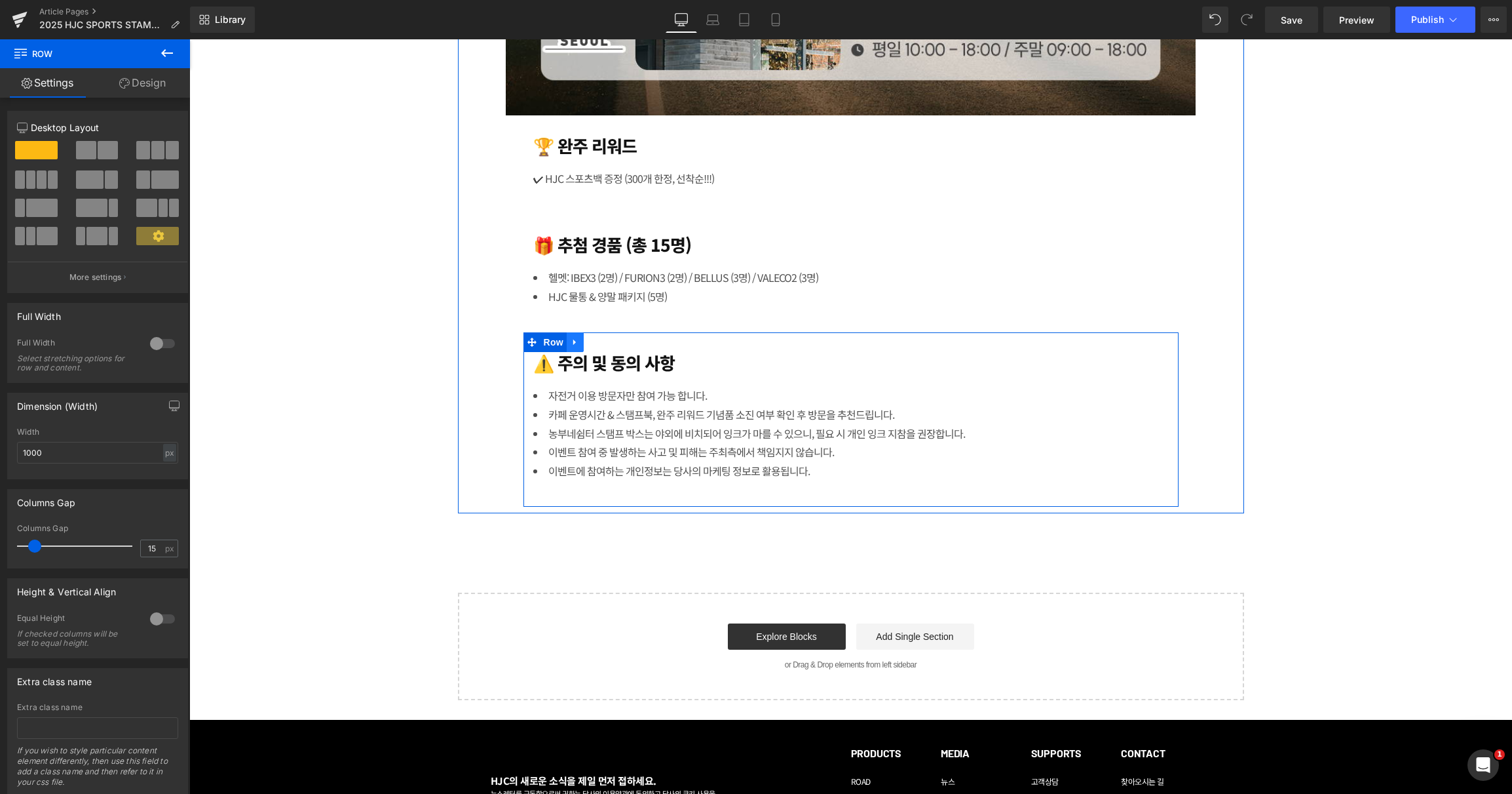
click at [573, 340] on icon at bounding box center [574, 342] width 3 height 6
click at [588, 341] on icon at bounding box center [592, 342] width 9 height 9
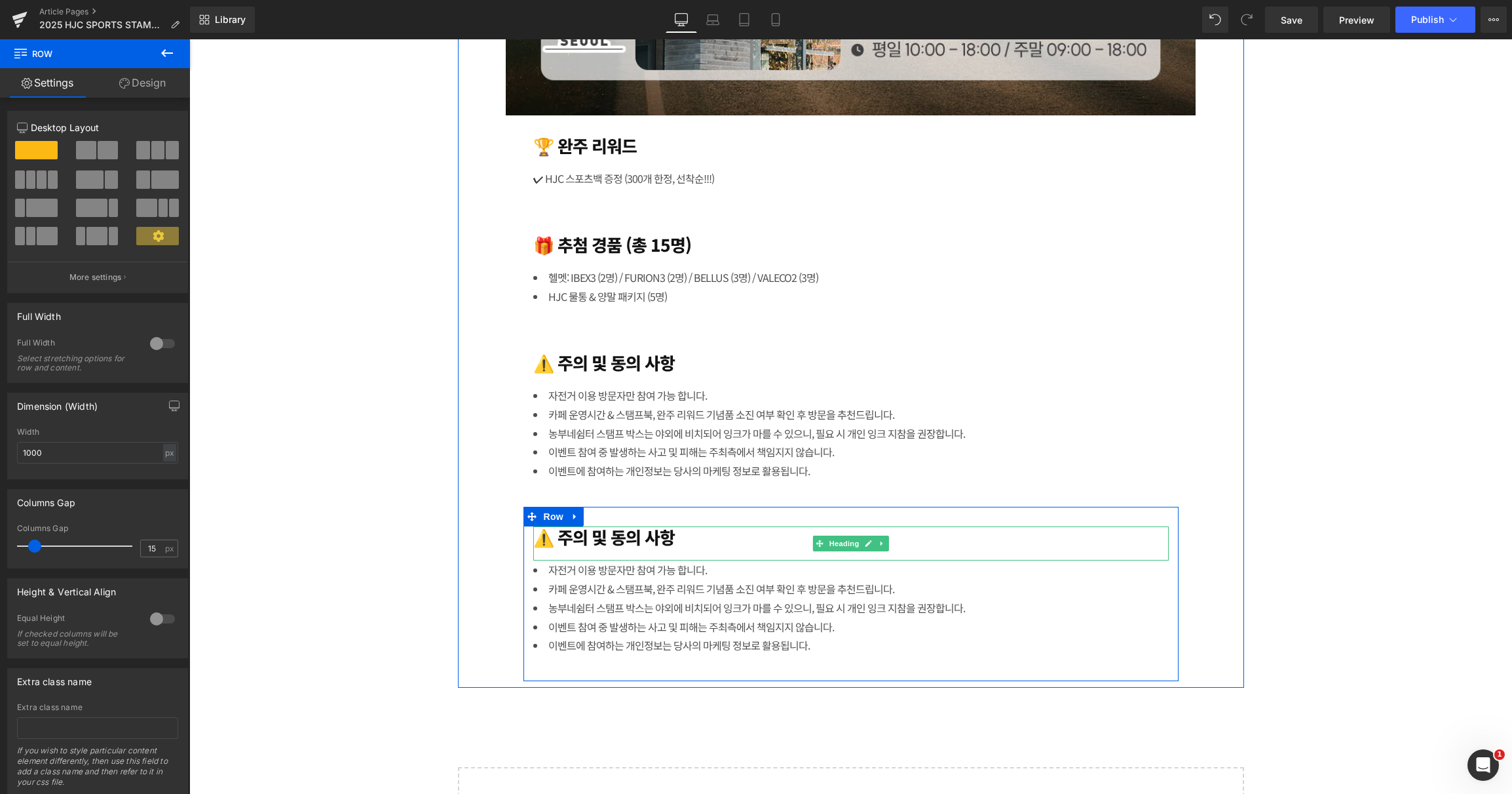
click at [650, 536] on h1 "⚠️ 주의 및 동의 사항" at bounding box center [851, 536] width 636 height 20
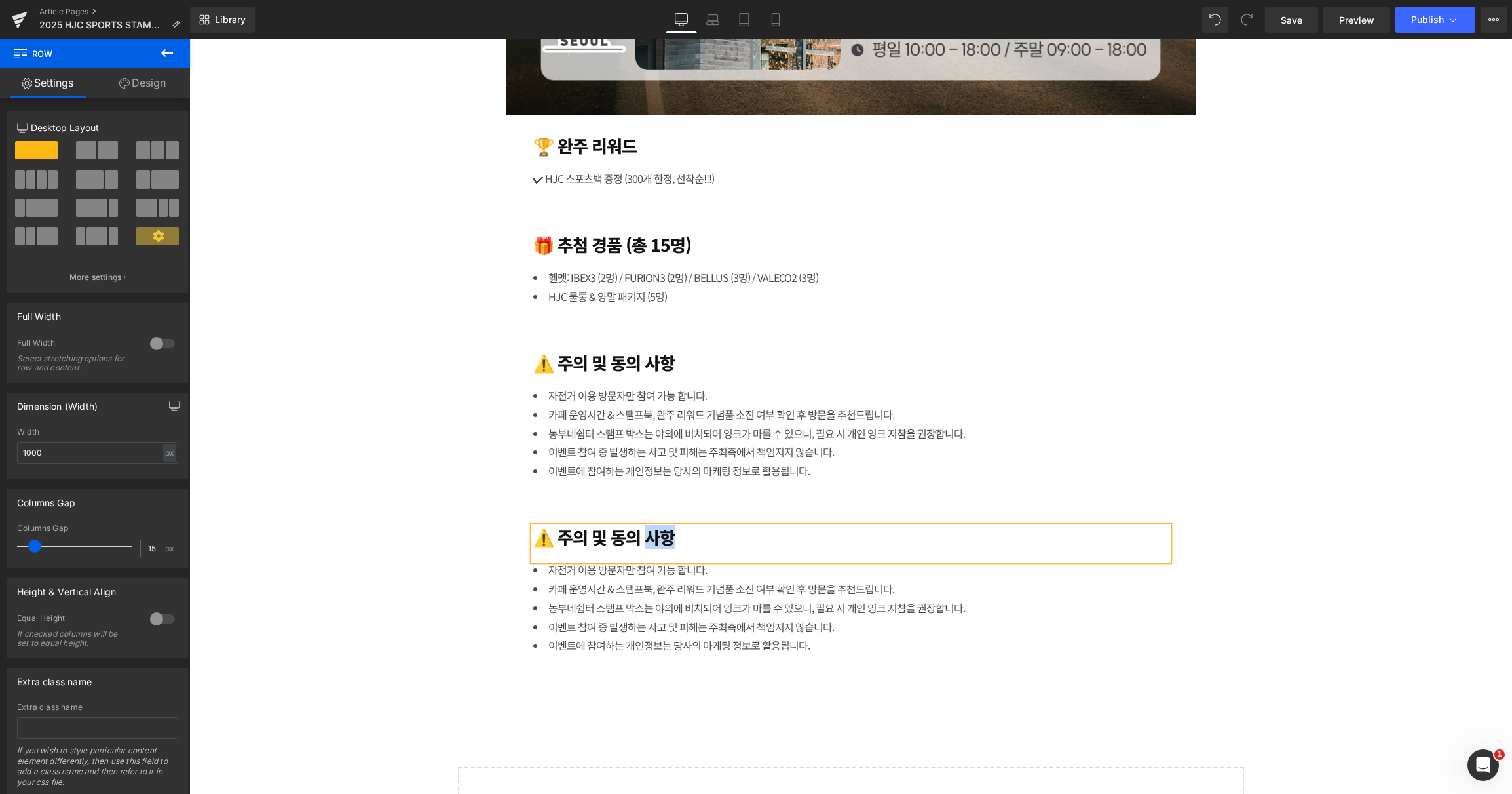
click at [650, 536] on h1 "⚠️ 주의 및 동의 사항" at bounding box center [851, 536] width 636 height 20
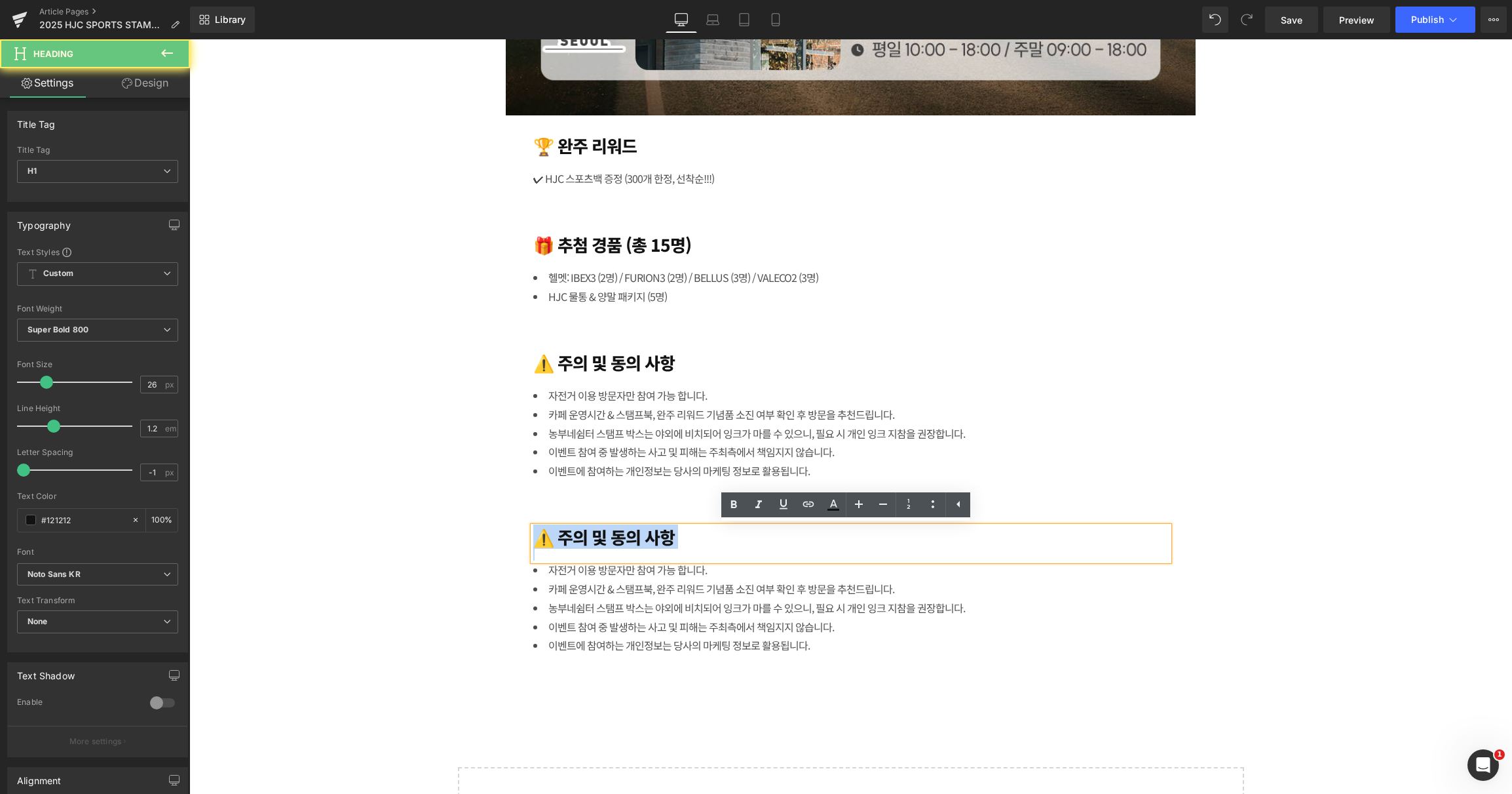
click at [650, 536] on h1 "⚠️ 주의 및 동의 사항" at bounding box center [851, 536] width 636 height 20
click at [696, 535] on h1 "⚠️ 주의 및 동의 사항" at bounding box center [851, 536] width 636 height 20
paste div
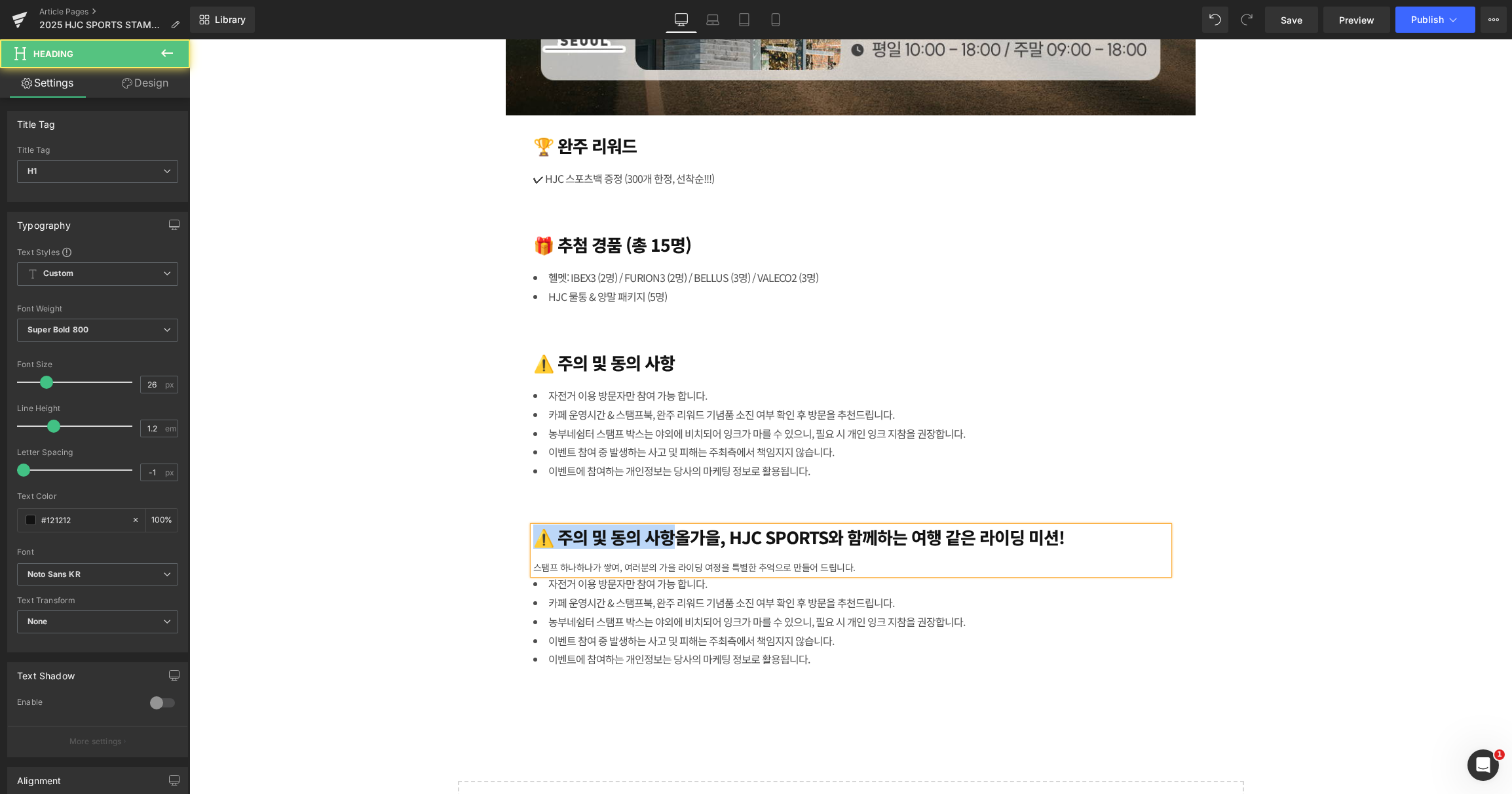
drag, startPoint x: 677, startPoint y: 535, endPoint x: 475, endPoint y: 539, distance: 202.0
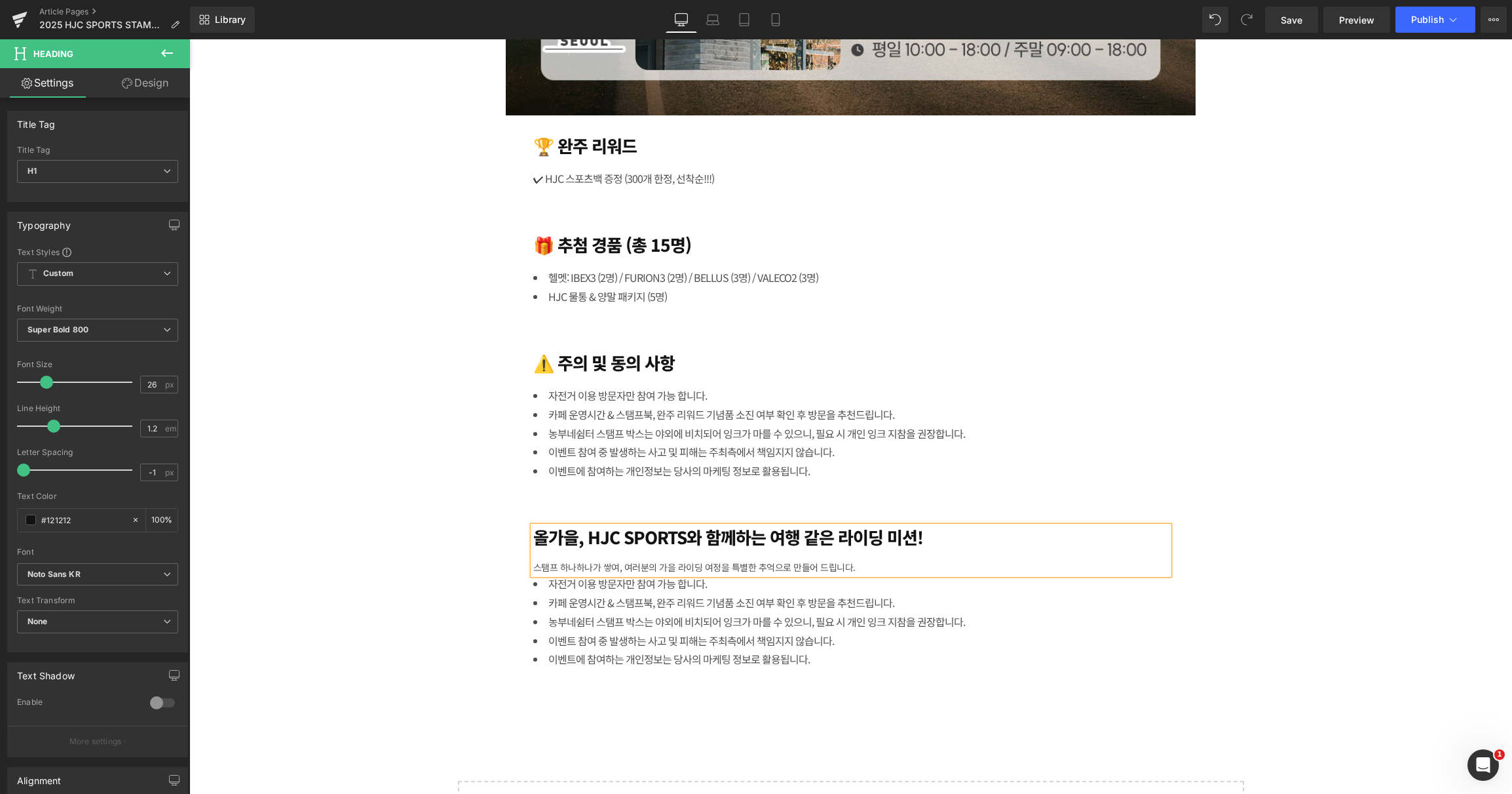
click at [785, 564] on div "스탬프 하나하나가 쌓여, 여러분의 가을 라이딩 여정을 특별한 추억으로 만들어 드립니다." at bounding box center [851, 567] width 636 height 14
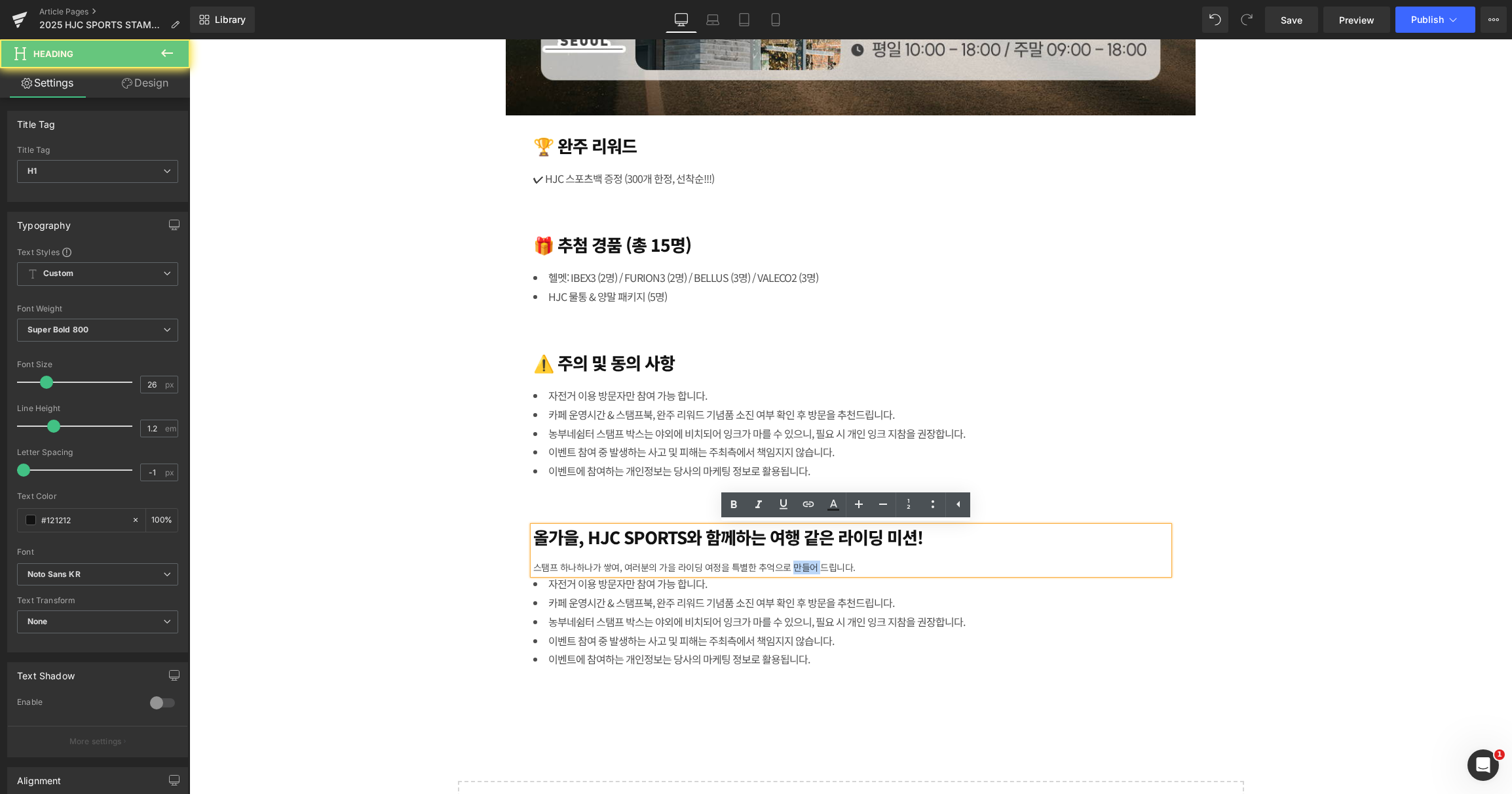
click at [785, 564] on div "스탬프 하나하나가 쌓여, 여러분의 가을 라이딩 여정을 특별한 추억으로 만들어 드립니다." at bounding box center [851, 567] width 636 height 14
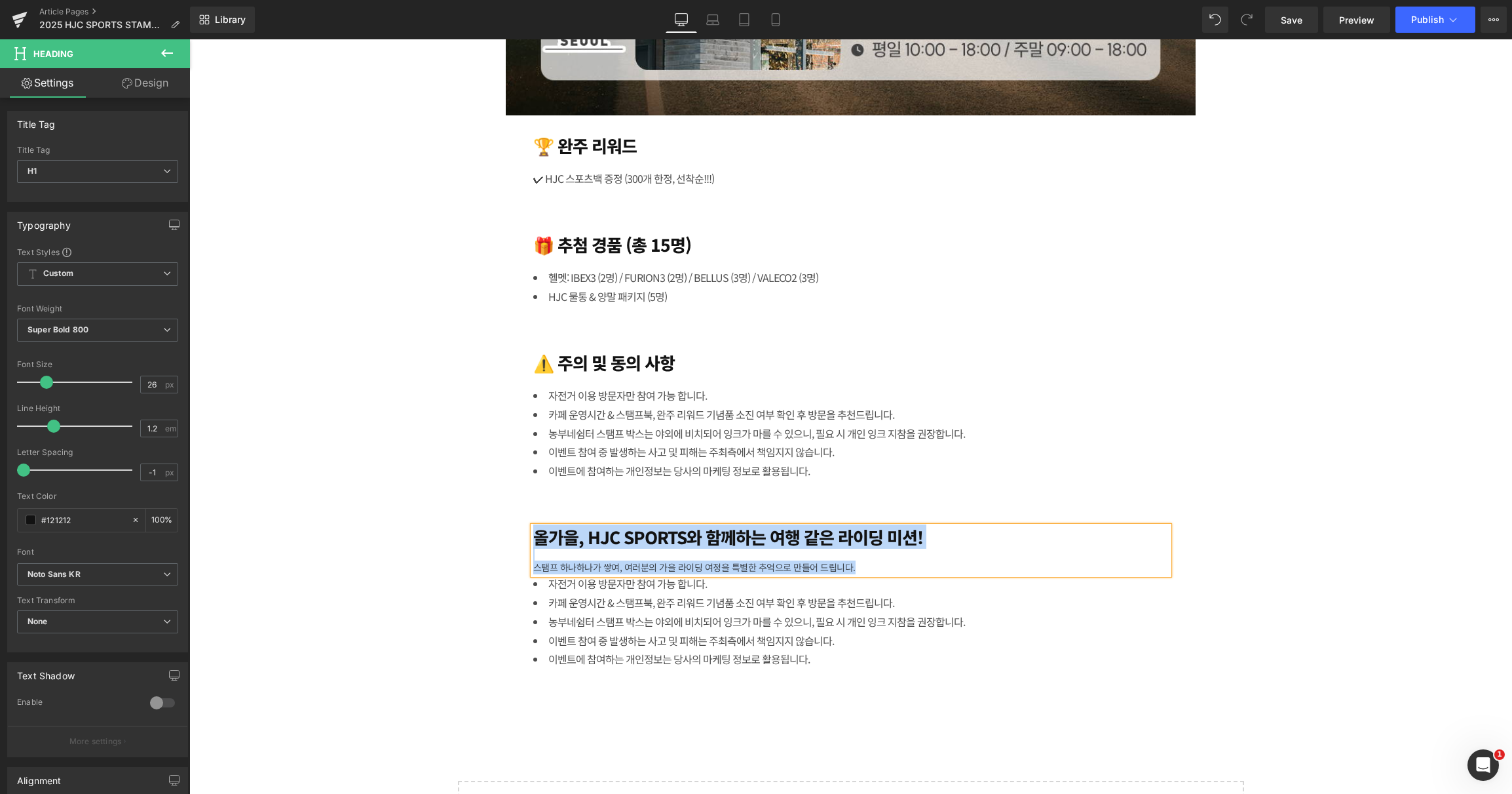
click at [750, 568] on div "스탬프 하나하나가 쌓여, 여러분의 가을 라이딩 여정을 특별한 추억으로 만들어 드립니다." at bounding box center [851, 567] width 636 height 14
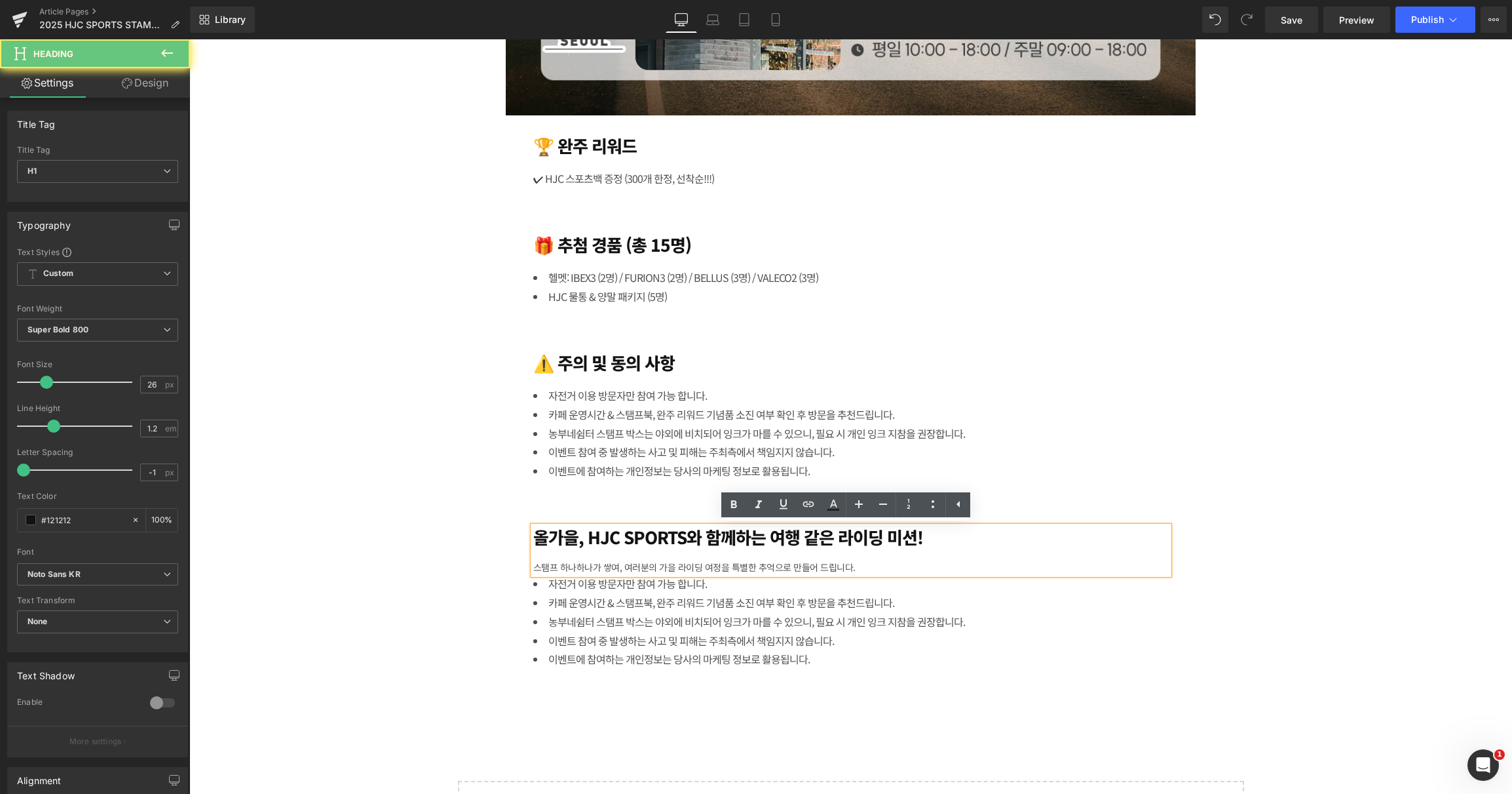
click at [749, 568] on div "스탬프 하나하나가 쌓여, 여러분의 가을 라이딩 여정을 특별한 추억으로 만들어 드립니다." at bounding box center [851, 567] width 636 height 14
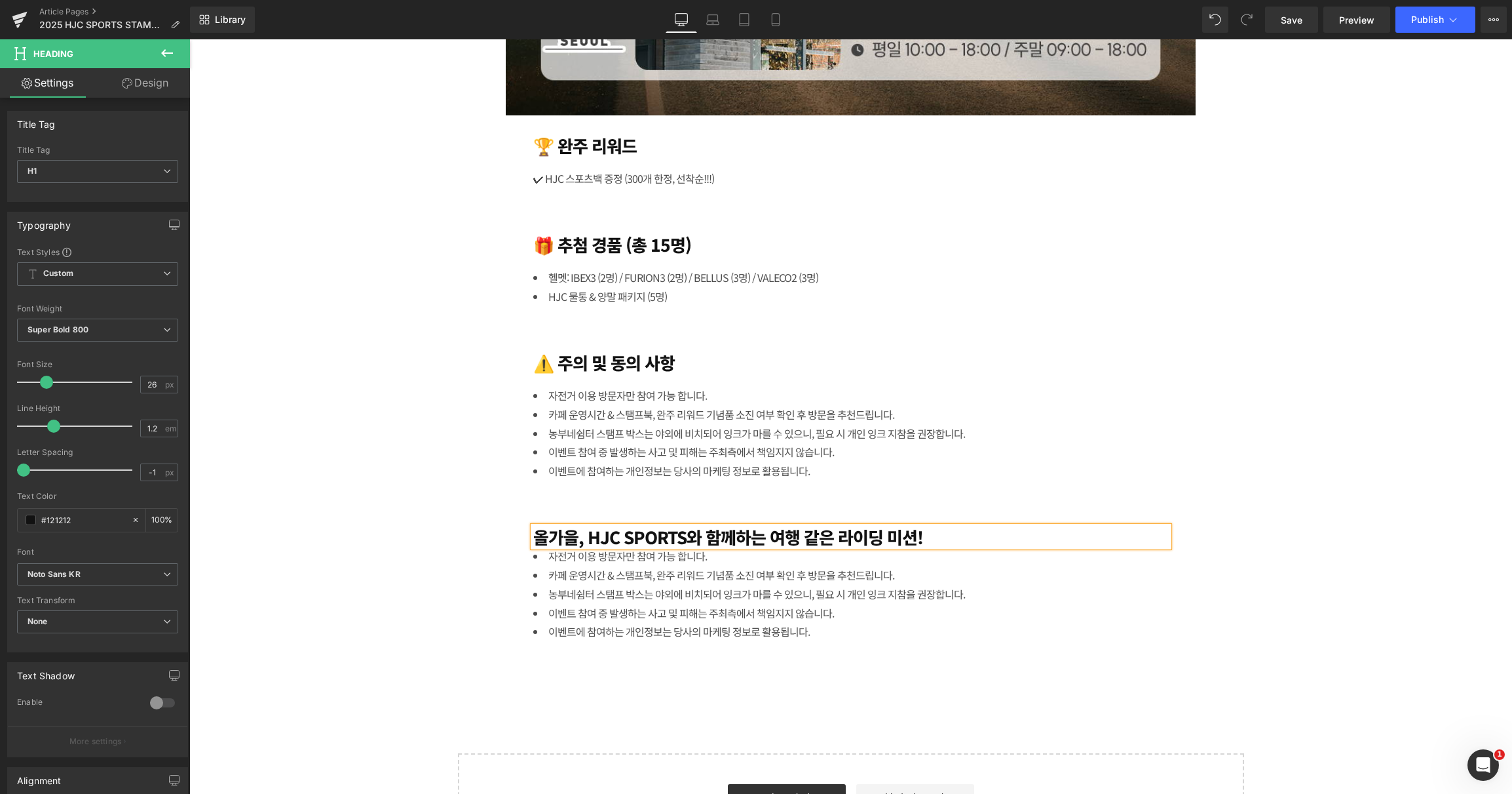
click at [962, 527] on h1 "올가을, HJC SPORTS와 함께하는 여행 같은 라이딩 미션!" at bounding box center [851, 536] width 636 height 20
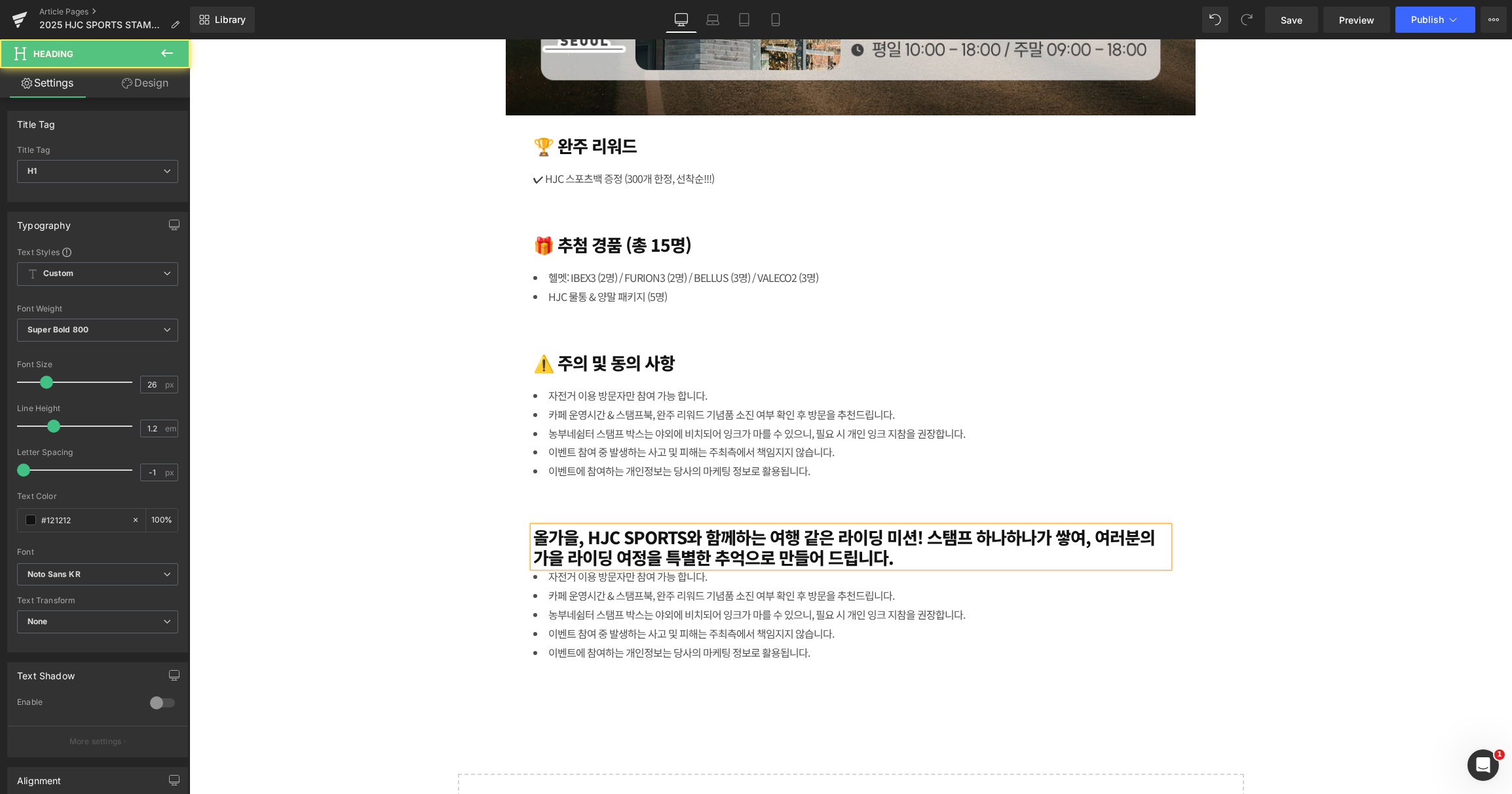
click at [924, 535] on h1 "올가을, HJC SPORTS와 함께하는 여행 같은 라이딩 미션! 스탬프 하나하나가 쌓여, 여러분의 가을 라이딩 여정을 특별한 추억으로 만들어 …" at bounding box center [851, 547] width 636 height 40
click at [1142, 560] on h1 "스탬프 하나하나가 쌓여, 여러분의 가을 라이딩 여정을 특별한 추억으로 만들어 드립니다." at bounding box center [851, 557] width 636 height 20
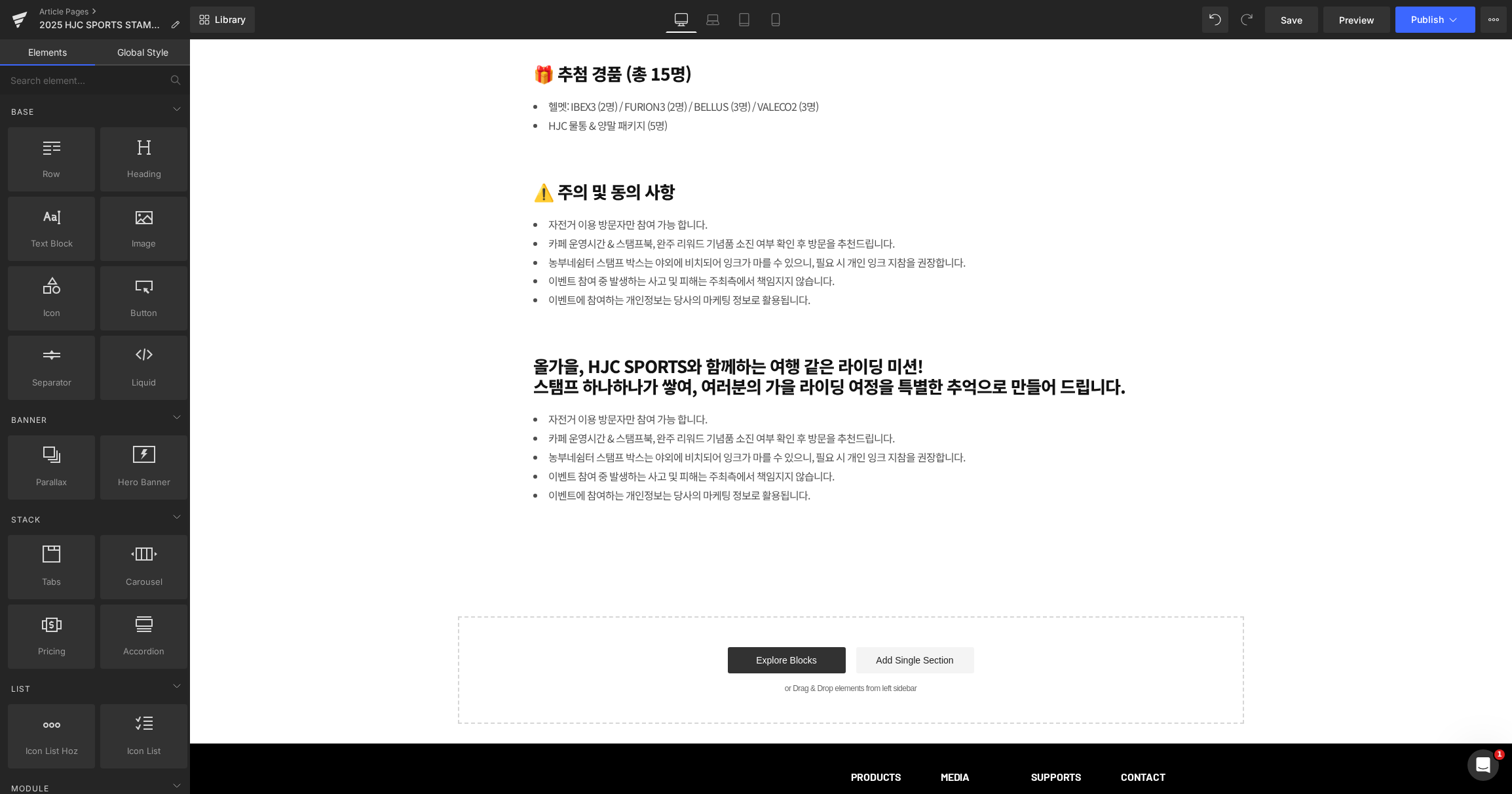
scroll to position [3733, 0]
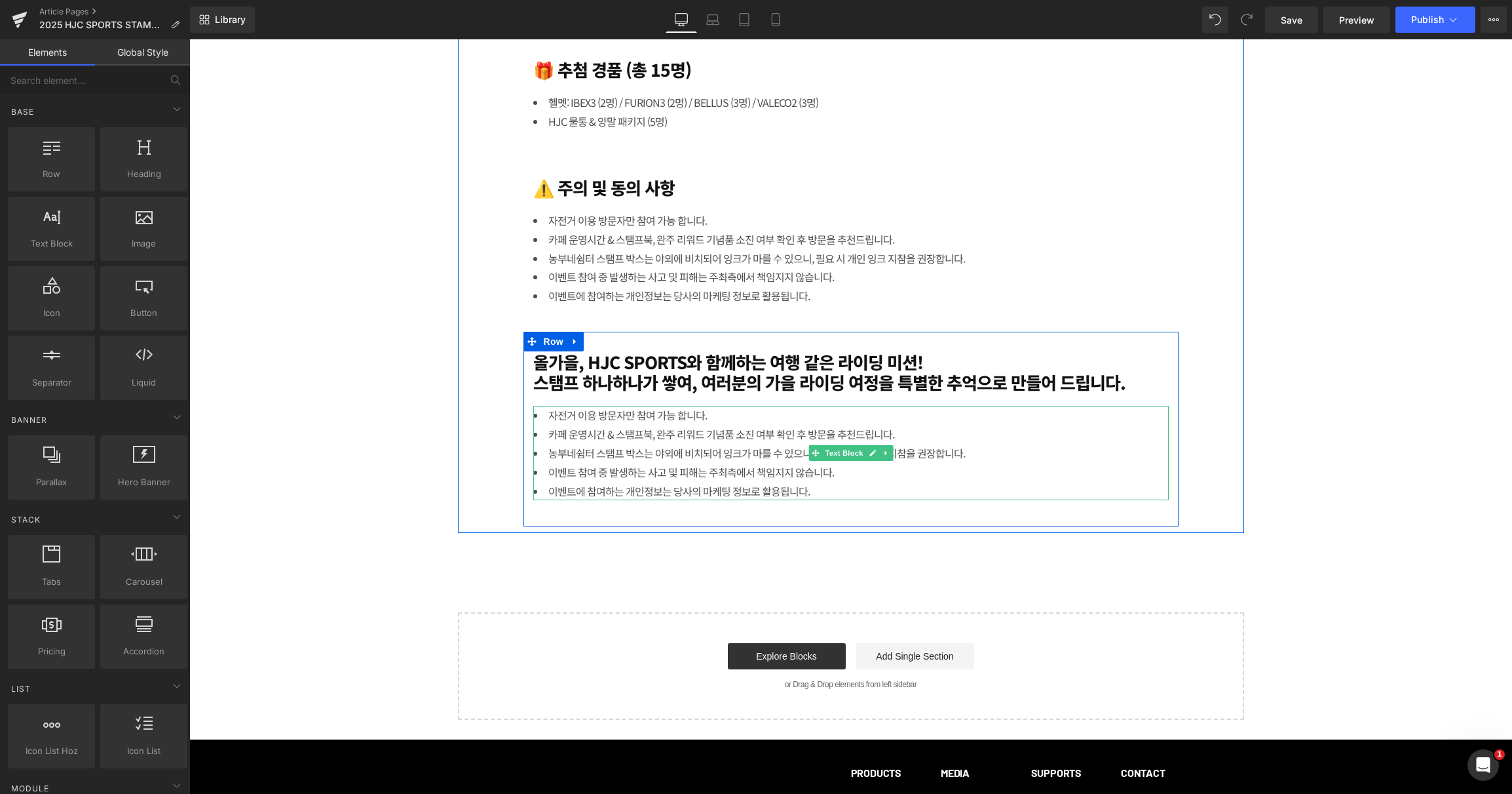
click at [618, 458] on li "농부네쉼터 스탬프 박스는 야외에 비치되어 잉크가 마를 수 있으니, 필요 시 개인 잉크 지참을 권장합니다." at bounding box center [851, 453] width 636 height 19
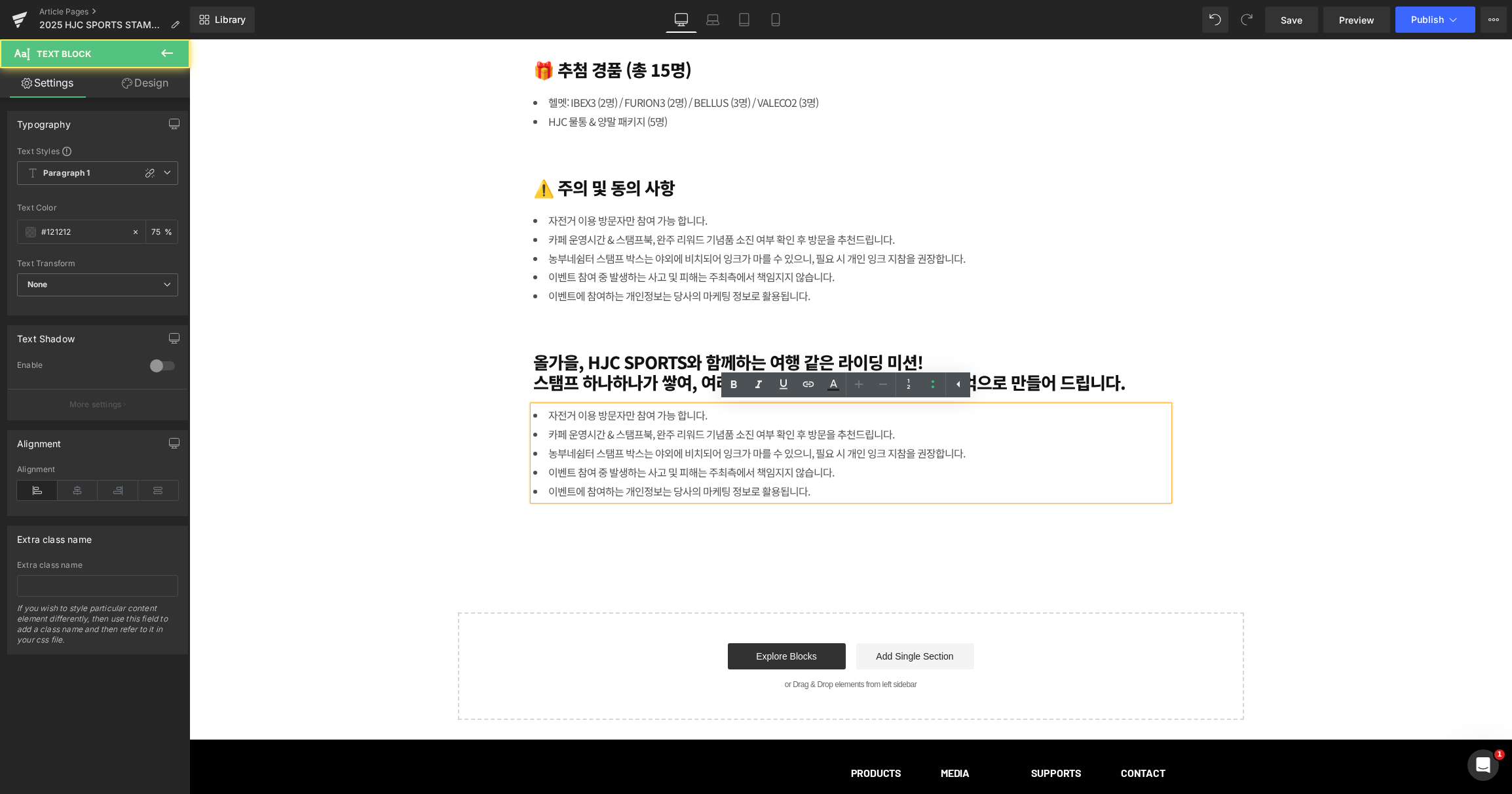
click at [656, 450] on li "농부네쉼터 스탬프 박스는 야외에 비치되어 잉크가 마를 수 있으니, 필요 시 개인 잉크 지참을 권장합니다." at bounding box center [851, 453] width 636 height 19
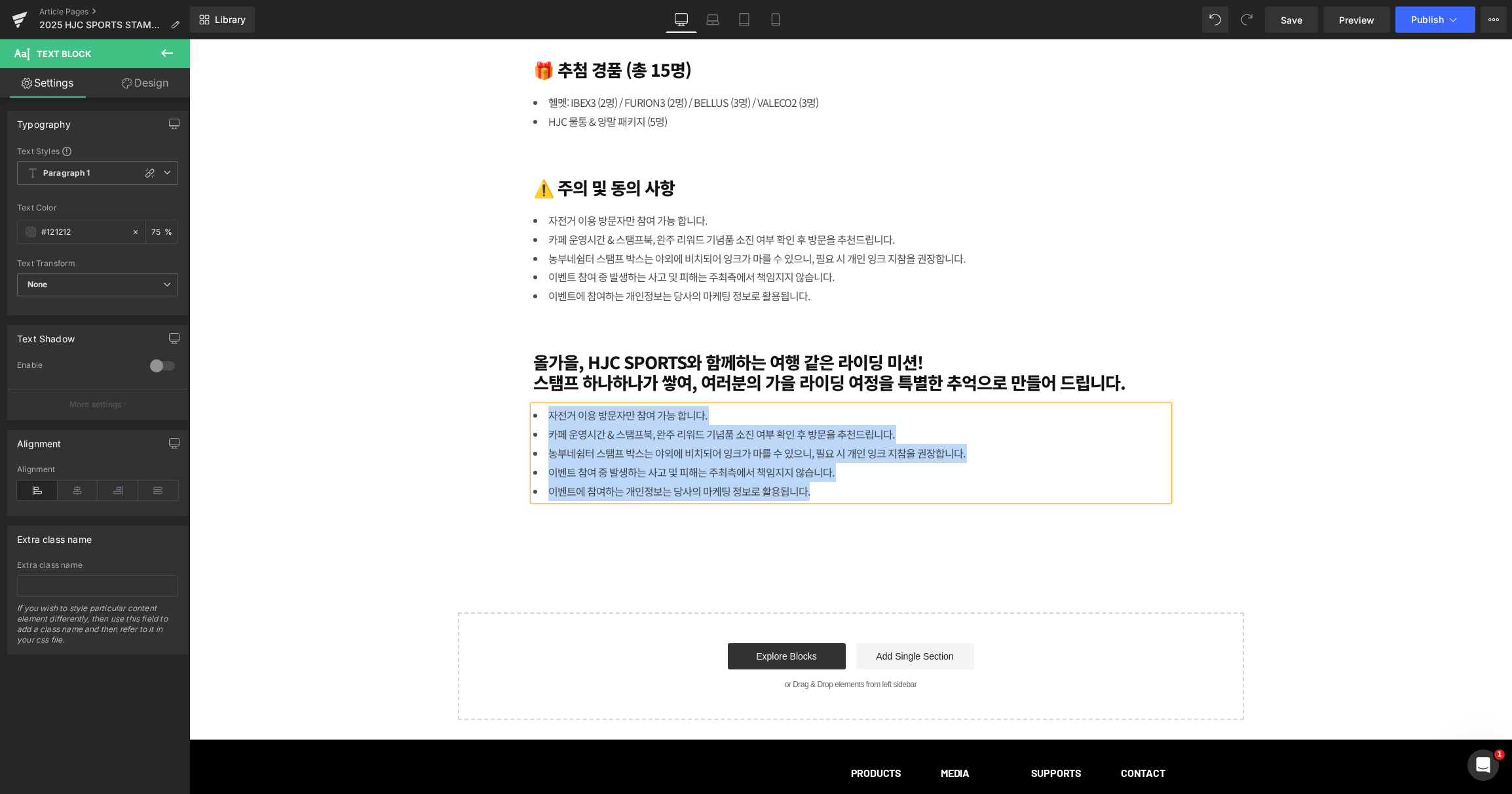
paste div
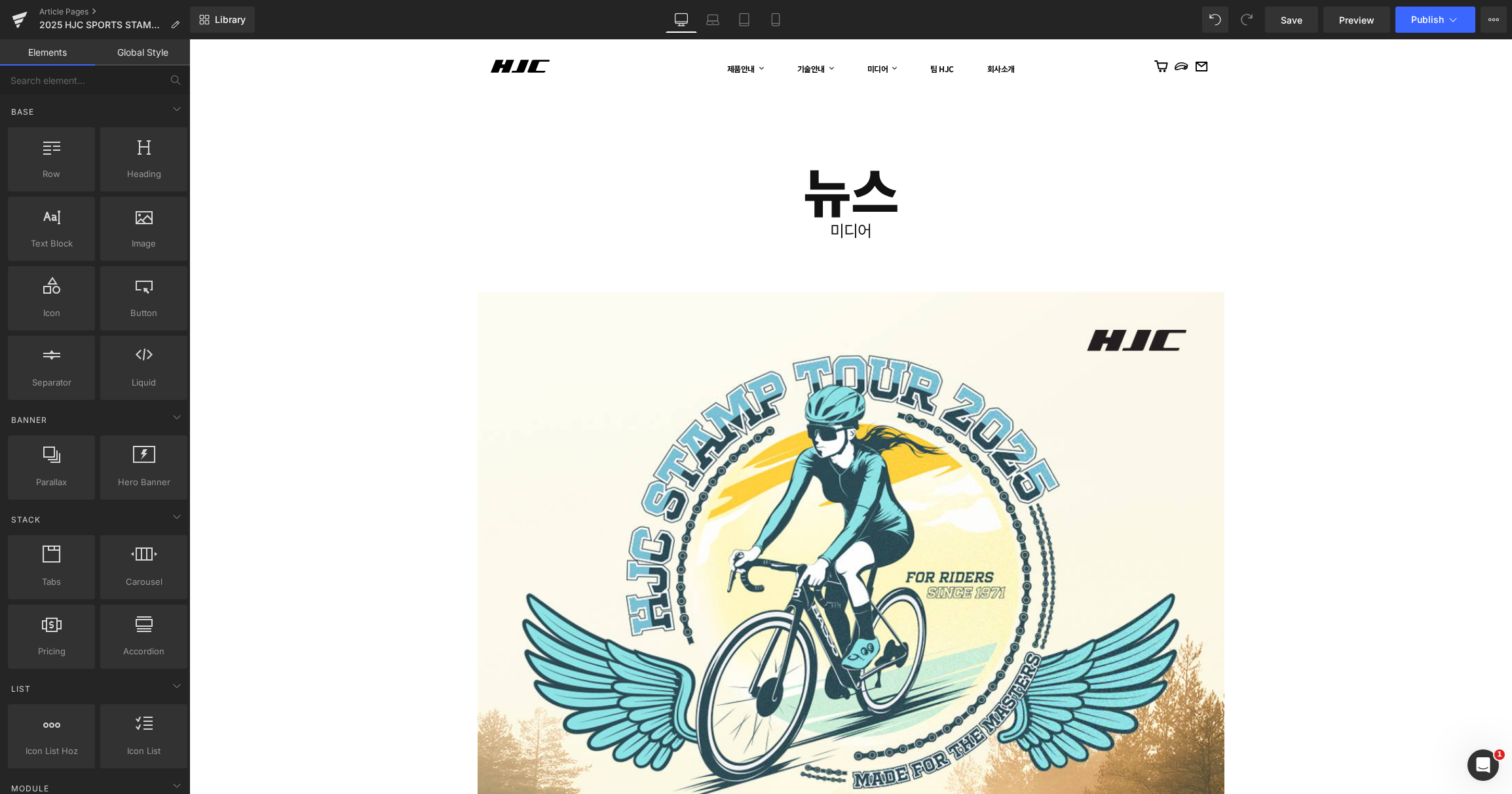
scroll to position [0, 0]
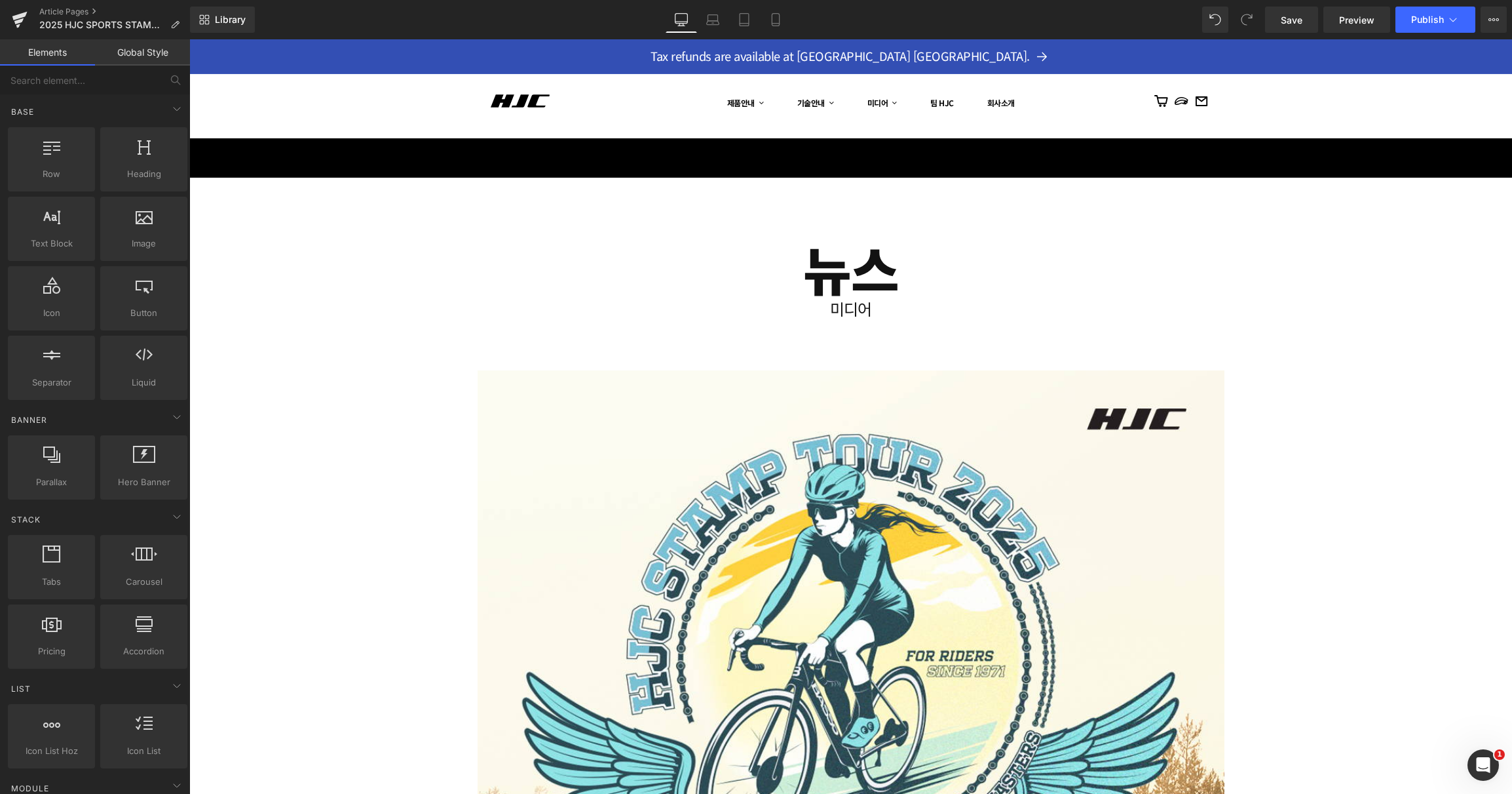
click at [1457, 4] on div "Library Desktop Desktop Laptop Tablet Mobile Save Preview Publish Scheduled Vie…" at bounding box center [851, 19] width 1322 height 39
click at [1456, 10] on button "Publish" at bounding box center [1435, 19] width 80 height 26
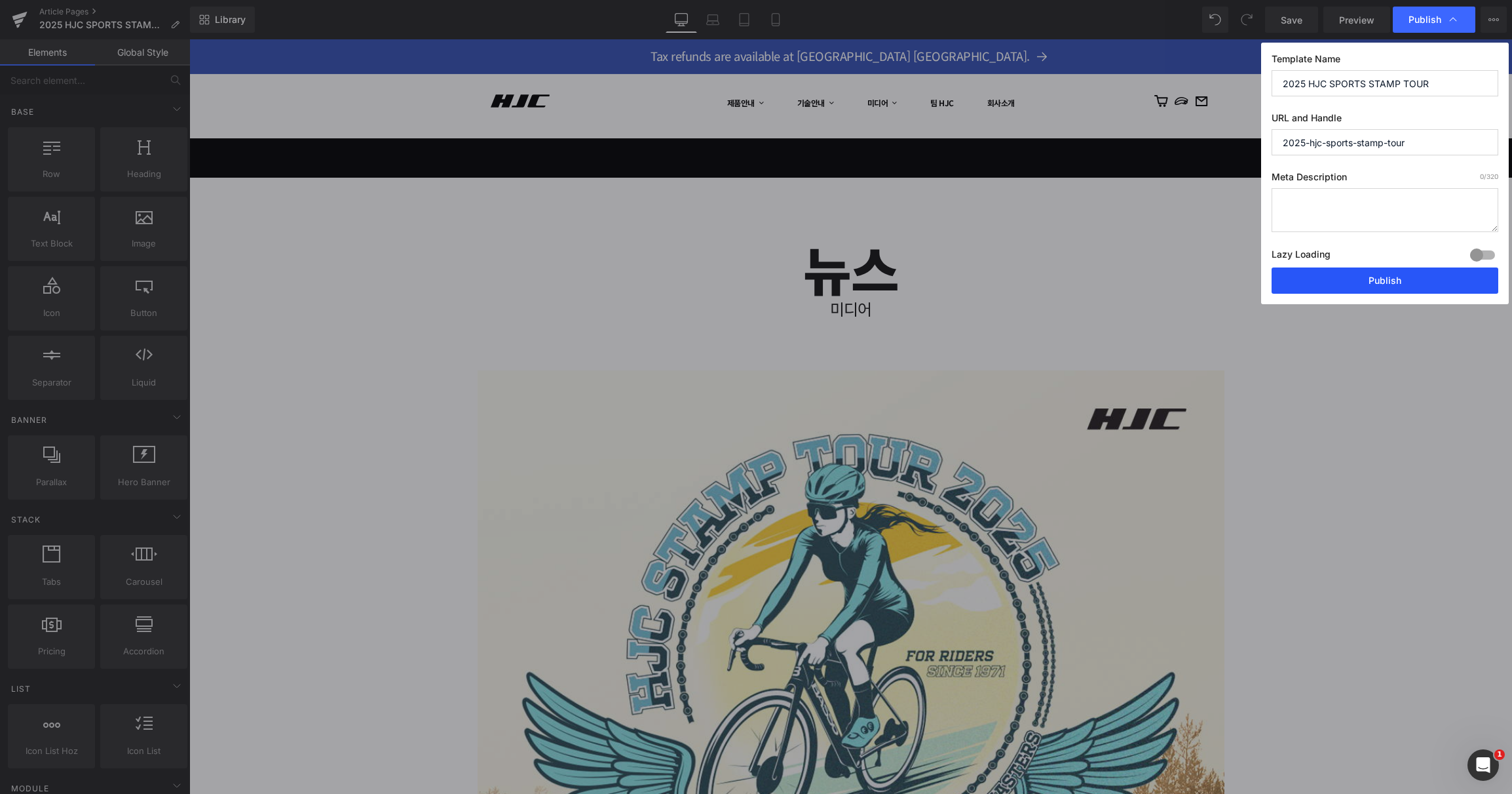
click at [1367, 277] on button "Publish" at bounding box center [1385, 280] width 227 height 26
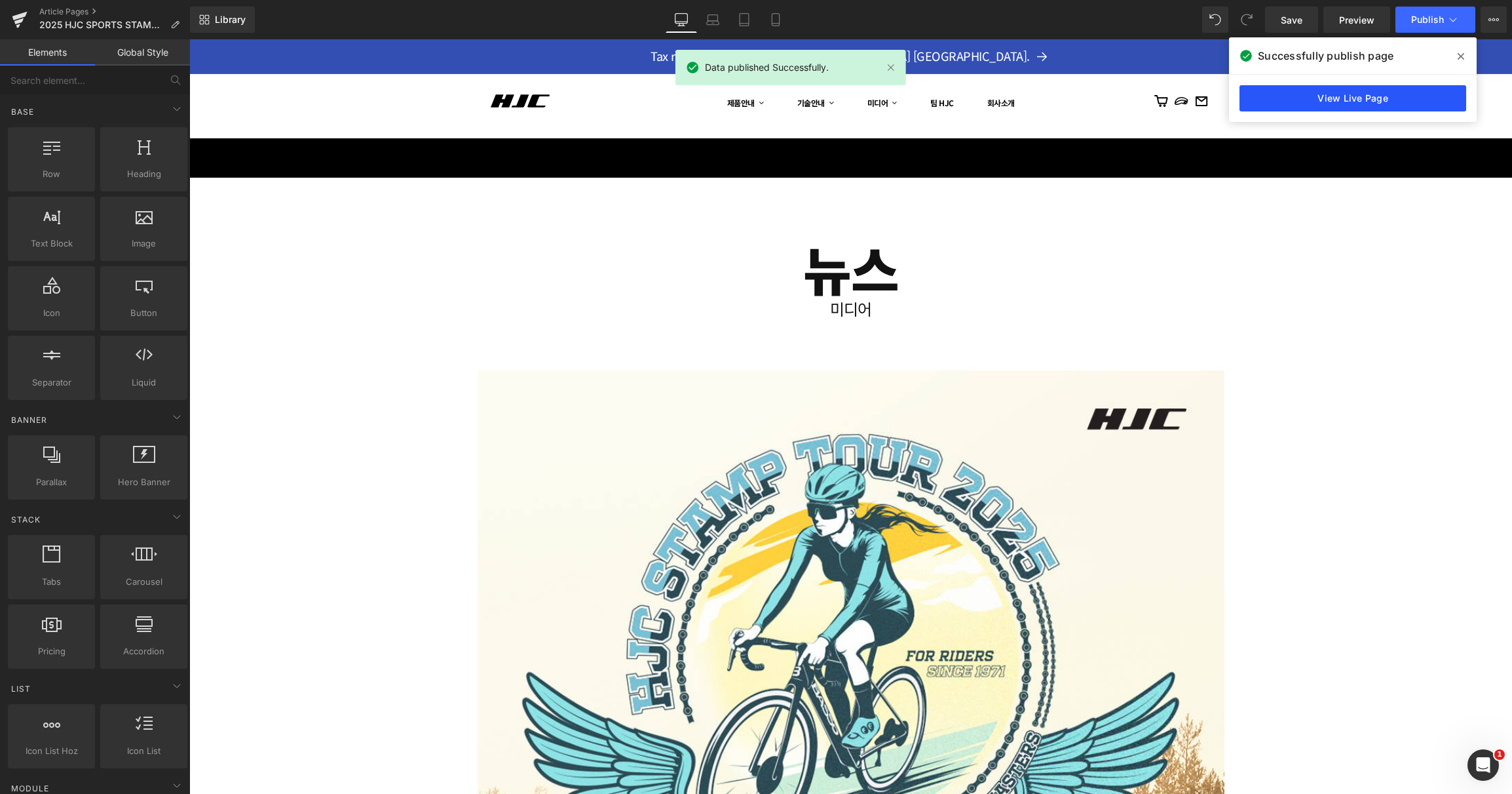
click at [1329, 89] on link "View Live Page" at bounding box center [1353, 98] width 227 height 26
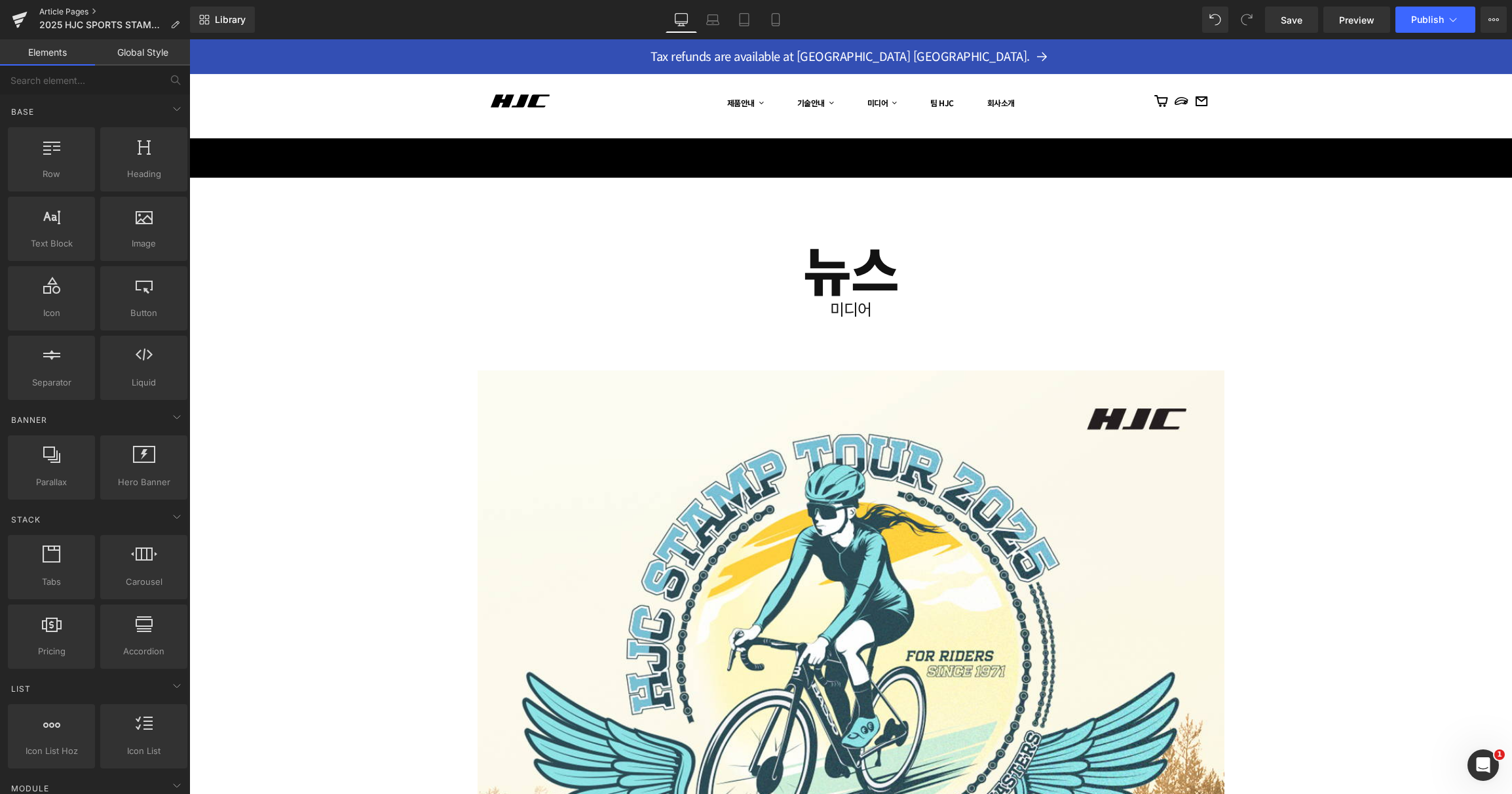
click at [63, 10] on link "Article Pages" at bounding box center [115, 11] width 151 height 11
